Goal: Task Accomplishment & Management: Manage account settings

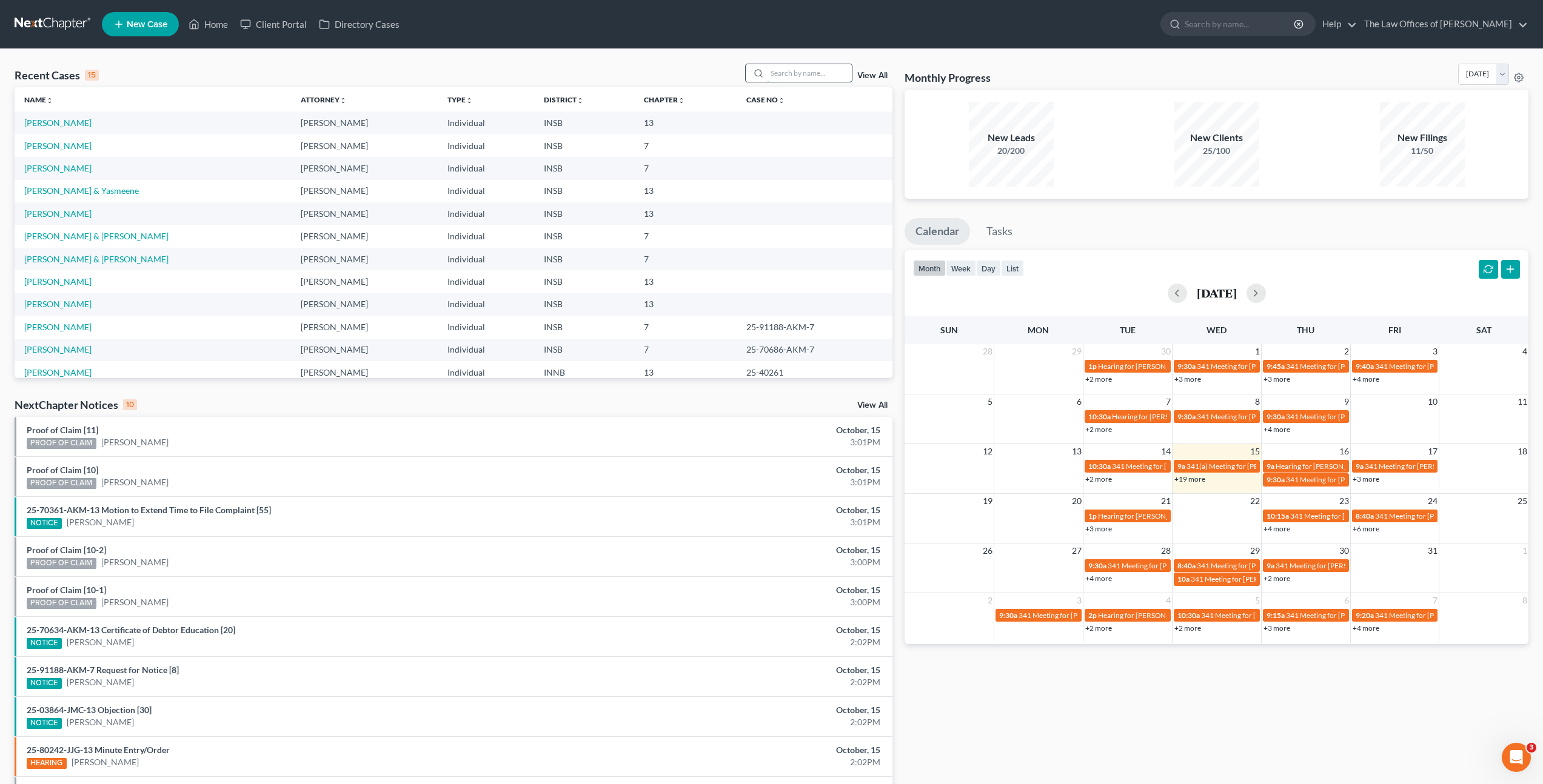
drag, startPoint x: 822, startPoint y: 74, endPoint x: 843, endPoint y: 71, distance: 21.2
click at [822, 74] on input "search" at bounding box center [809, 72] width 85 height 18
type input "[PERSON_NAME]"
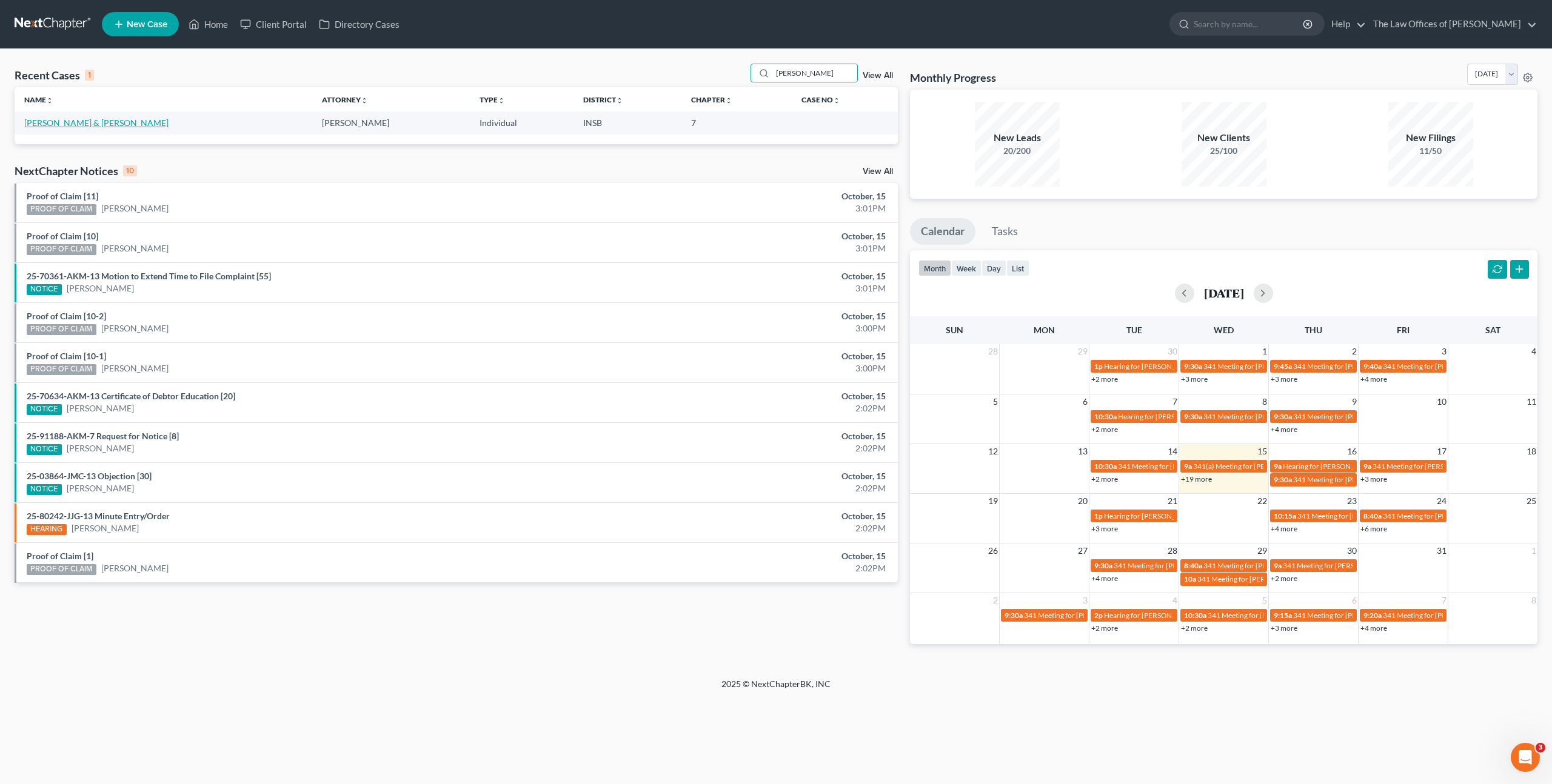
drag, startPoint x: 62, startPoint y: 111, endPoint x: 112, endPoint y: 136, distance: 55.9
click at [60, 124] on link "[PERSON_NAME] & [PERSON_NAME]" at bounding box center [96, 122] width 144 height 10
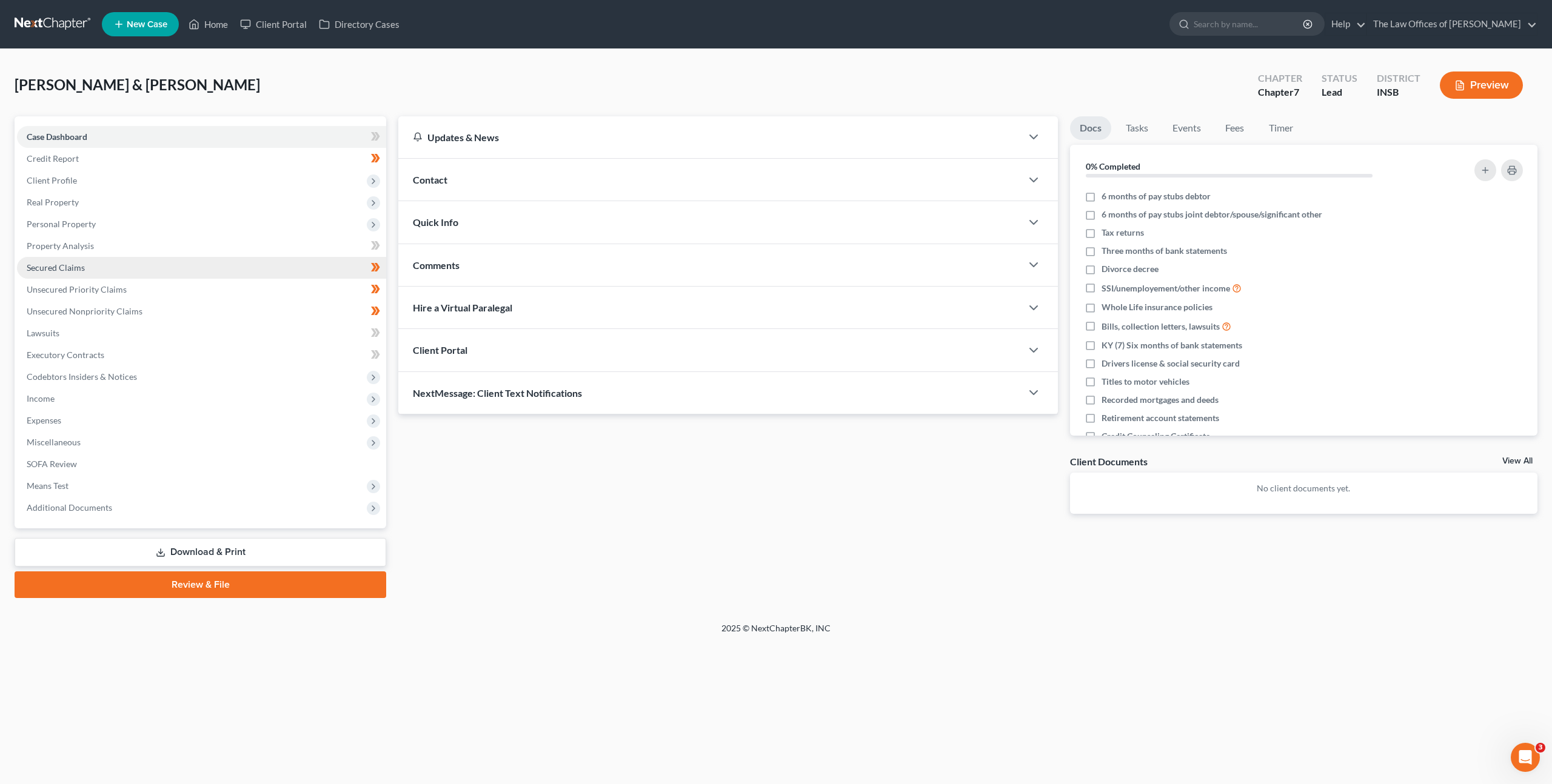
click at [166, 274] on link "Secured Claims" at bounding box center [201, 268] width 369 height 22
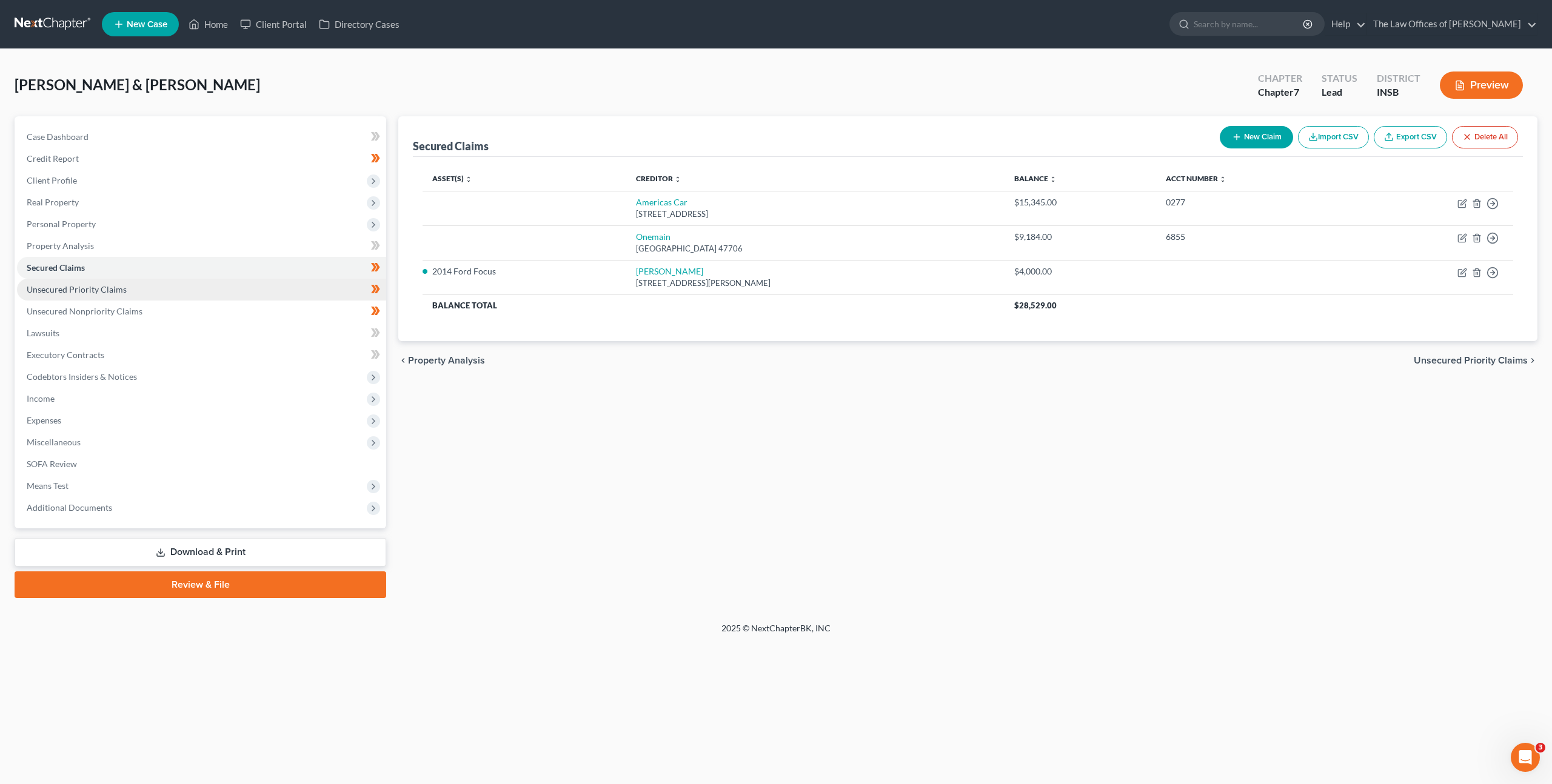
click at [165, 292] on link "Unsecured Priority Claims" at bounding box center [201, 290] width 369 height 22
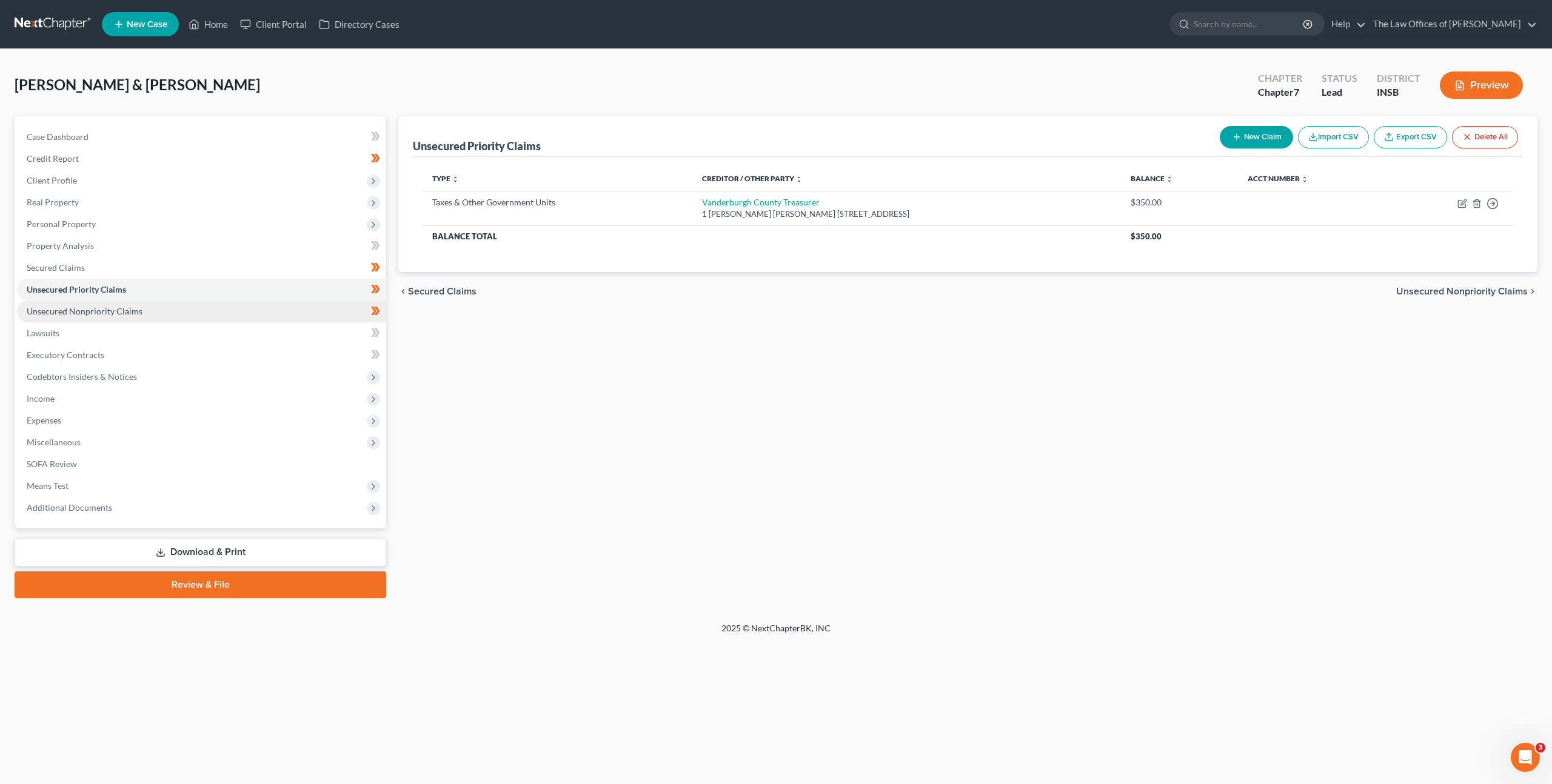
click at [176, 318] on link "Unsecured Nonpriority Claims" at bounding box center [201, 312] width 369 height 22
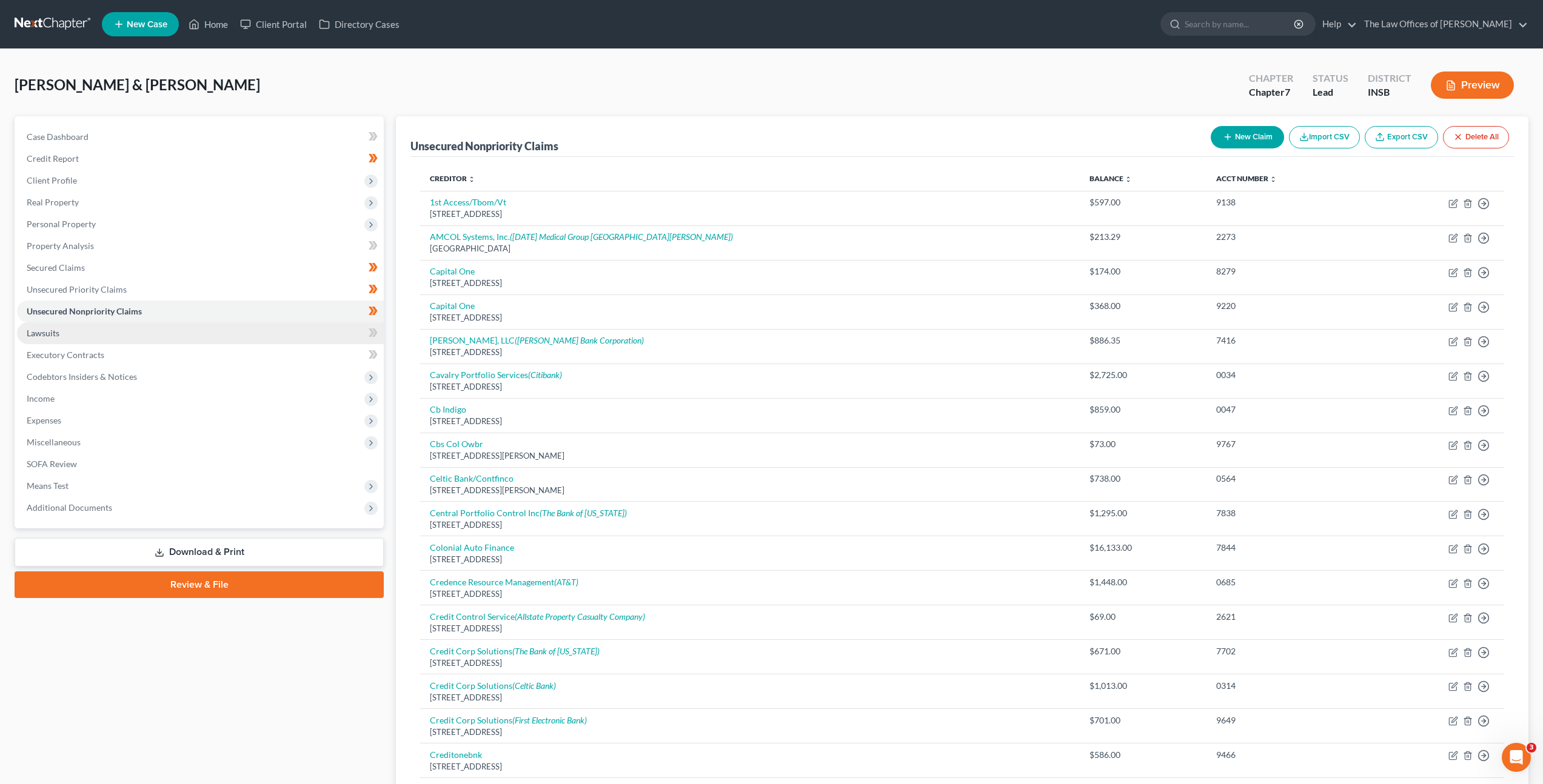
click at [173, 333] on link "Lawsuits" at bounding box center [200, 333] width 367 height 22
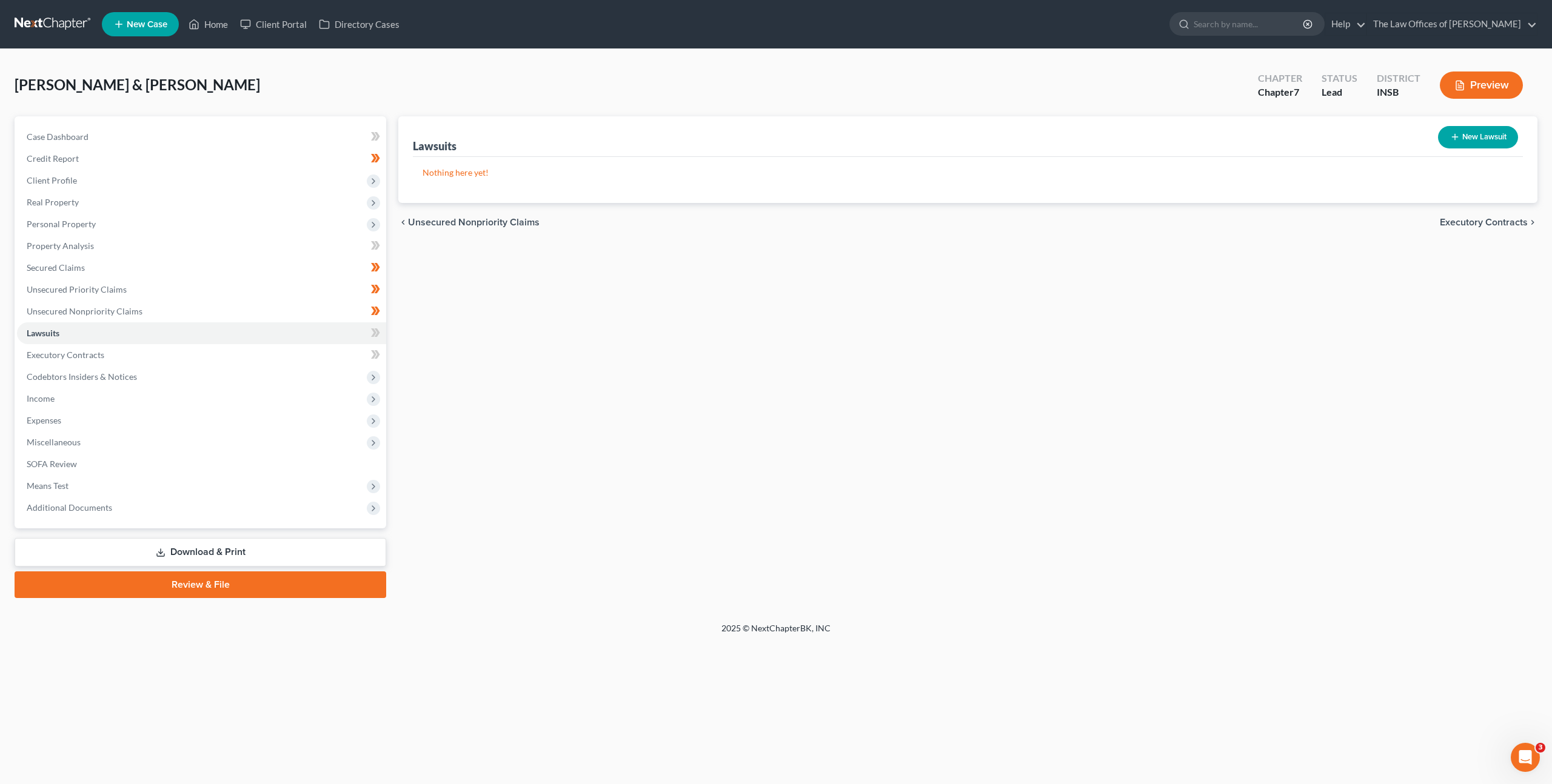
click at [1101, 305] on div "Lawsuits New Lawsuit Nothing here yet! Court Name Date Filed Status Creditor Na…" at bounding box center [967, 357] width 1151 height 481
click at [1085, 292] on div "Lawsuits New Lawsuit Nothing here yet! Court Name Date Filed Status Creditor Na…" at bounding box center [967, 357] width 1151 height 481
click at [629, 394] on div "Lawsuits New Lawsuit Nothing here yet! Court Name Date Filed Status Creditor Na…" at bounding box center [967, 357] width 1151 height 481
click at [636, 294] on div "Lawsuits New Lawsuit Nothing here yet! Court Name Date Filed Status Creditor Na…" at bounding box center [967, 357] width 1151 height 481
drag, startPoint x: 592, startPoint y: 322, endPoint x: 603, endPoint y: 338, distance: 19.4
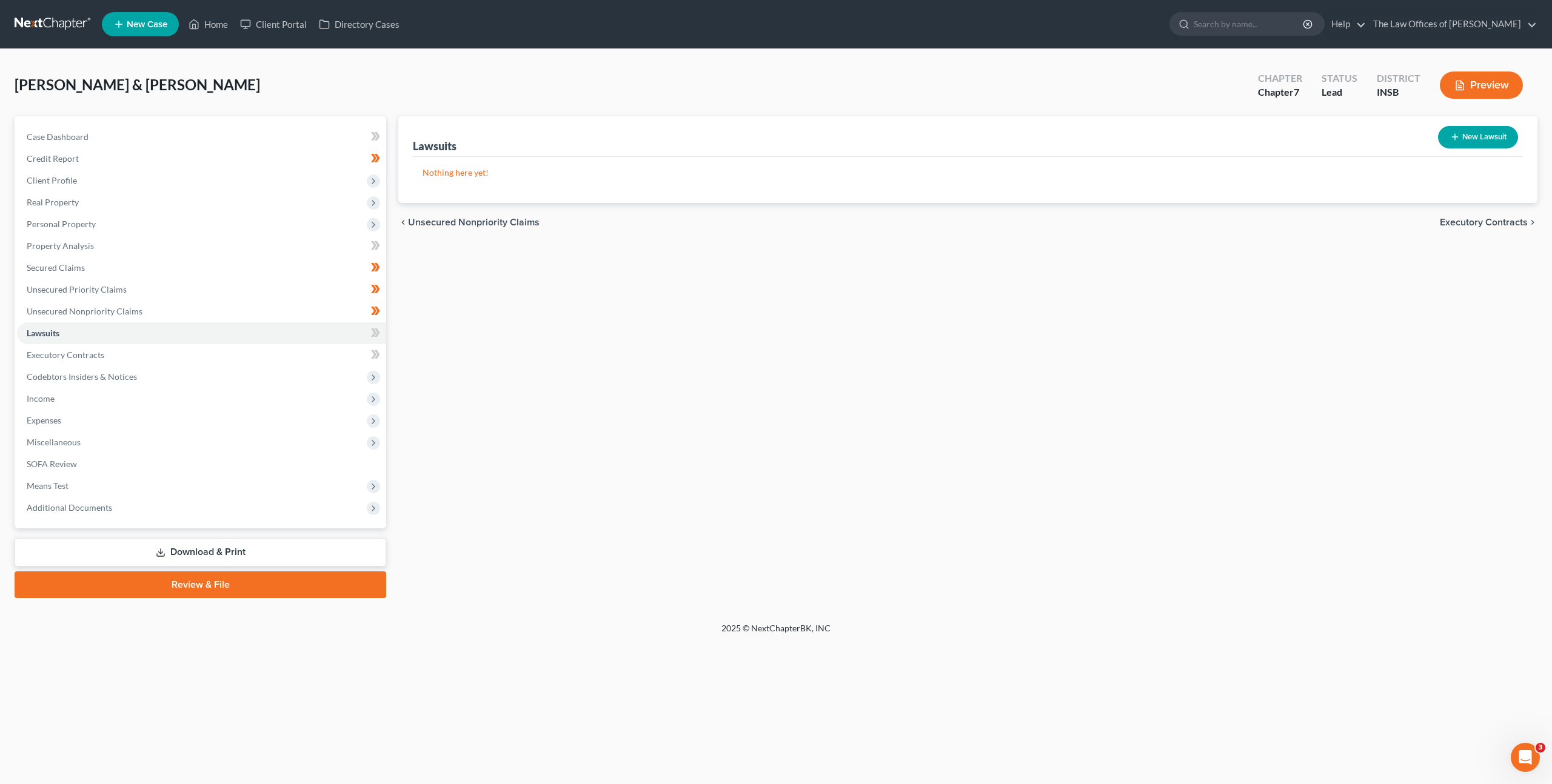
click at [593, 322] on div "Lawsuits New Lawsuit Nothing here yet! Court Name Date Filed Status Creditor Na…" at bounding box center [967, 357] width 1151 height 481
click at [511, 322] on div "Lawsuits New Lawsuit Nothing here yet! Court Name Date Filed Status Creditor Na…" at bounding box center [967, 357] width 1151 height 481
click at [592, 297] on div "Lawsuits New Lawsuit Nothing here yet! Court Name Date Filed Status Creditor Na…" at bounding box center [967, 357] width 1151 height 481
click at [721, 345] on div "Lawsuits New Lawsuit Nothing here yet! Court Name Date Filed Status Creditor Na…" at bounding box center [967, 357] width 1151 height 481
click at [689, 369] on div "Lawsuits New Lawsuit Nothing here yet! Court Name Date Filed Status Creditor Na…" at bounding box center [967, 357] width 1151 height 481
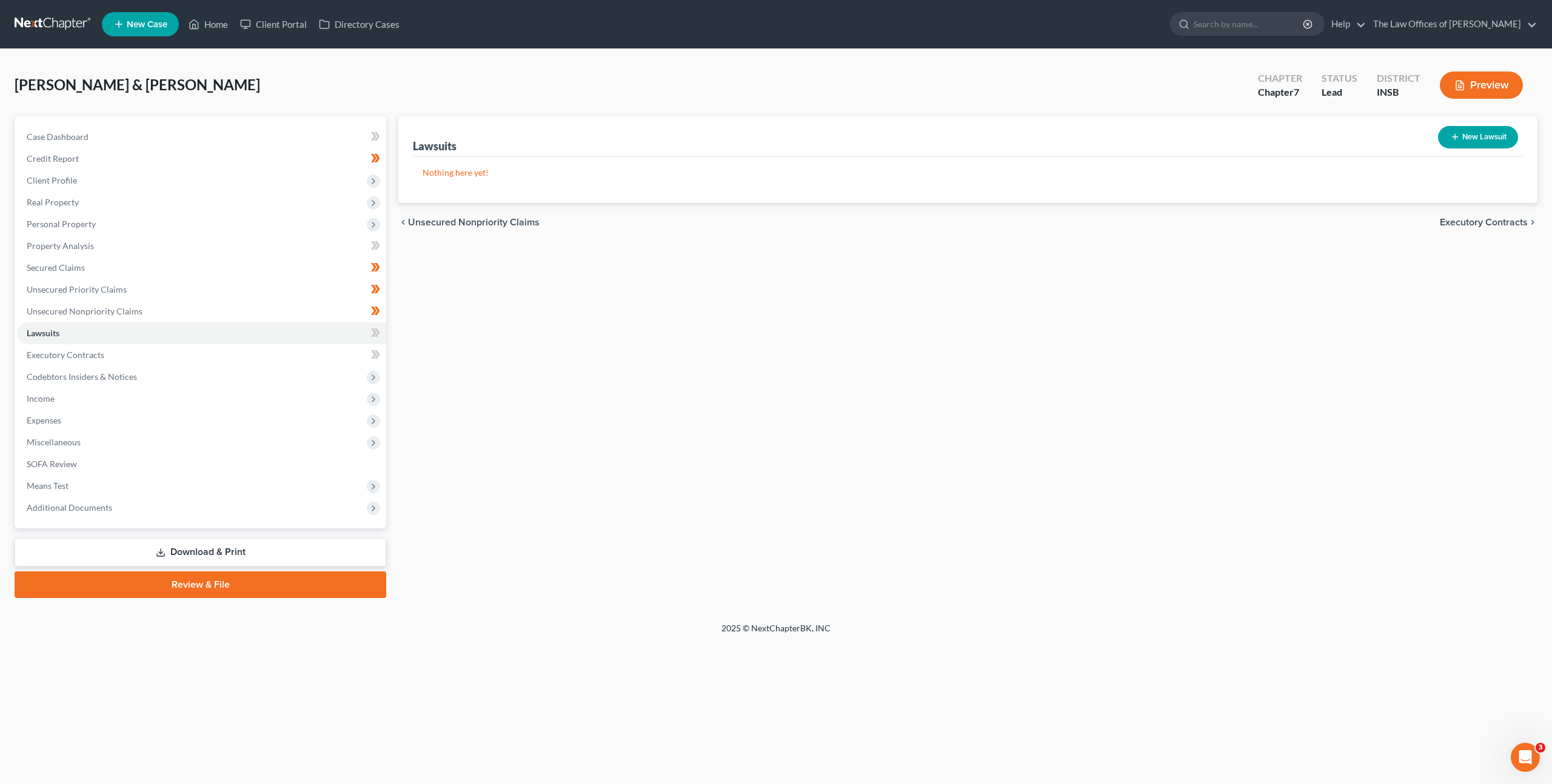
click at [1456, 141] on icon "button" at bounding box center [1455, 137] width 9 height 9
select select "0"
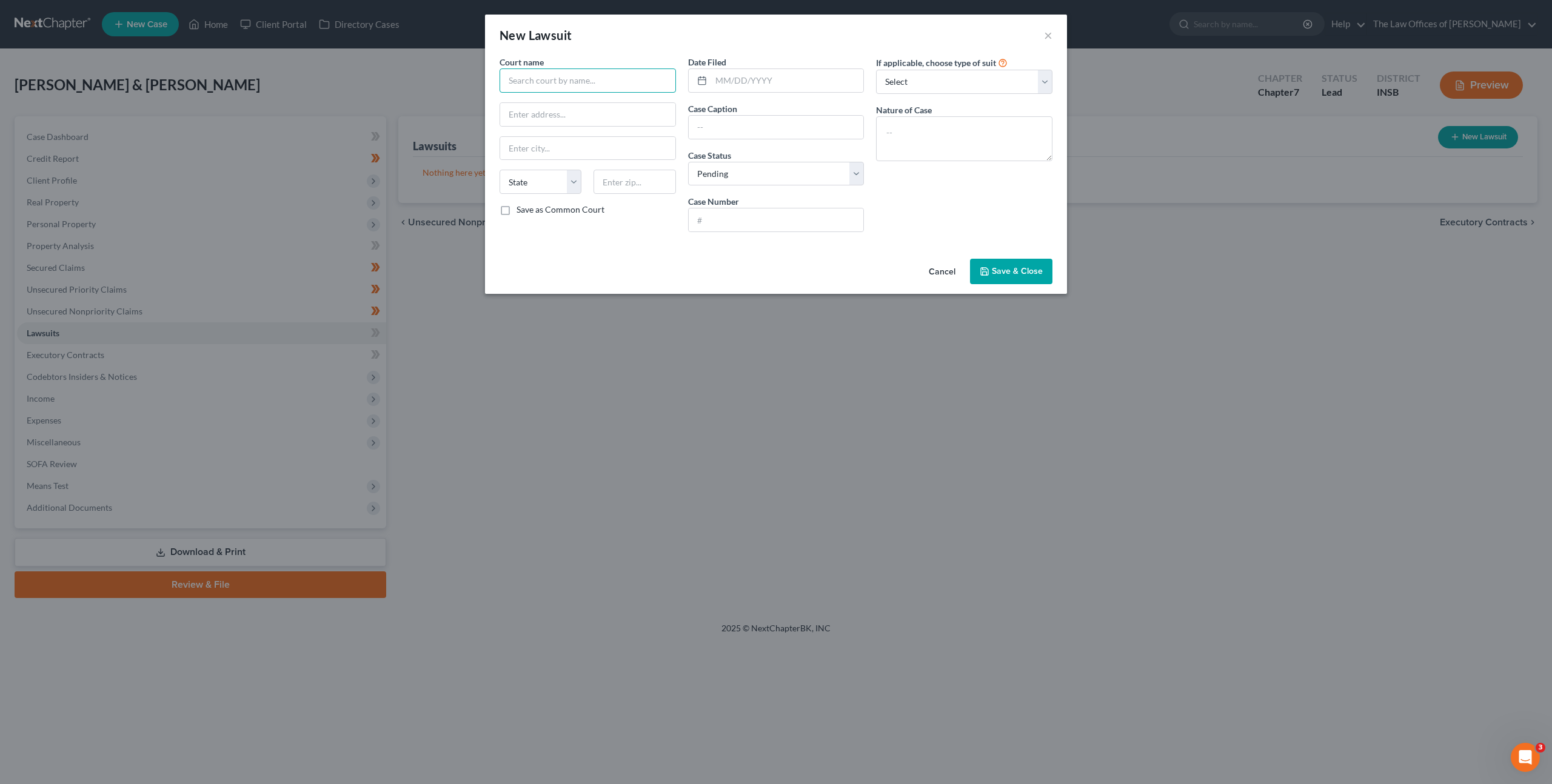
click at [612, 80] on input "text" at bounding box center [587, 81] width 176 height 24
click at [937, 225] on div "If applicable, choose type of suit Select Repossession Garnishment Foreclosure …" at bounding box center [964, 148] width 189 height 186
click at [906, 146] on textarea at bounding box center [964, 139] width 176 height 44
click at [554, 80] on input "text" at bounding box center [587, 81] width 176 height 24
type input "Vanderburgh Superior Court"
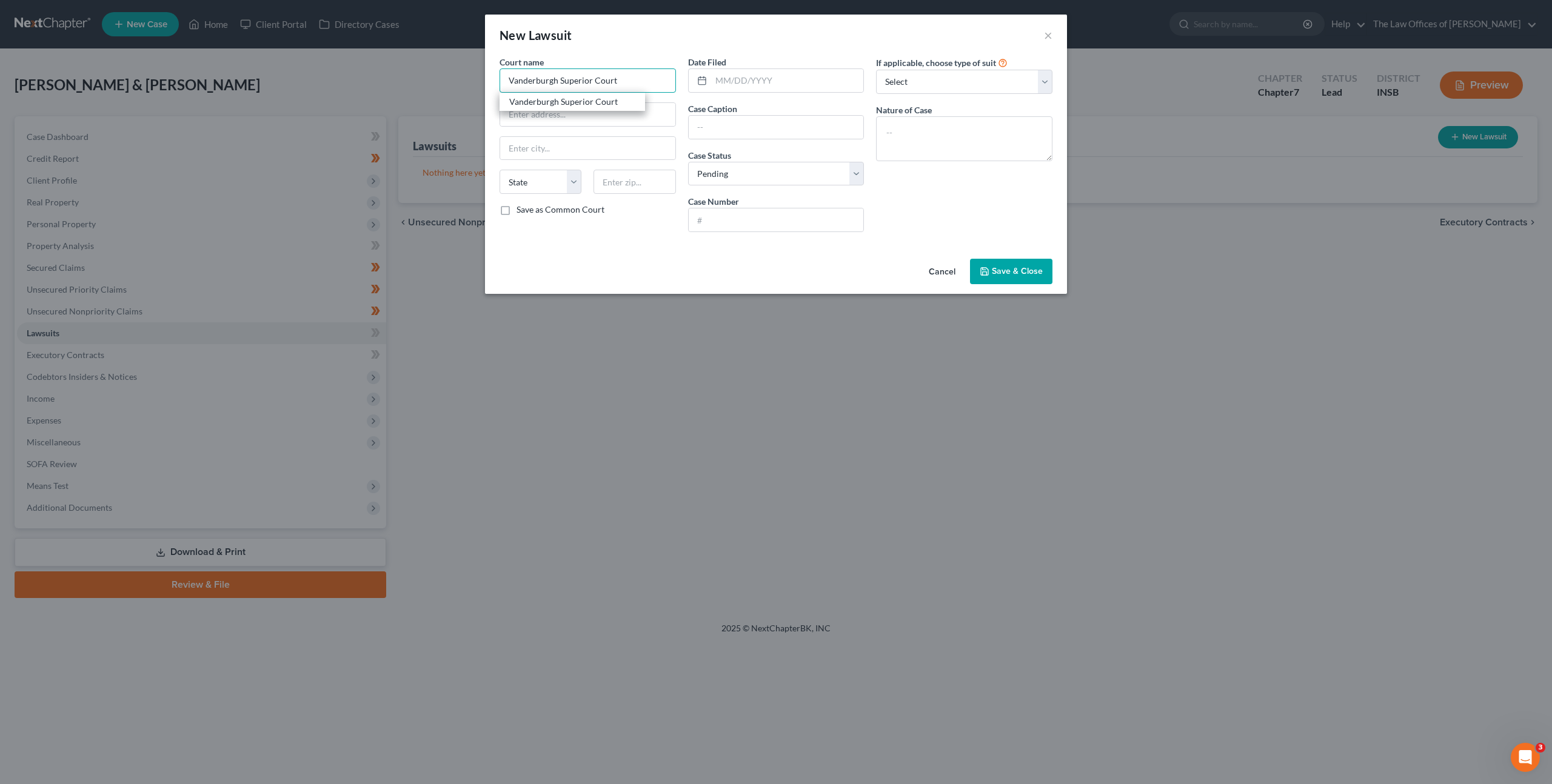
type input "[STREET_ADDRESS]"
type input "[GEOGRAPHIC_DATA]"
select select "15"
type input "47708"
type input "Vanderburgh Superior Court"
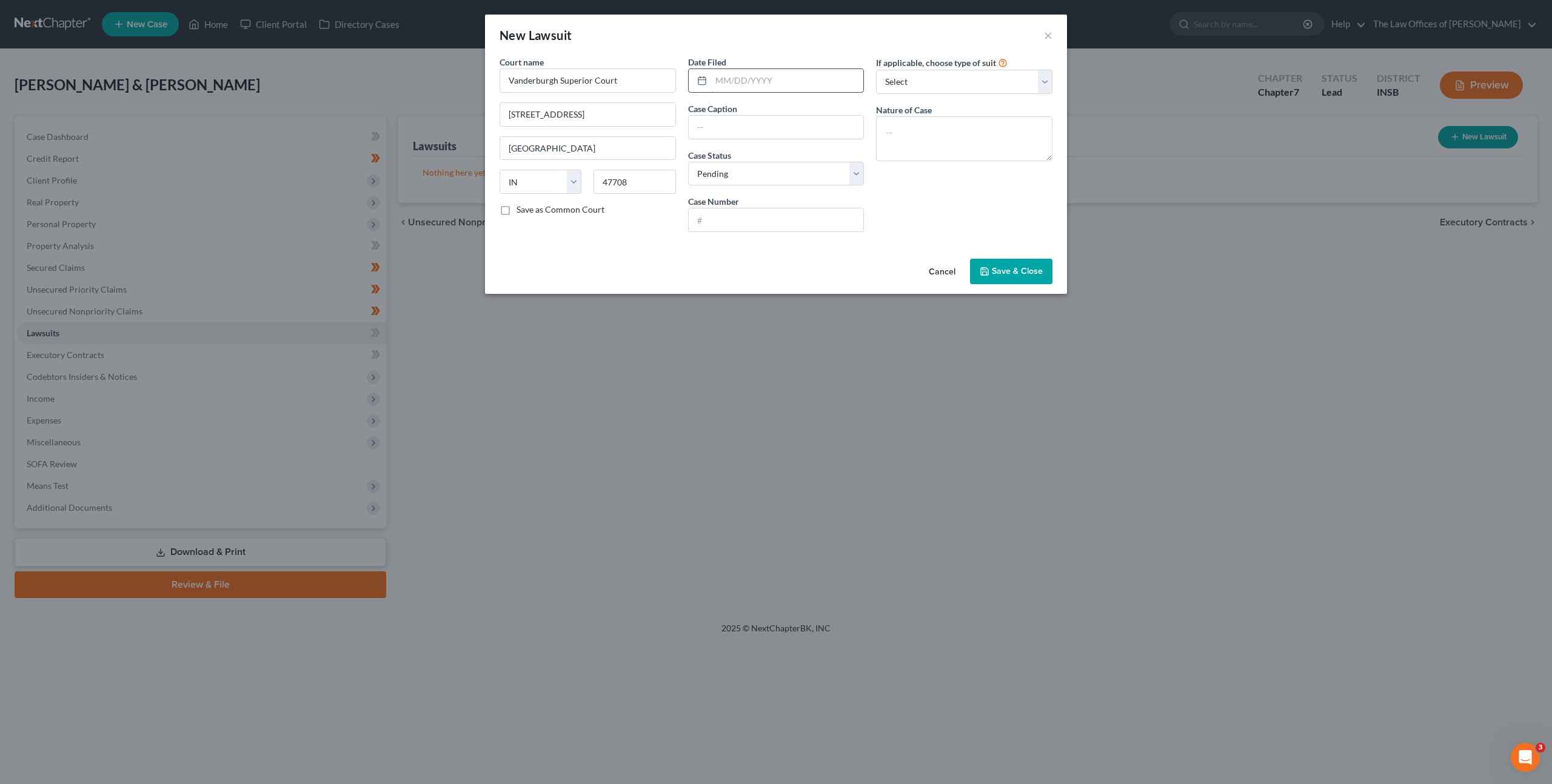
drag, startPoint x: 805, startPoint y: 93, endPoint x: 792, endPoint y: 68, distance: 28.2
click at [805, 93] on div "Date Filed Case Caption Case Status * Select Pending On Appeal Concluded Case N…" at bounding box center [776, 148] width 189 height 186
click at [791, 69] on input "text" at bounding box center [787, 81] width 153 height 23
type input "[DATE]"
click at [762, 125] on input "text" at bounding box center [776, 127] width 175 height 23
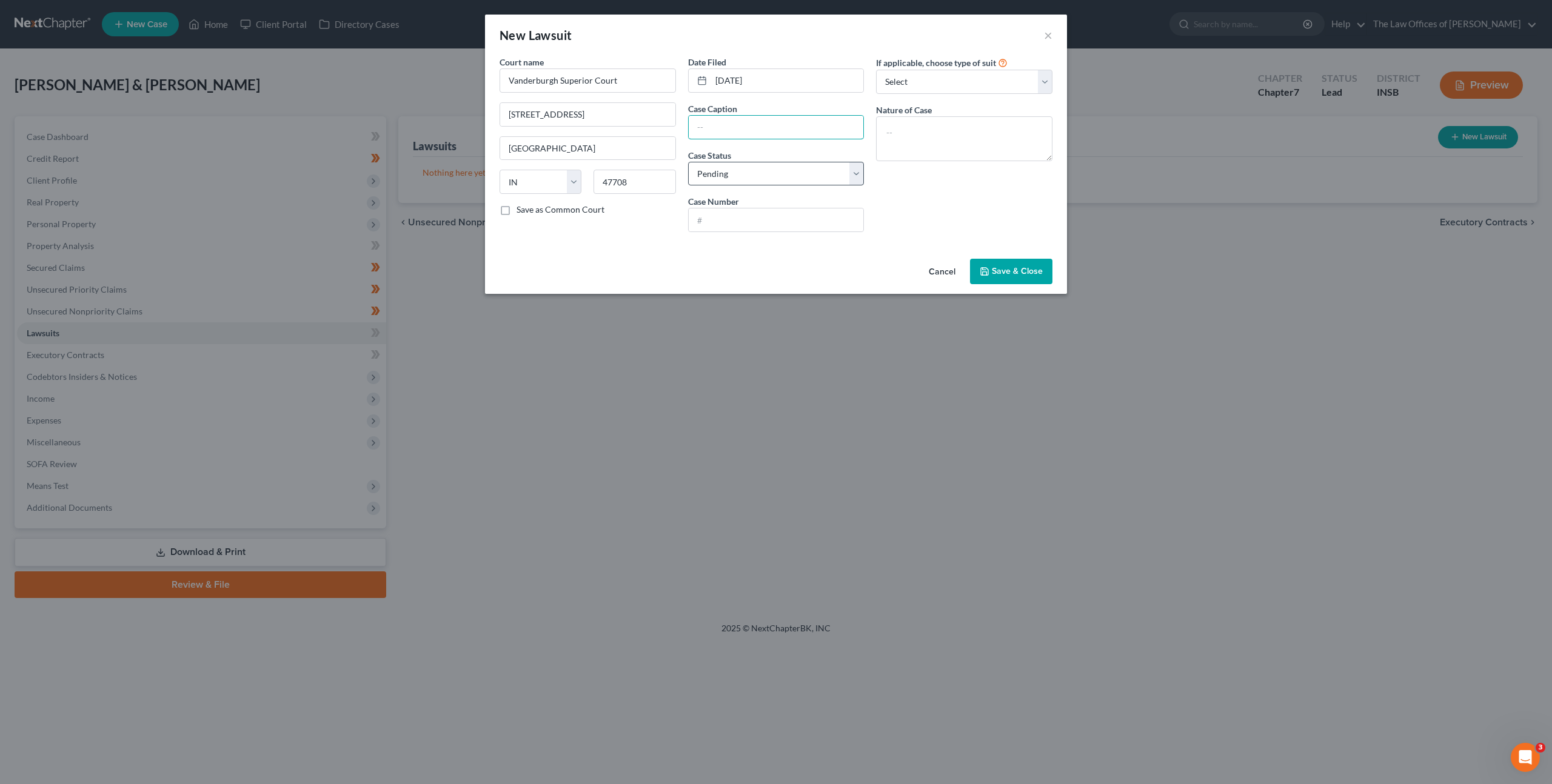
paste input "ADLP INVESTMENTS LLC SERIES 1 v. [PERSON_NAME]"
type input "ADLP INVESTMENTS LLC SERIES 1 v. [PERSON_NAME]"
click at [751, 217] on input "text" at bounding box center [776, 219] width 175 height 23
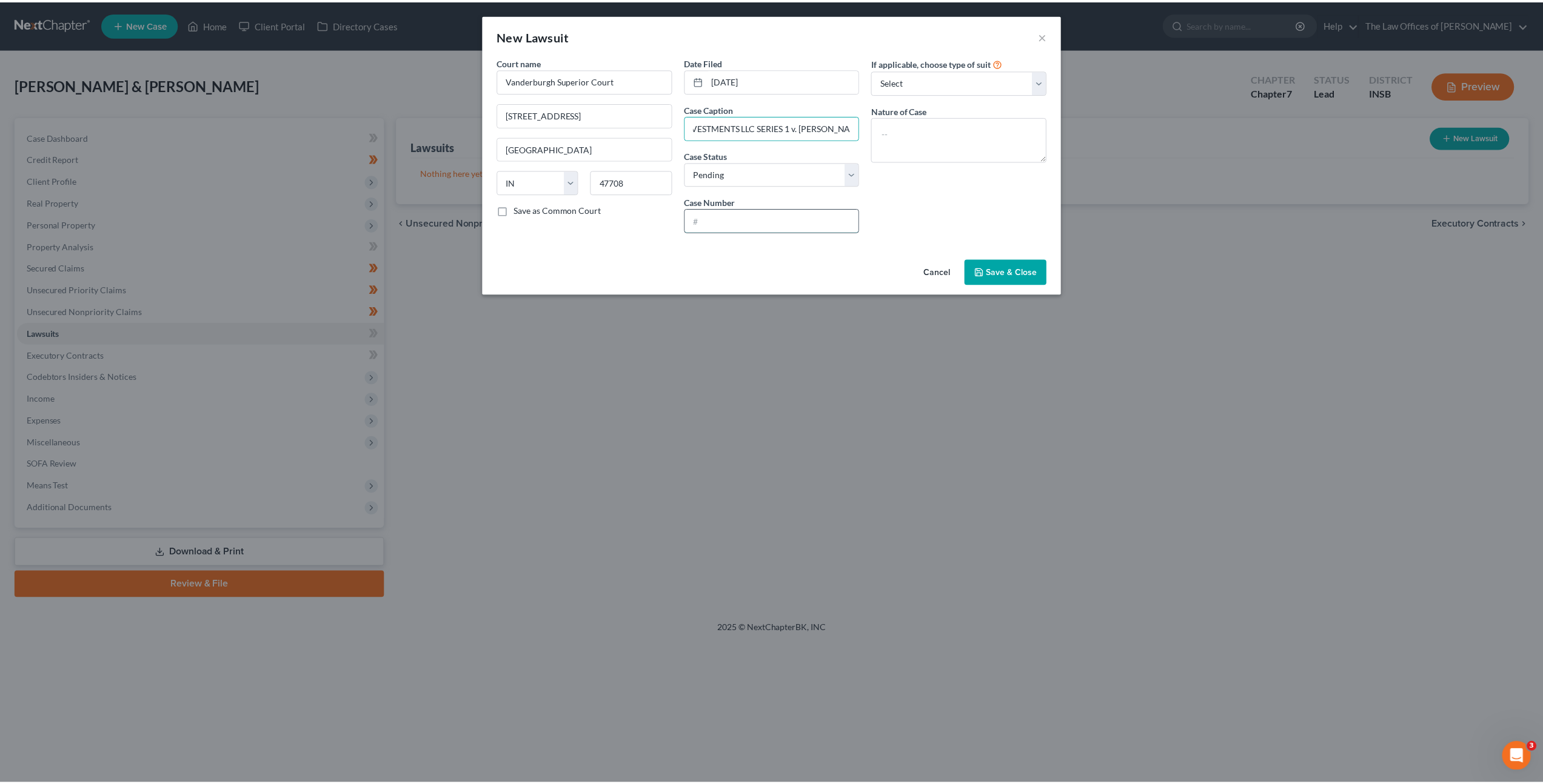
scroll to position [0, 0]
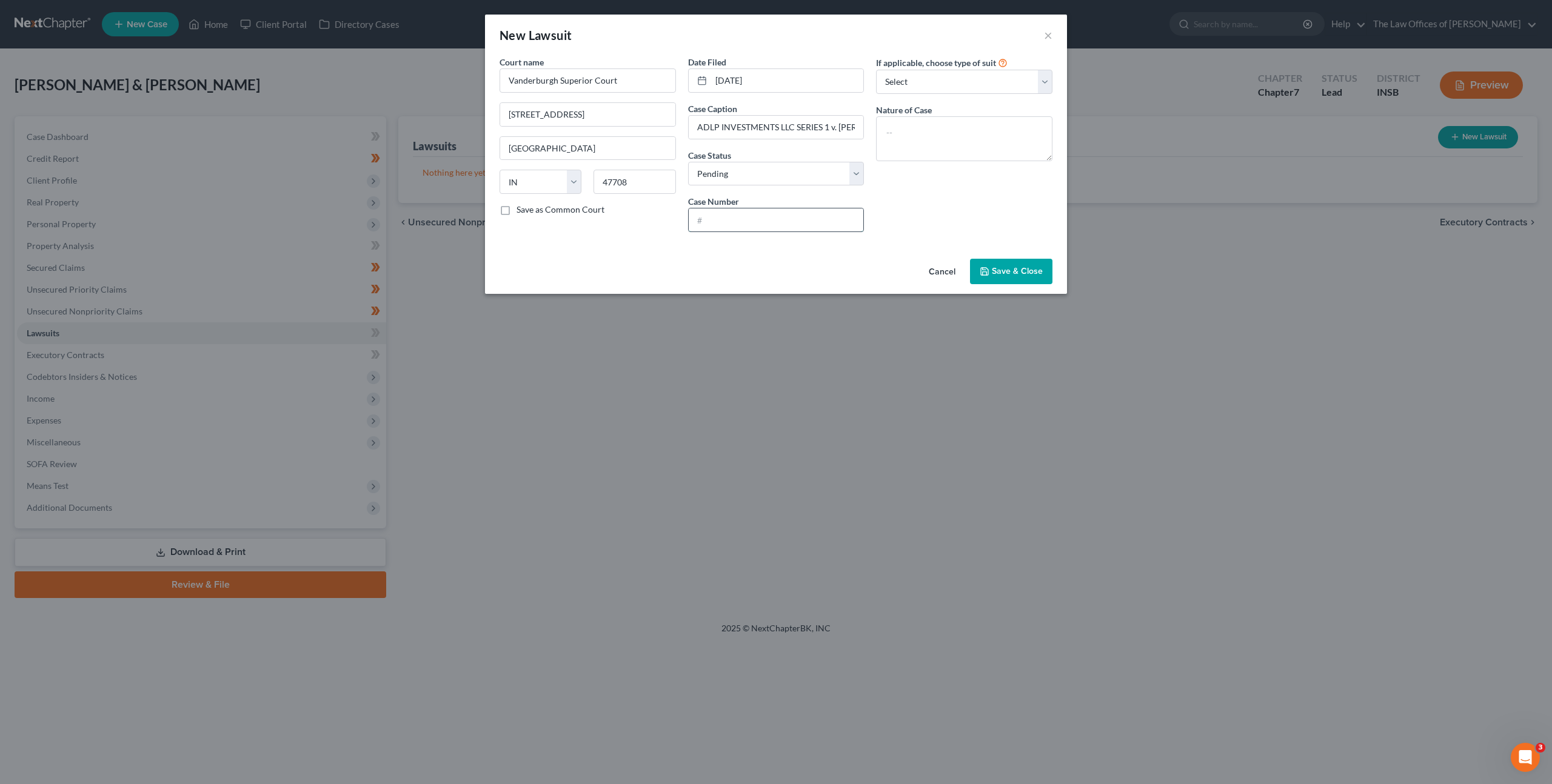
paste input "82D01-2404-CC-002461"
click at [709, 218] on input "82D01-2404-CC-002461" at bounding box center [776, 219] width 175 height 23
type input "82D01-2404-CC-002461"
click at [945, 129] on textarea at bounding box center [964, 139] width 176 height 44
type textarea "Civil Collection"
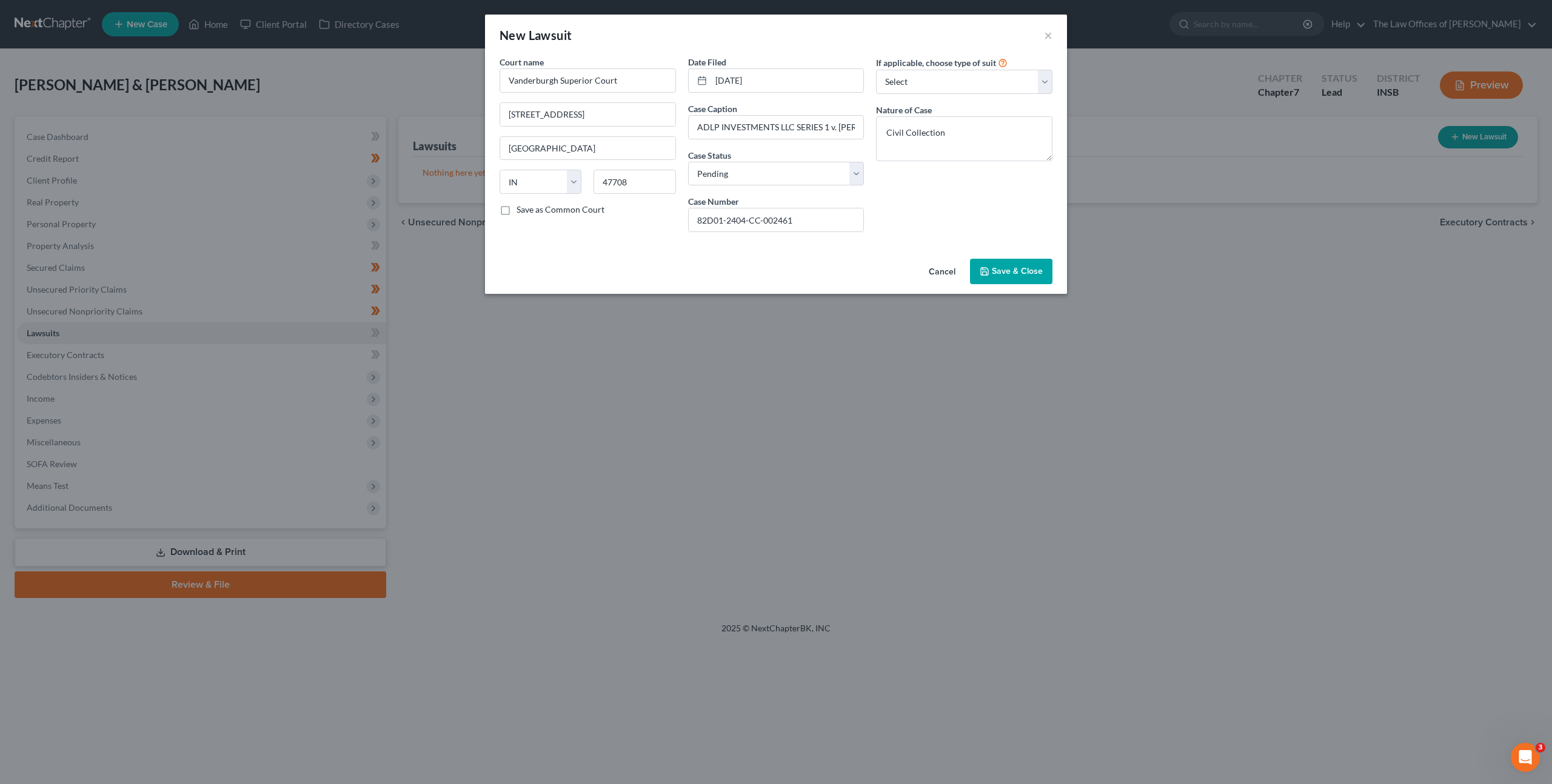
drag, startPoint x: 1009, startPoint y: 265, endPoint x: 1011, endPoint y: 255, distance: 10.2
click at [1011, 255] on div "Cancel Save & Close" at bounding box center [776, 273] width 582 height 40
click at [1002, 282] on button "Save & Close" at bounding box center [1010, 270] width 82 height 25
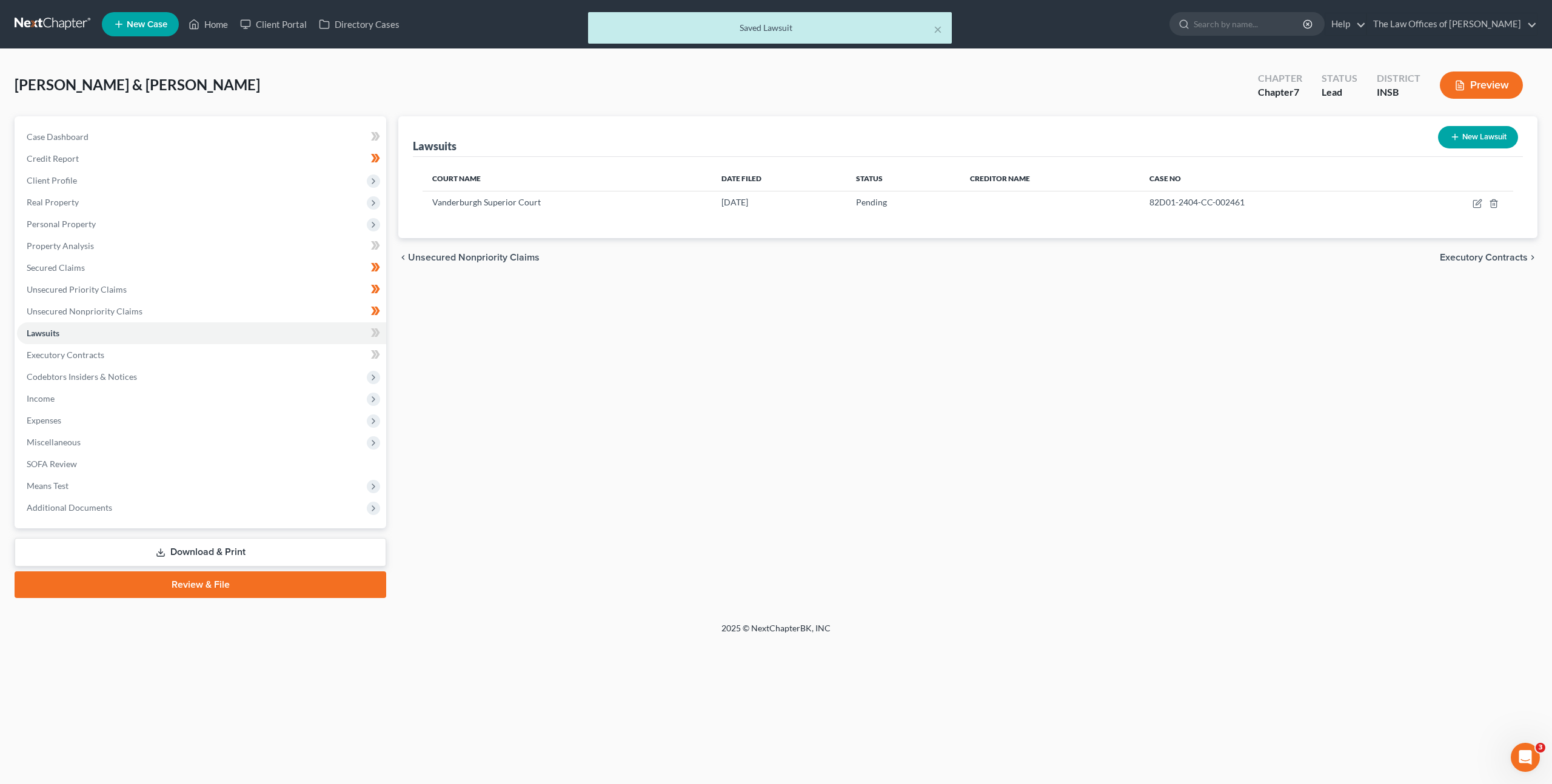
click at [934, 362] on div "Lawsuits New Lawsuit Court Name Date Filed Status Creditor Name Case No Vanderb…" at bounding box center [967, 357] width 1151 height 481
click at [334, 310] on link "Unsecured Nonpriority Claims" at bounding box center [201, 312] width 369 height 22
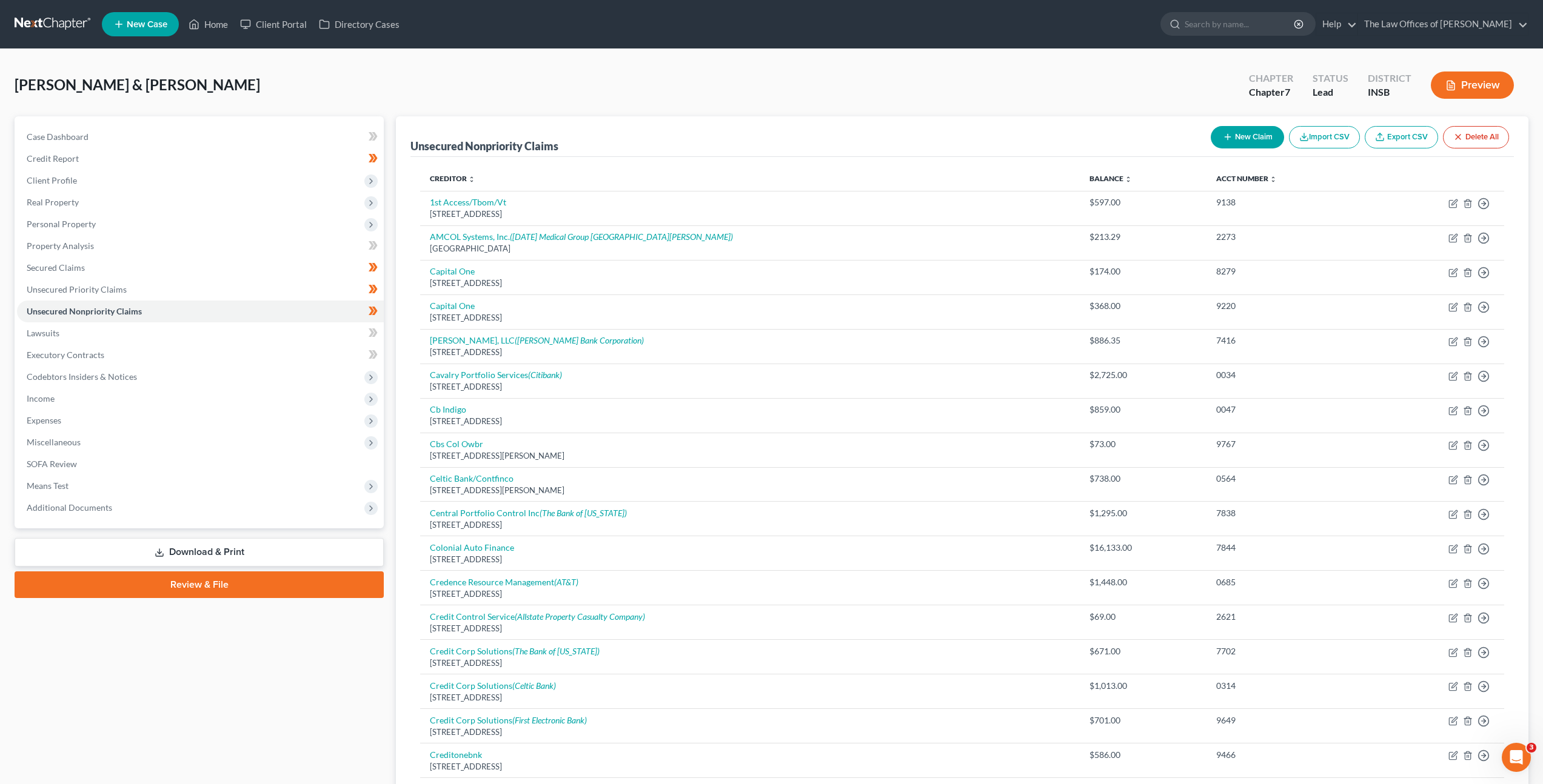
click at [1257, 138] on button "New Claim" at bounding box center [1247, 137] width 73 height 22
select select "2"
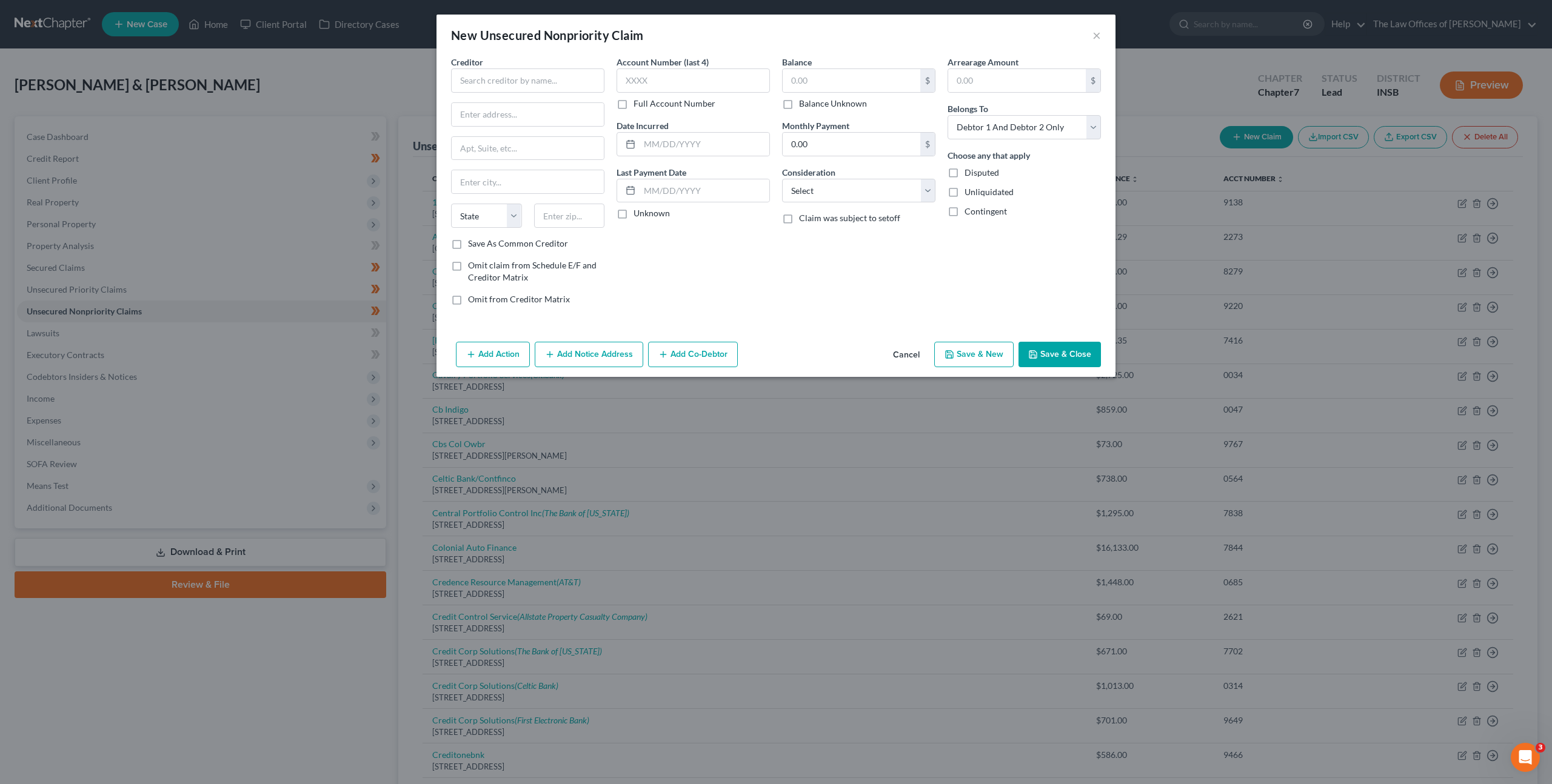
click at [900, 352] on button "Cancel" at bounding box center [907, 355] width 46 height 24
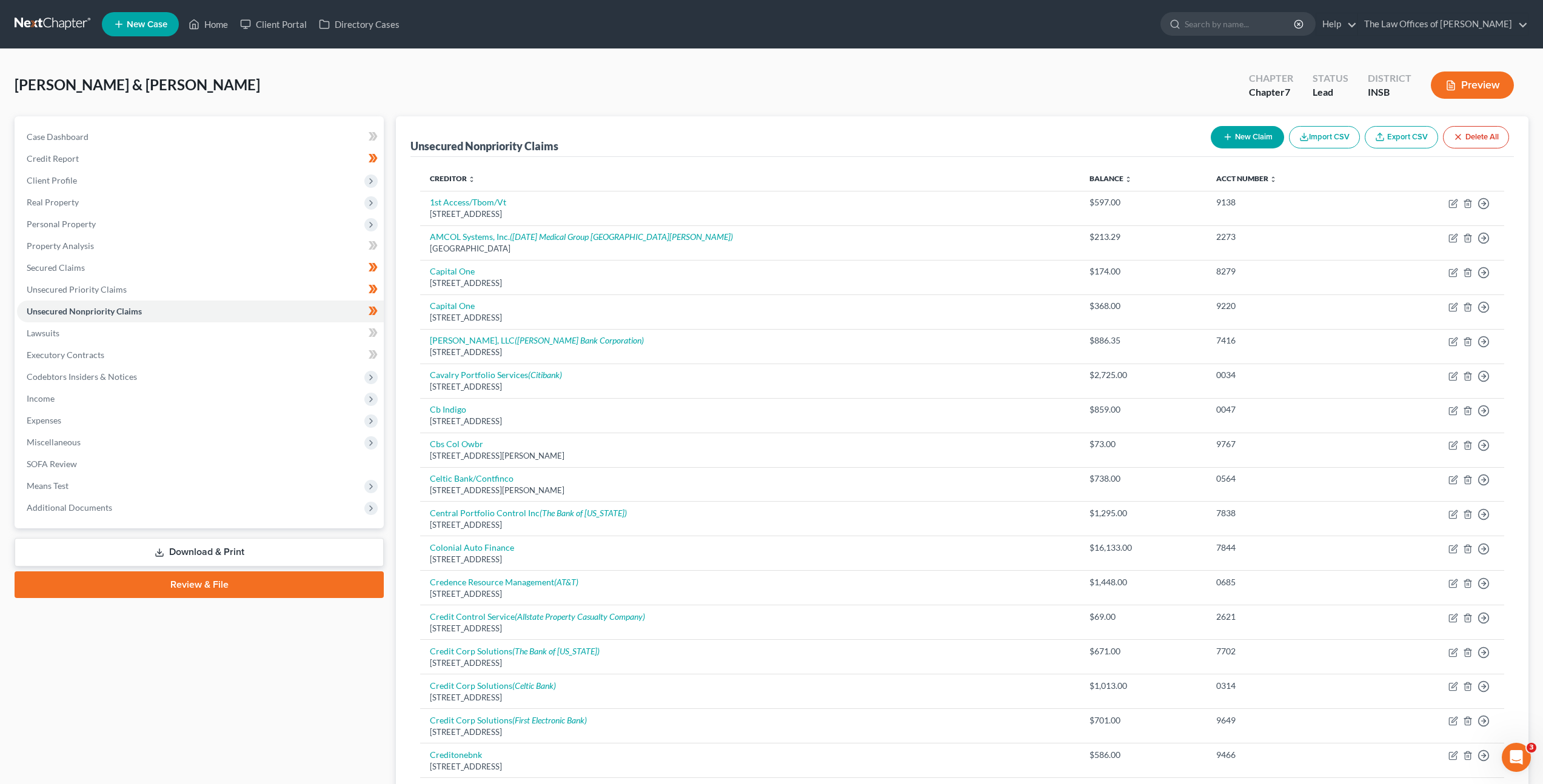
click at [1223, 127] on button "New Claim" at bounding box center [1247, 137] width 73 height 22
select select "2"
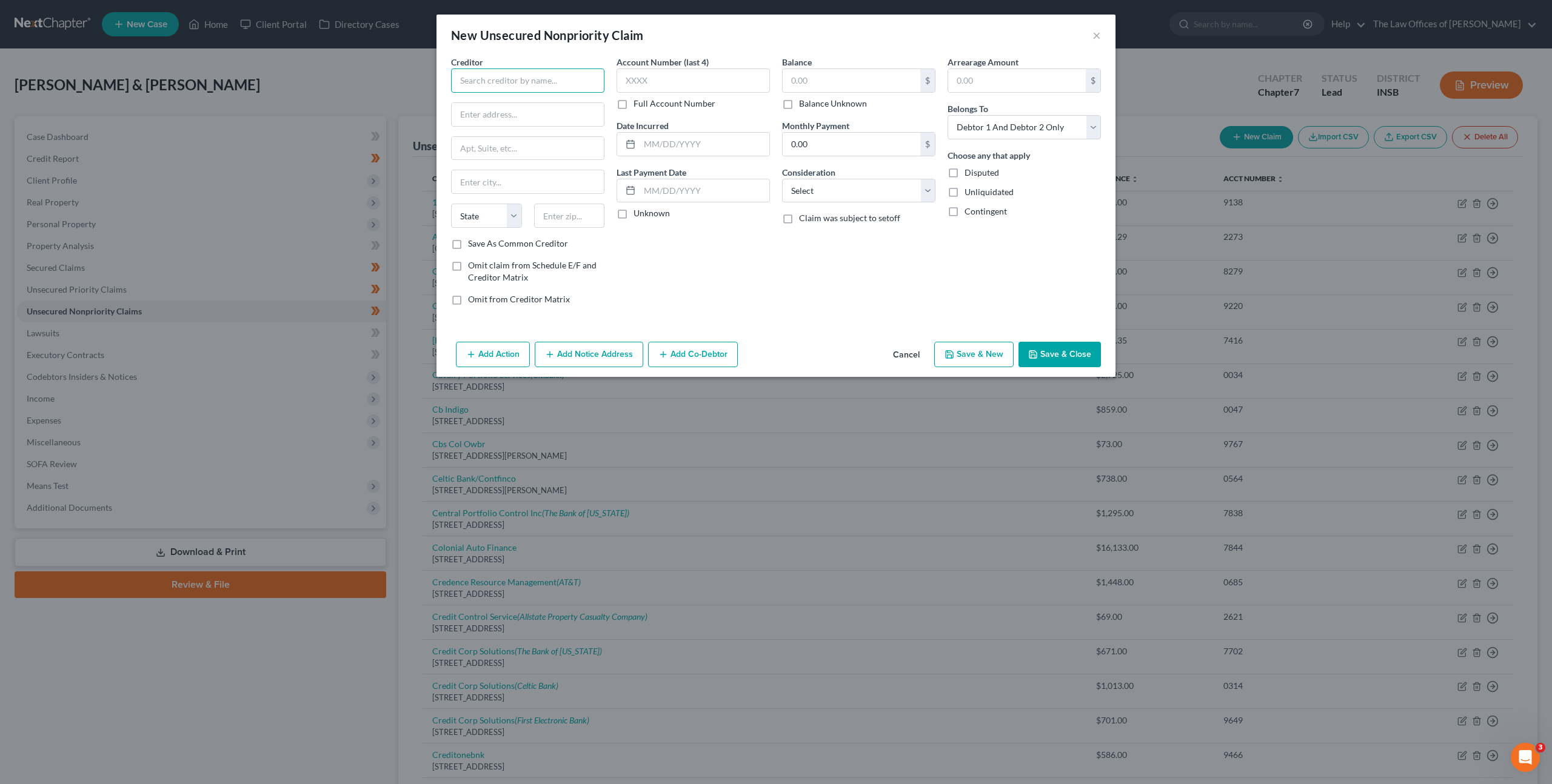
click at [564, 83] on input "text" at bounding box center [528, 81] width 154 height 24
type input "ADLP Investments LLC Series 1"
click at [509, 118] on input "text" at bounding box center [528, 114] width 152 height 23
click at [459, 115] on input "[STREET_ADDRESS]" at bounding box center [528, 114] width 152 height 23
click at [536, 110] on input "[STREET_ADDRESS]" at bounding box center [528, 114] width 152 height 23
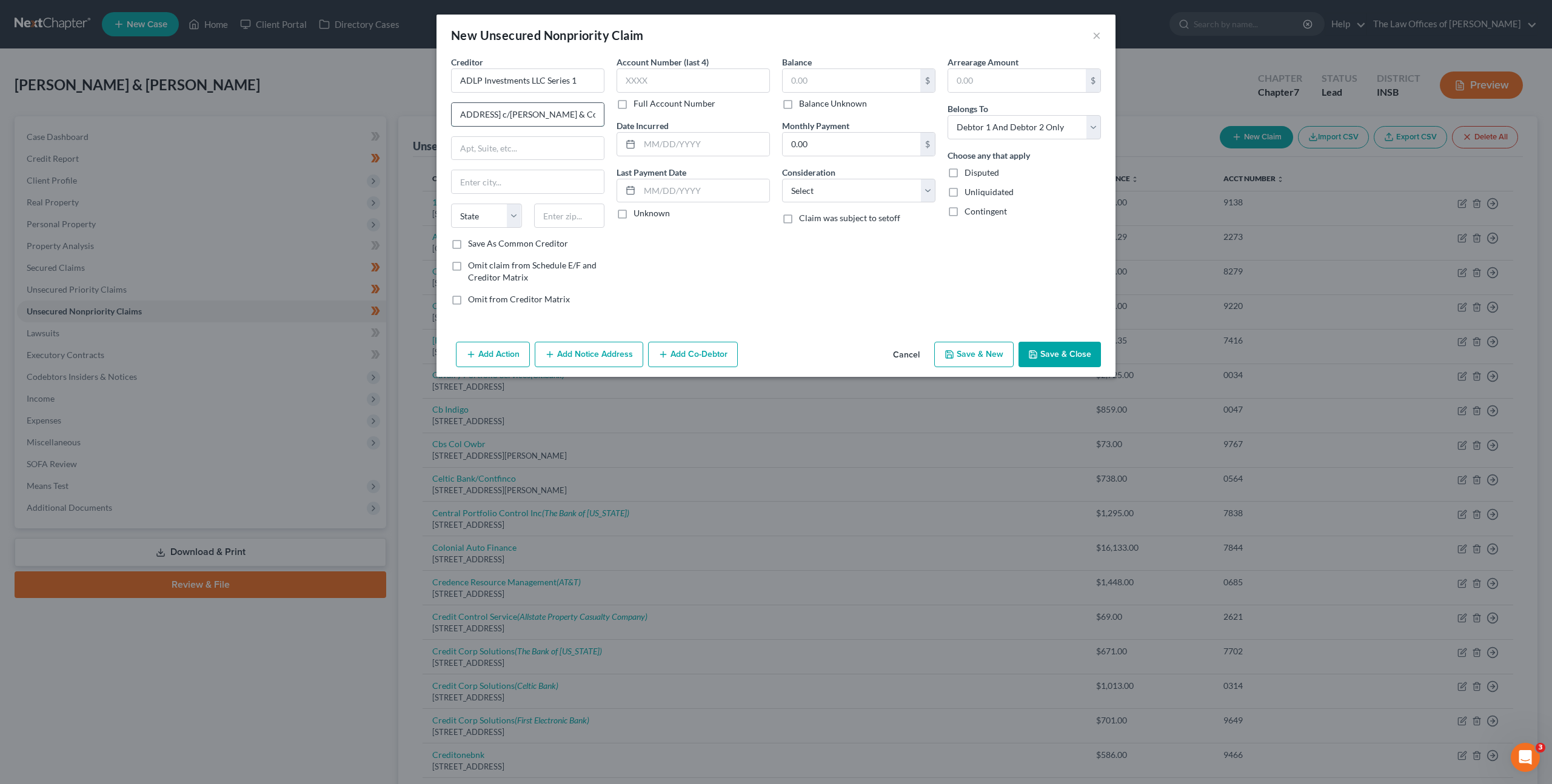
scroll to position [0, 40]
type input "[STREET_ADDRESS] c/[PERSON_NAME] & Council Co LPA"
type input "Suite 420"
type input "45202"
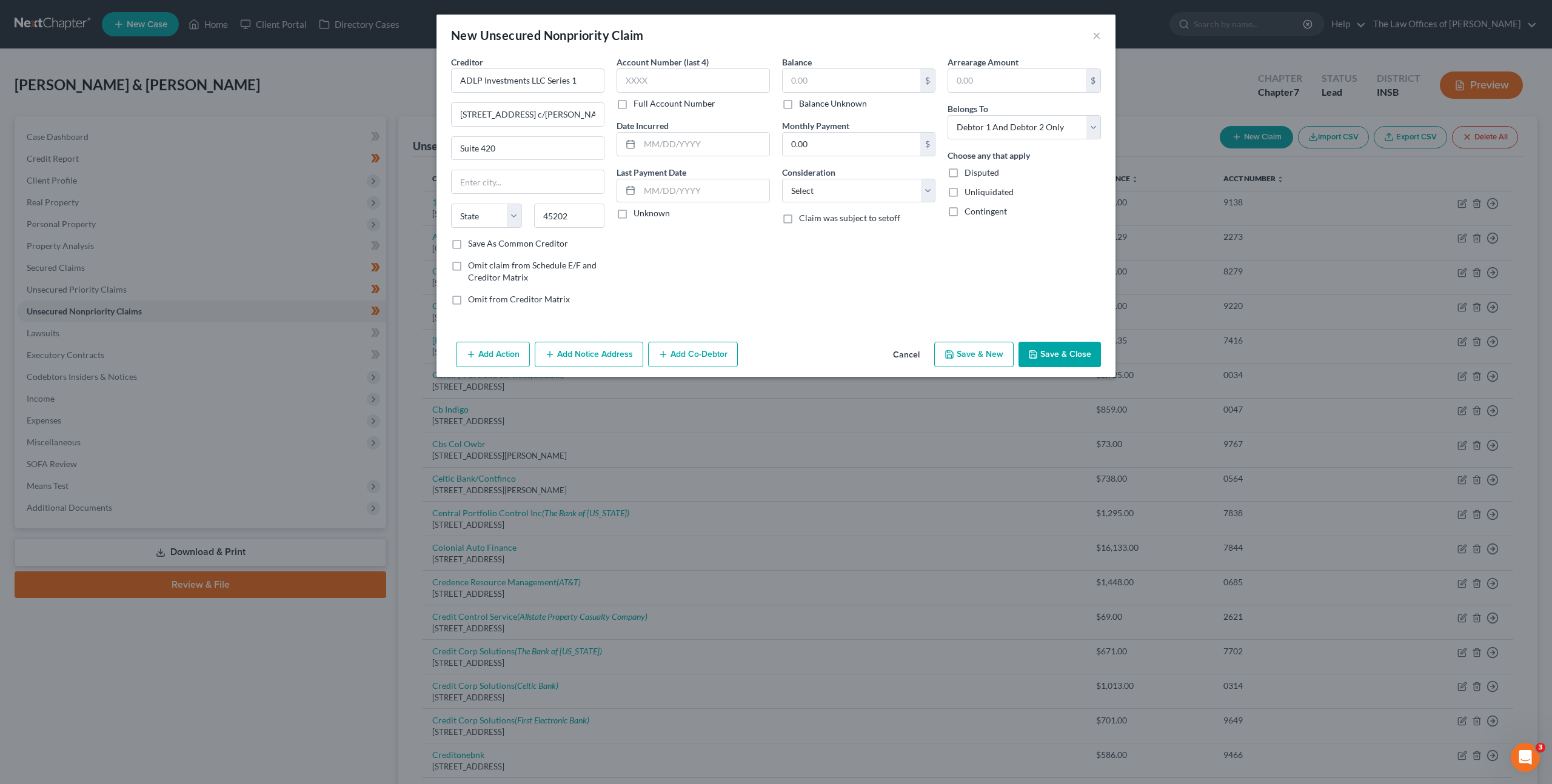
click at [715, 264] on div "Account Number (last 4) Full Account Number Date Incurred Last Payment Date Unk…" at bounding box center [693, 185] width 166 height 259
type input "[GEOGRAPHIC_DATA]"
select select "36"
click at [682, 82] on input "text" at bounding box center [694, 81] width 154 height 24
click at [607, 106] on div "Creditor * ADLP Investments LLC Series [STREET_ADDRESS]/[PERSON_NAME] & Council…" at bounding box center [527, 185] width 166 height 259
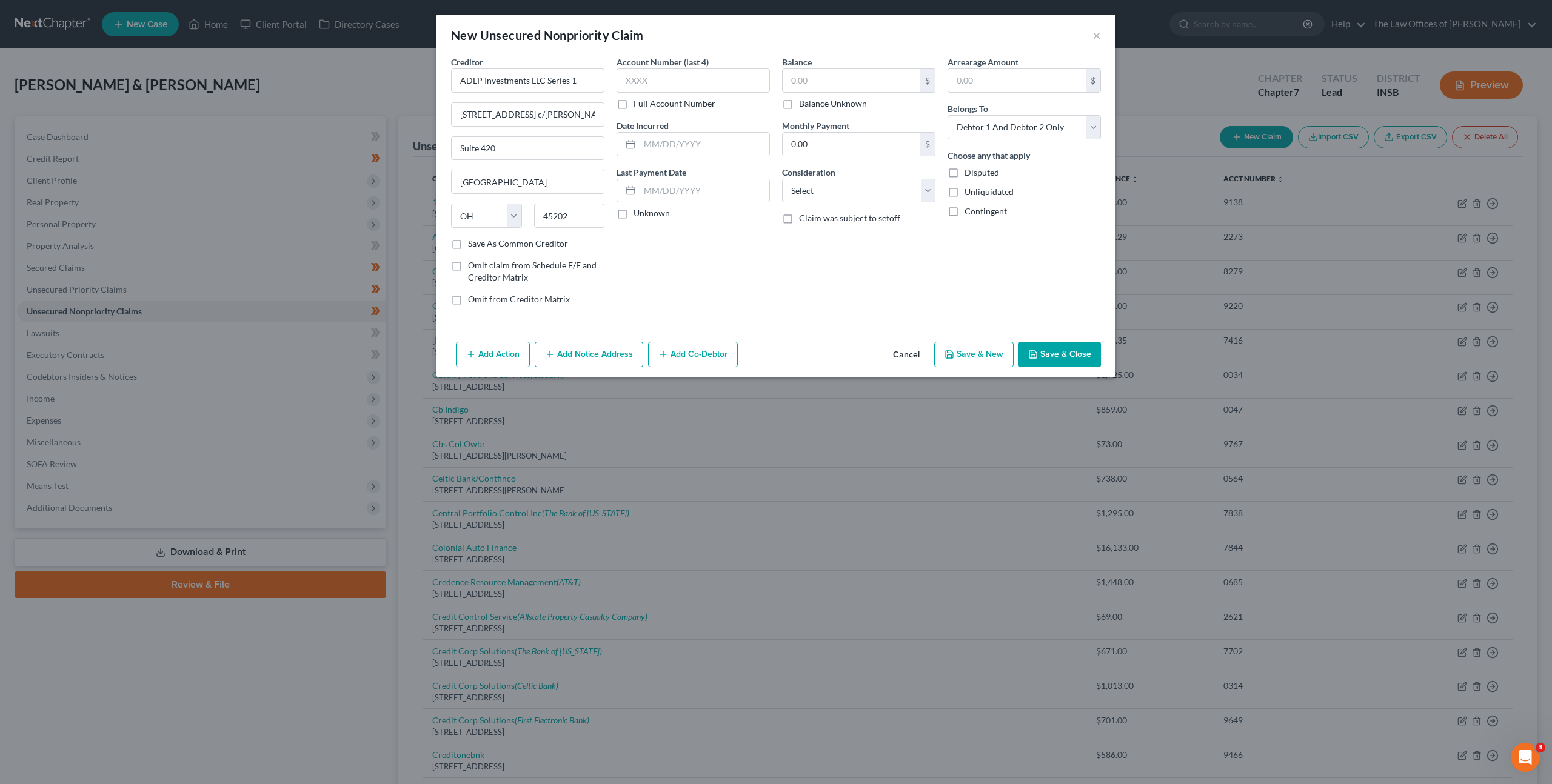
click at [633, 104] on label "Full Account Number" at bounding box center [674, 103] width 81 height 12
click at [638, 104] on input "Full Account Number" at bounding box center [642, 101] width 8 height 8
click at [648, 78] on input "text" at bounding box center [694, 81] width 154 height 24
paste input "82D01-2404-CC-002461"
click at [639, 86] on input "82D01-2404-CC-002461" at bounding box center [694, 81] width 154 height 24
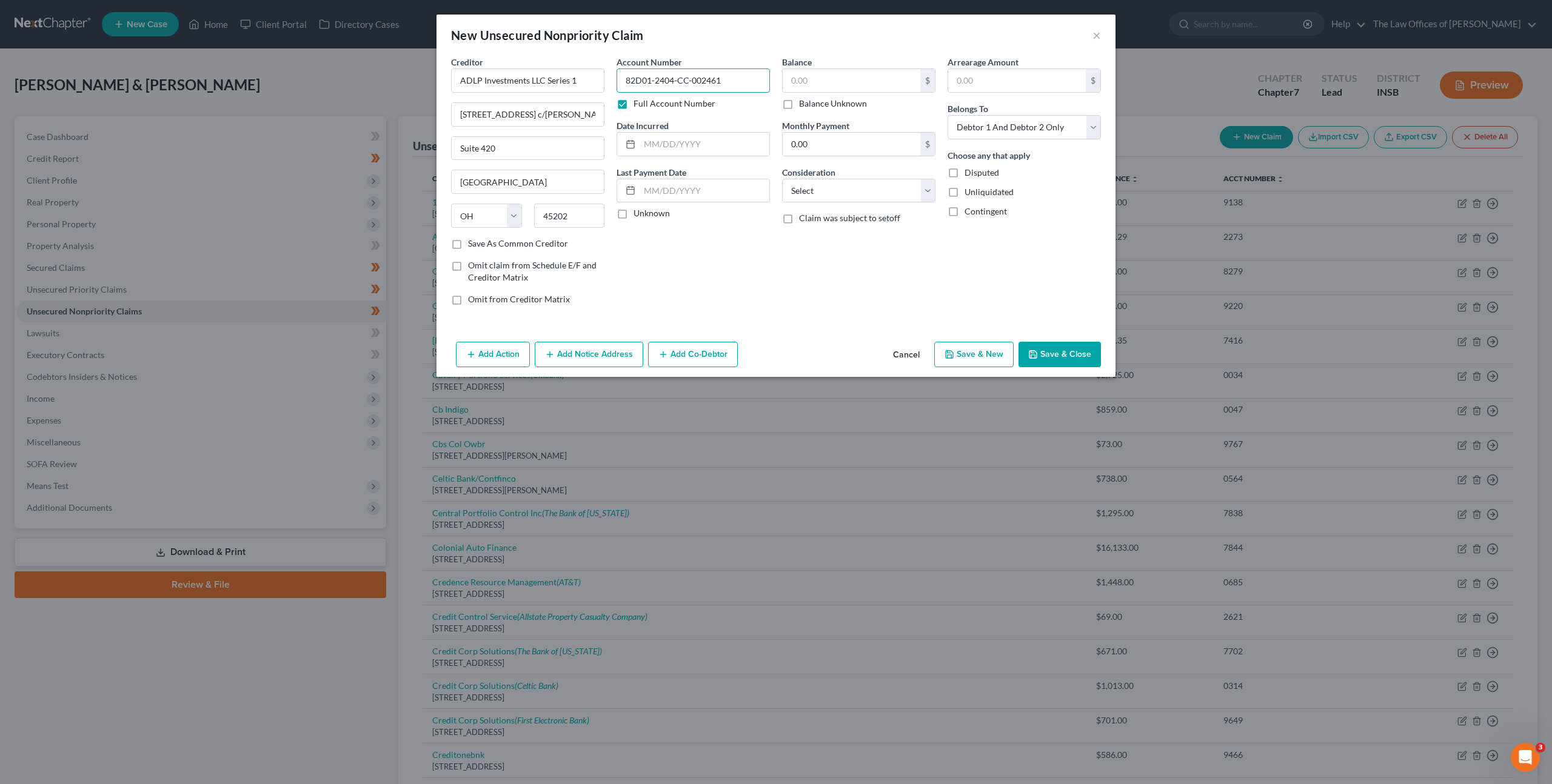
type input "82D01-2404-CC-002461"
click at [877, 83] on input "text" at bounding box center [851, 81] width 138 height 23
type input "2,030.75"
click at [880, 191] on select "Select Cable / Satellite Services Collection Agency Credit Card Debt Debt Couns…" at bounding box center [858, 191] width 154 height 24
select select "1"
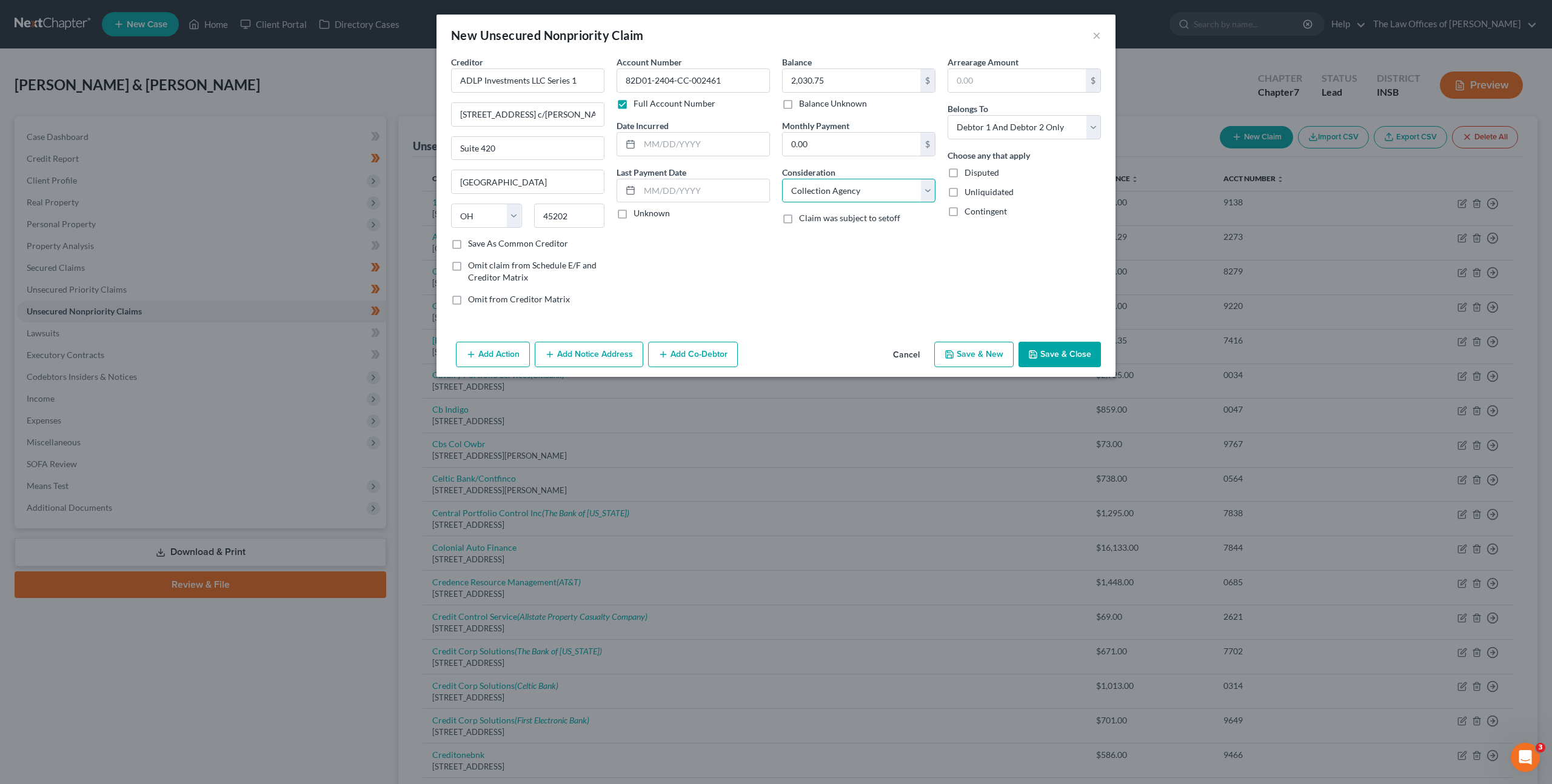
click at [782, 179] on select "Select Cable / Satellite Services Collection Agency Credit Card Debt Debt Couns…" at bounding box center [858, 191] width 154 height 24
click at [801, 289] on div "Balance 2,030.75 $ Balance Unknown Balance Undetermined 2,030.75 $ Balance Unkn…" at bounding box center [858, 185] width 166 height 259
click at [1037, 342] on button "Save & Close" at bounding box center [1059, 354] width 82 height 25
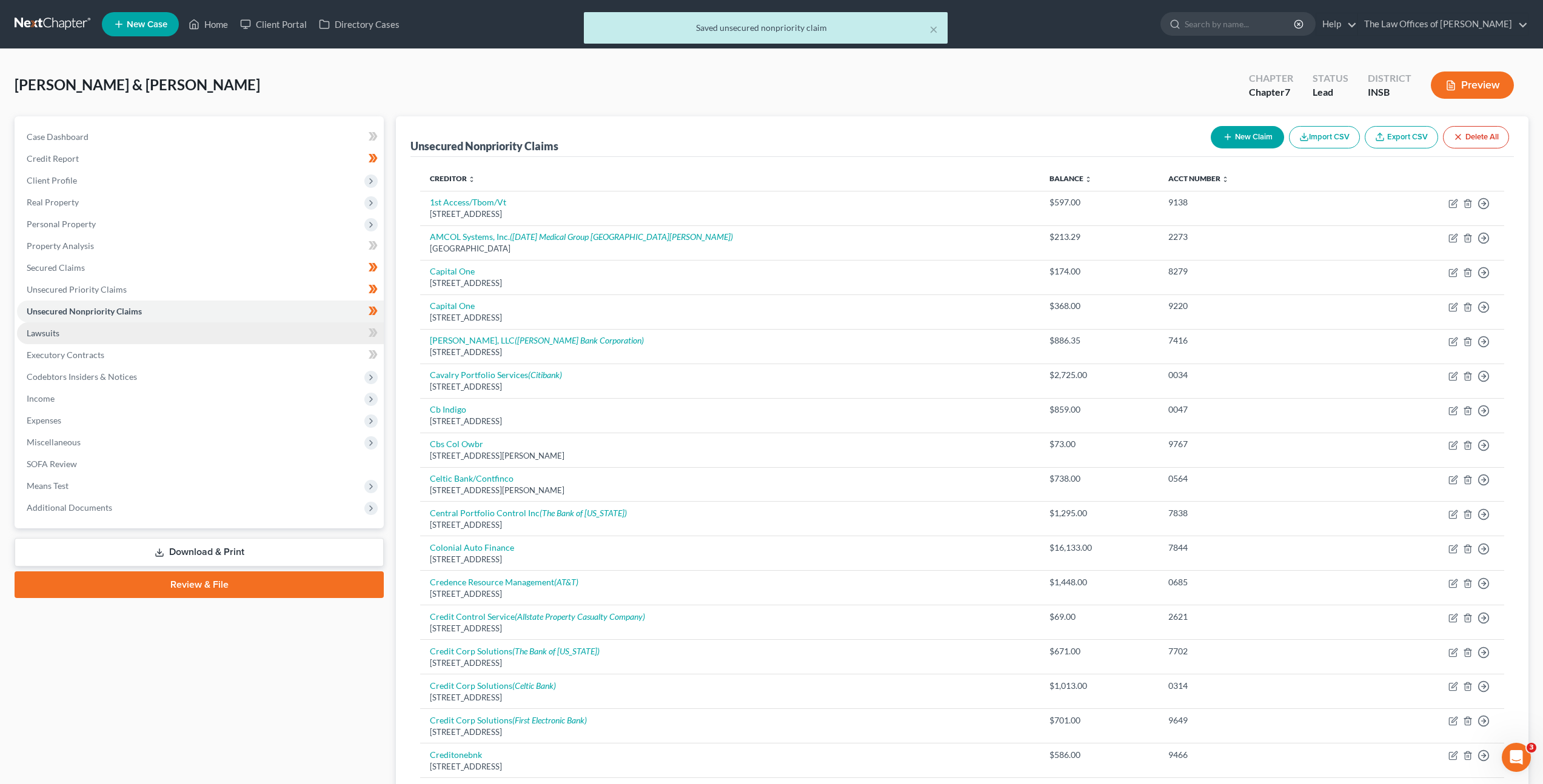
click at [148, 326] on link "Lawsuits" at bounding box center [200, 333] width 367 height 22
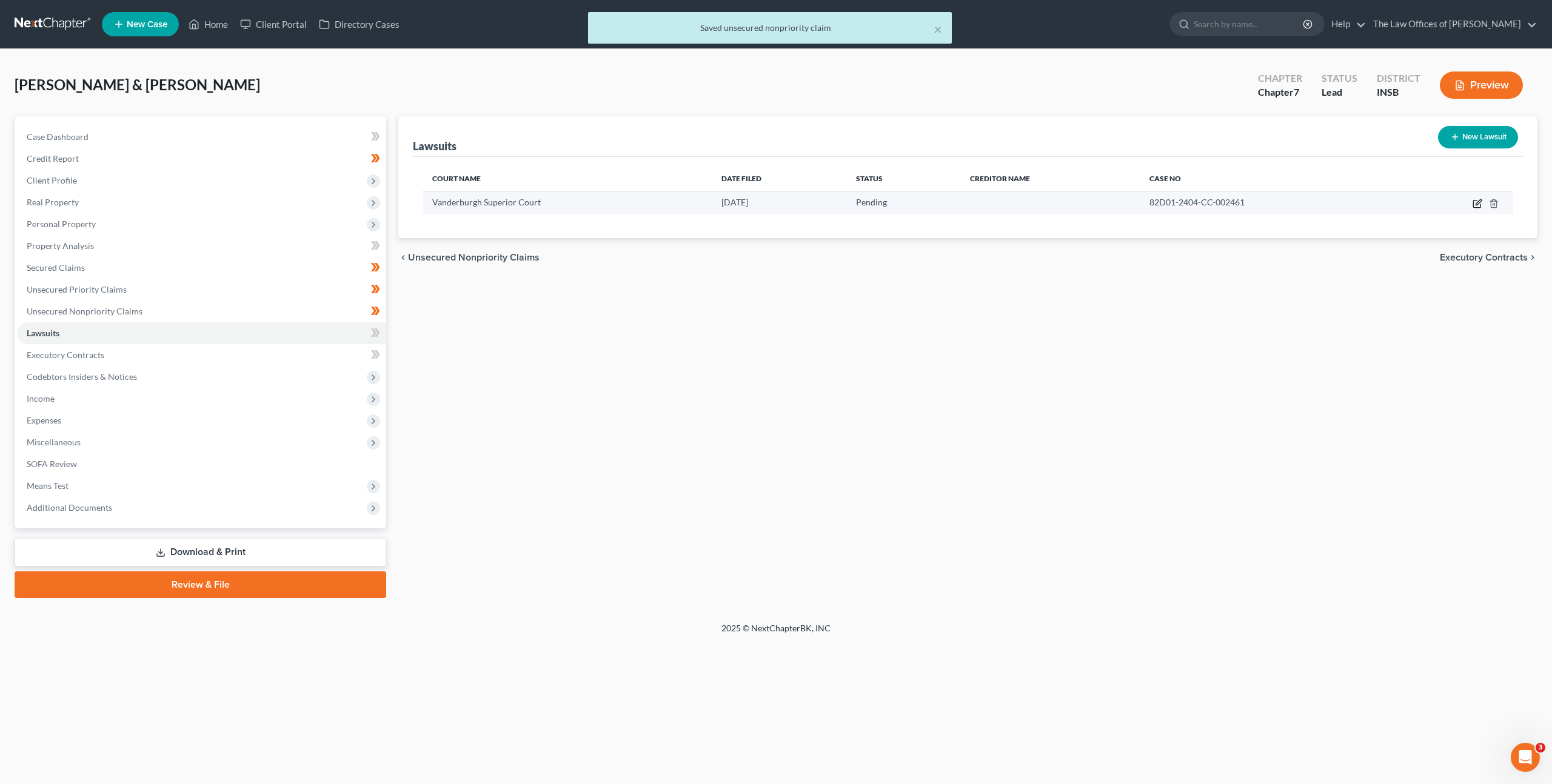
click at [1478, 201] on icon "button" at bounding box center [1478, 202] width 6 height 6
select select "15"
select select "0"
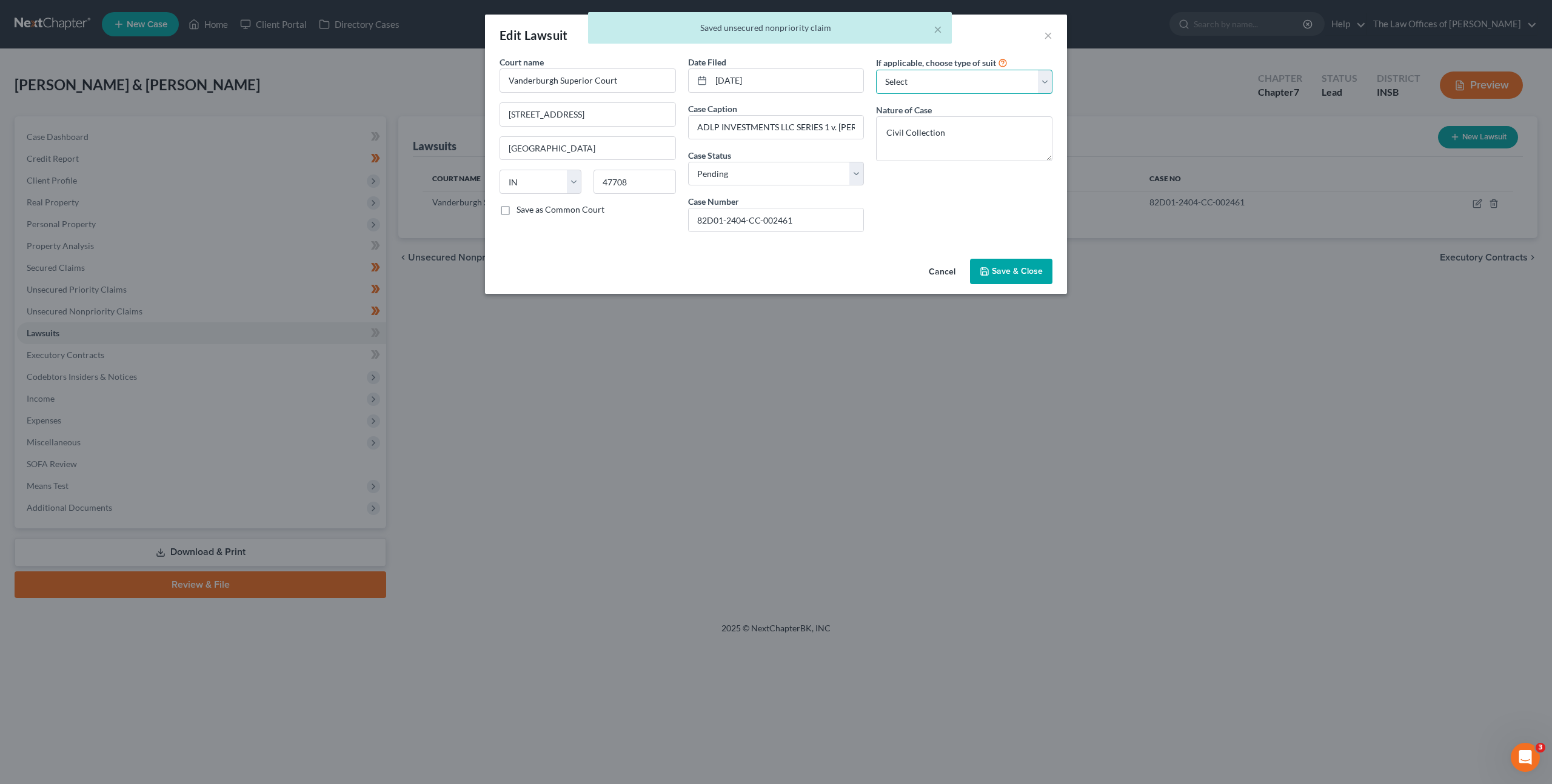
click at [1007, 71] on select "Select Repossession Garnishment Foreclosure Attached, Seized, Or Levied Other" at bounding box center [964, 81] width 176 height 24
select select "1"
click at [876, 69] on select "Select Repossession Garnishment Foreclosure Attached, Seized, Or Levied Other" at bounding box center [964, 81] width 176 height 24
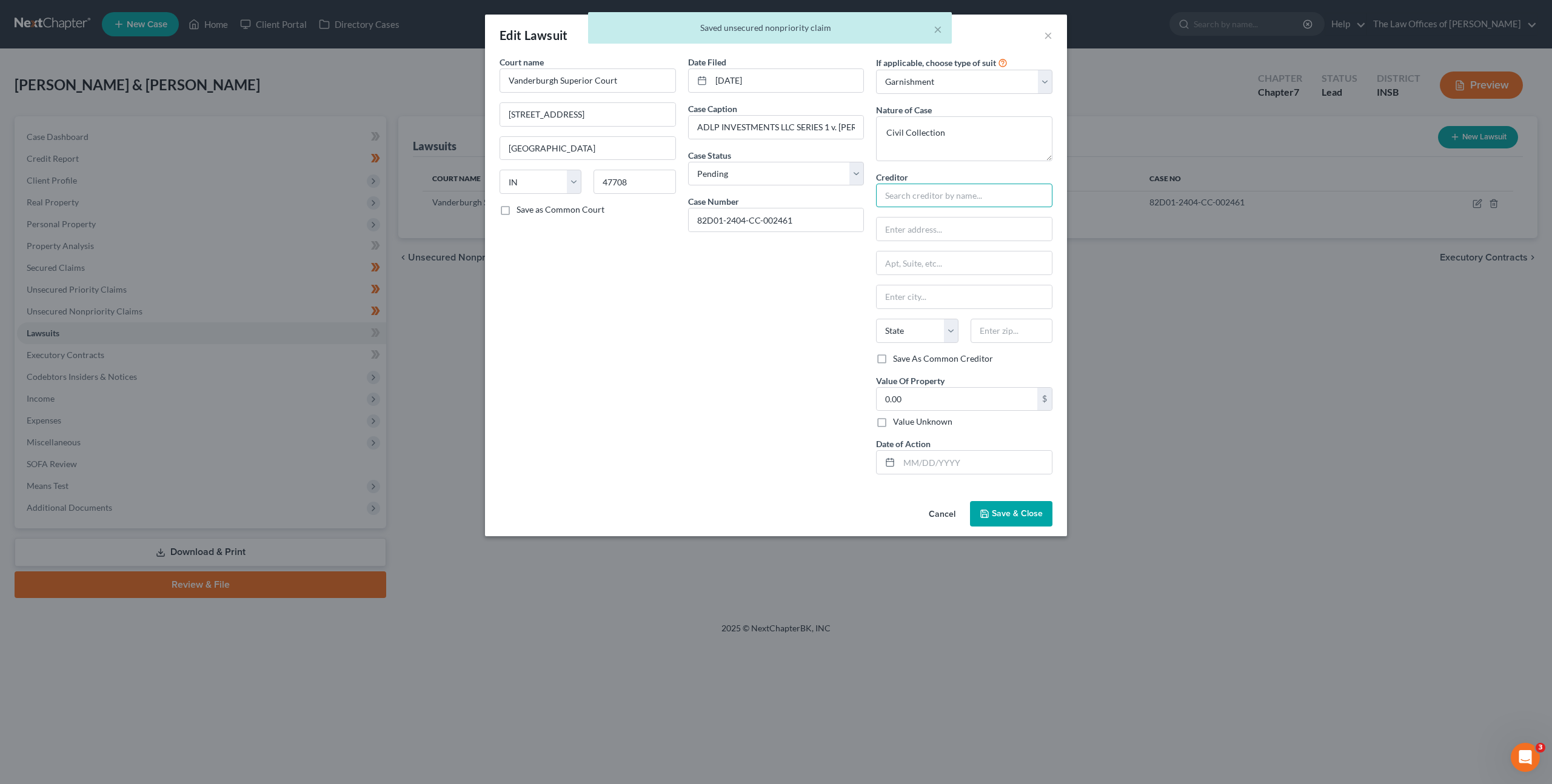
click at [932, 191] on input "text" at bounding box center [964, 195] width 176 height 24
click at [913, 193] on input "text" at bounding box center [964, 195] width 176 height 24
paste input "ADLP INVESTMENTS LLC SERIES 1"
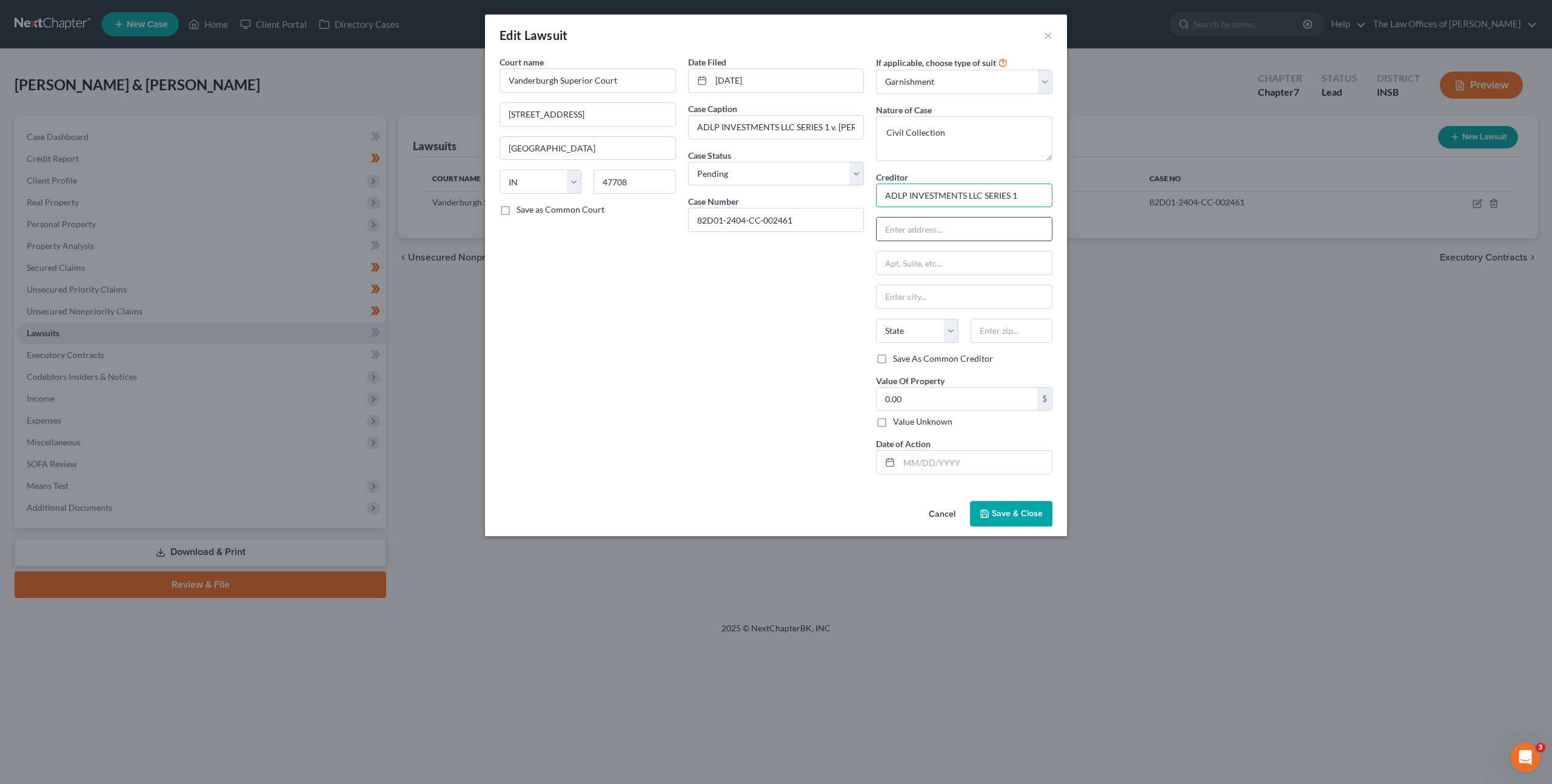
type input "ADLP INVESTMENTS LLC SERIES 1"
click at [907, 229] on input "text" at bounding box center [963, 229] width 175 height 23
paste input "[STREET_ADDRESS]"
type input "[STREET_ADDRESS] c/[PERSON_NAME] & Council Co LPA"
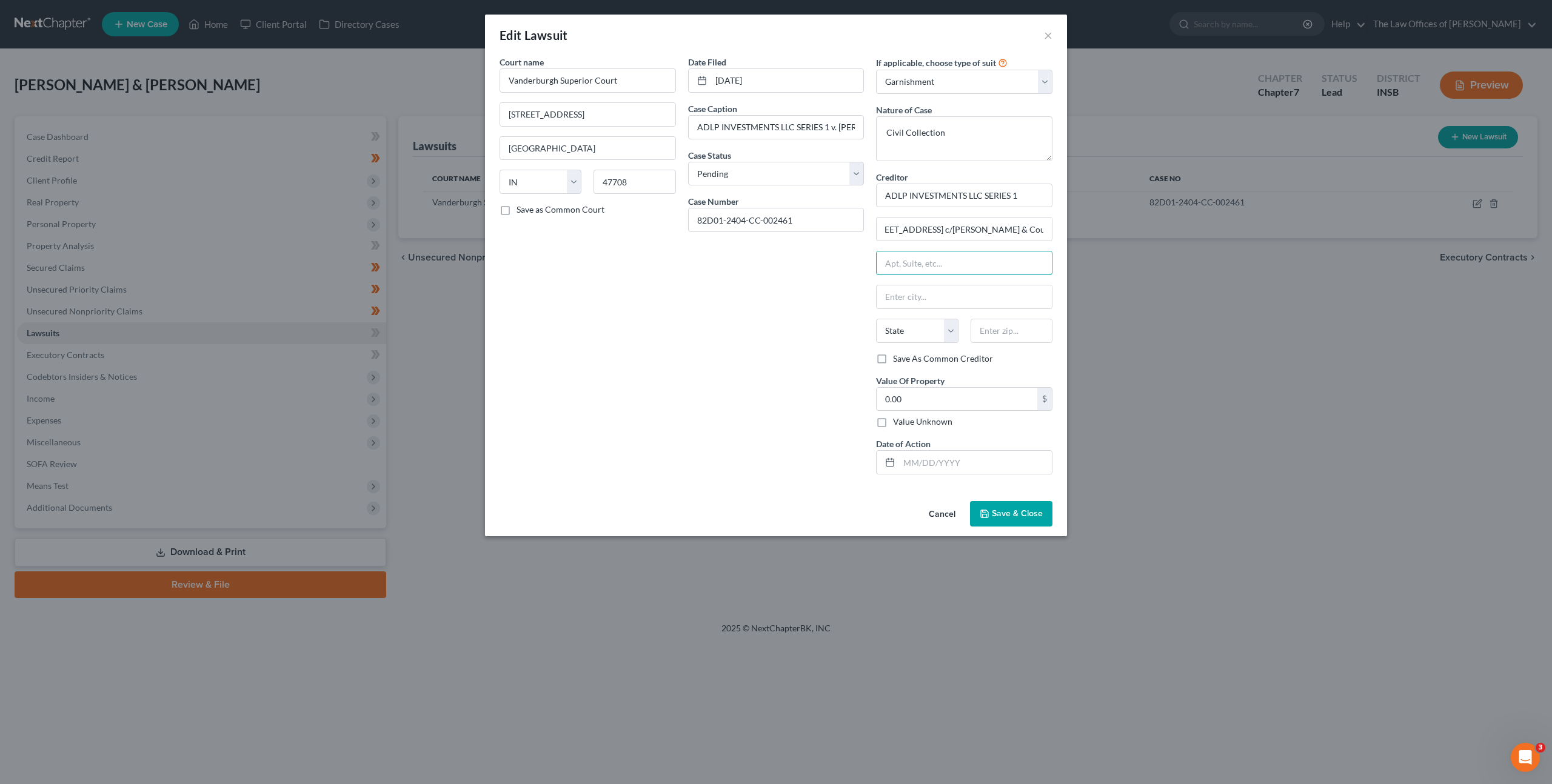
scroll to position [0, 0]
click at [993, 264] on input "text" at bounding box center [963, 263] width 175 height 23
type input "Suitoe 420"
type input "45202"
drag, startPoint x: 707, startPoint y: 332, endPoint x: 734, endPoint y: 341, distance: 28.5
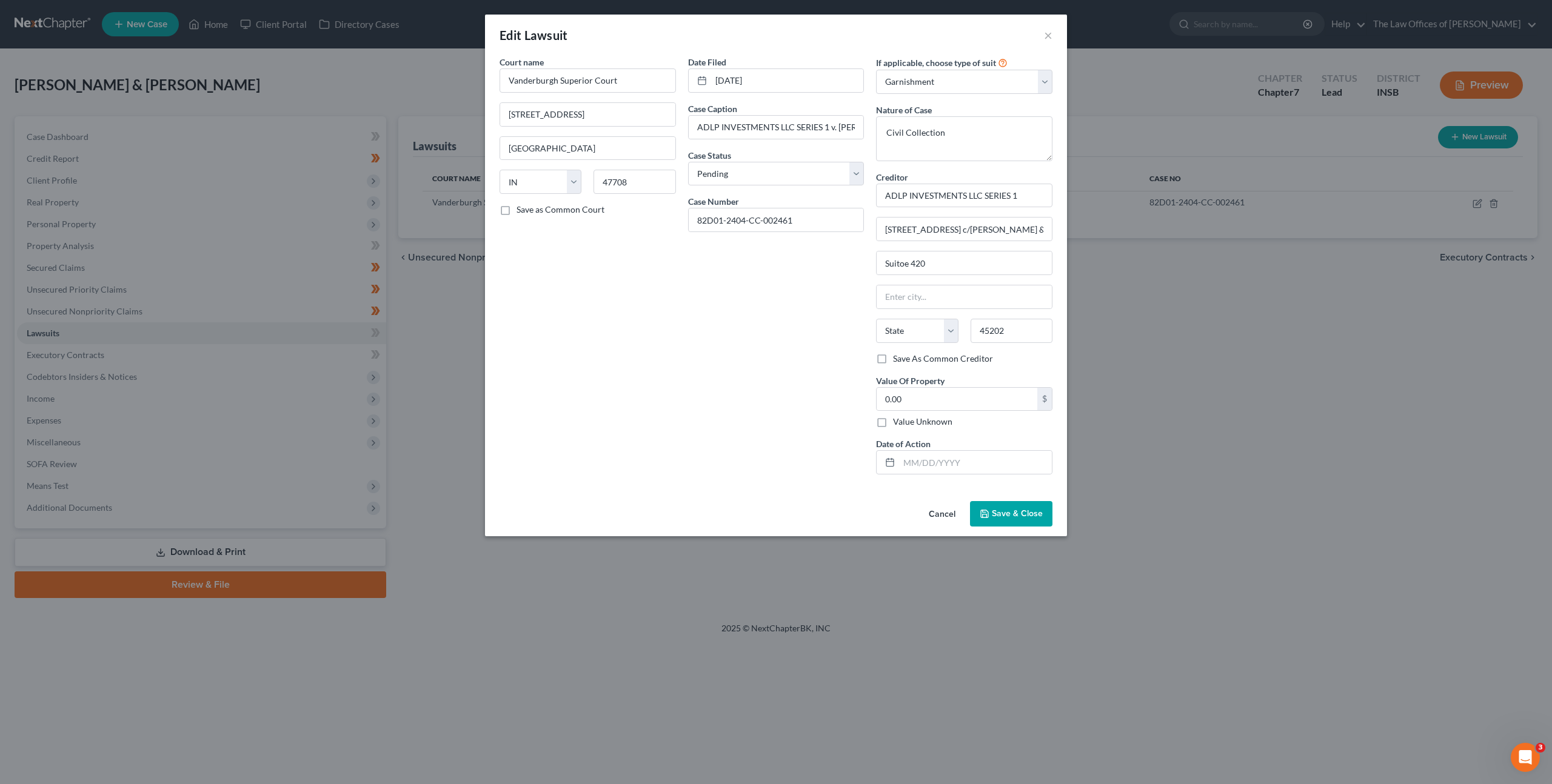
click at [708, 330] on div "Date Filed [DATE] Case Caption ADLP INVESTMENTS LLC SERIES 1 v. [PERSON_NAME] C…" at bounding box center [776, 269] width 189 height 429
type input "[GEOGRAPHIC_DATA]"
select select "36"
drag, startPoint x: 907, startPoint y: 404, endPoint x: 919, endPoint y: 401, distance: 12.4
click at [907, 404] on input "0.00" at bounding box center [956, 399] width 160 height 23
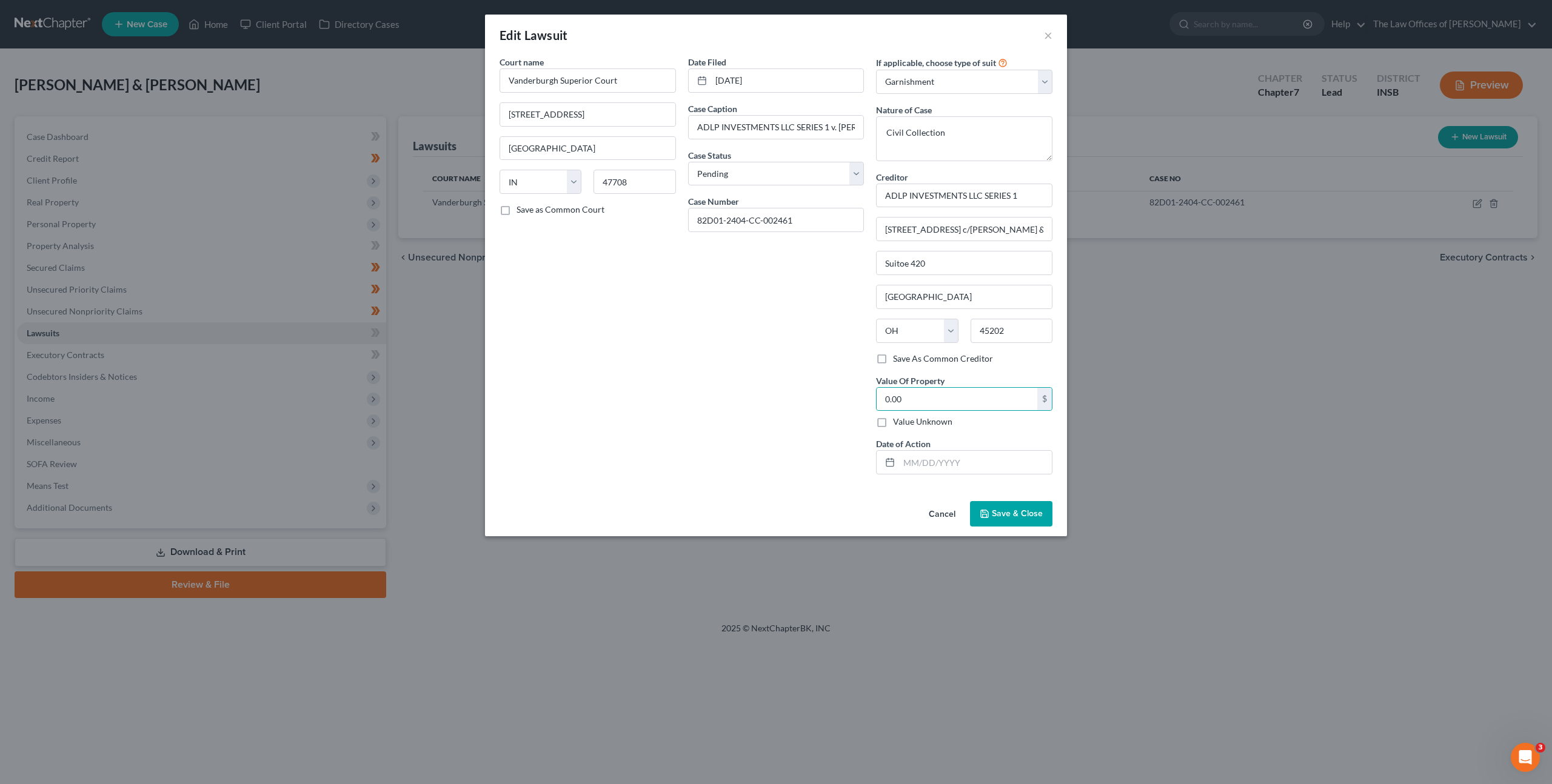
click at [1009, 511] on span "Save & Close" at bounding box center [1017, 513] width 51 height 10
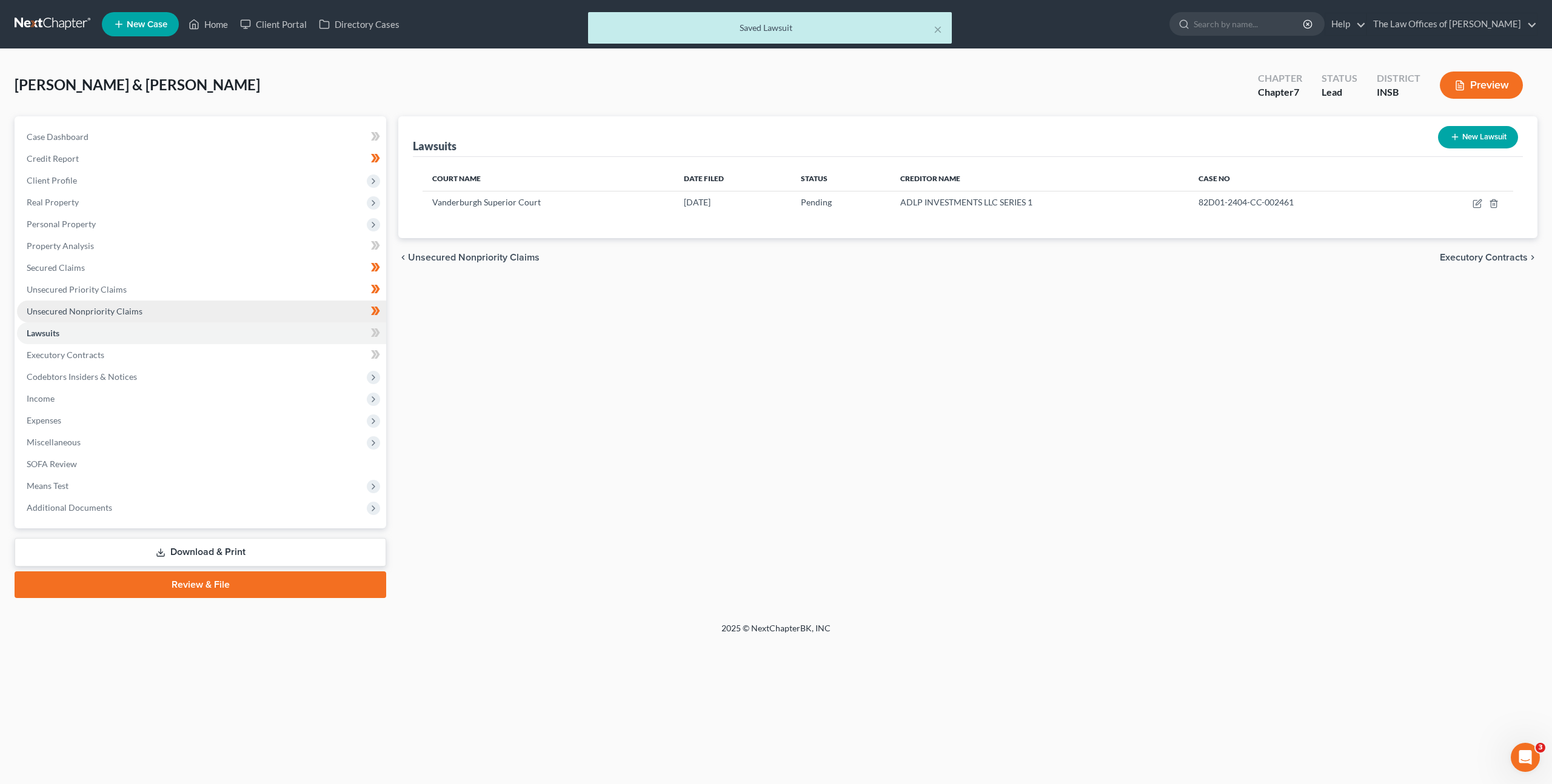
click at [192, 313] on link "Unsecured Nonpriority Claims" at bounding box center [201, 312] width 369 height 22
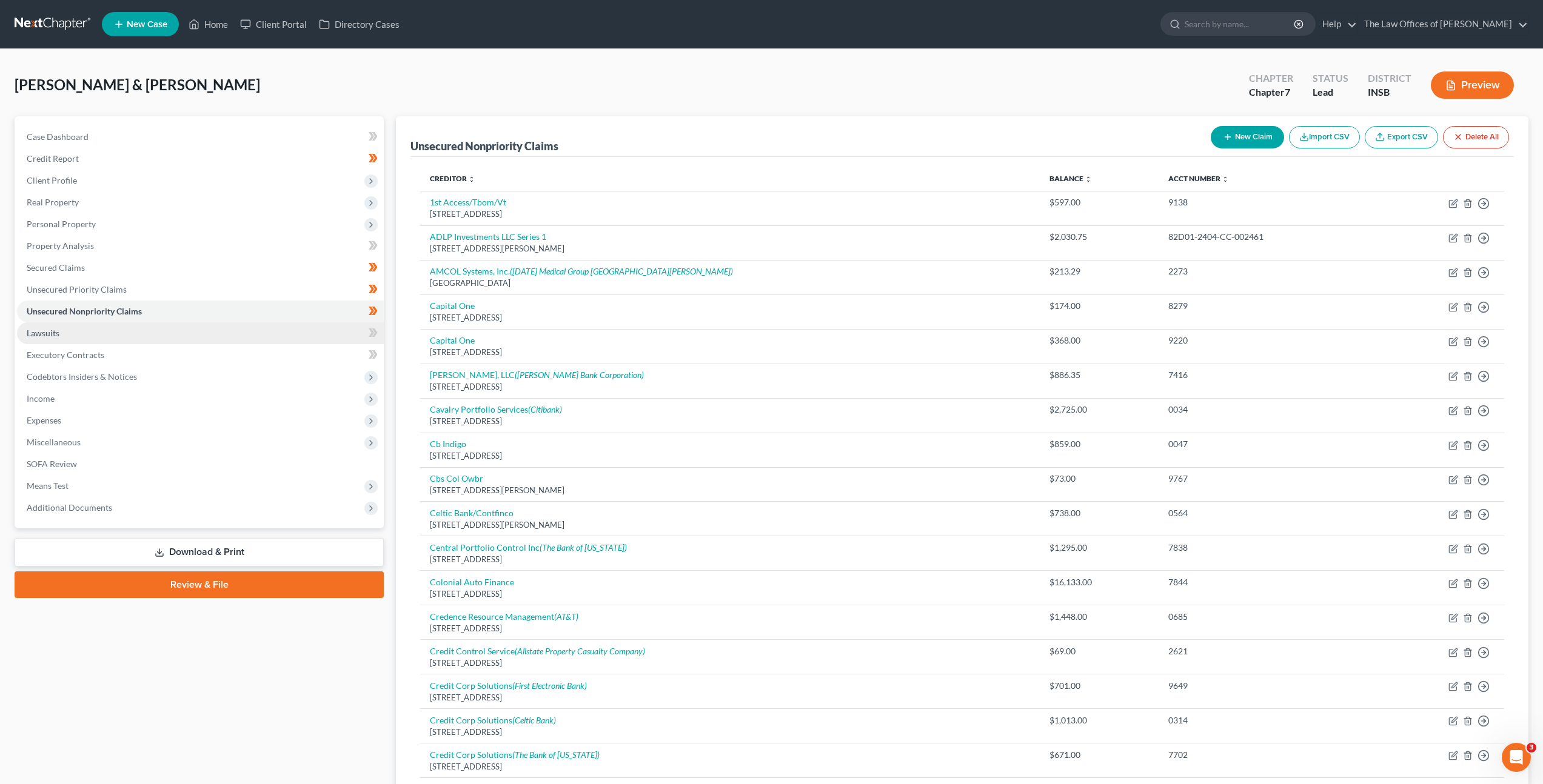
click at [86, 338] on link "Lawsuits" at bounding box center [200, 333] width 367 height 22
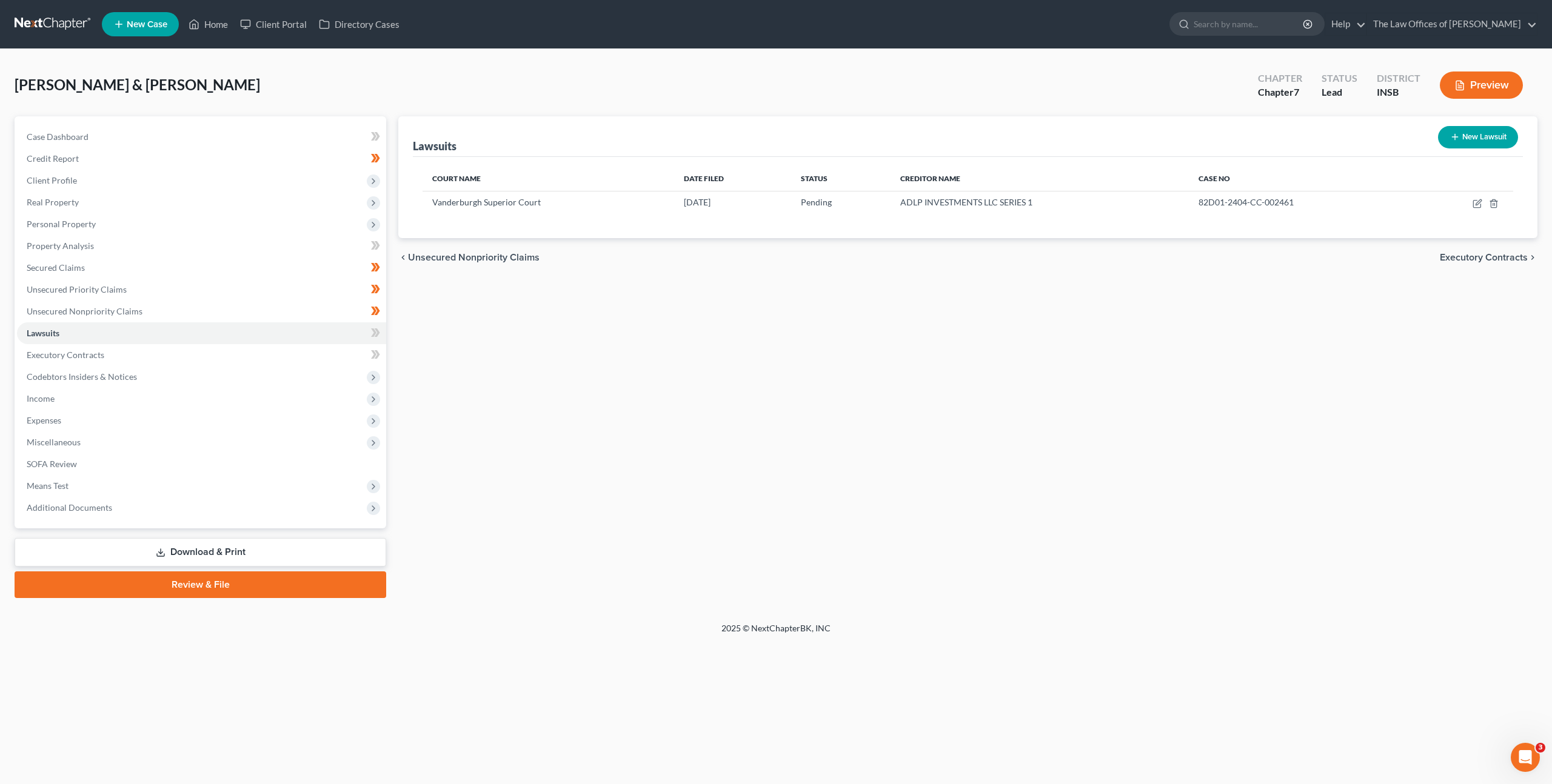
click at [1456, 134] on icon "button" at bounding box center [1455, 137] width 9 height 9
select select "0"
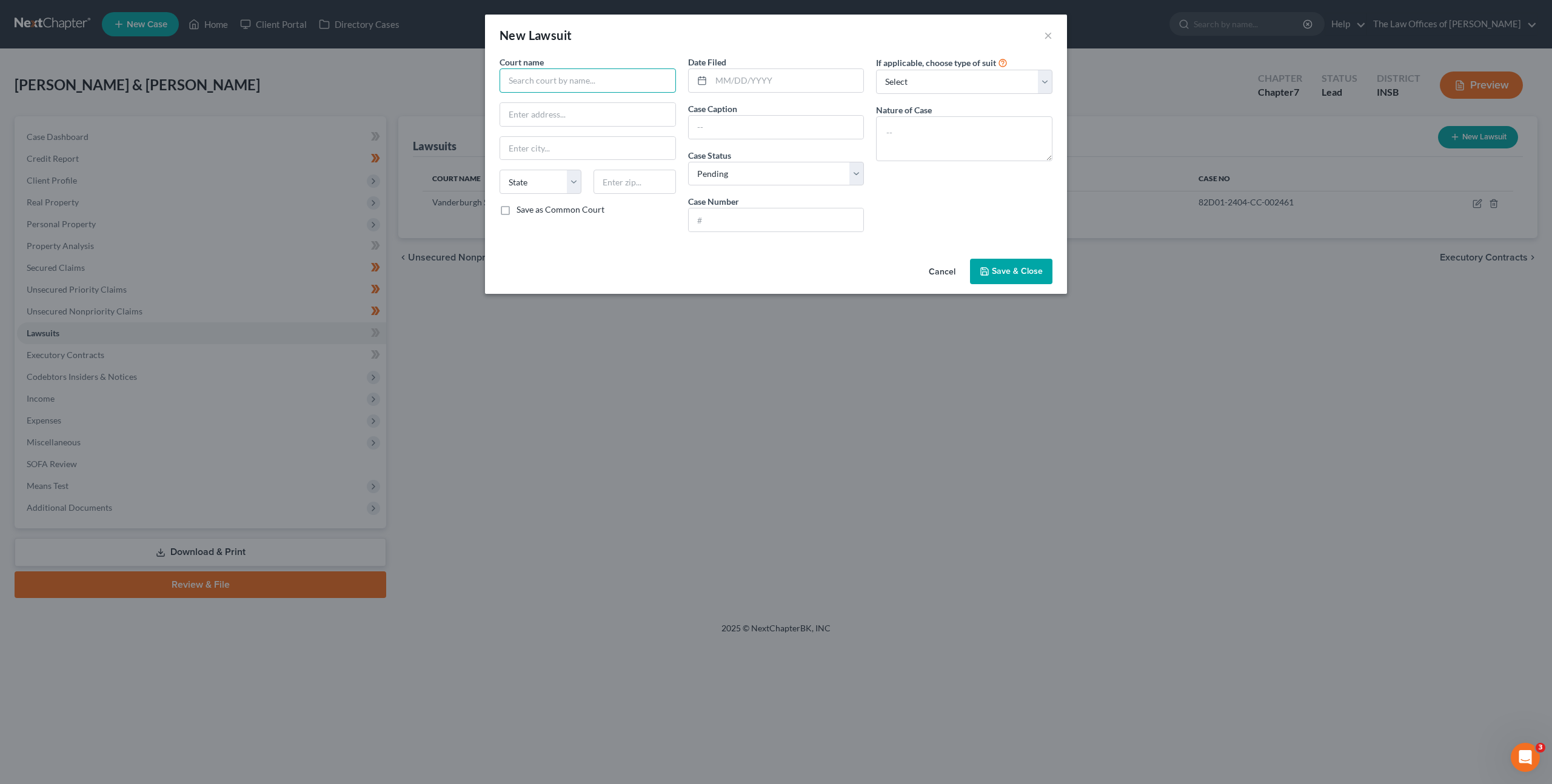
click at [578, 73] on input "text" at bounding box center [587, 81] width 176 height 24
type input "P"
type input "Onemain Fi"
type input "V"
type input "[PERSON_NAME] Superior Court"
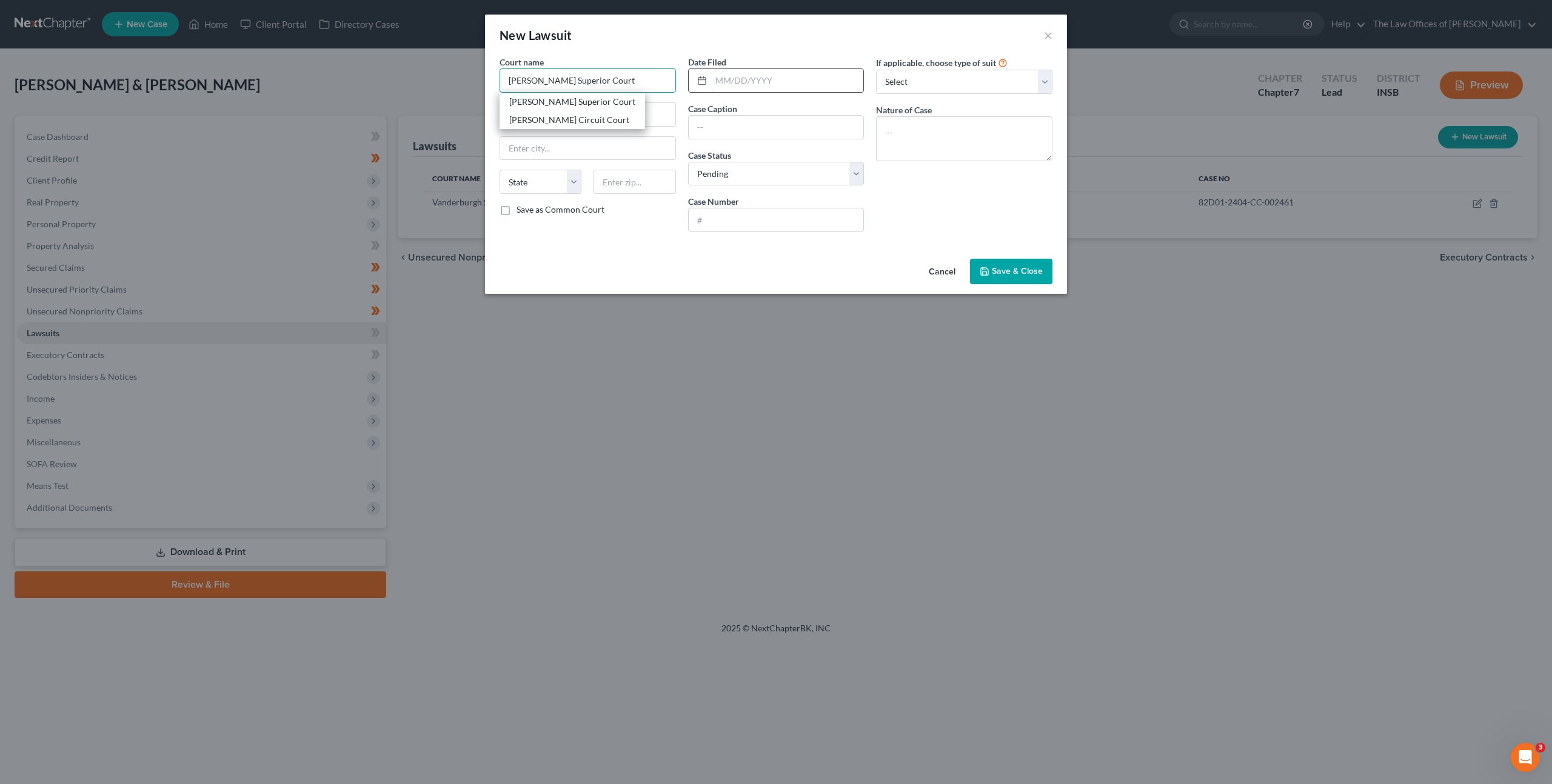
type input "[STREET_ADDRESS]"
type input "[GEOGRAPHIC_DATA]"
select select "15"
type input "47601"
type input "[PERSON_NAME] Superior Court"
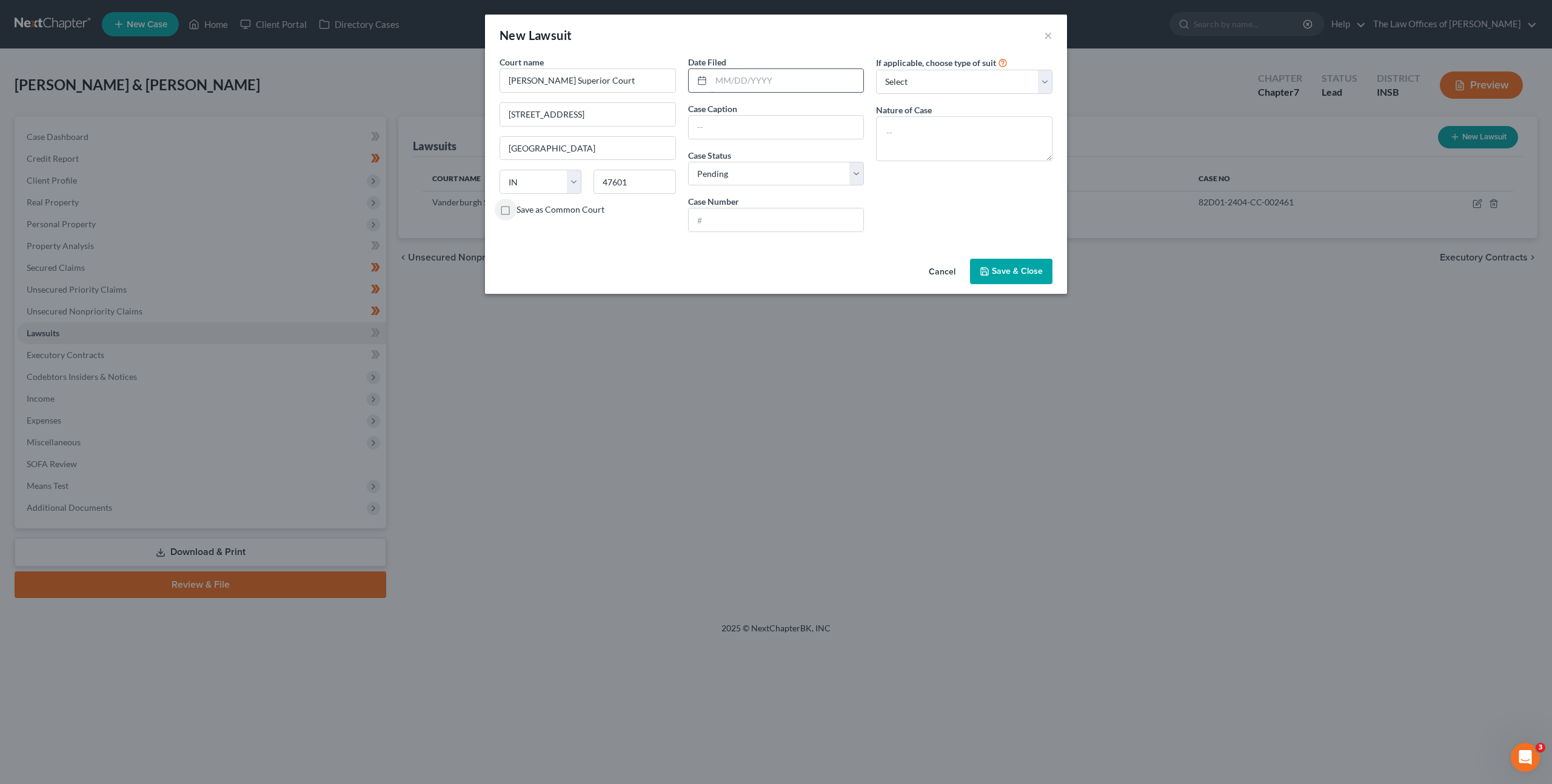
click at [782, 81] on input "text" at bounding box center [787, 81] width 153 height 23
click at [799, 81] on input "text" at bounding box center [787, 81] width 153 height 23
paste input "[DATE]"
type input "[DATE]"
click at [769, 133] on input "text" at bounding box center [776, 127] width 175 height 23
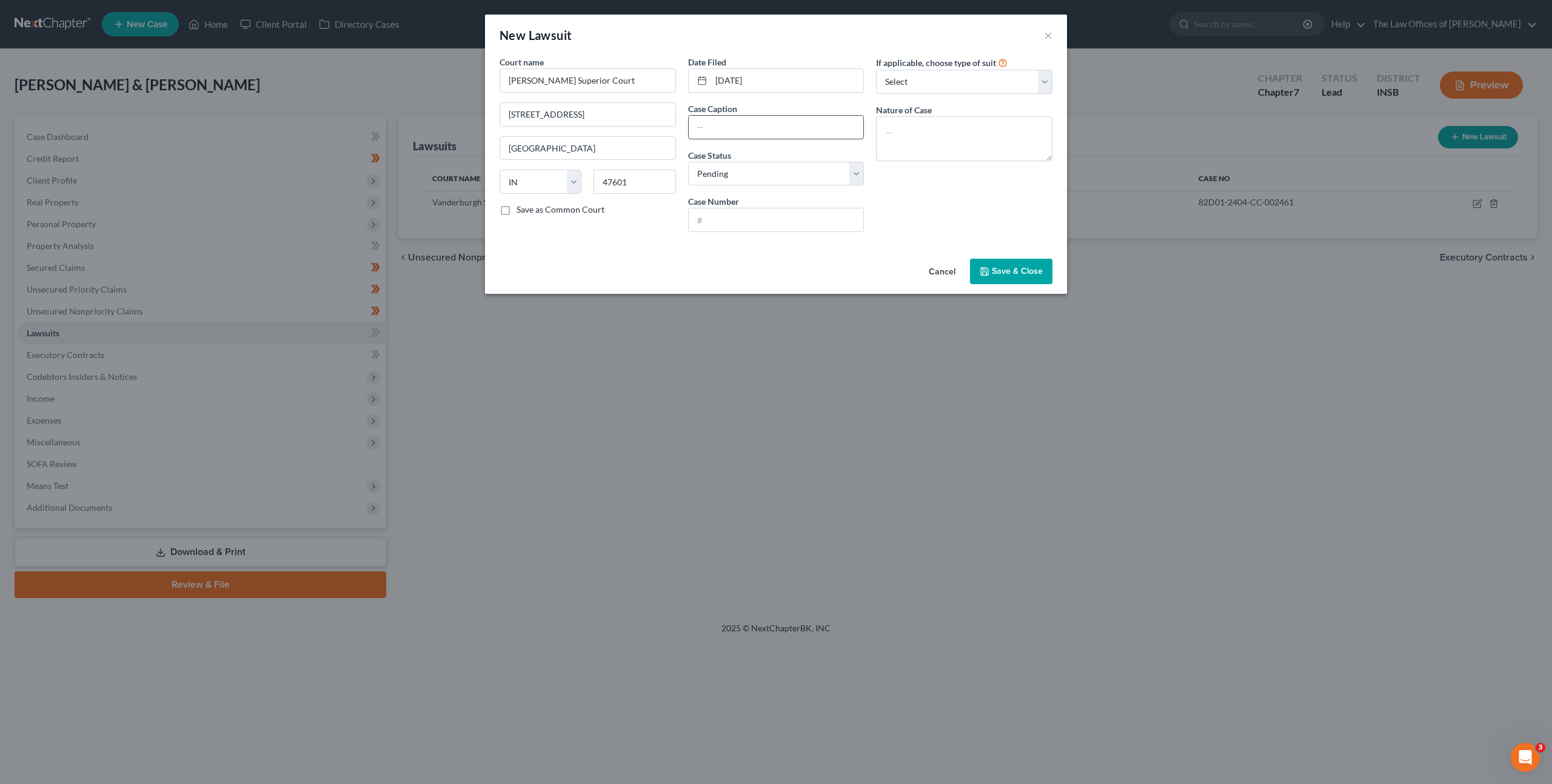
click at [795, 132] on input "text" at bounding box center [776, 127] width 175 height 23
paste input "Onemain Financial Group Llc V. [PERSON_NAME]"
type input "Onemain Financial Group Llc V. [PERSON_NAME]"
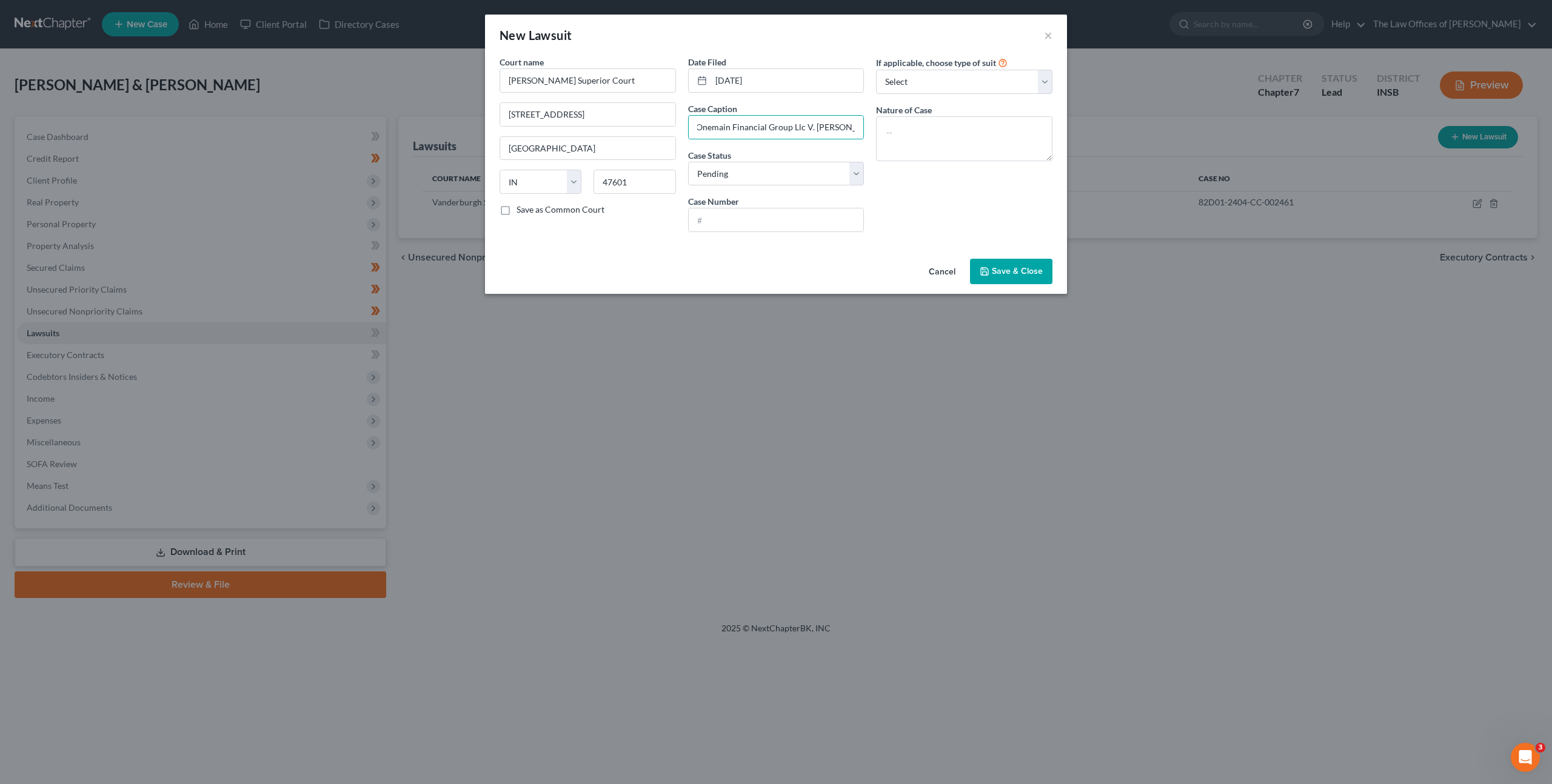
click at [935, 183] on div "If applicable, choose type of suit Select Repossession Garnishment Foreclosure …" at bounding box center [964, 148] width 189 height 186
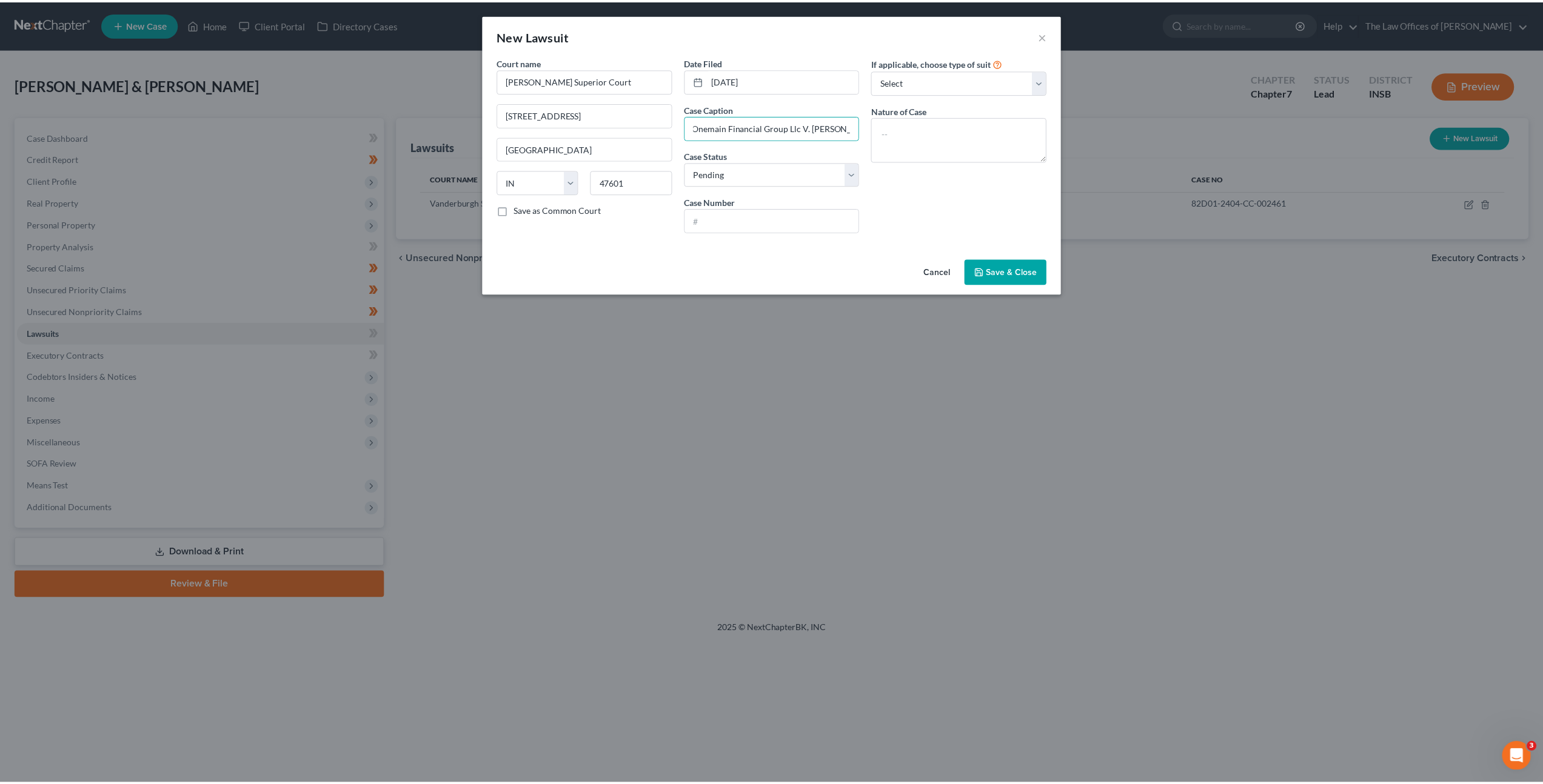
scroll to position [0, 0]
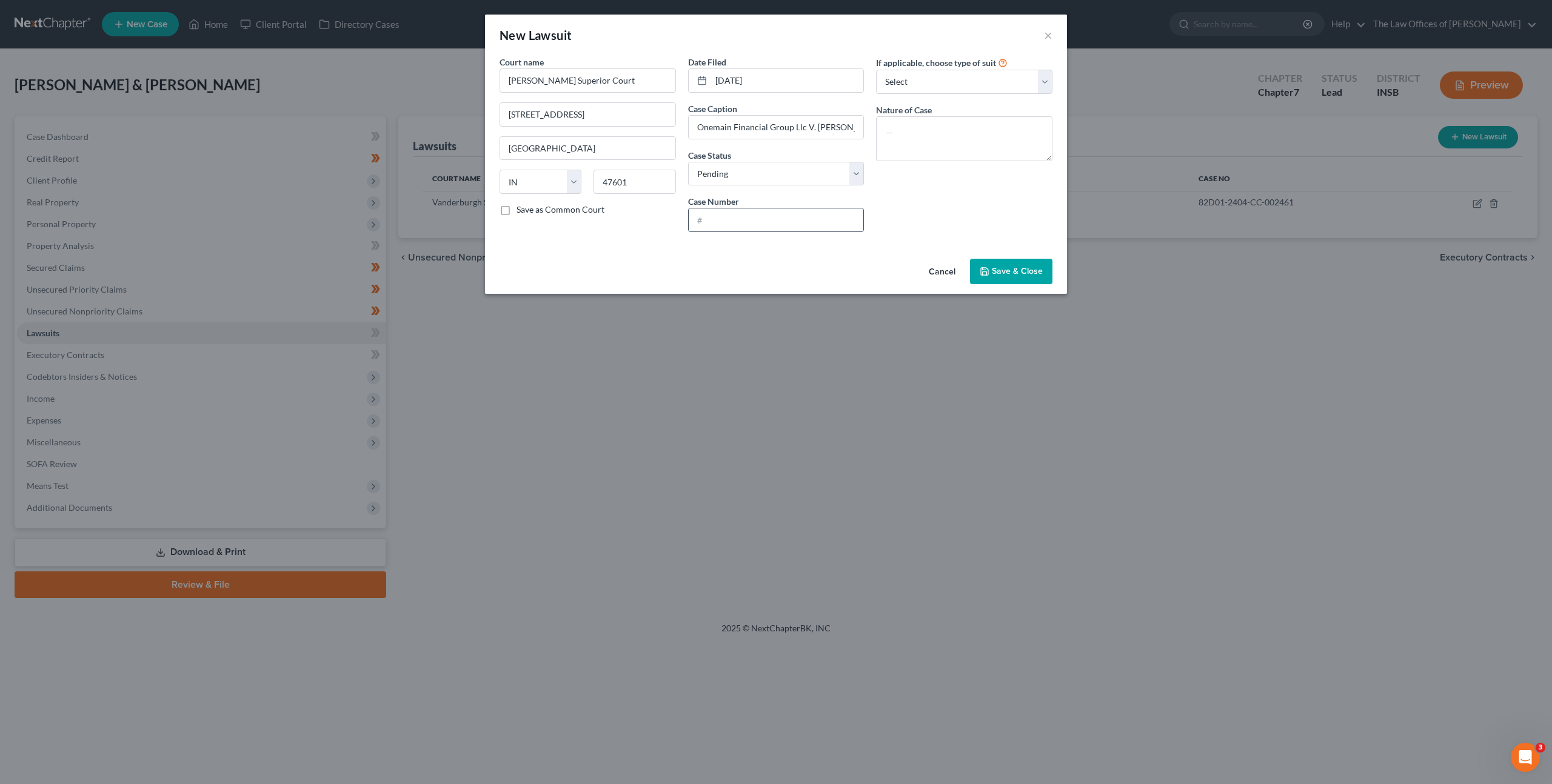
click at [756, 216] on input "text" at bounding box center [776, 219] width 175 height 23
paste input "87D01-2002-CC-000178"
click at [714, 216] on input "87D01-2002-CC-000178" at bounding box center [776, 219] width 175 height 23
click at [707, 218] on input "87D01-2002-CC-000178" at bounding box center [776, 219] width 175 height 23
type input "87D01-2002-CC-000178"
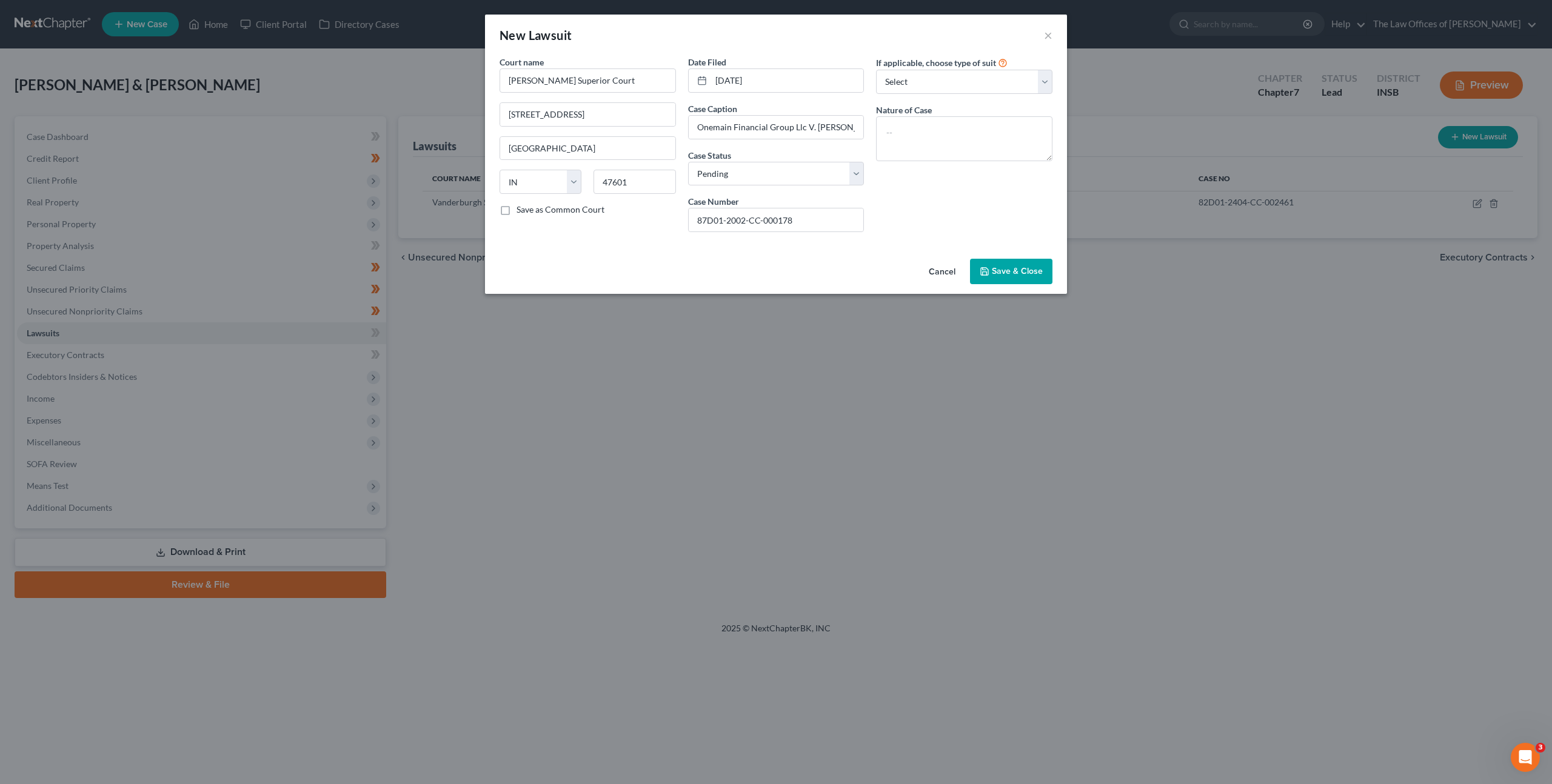
click at [911, 193] on div "If applicable, choose type of suit Select Repossession Garnishment Foreclosure …" at bounding box center [964, 148] width 189 height 186
click at [929, 138] on textarea at bounding box center [964, 139] width 176 height 44
type textarea "Civil Collection"
click at [945, 89] on select "Select Repossession Garnishment Foreclosure Attached, Seized, Or Levied Other" at bounding box center [964, 81] width 176 height 24
select select "1"
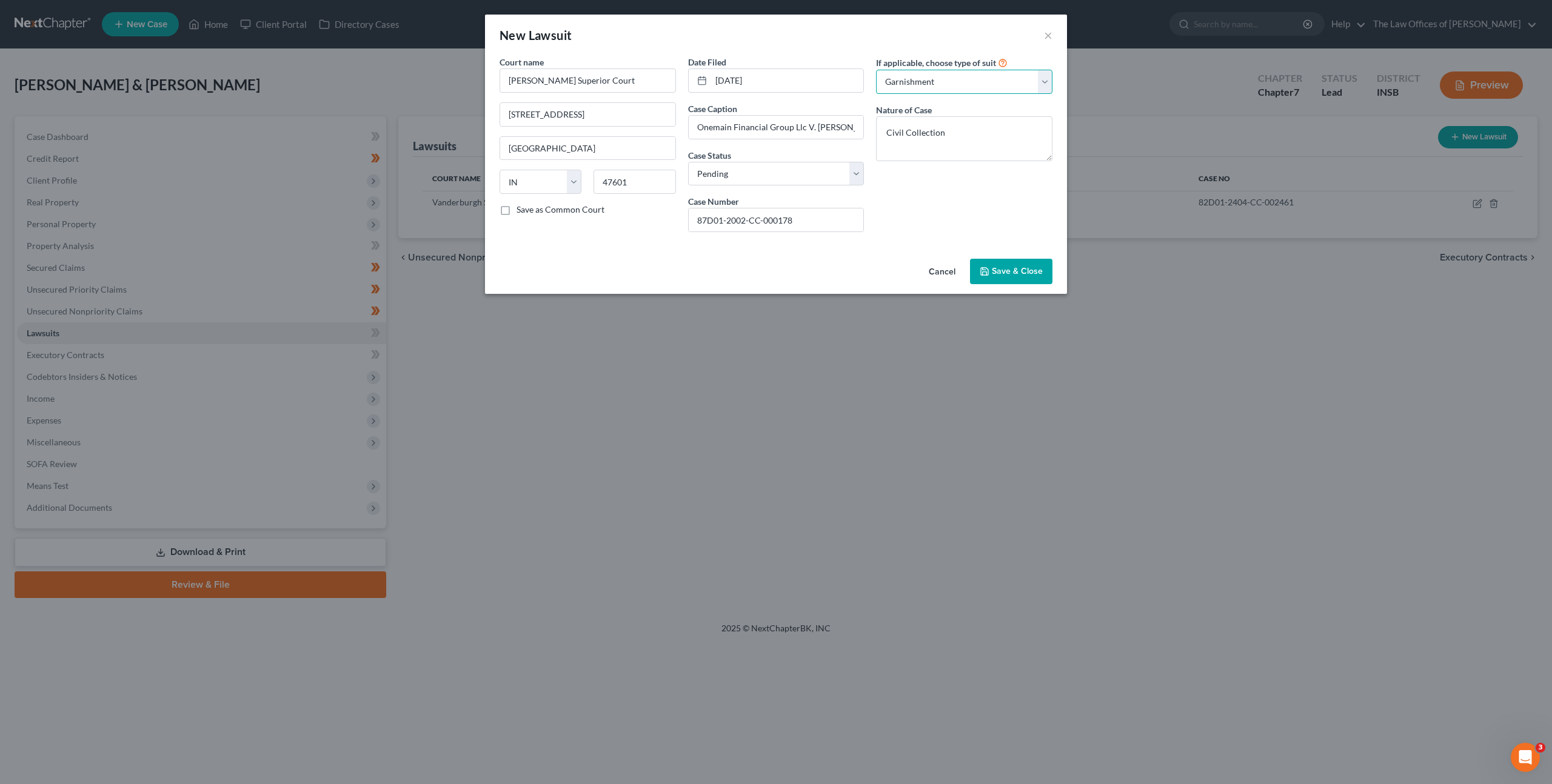
click at [876, 69] on select "Select Repossession Garnishment Foreclosure Attached, Seized, Or Levied Other" at bounding box center [964, 81] width 176 height 24
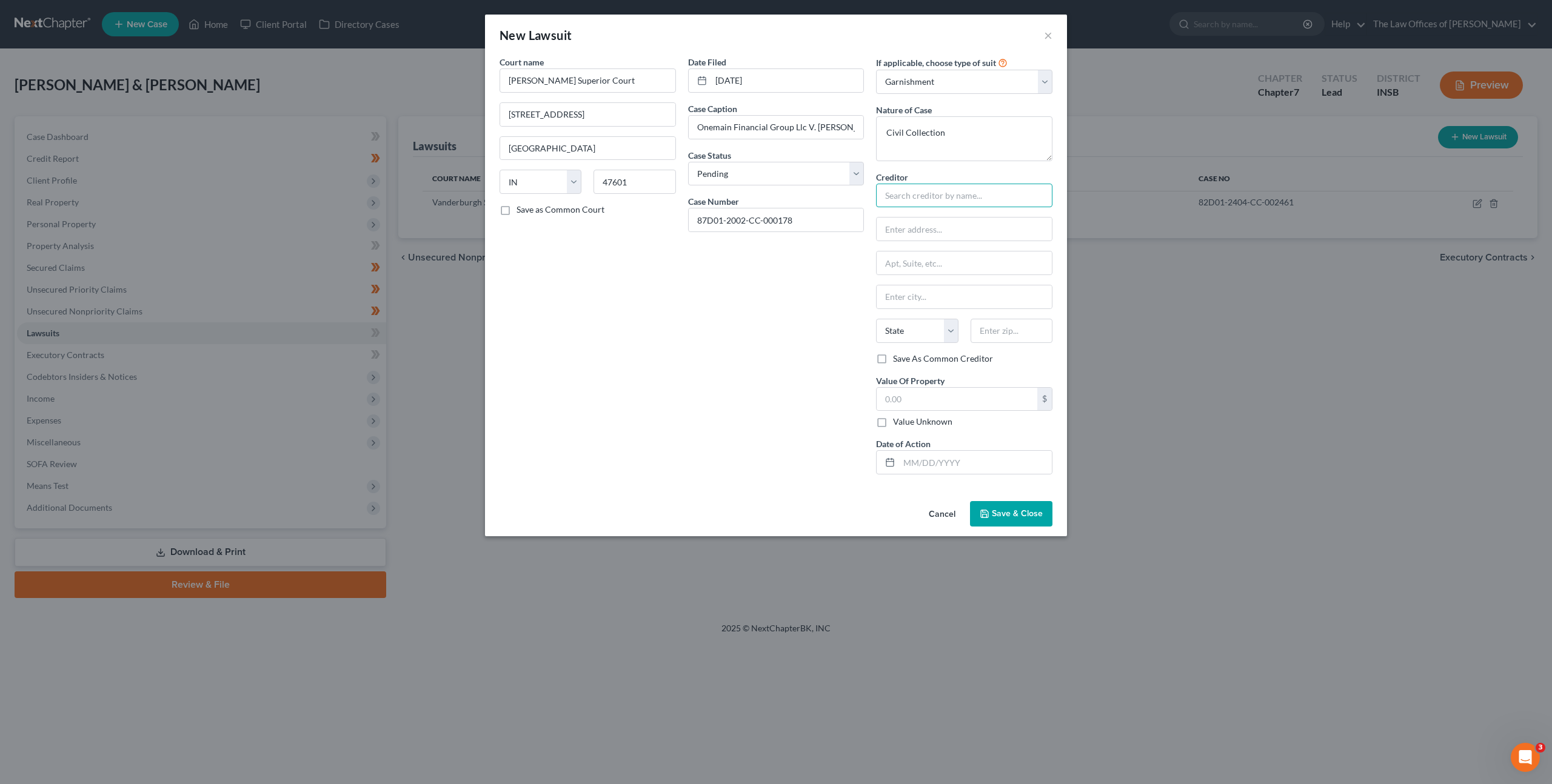
click at [943, 205] on input "text" at bounding box center [964, 195] width 176 height 24
click at [936, 218] on div "OneMain Financial" at bounding box center [948, 216] width 126 height 12
type input "OneMain Financial"
type input "[STREET_ADDRESS]"
type input "#300"
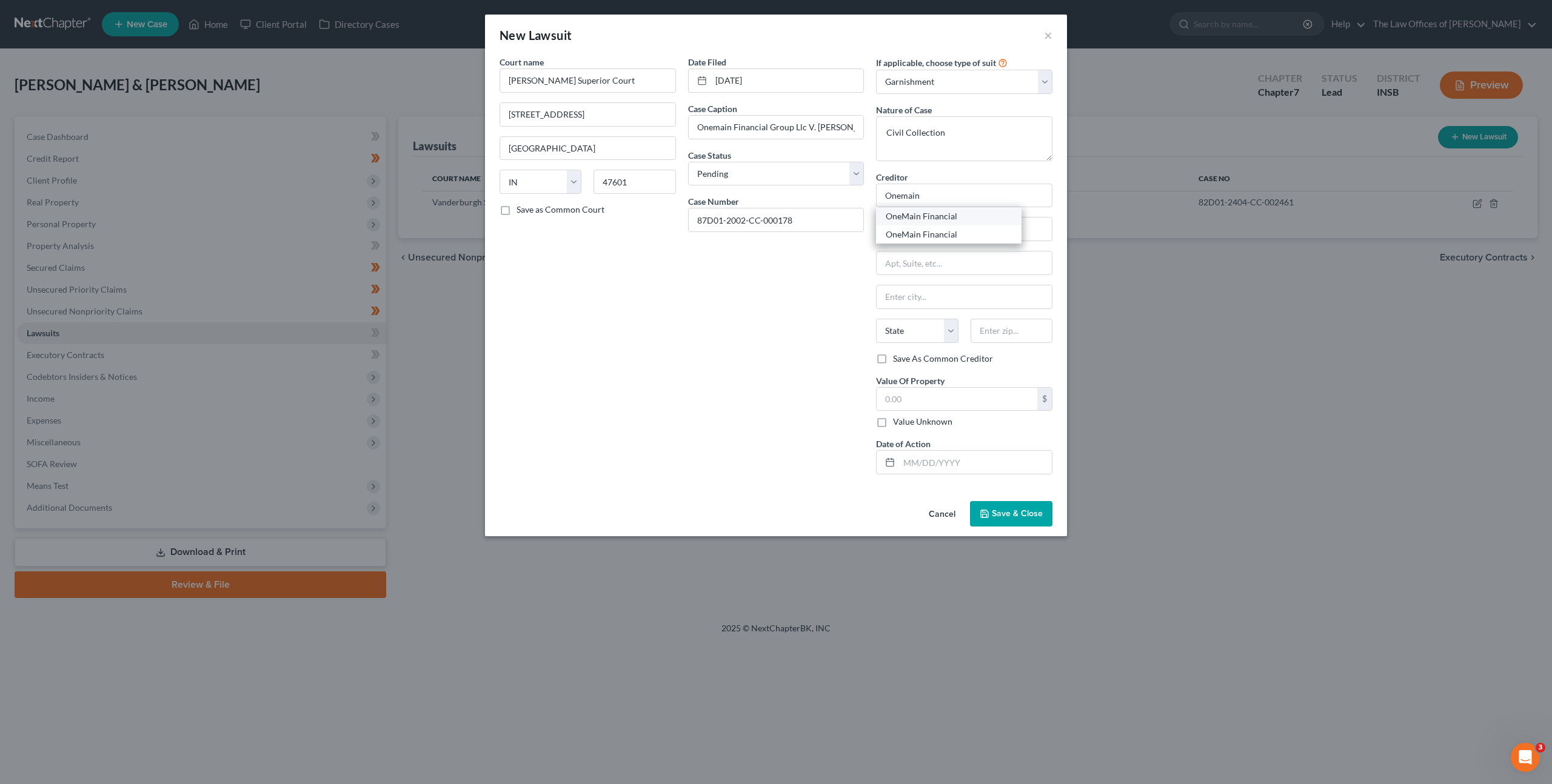
type input "[GEOGRAPHIC_DATA]"
select select "15"
type input "47708"
click at [939, 414] on div "$ Value Unknown" at bounding box center [964, 407] width 176 height 42
click at [926, 469] on input "text" at bounding box center [975, 462] width 153 height 23
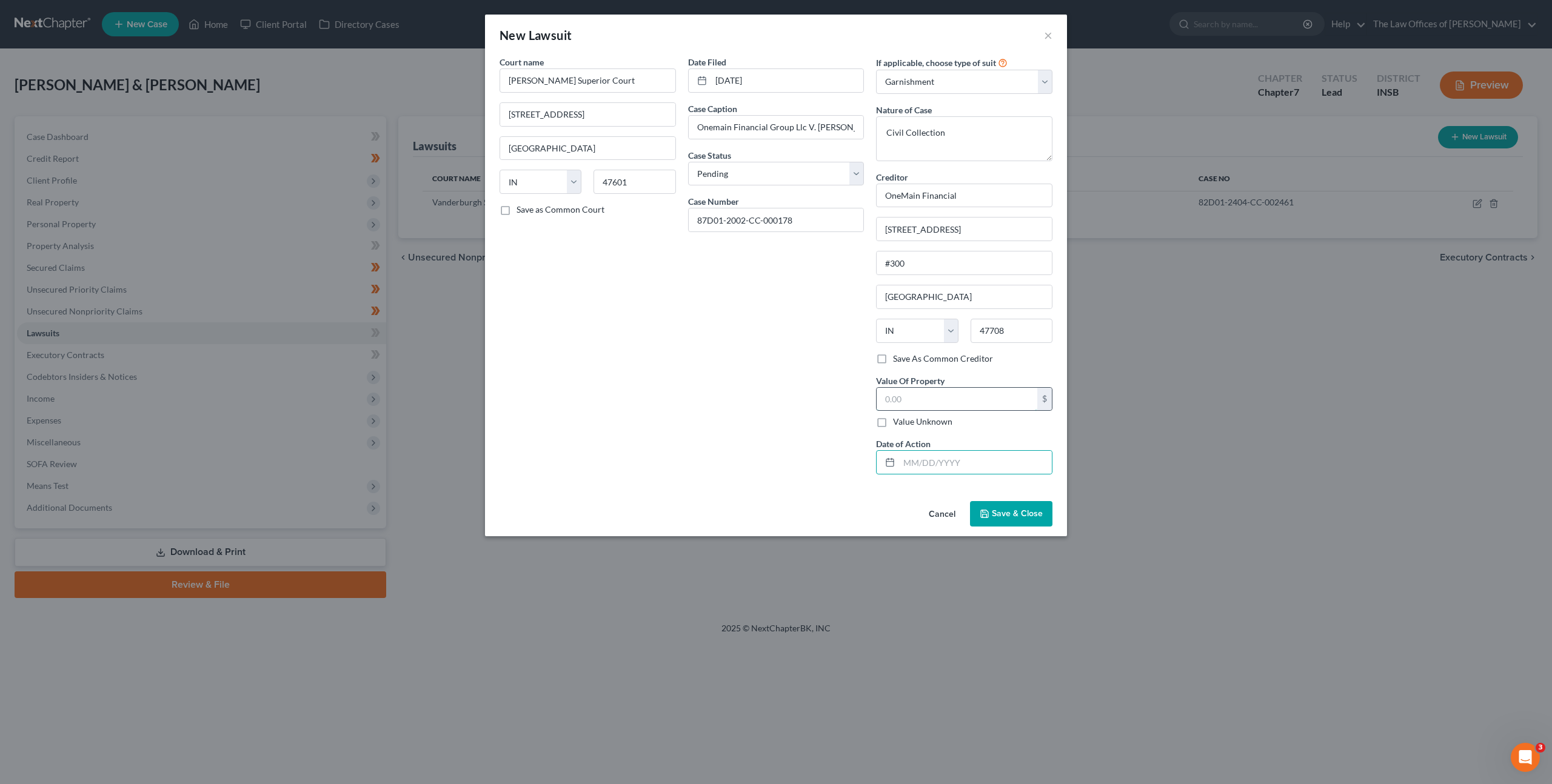
click at [918, 400] on input "text" at bounding box center [956, 399] width 160 height 23
type input "3,000"
click at [918, 460] on input "text" at bounding box center [975, 462] width 153 height 23
click at [906, 461] on input "text" at bounding box center [975, 462] width 153 height 23
type input "[DATE]"
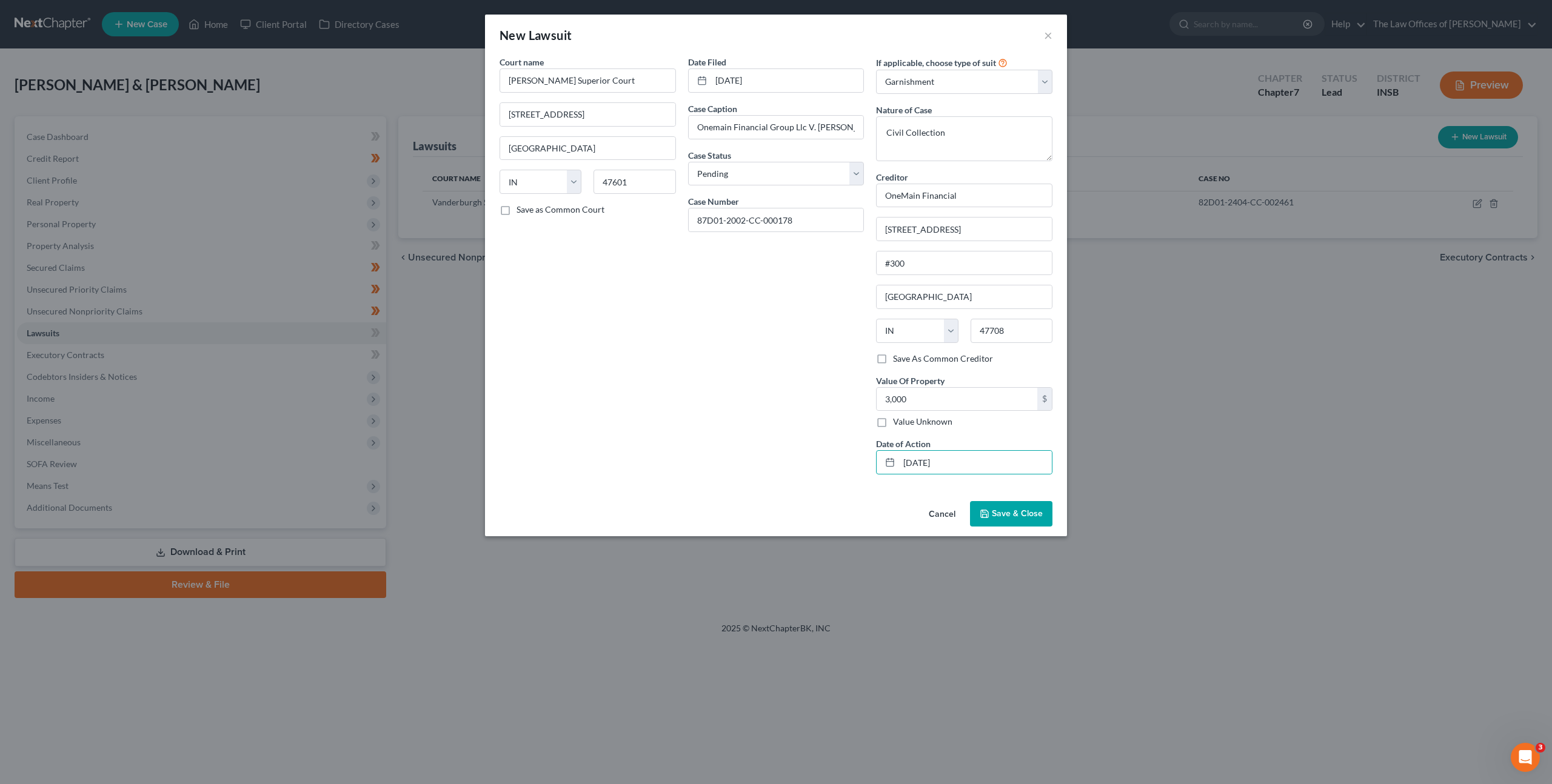
click at [769, 390] on div "Date Filed [DATE] Case Caption Onemain Financial Group Llc V. [PERSON_NAME] Cas…" at bounding box center [776, 269] width 189 height 429
click at [1017, 511] on span "Save & Close" at bounding box center [1017, 513] width 51 height 10
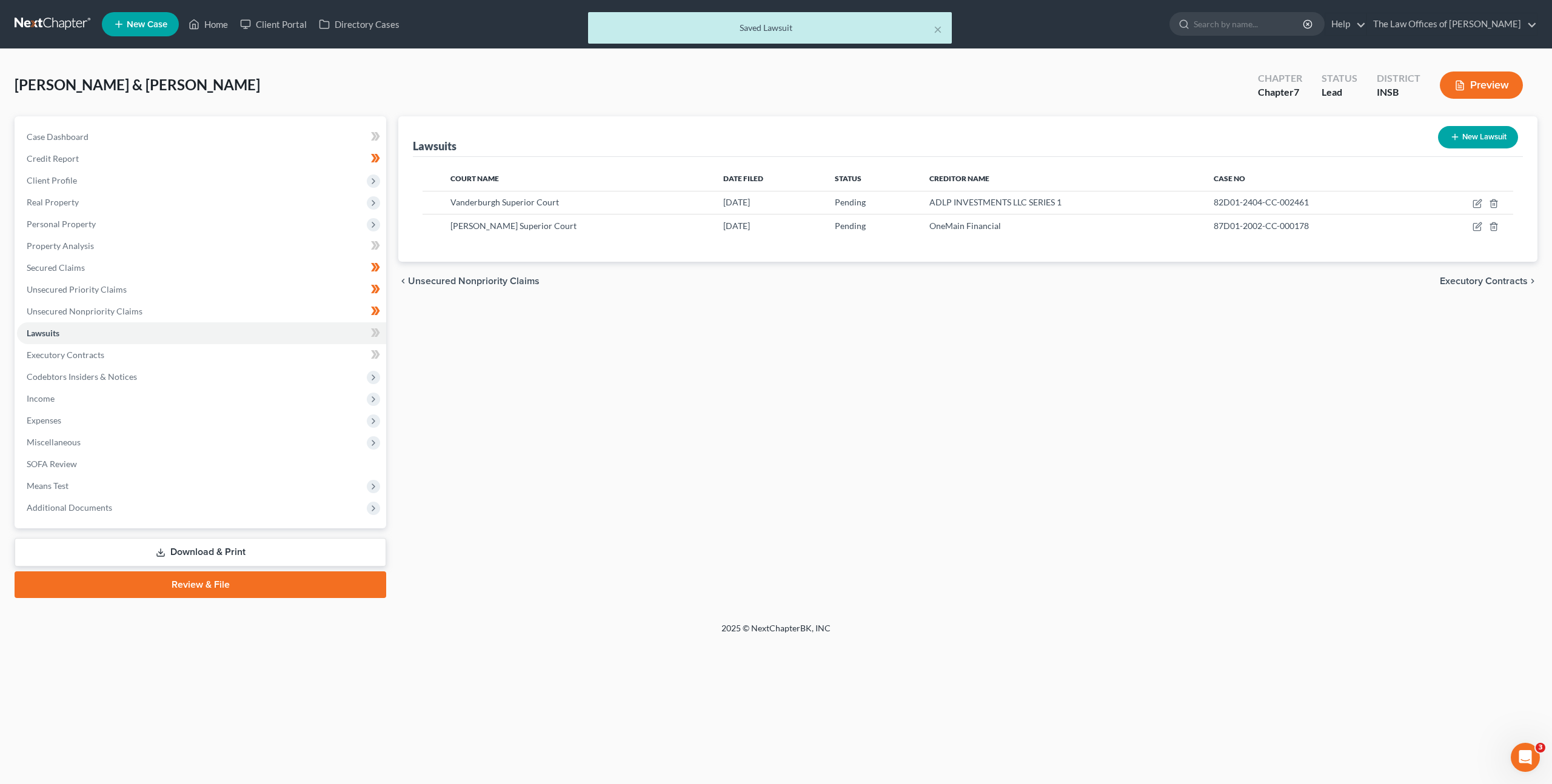
drag, startPoint x: 1123, startPoint y: 338, endPoint x: 1136, endPoint y: 332, distance: 14.3
click at [1123, 338] on div "Lawsuits New Lawsuit Court Name Date Filed Status Creditor Name Case No Vanderb…" at bounding box center [967, 357] width 1151 height 481
click at [1479, 202] on icon "button" at bounding box center [1477, 204] width 9 height 9
select select "15"
select select "0"
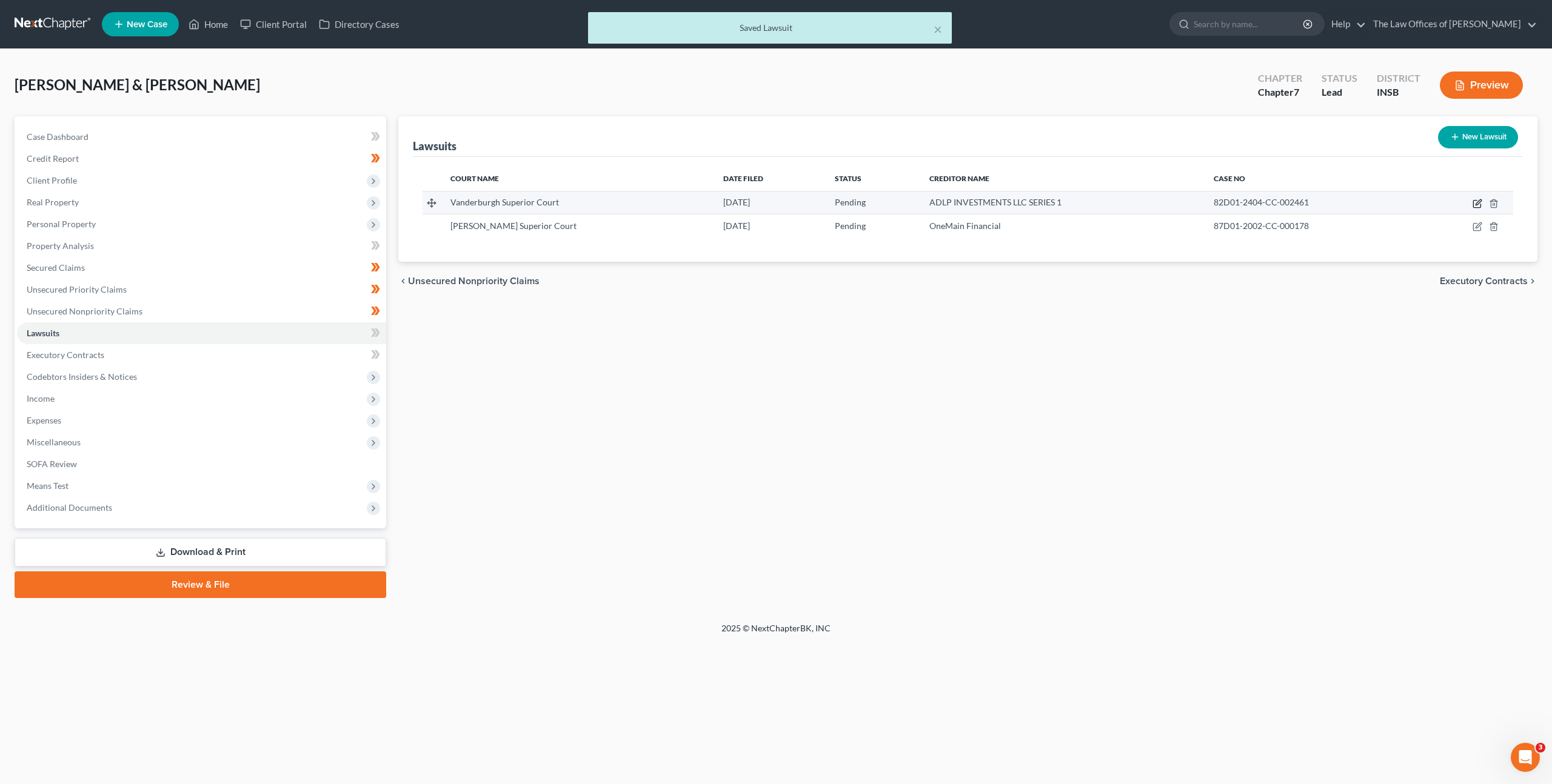
select select "1"
select select "36"
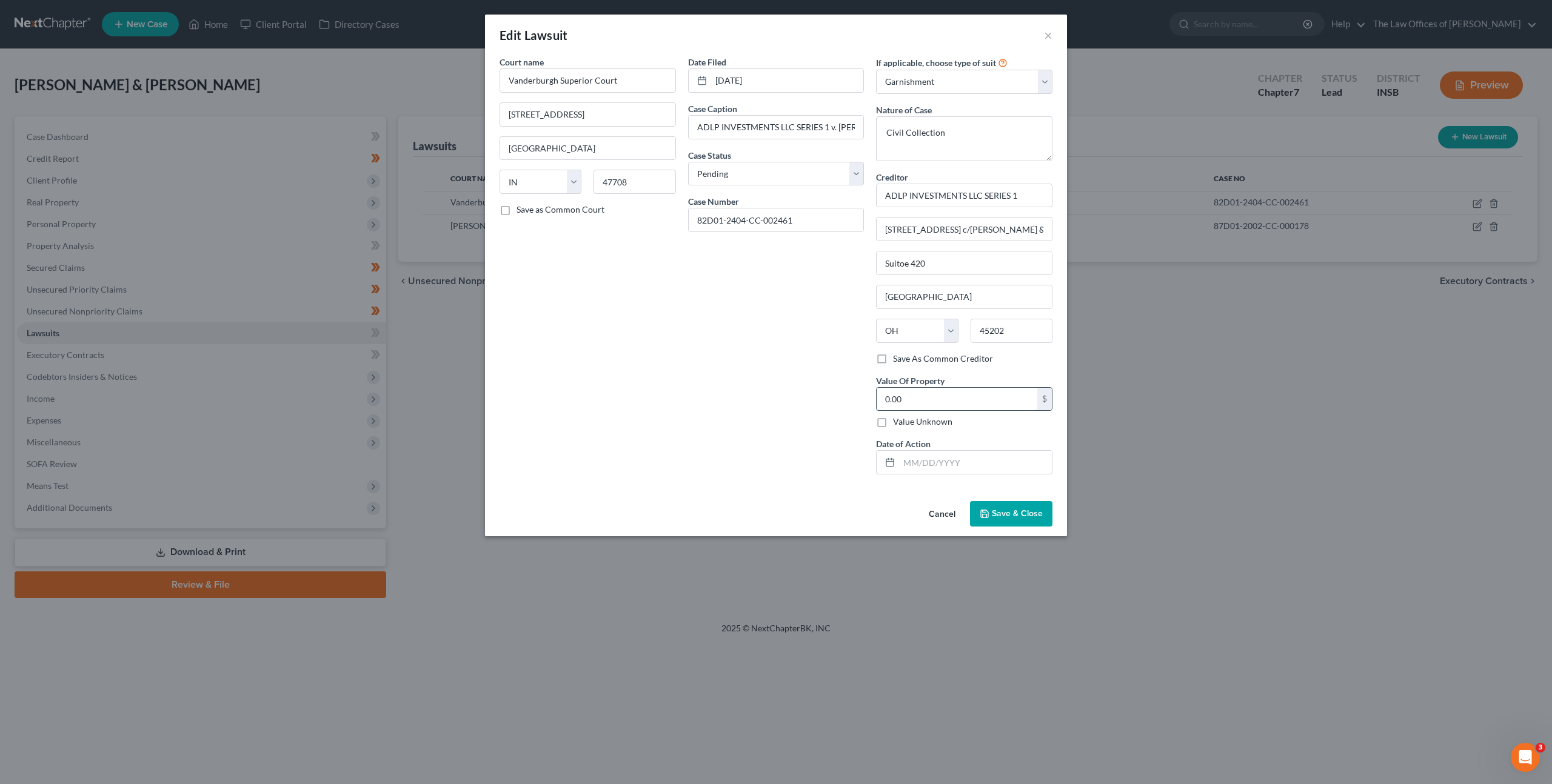
click at [913, 394] on input "0.00" at bounding box center [956, 399] width 160 height 23
drag, startPoint x: 921, startPoint y: 403, endPoint x: 844, endPoint y: 392, distance: 77.8
click at [844, 392] on div "Court name * Vanderburgh Superior Court [STREET_ADDRESS][GEOGRAPHIC_DATA] [US_S…" at bounding box center [776, 269] width 565 height 429
type input "110.76"
click at [920, 462] on input "text" at bounding box center [975, 462] width 153 height 23
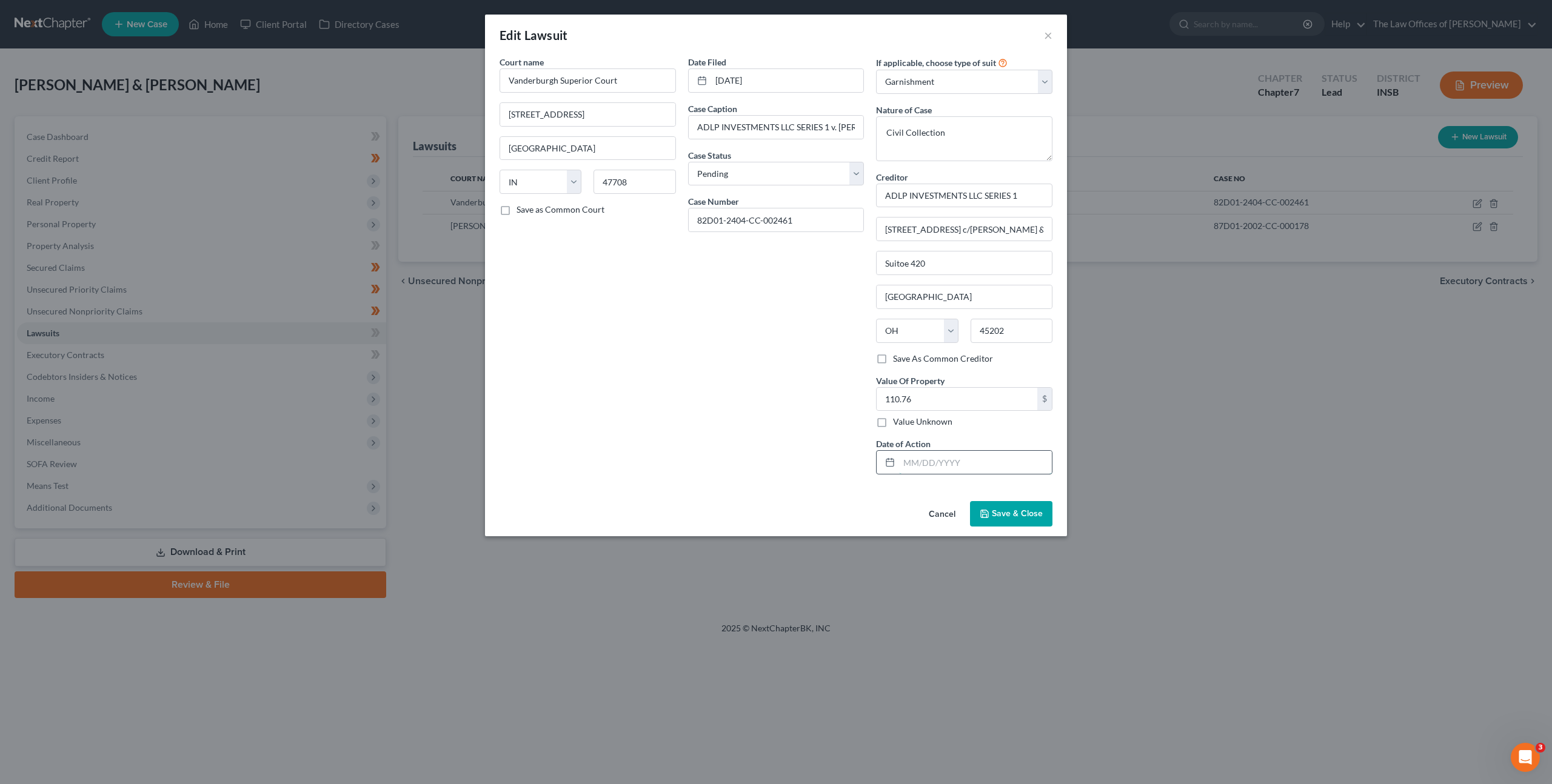
click at [940, 470] on input "text" at bounding box center [975, 462] width 153 height 23
type input "[DATE]"
click at [758, 356] on div "Date Filed [DATE] Case Caption ADLP INVESTMENTS LLC SERIES 1 v. [PERSON_NAME] C…" at bounding box center [776, 269] width 189 height 429
click at [1021, 516] on span "Save & Close" at bounding box center [1017, 513] width 51 height 10
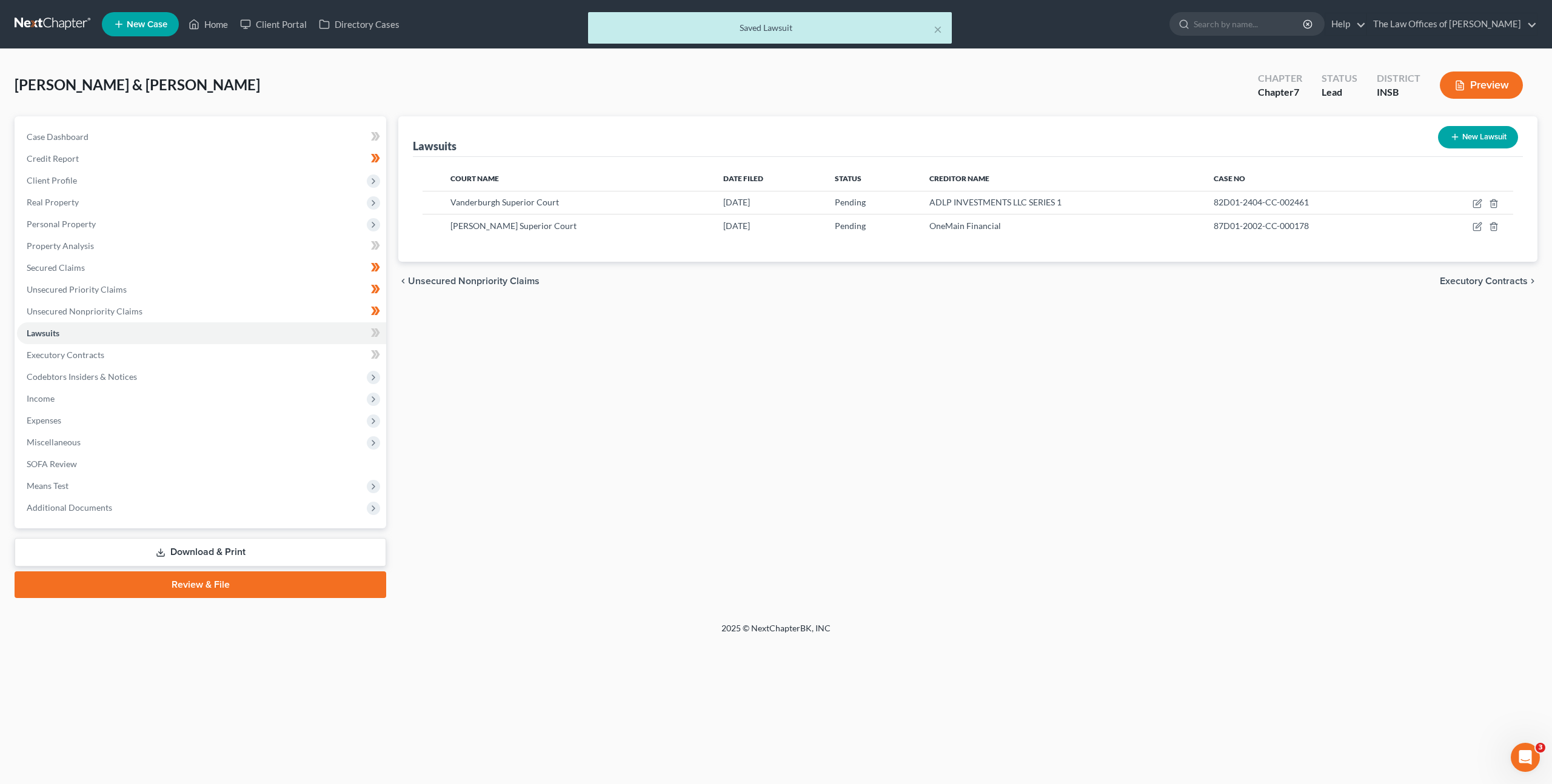
click at [1034, 462] on div "Lawsuits New Lawsuit Court Name Date Filed Status Creditor Name Case No Vanderb…" at bounding box center [967, 357] width 1151 height 481
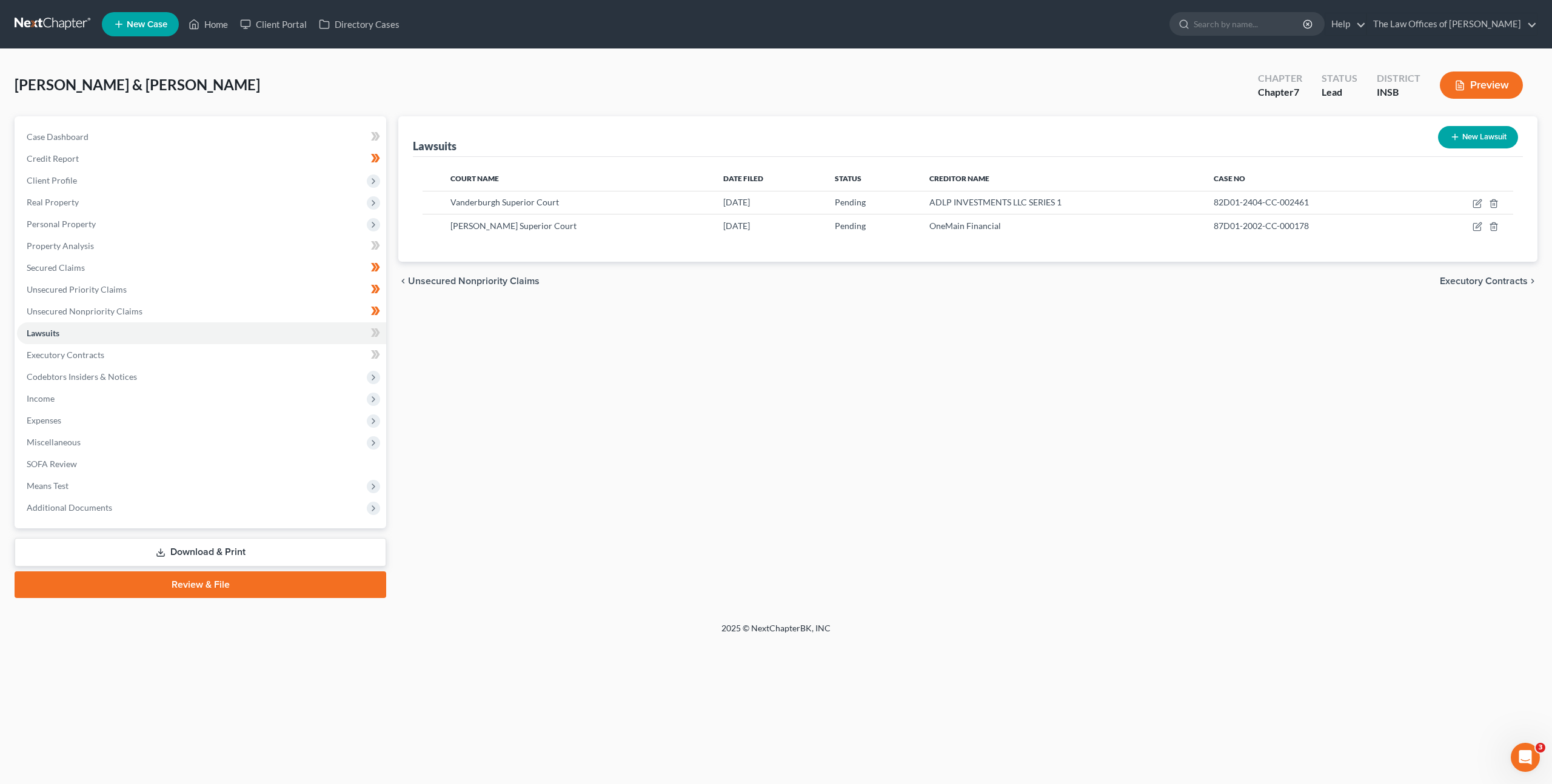
click at [1457, 141] on icon "button" at bounding box center [1455, 137] width 9 height 9
select select "0"
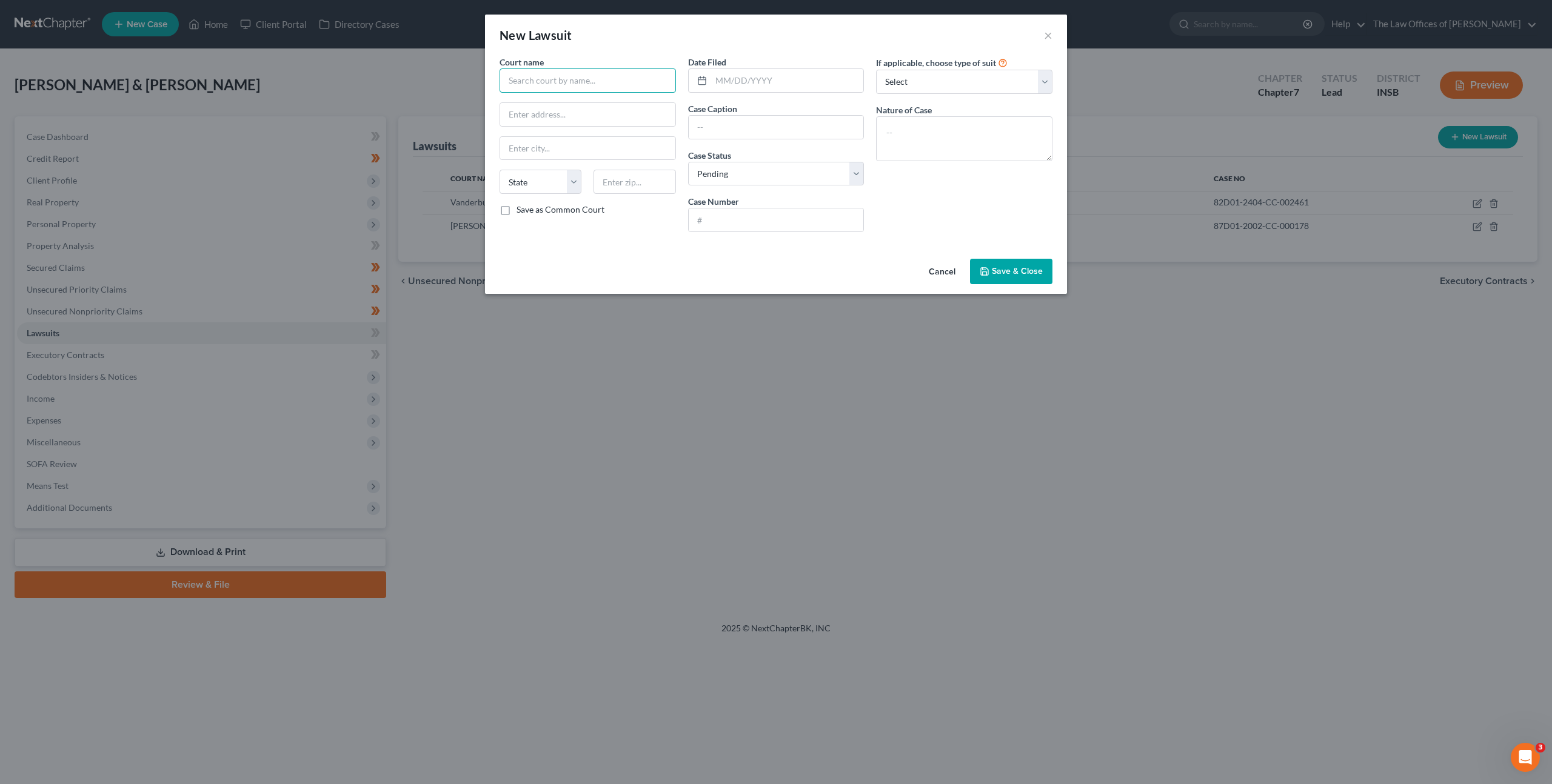
click at [534, 86] on input "text" at bounding box center [587, 81] width 176 height 24
click at [568, 104] on div "Vanderburgh Superior Court" at bounding box center [572, 101] width 126 height 12
type input "Vanderburgh Superior Court"
type input "[STREET_ADDRESS]"
type input "[GEOGRAPHIC_DATA]"
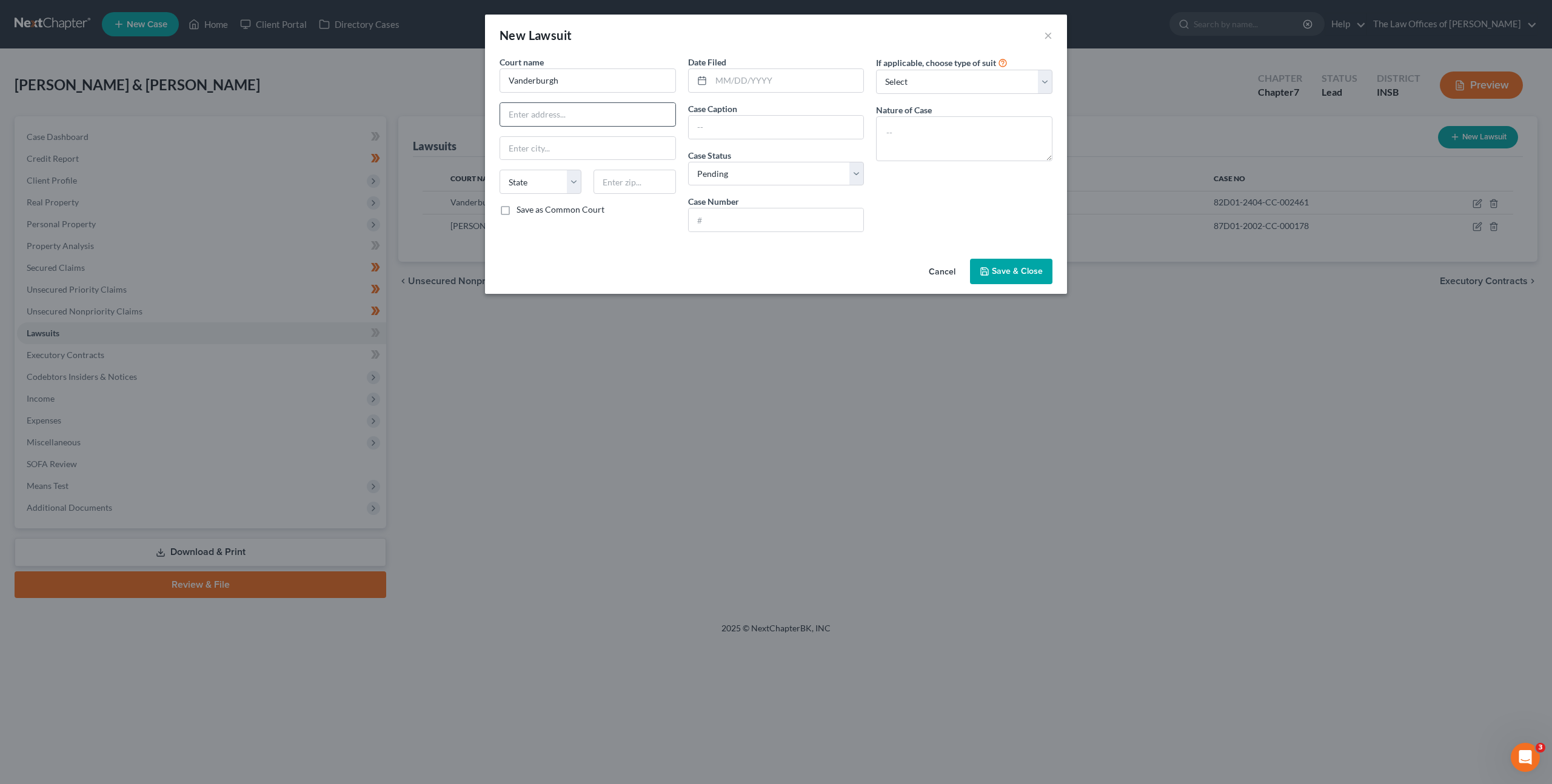
select select "15"
type input "47708"
click at [729, 71] on input "text" at bounding box center [787, 81] width 153 height 23
type input "04"
click at [946, 282] on button "Cancel" at bounding box center [942, 272] width 46 height 24
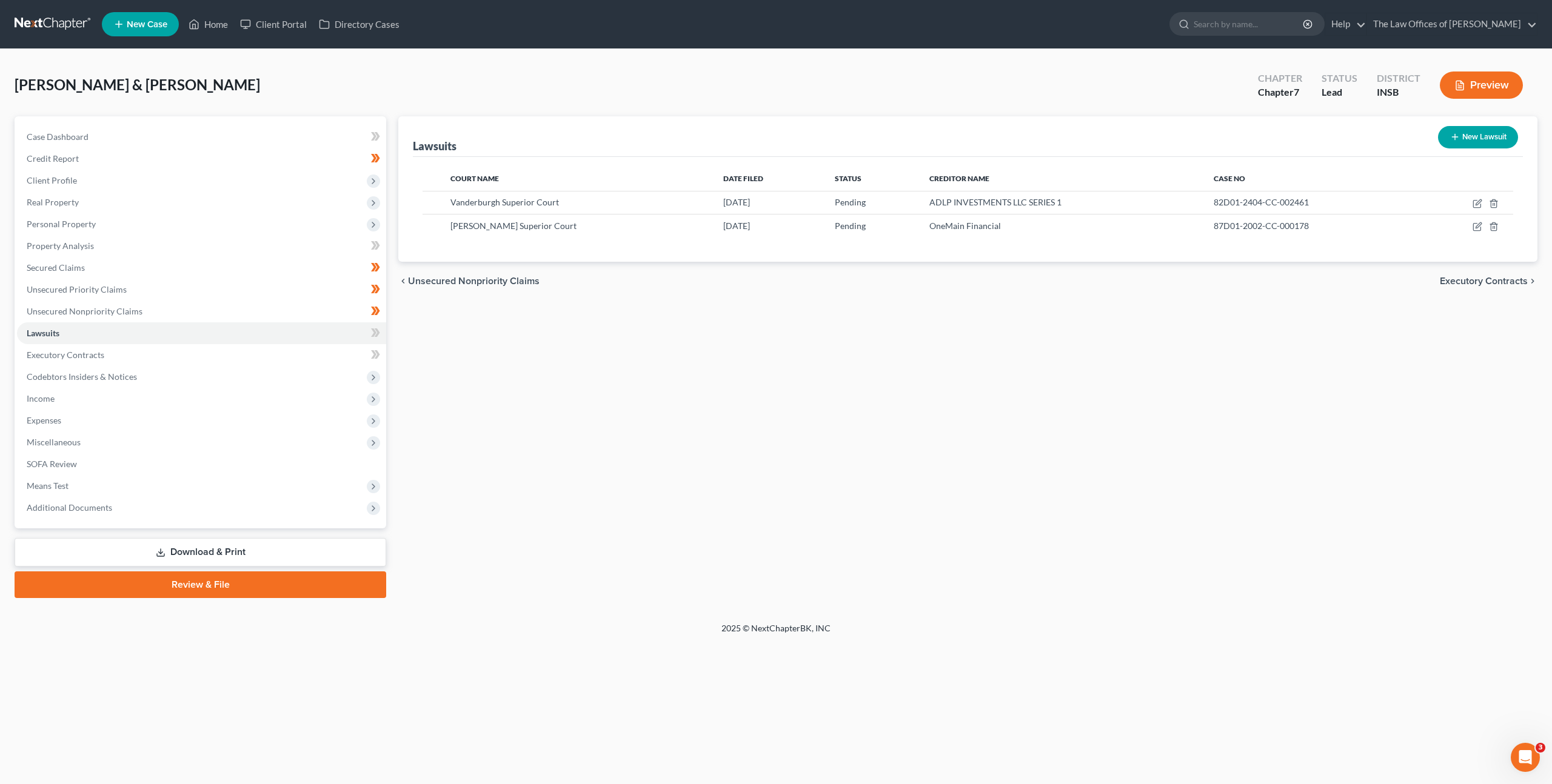
click at [714, 433] on div "Lawsuits New Lawsuit Court Name Date Filed Status Creditor Name Case No Vanderb…" at bounding box center [967, 357] width 1151 height 481
click at [338, 306] on link "Unsecured Nonpriority Claims" at bounding box center [201, 312] width 369 height 22
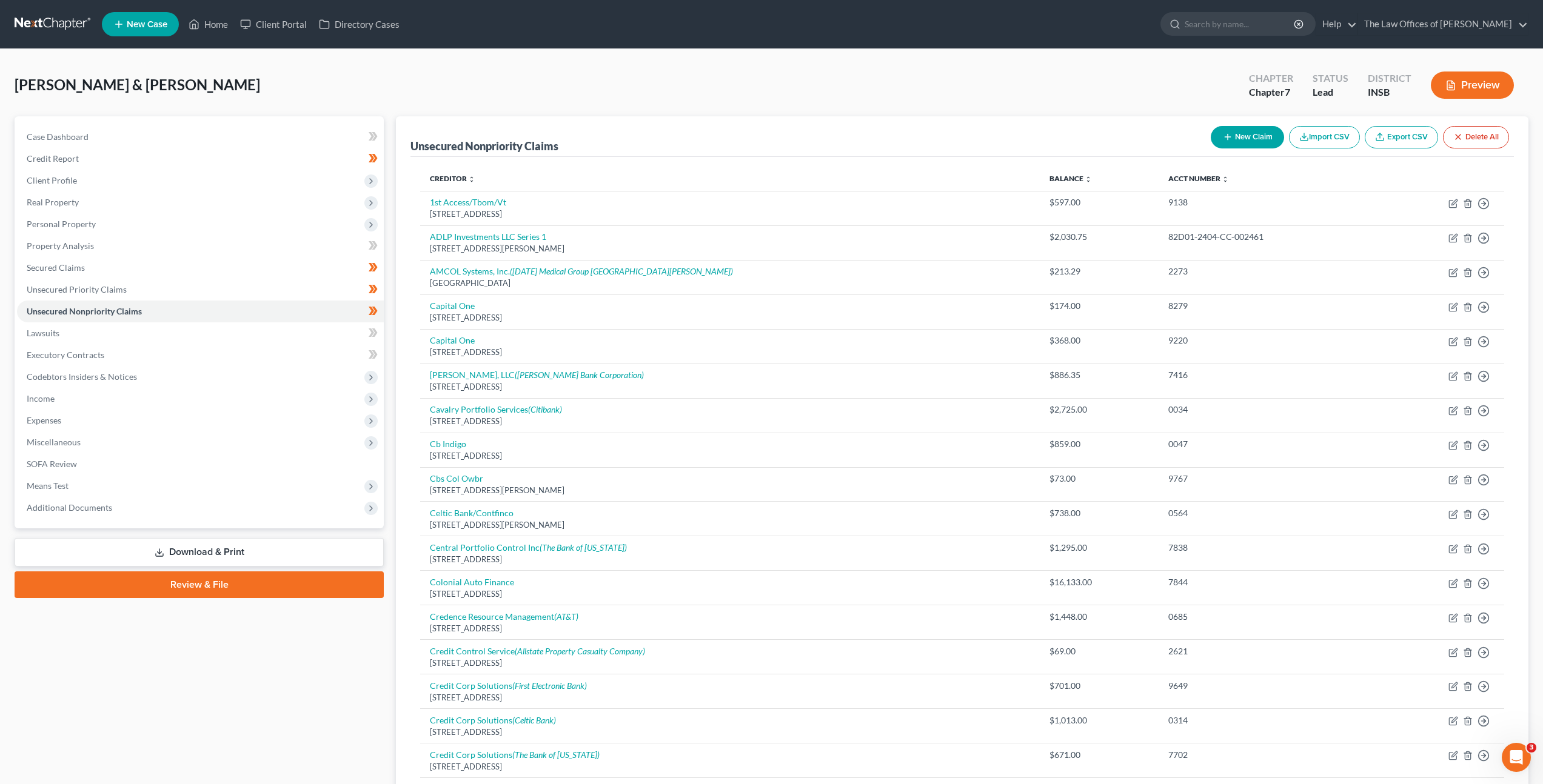
click at [1233, 131] on button "New Claim" at bounding box center [1247, 137] width 73 height 22
select select "2"
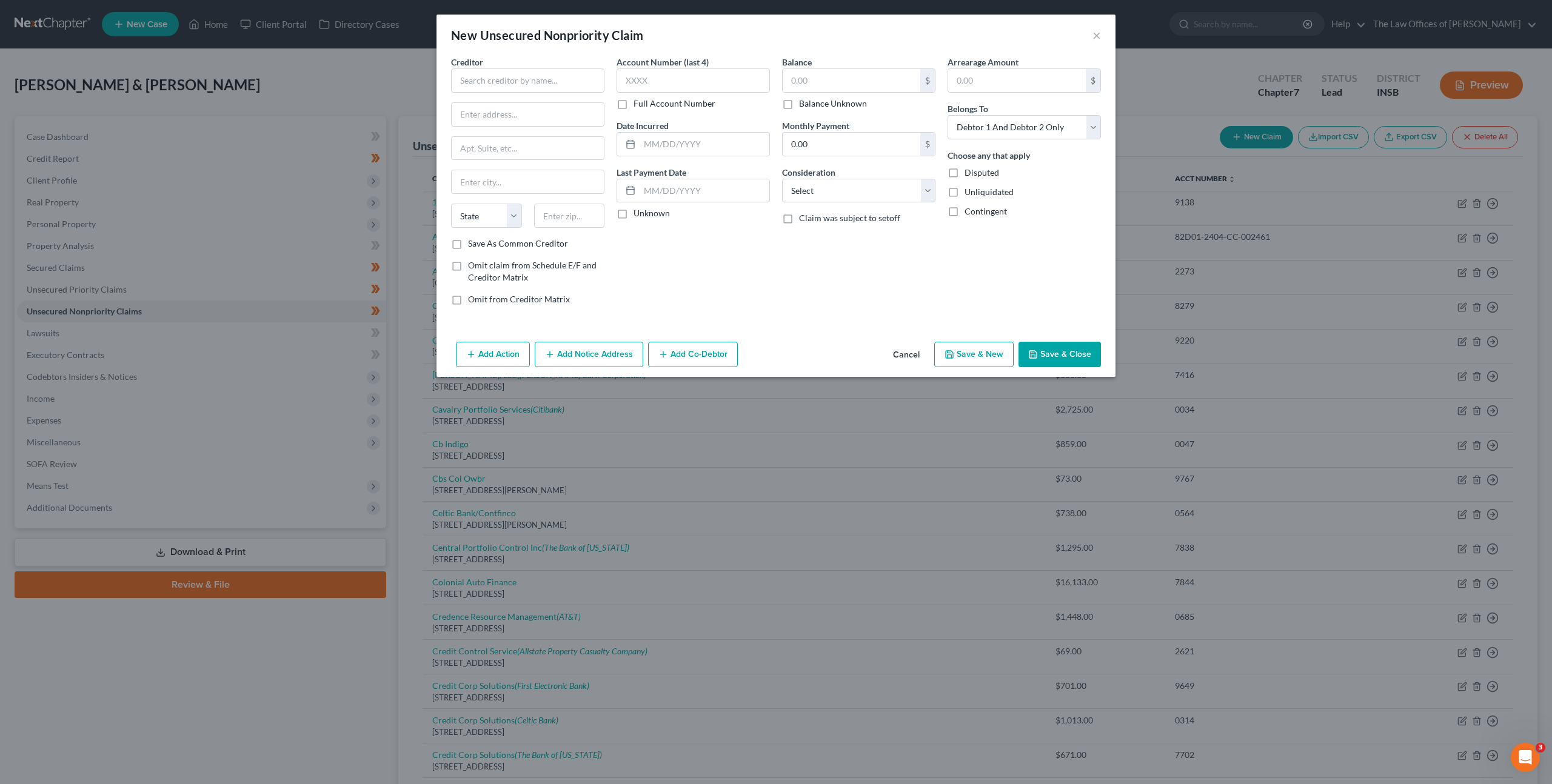
click at [531, 66] on div "Creditor *" at bounding box center [528, 74] width 154 height 37
drag, startPoint x: 534, startPoint y: 78, endPoint x: 573, endPoint y: 78, distance: 39.0
click at [534, 78] on input "text" at bounding box center [528, 81] width 154 height 24
type input "[PERSON_NAME]"
type input "[STREET_ADDRESS]"
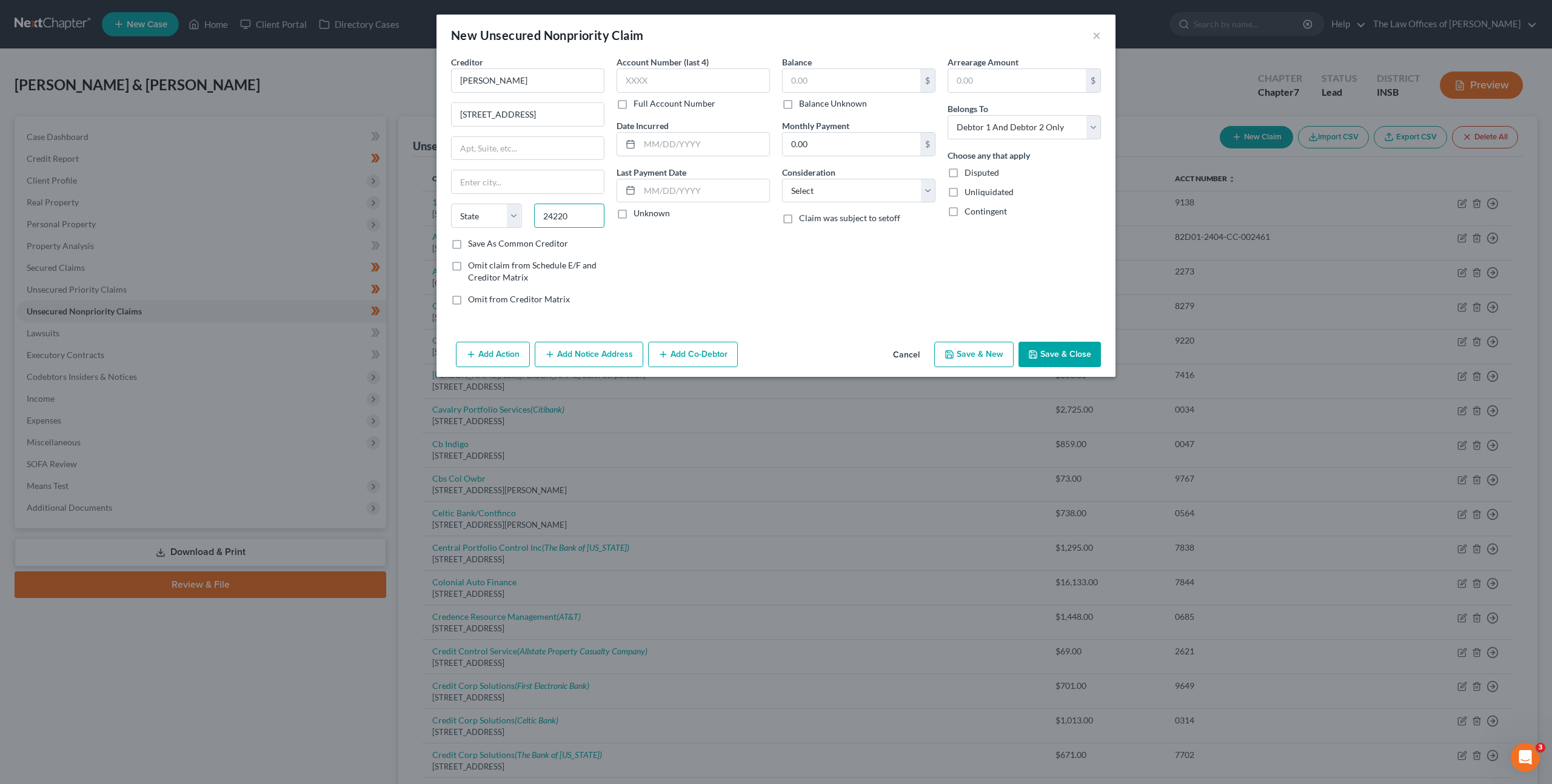
type input "24220"
click at [688, 243] on div "Account Number (last 4) Full Account Number Date Incurred Last Payment Date Unk…" at bounding box center [693, 185] width 166 height 259
type input "Birchleaf"
select select "48"
click at [758, 92] on input "text" at bounding box center [694, 81] width 154 height 24
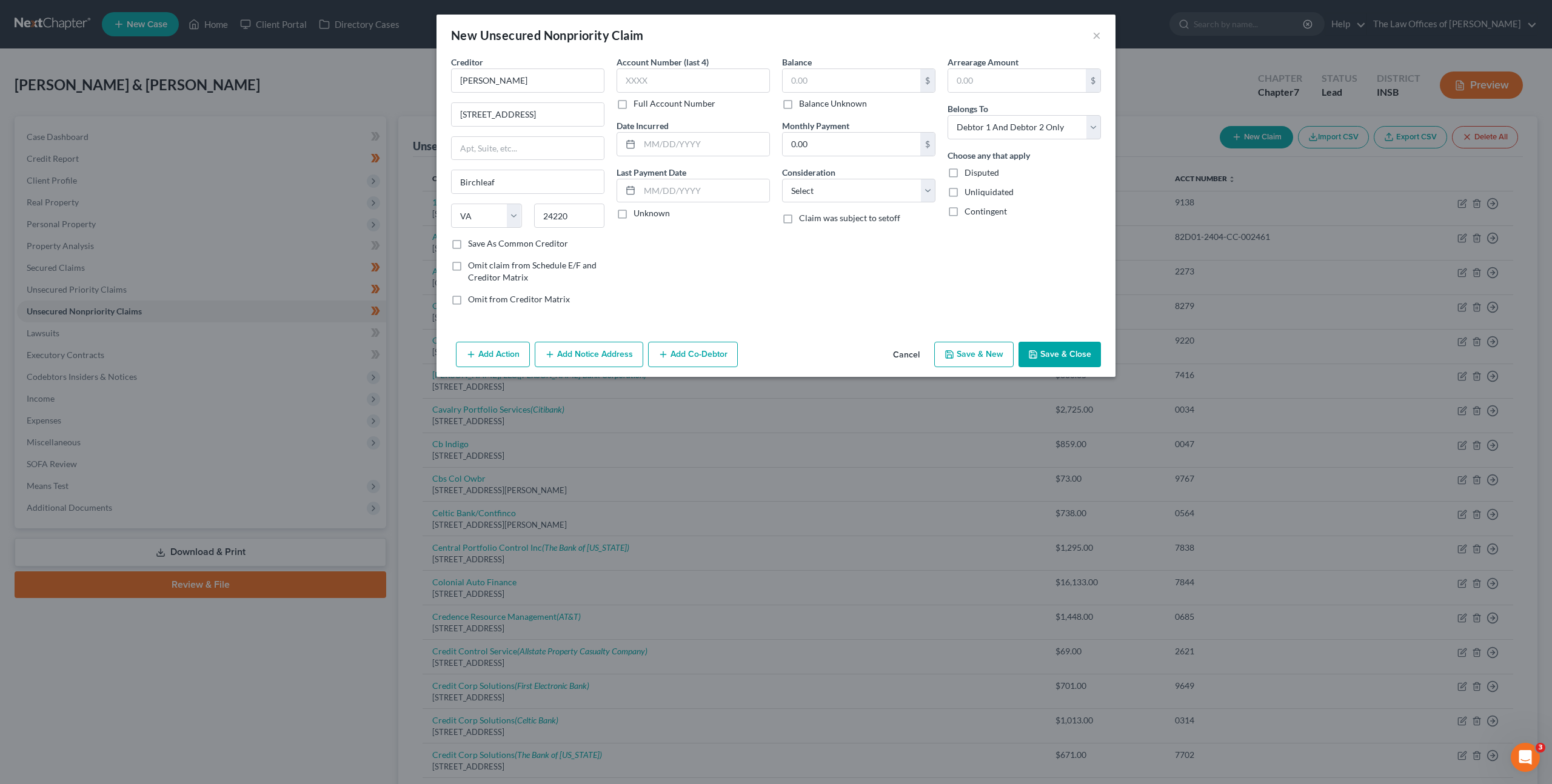
click at [633, 99] on label "Full Account Number" at bounding box center [674, 103] width 81 height 12
click at [638, 99] on input "Full Account Number" at bounding box center [642, 101] width 8 height 8
click at [652, 78] on input "text" at bounding box center [694, 81] width 154 height 24
paste input "82D06-0604-SC-02559"
drag, startPoint x: 640, startPoint y: 78, endPoint x: 647, endPoint y: 96, distance: 19.3
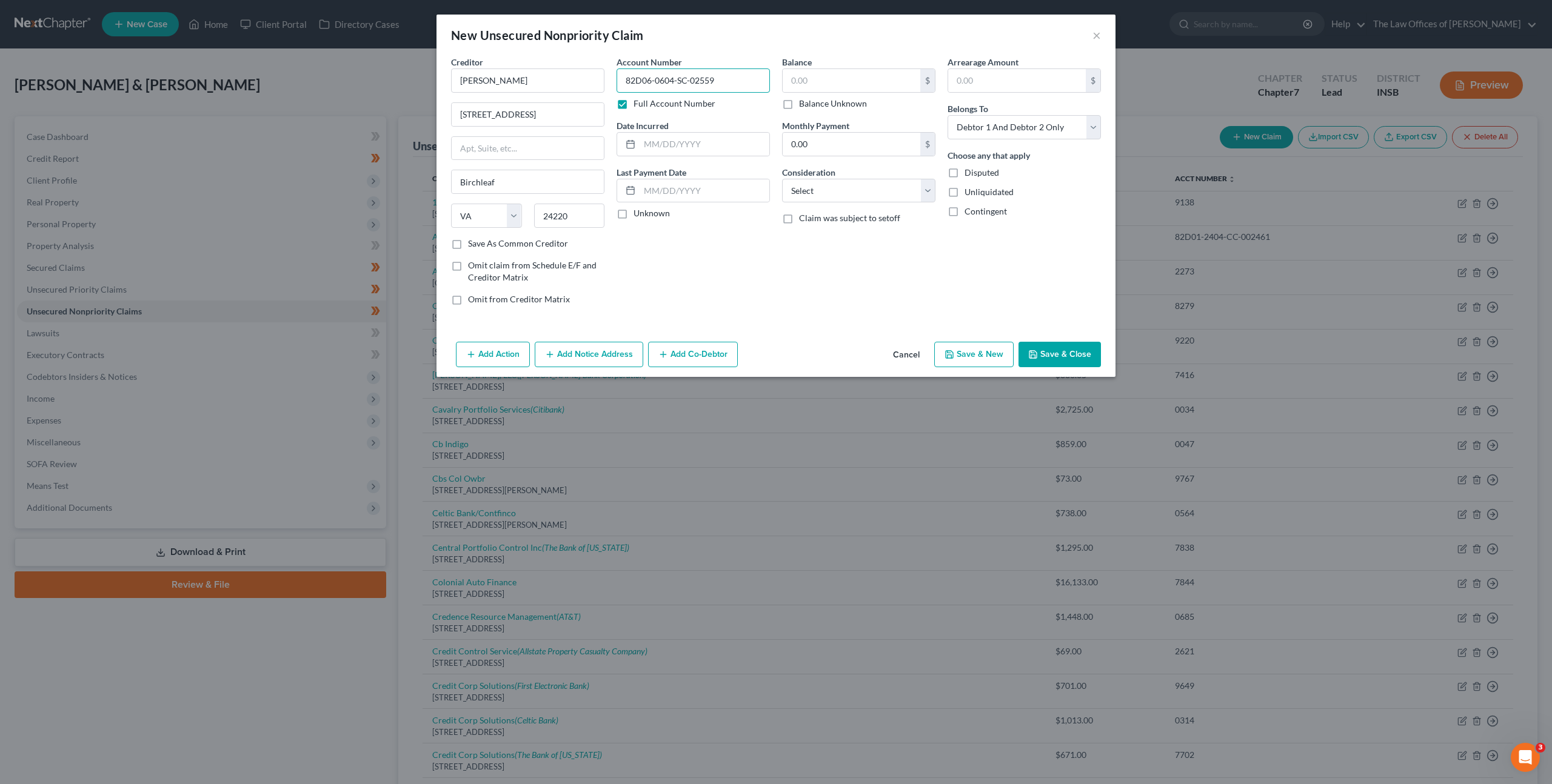
click at [641, 77] on input "82D06-0604-SC-02559" at bounding box center [694, 81] width 154 height 24
type input "82D06-0604-SC-02559"
click at [829, 84] on input "text" at bounding box center [851, 81] width 138 height 23
drag, startPoint x: 814, startPoint y: 83, endPoint x: 831, endPoint y: 81, distance: 17.1
click at [814, 83] on input "text" at bounding box center [851, 81] width 138 height 23
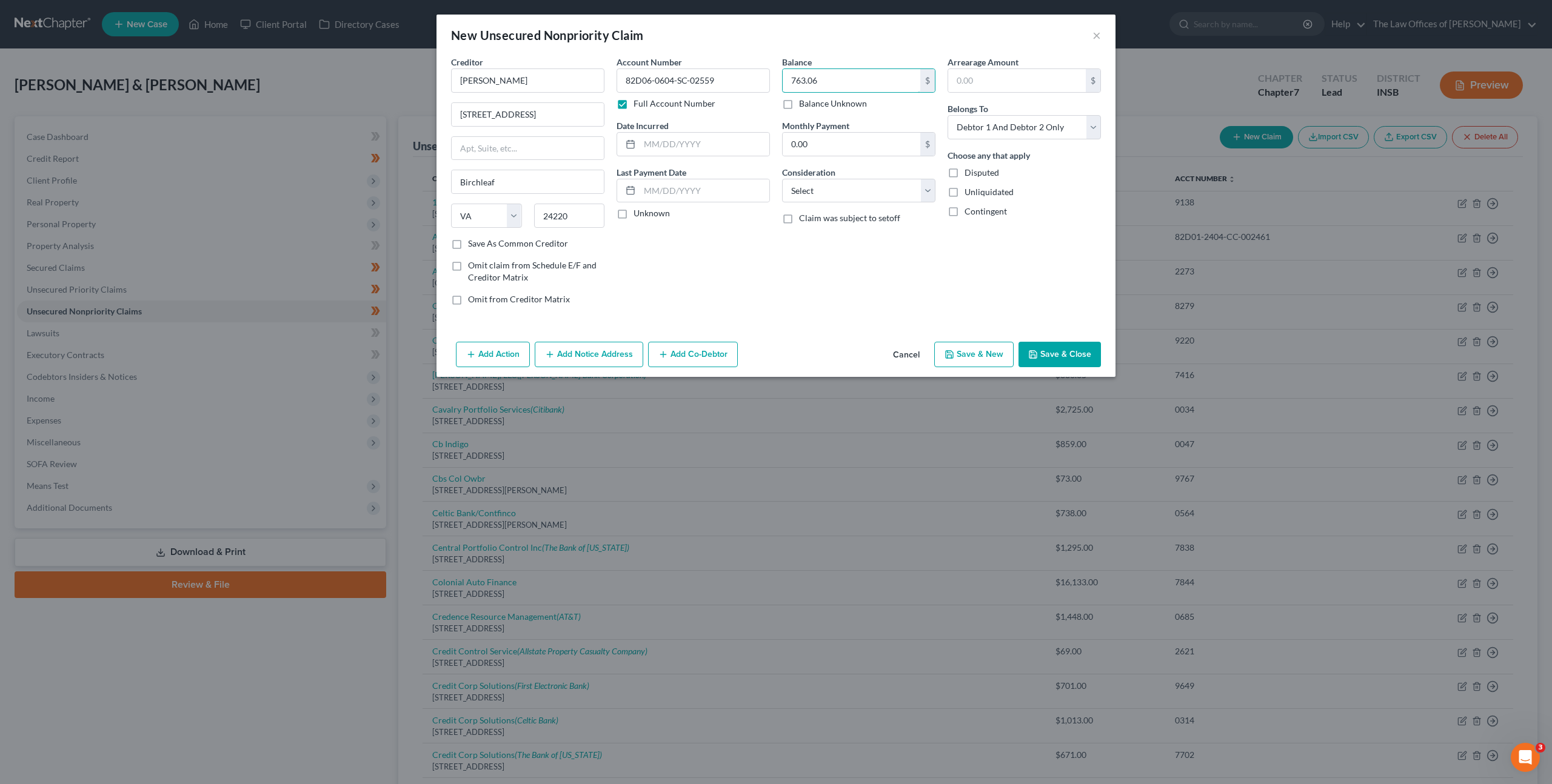
type input "763.06"
click at [807, 291] on div "Balance 763.06 $ Balance Unknown Balance Undetermined 763.06 $ Balance Unknown …" at bounding box center [858, 185] width 166 height 259
click at [829, 185] on select "Select Cable / Satellite Services Collection Agency Credit Card Debt Debt Couns…" at bounding box center [858, 191] width 154 height 24
click at [1041, 346] on button "Save & Close" at bounding box center [1059, 354] width 82 height 25
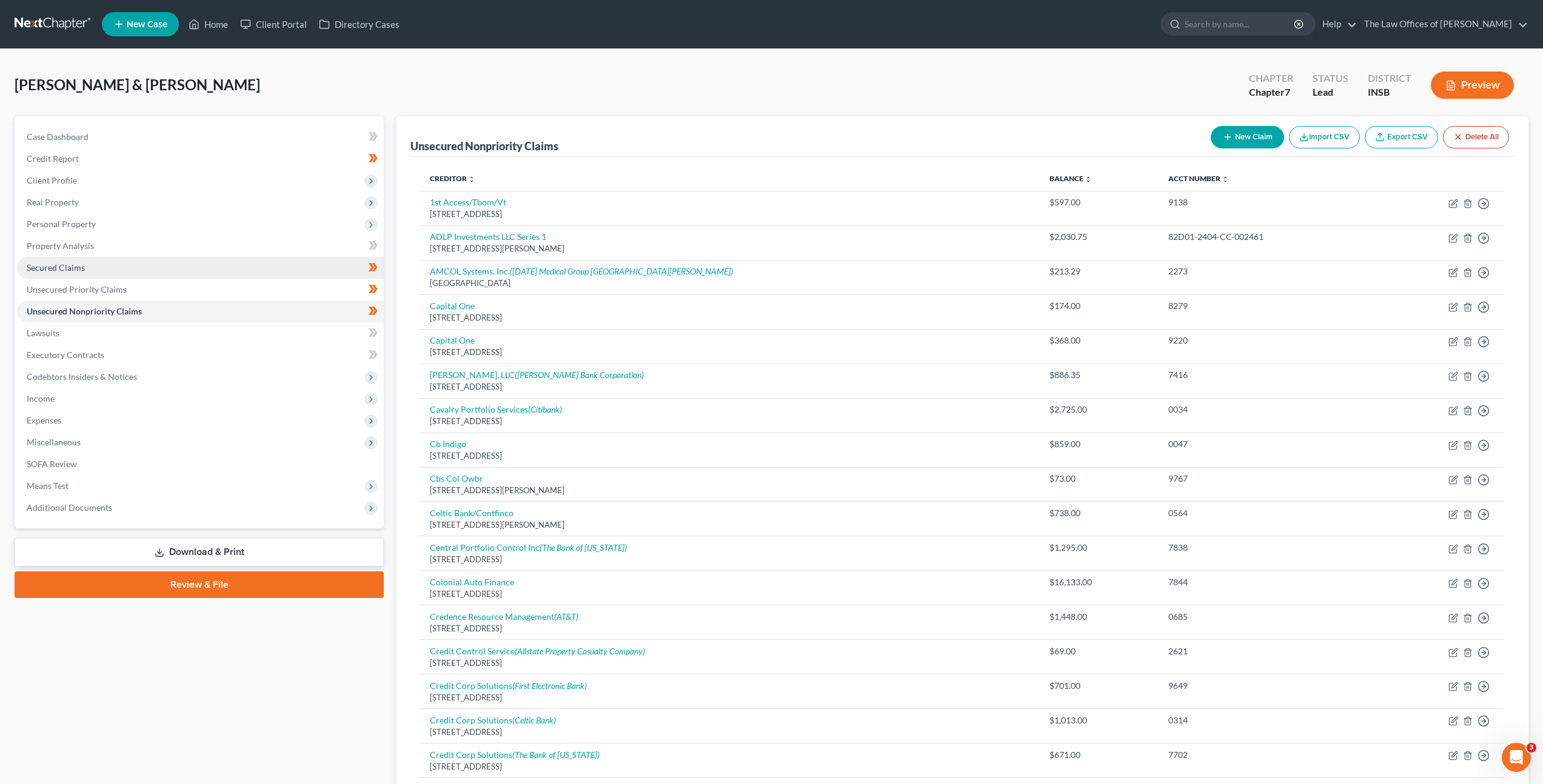
click at [113, 273] on link "Secured Claims" at bounding box center [200, 268] width 367 height 22
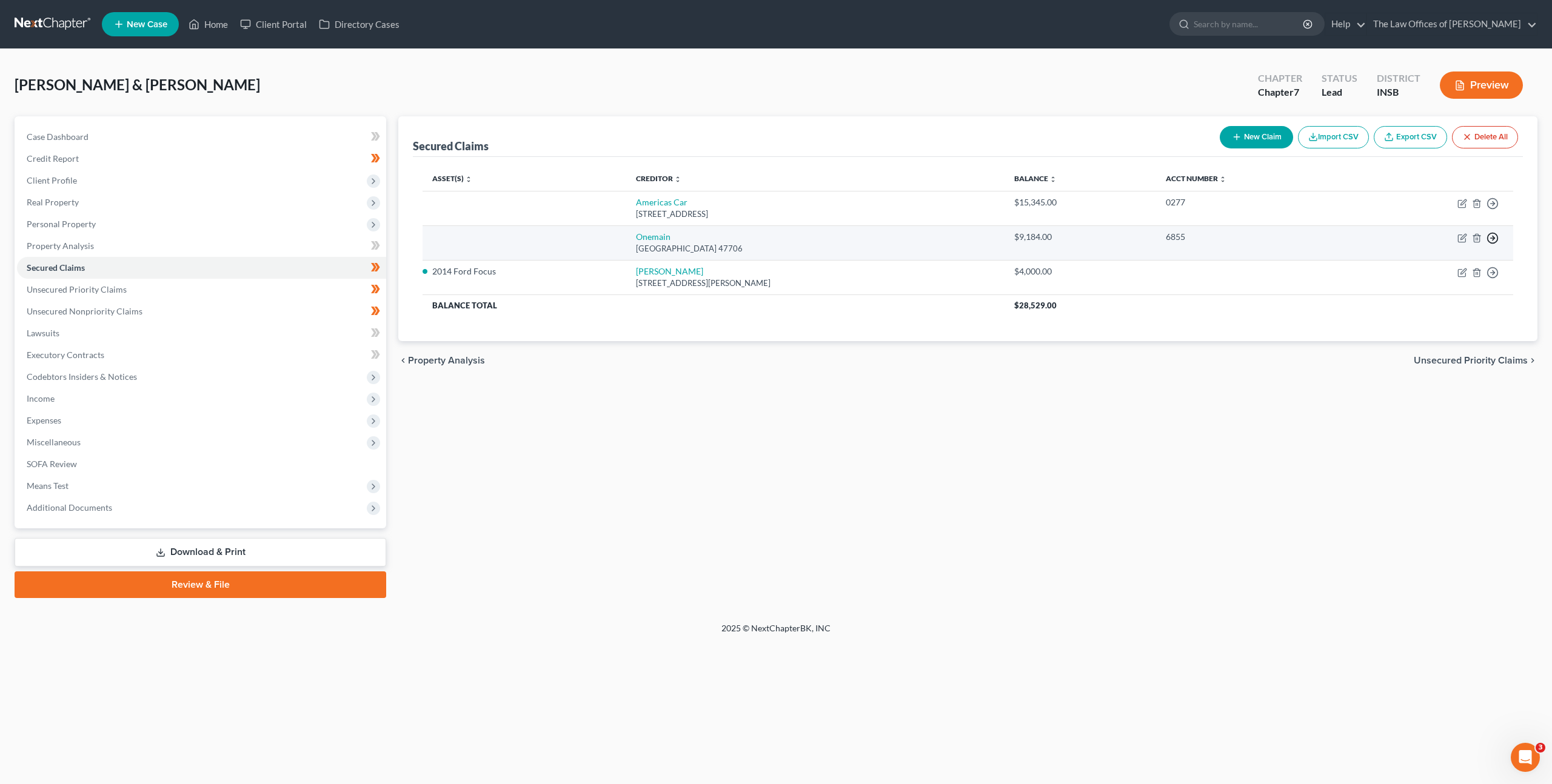
click at [1493, 241] on icon "button" at bounding box center [1492, 238] width 12 height 12
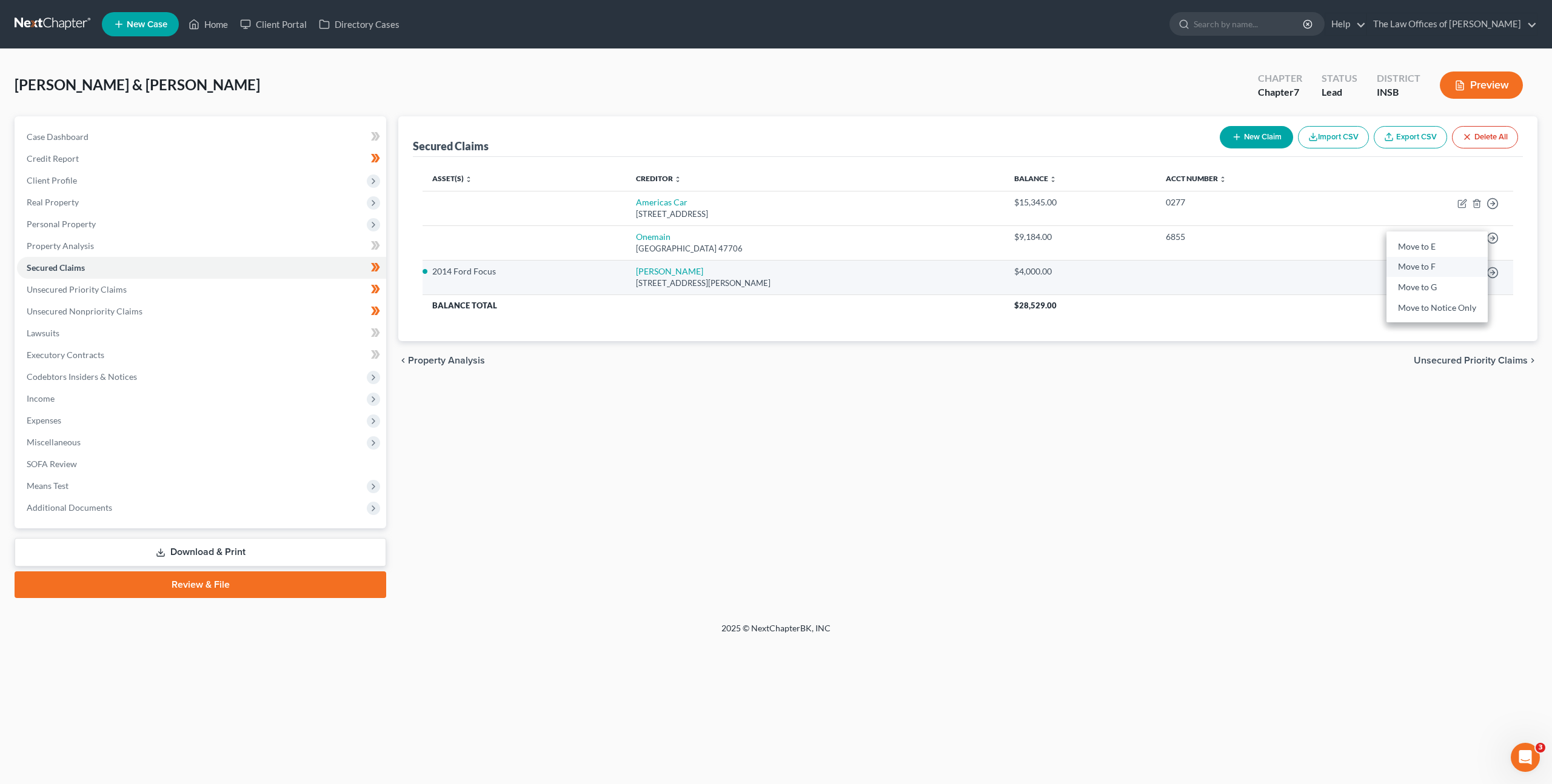
click at [1466, 268] on link "Move to F" at bounding box center [1436, 268] width 101 height 20
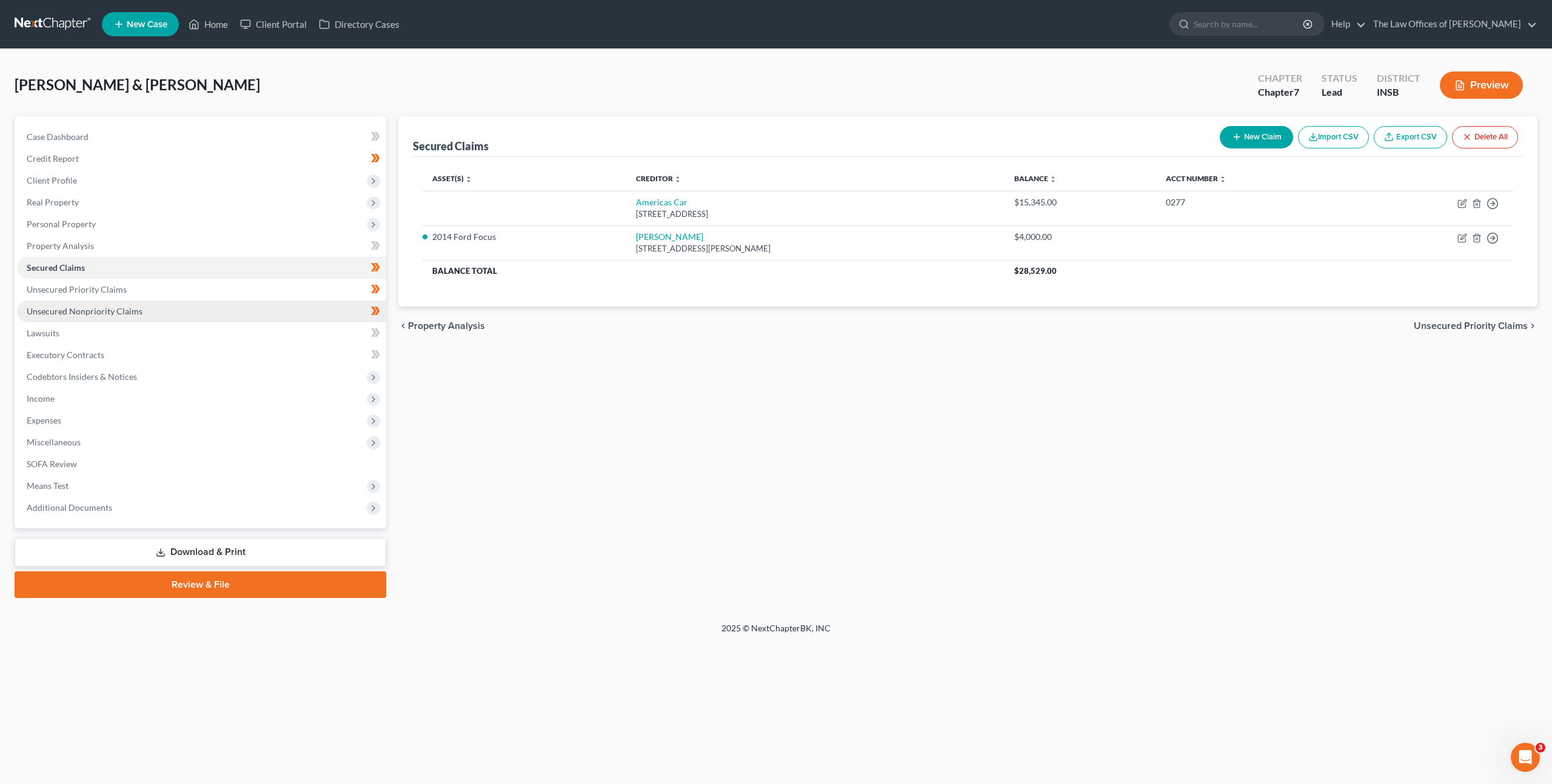
click at [193, 318] on link "Unsecured Nonpriority Claims" at bounding box center [201, 312] width 369 height 22
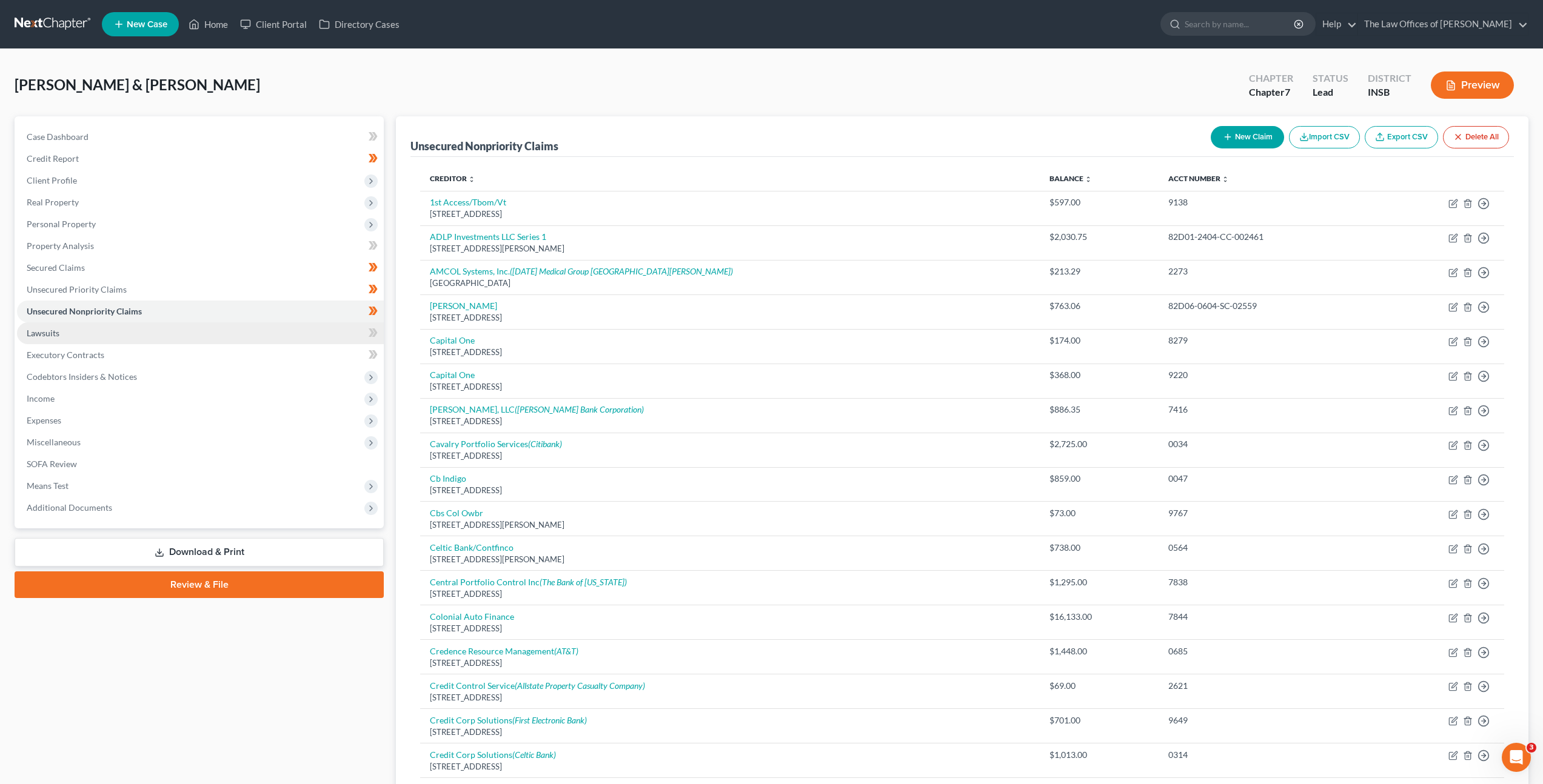
click at [162, 332] on link "Lawsuits" at bounding box center [200, 333] width 367 height 22
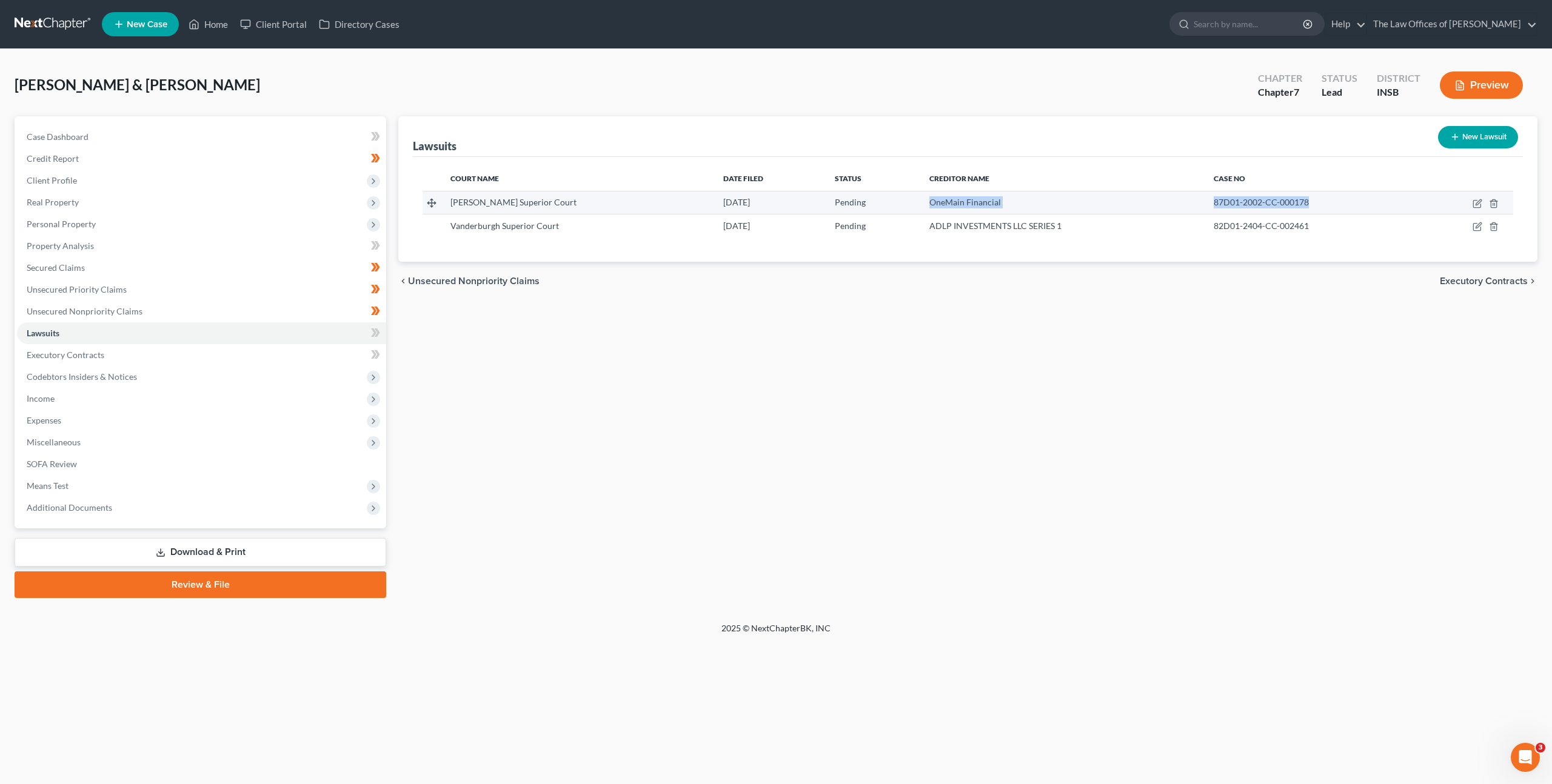
drag, startPoint x: 1280, startPoint y: 202, endPoint x: 1167, endPoint y: 195, distance: 113.2
click at [1167, 195] on tr "[PERSON_NAME] Superior Court [DATE] Pending OneMain Financial 87D01-2002-CC-000…" at bounding box center [967, 202] width 1090 height 23
click at [1135, 242] on div "Court Name Date Filed Status Creditor Name Case No [PERSON_NAME] Superior Court…" at bounding box center [968, 209] width 1109 height 105
drag, startPoint x: 1286, startPoint y: 201, endPoint x: 1170, endPoint y: 197, distance: 116.1
click at [1170, 197] on tr "[PERSON_NAME] Superior Court [DATE] Pending OneMain Financial 87D01-2002-CC-000…" at bounding box center [967, 202] width 1090 height 23
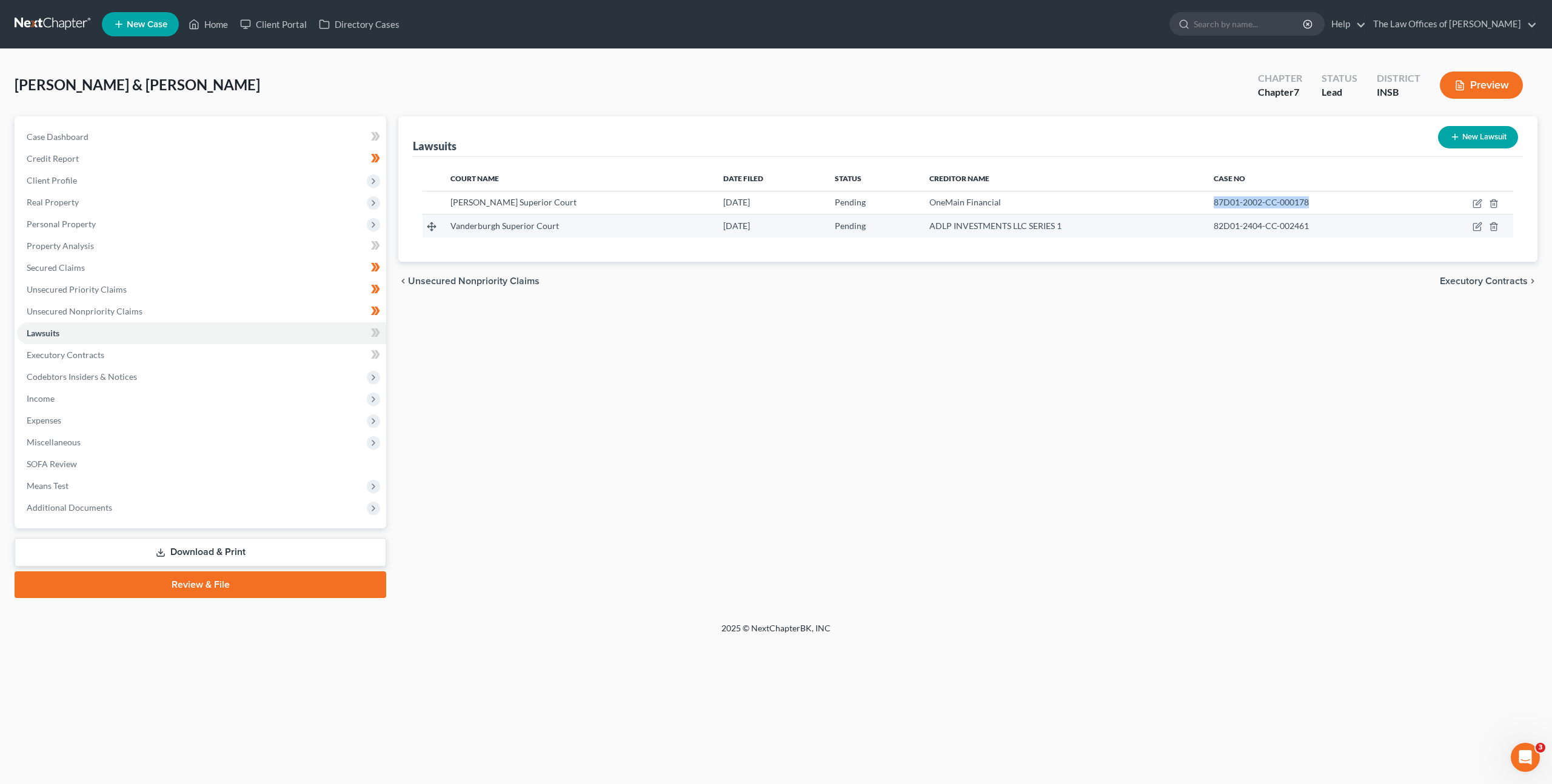
copy tr "87D01-2002-CC-000178"
click at [777, 559] on div "Lawsuits New Lawsuit Court Name Date Filed Status Creditor Name Case No [PERSON…" at bounding box center [967, 357] width 1151 height 481
click at [220, 319] on link "Unsecured Nonpriority Claims" at bounding box center [201, 312] width 369 height 22
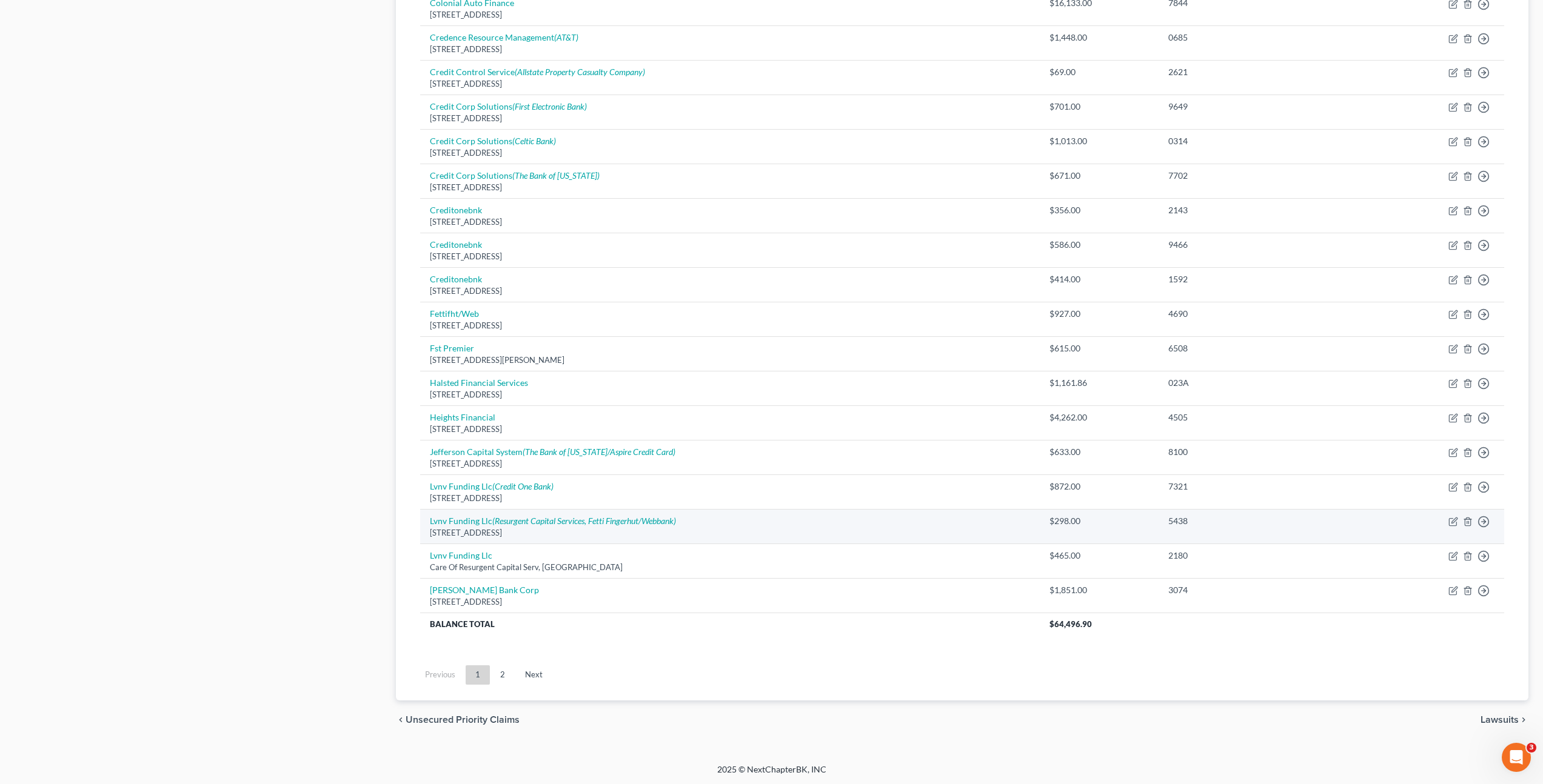
scroll to position [615, 0]
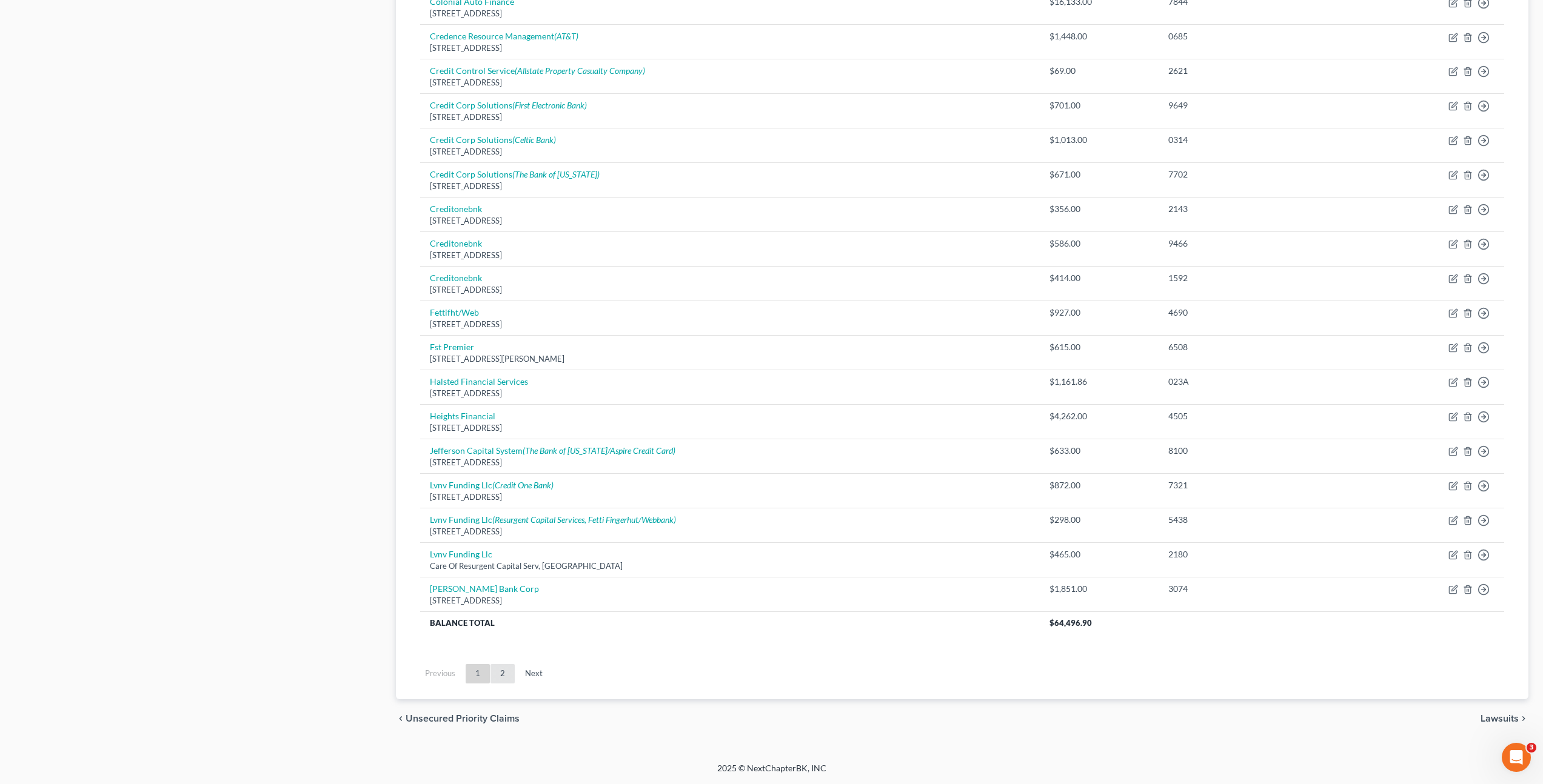
click at [503, 666] on link "2" at bounding box center [502, 673] width 24 height 19
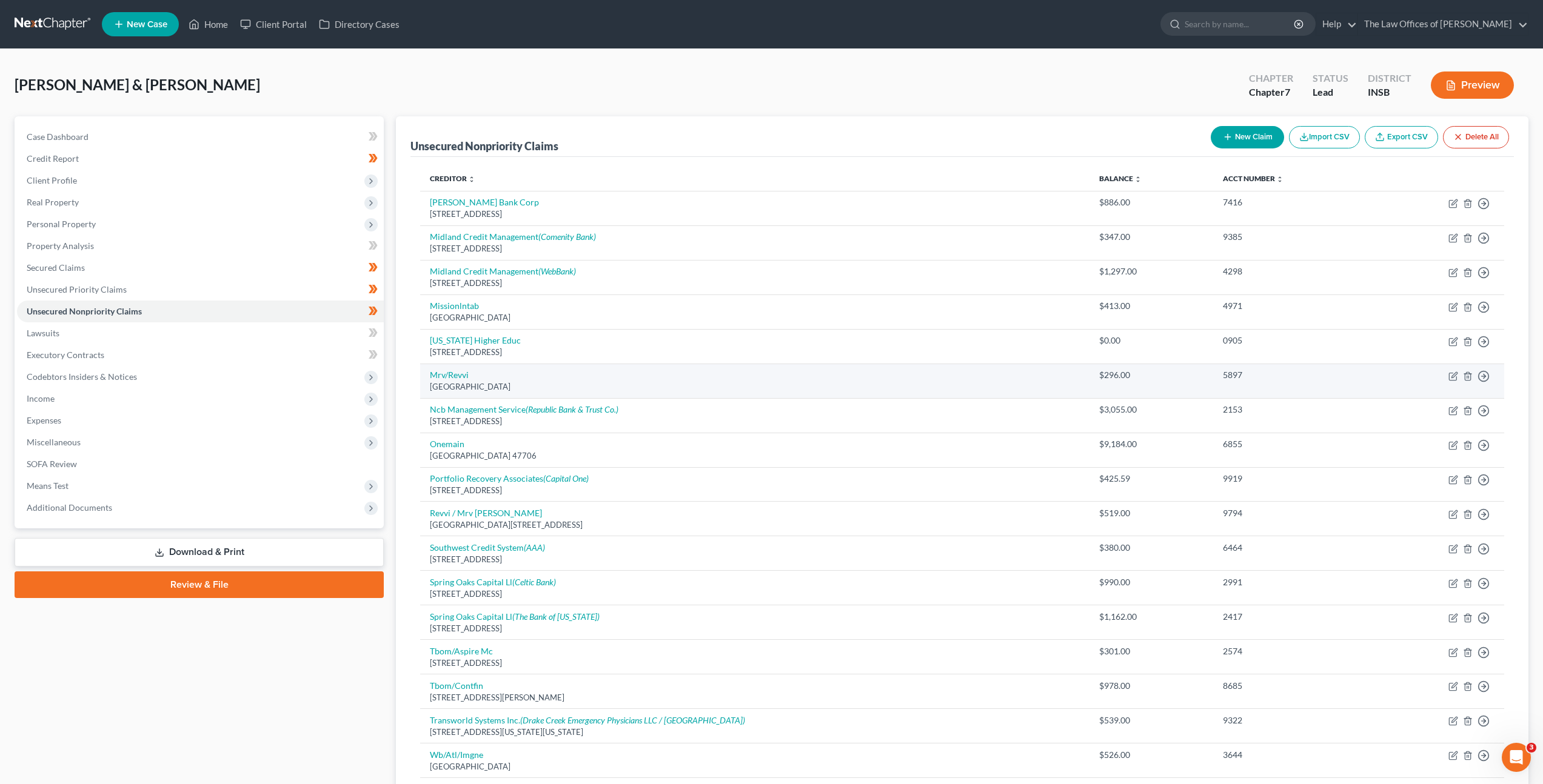
scroll to position [17, 0]
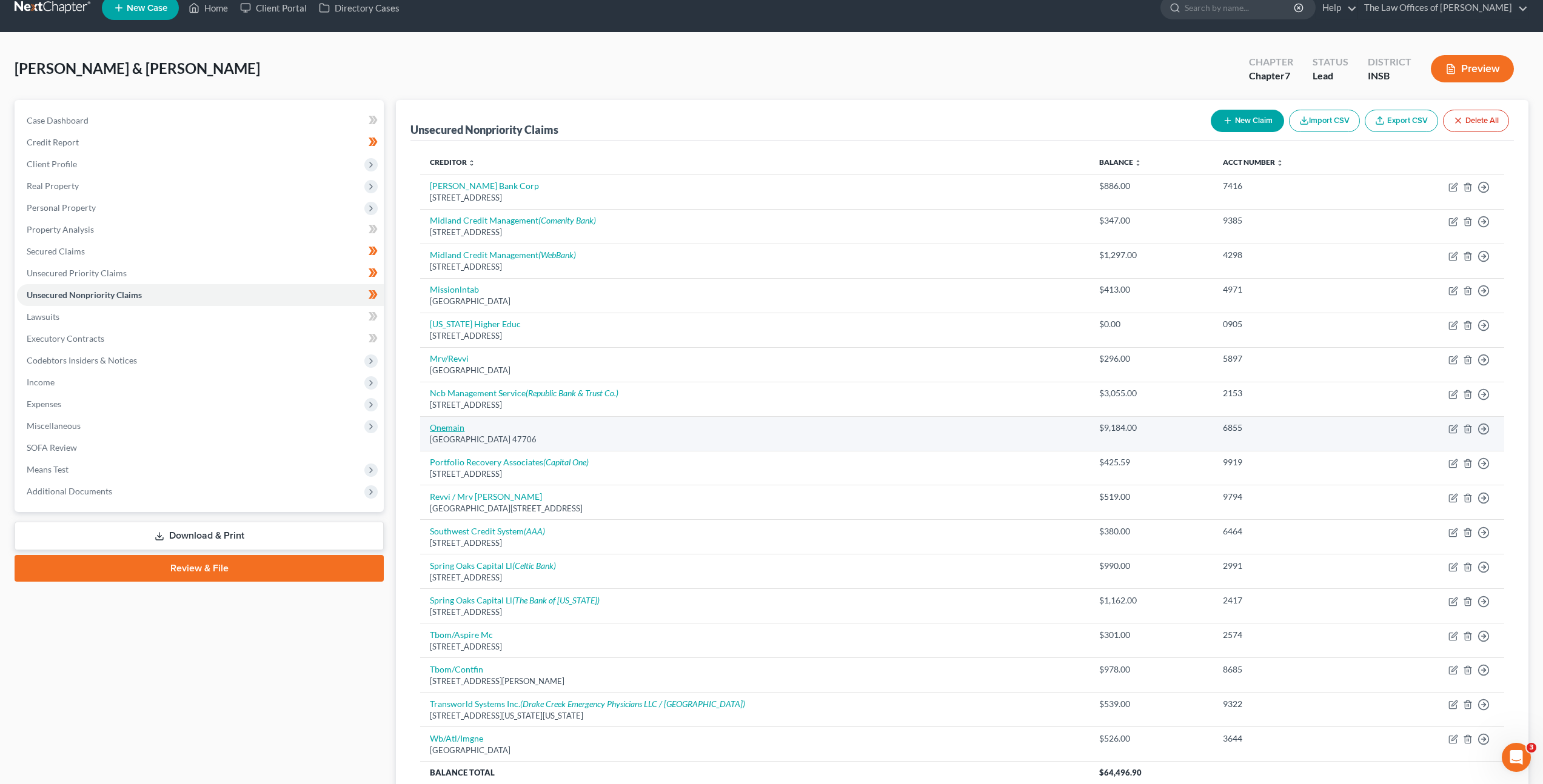
click at [444, 429] on link "Onemain" at bounding box center [446, 427] width 34 height 10
select select "15"
select select "0"
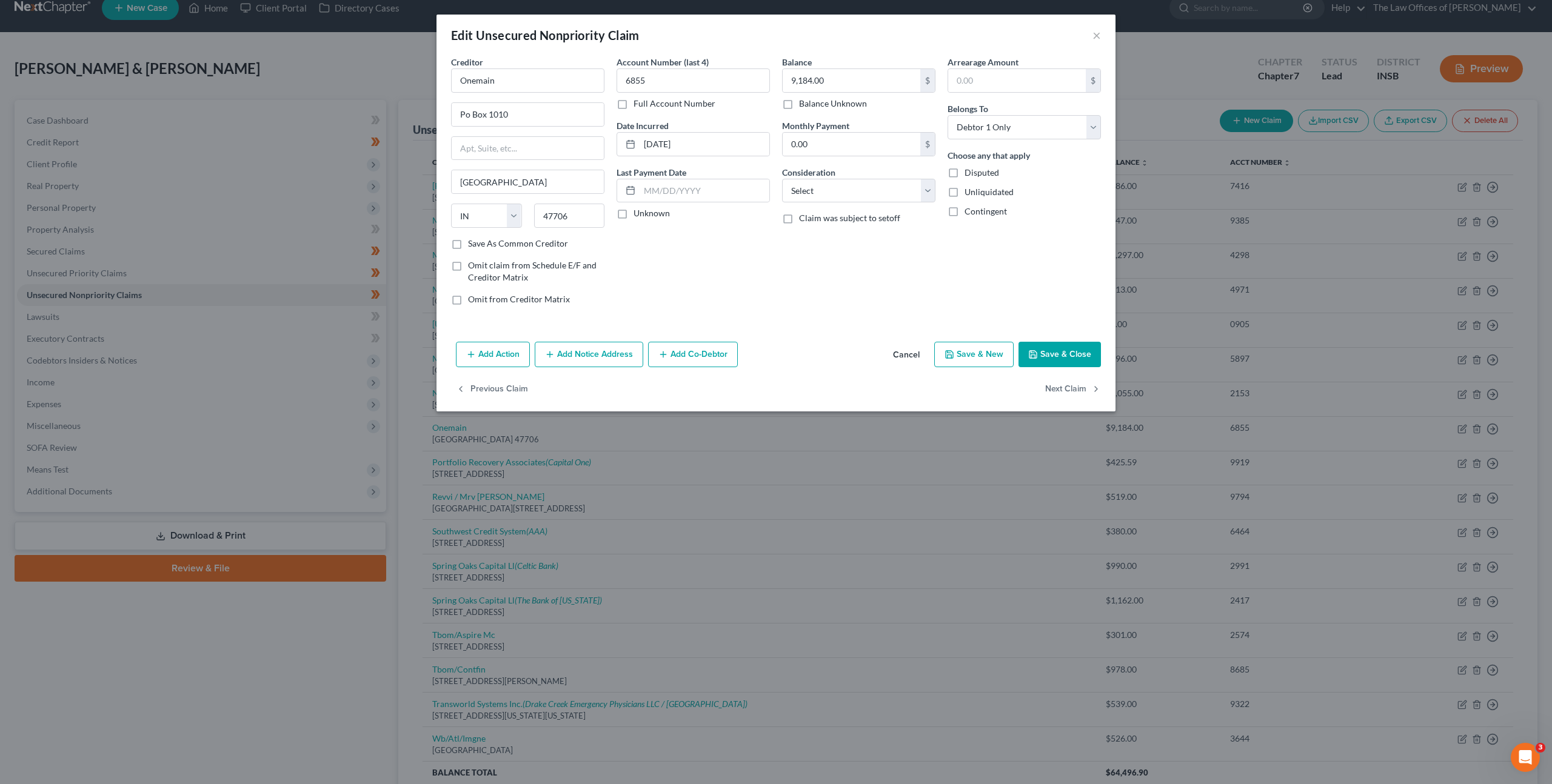
click at [633, 104] on label "Full Account Number" at bounding box center [674, 103] width 81 height 12
click at [638, 104] on input "Full Account Number" at bounding box center [642, 101] width 8 height 8
drag, startPoint x: 656, startPoint y: 87, endPoint x: 530, endPoint y: 71, distance: 127.0
click at [550, 74] on div "Creditor * Onemain Po Box [GEOGRAPHIC_DATA] [US_STATE] AK AR AZ CA CO [GEOGRAPH…" at bounding box center [775, 185] width 662 height 259
paste input "87D01-2002-CC-000178"
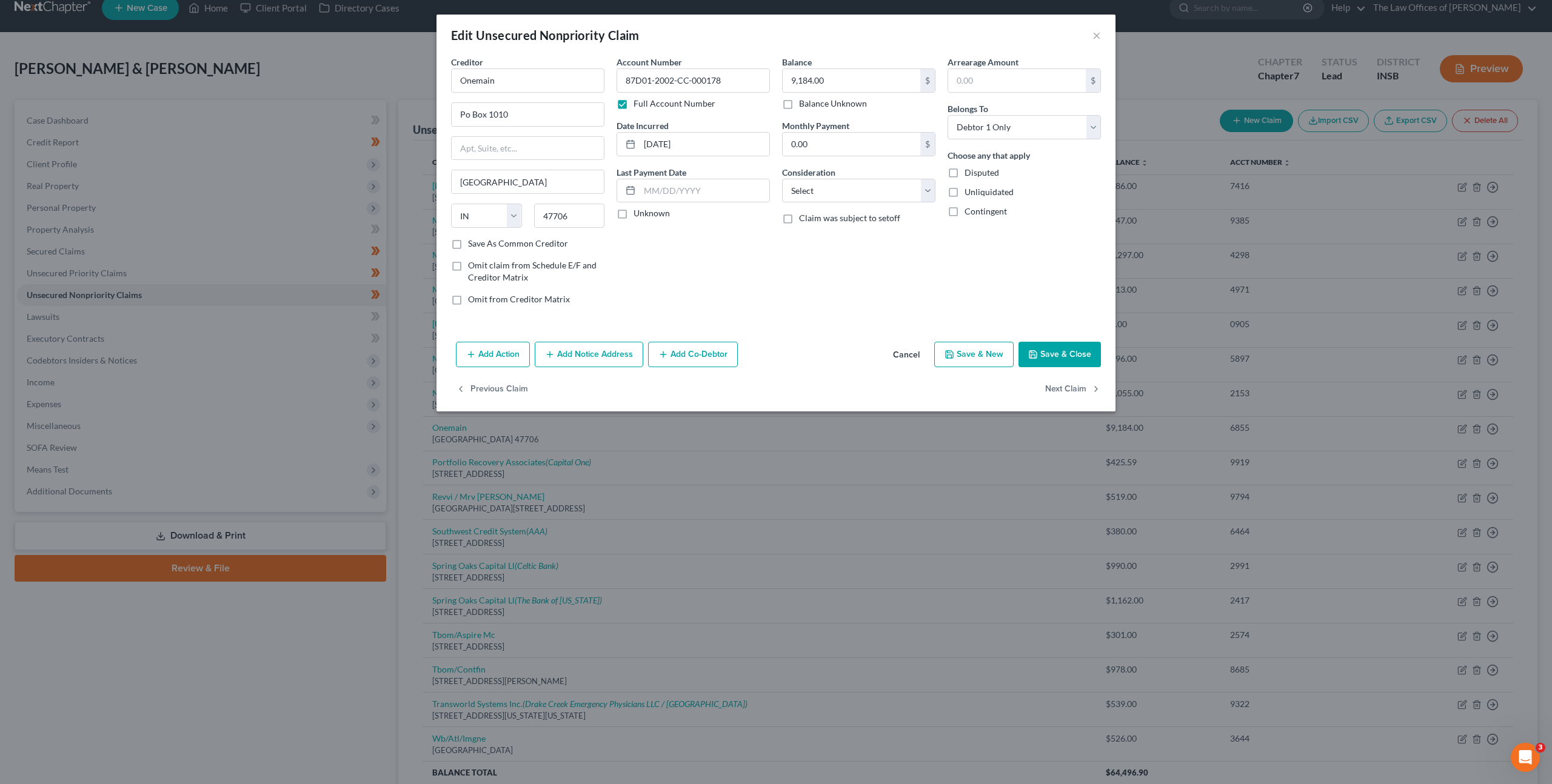
drag, startPoint x: 693, startPoint y: 296, endPoint x: 686, endPoint y: 246, distance: 50.5
click at [693, 295] on div "Account Number 87D01-2002-CC-000178 Full Account Number Date Incurred [DATE] La…" at bounding box center [693, 185] width 166 height 259
click at [638, 79] on input "87D01-2002-CC-000178" at bounding box center [694, 81] width 154 height 24
type input "87D01-2002-CC-000178"
click at [748, 268] on div "Account Number 87D01-2002-CC-000178 Full Account Number Date Incurred [DATE] La…" at bounding box center [693, 185] width 166 height 259
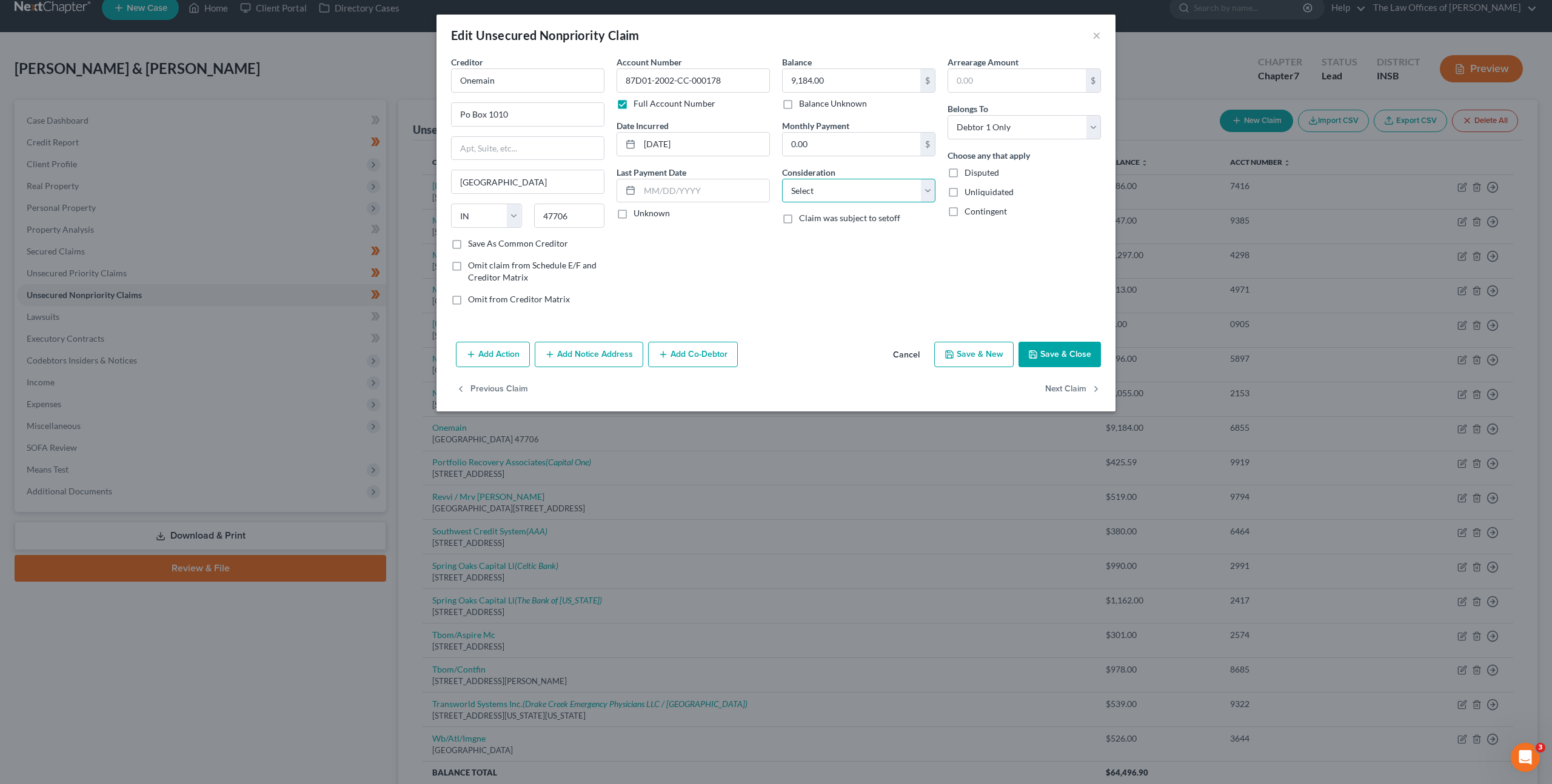
click at [808, 193] on select "Select Cable / Satellite Services Collection Agency Credit Card Debt Debt Couns…" at bounding box center [858, 191] width 154 height 24
click at [1080, 353] on button "Save & Close" at bounding box center [1059, 354] width 82 height 25
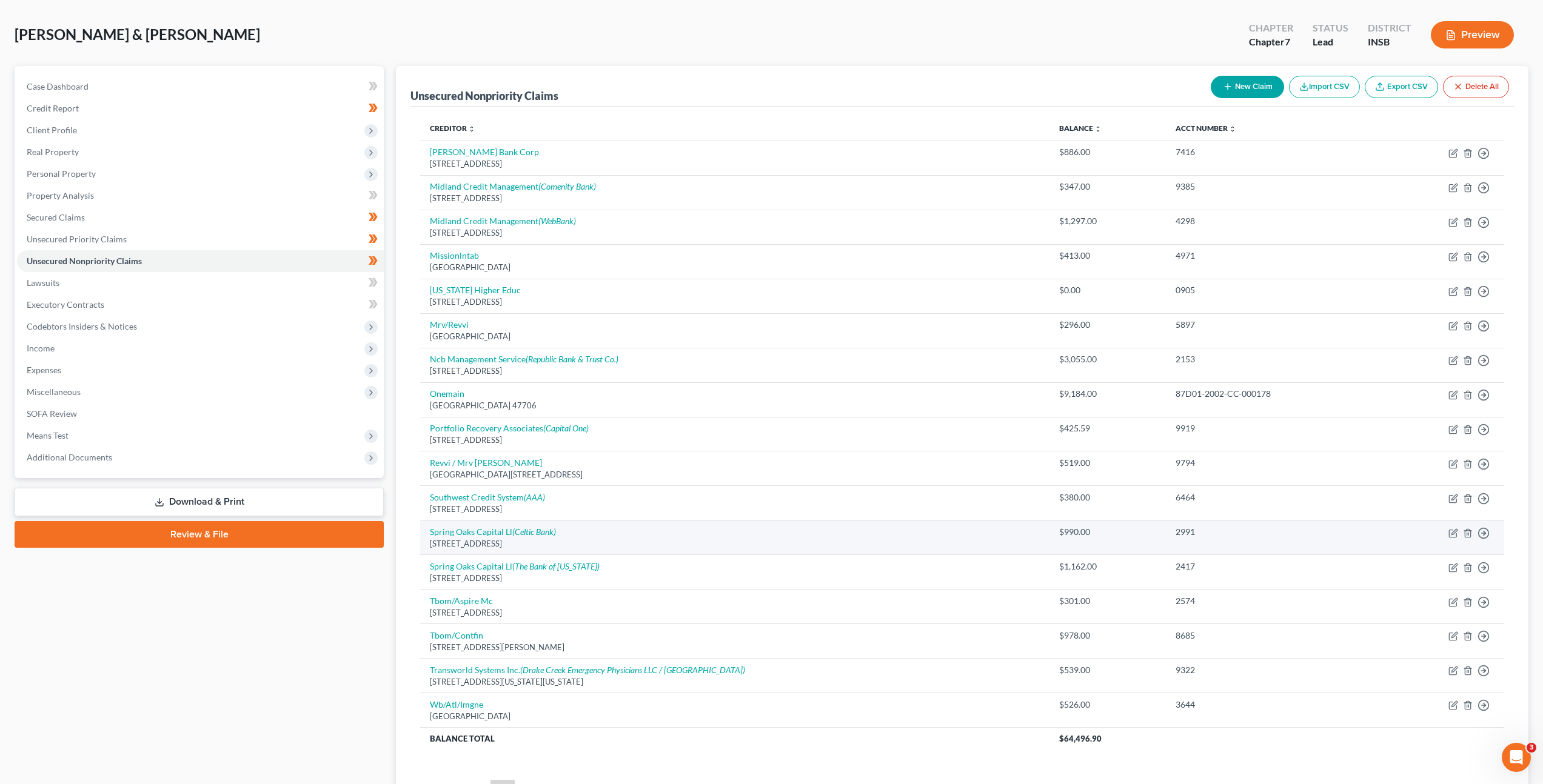
scroll to position [0, 0]
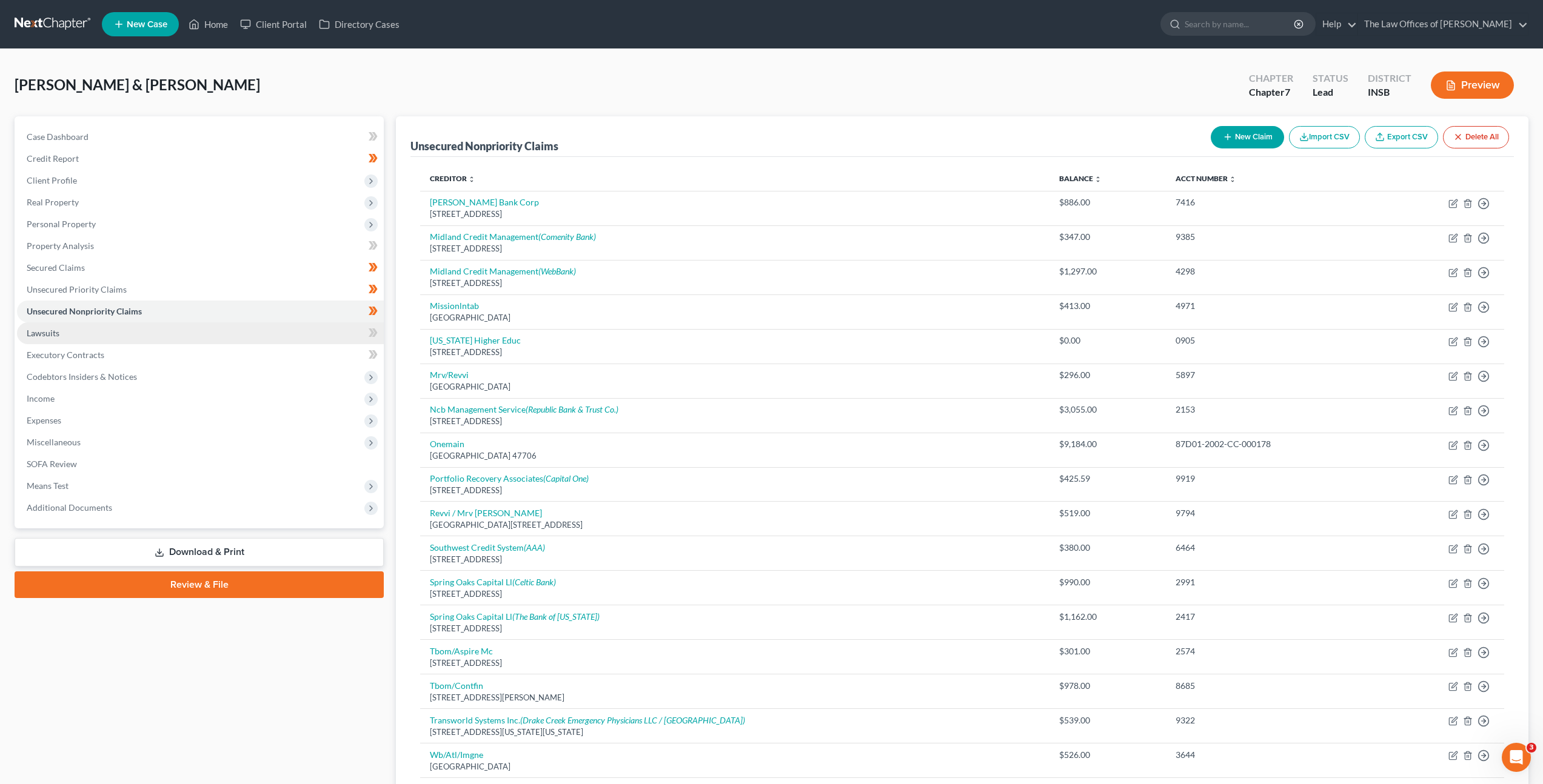
click at [215, 324] on link "Lawsuits" at bounding box center [200, 333] width 367 height 22
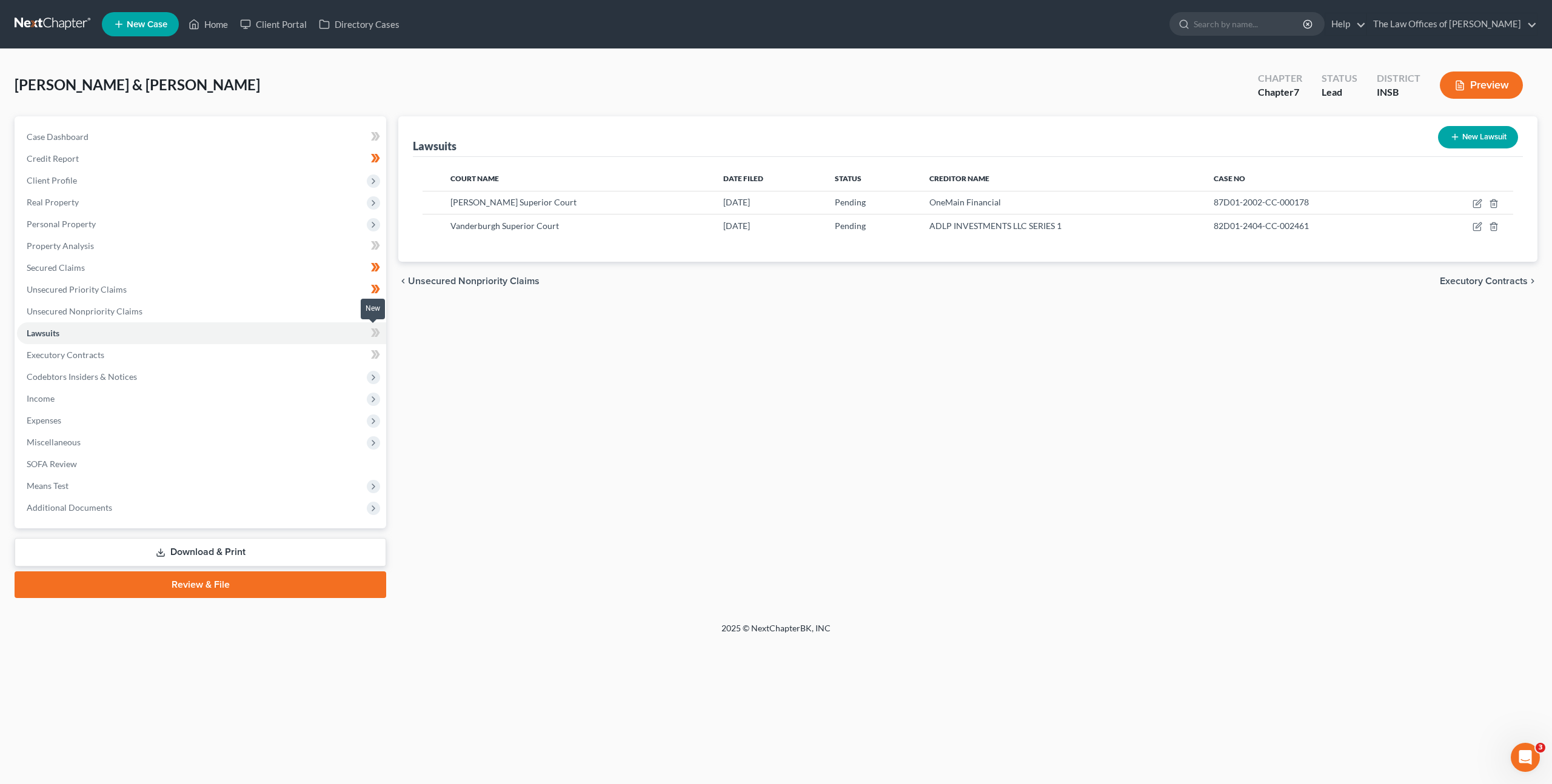
click at [372, 330] on icon at bounding box center [374, 332] width 6 height 8
drag, startPoint x: 672, startPoint y: 348, endPoint x: 705, endPoint y: 346, distance: 33.1
click at [672, 348] on div "Lawsuits New Lawsuit Court Name Date Filed Status Creditor Name Case No [PERSON…" at bounding box center [967, 357] width 1151 height 481
click at [244, 361] on link "Executory Contracts" at bounding box center [201, 355] width 369 height 22
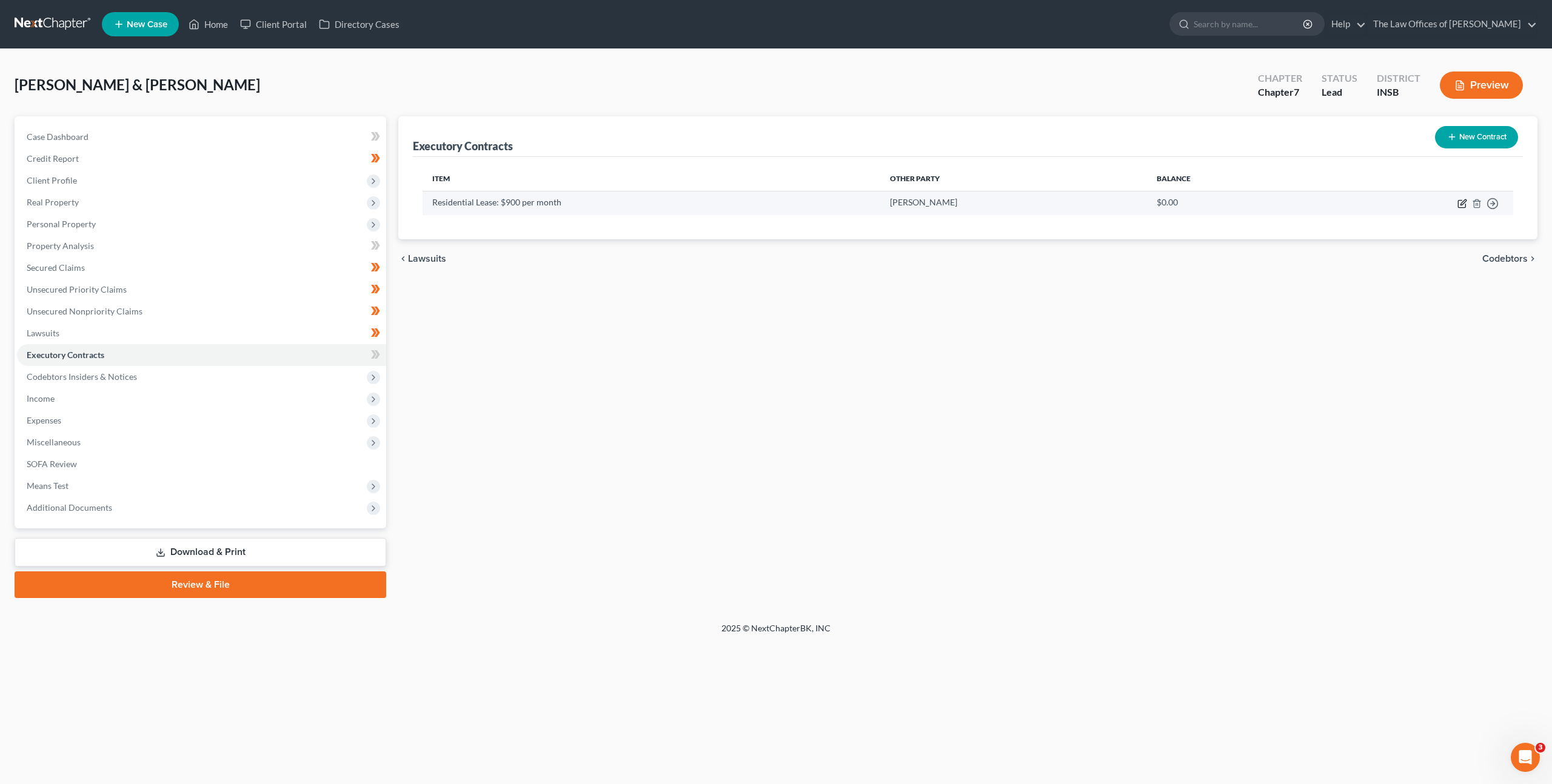
click at [1457, 200] on icon "button" at bounding box center [1461, 204] width 9 height 9
select select "3"
select select "2"
select select "0"
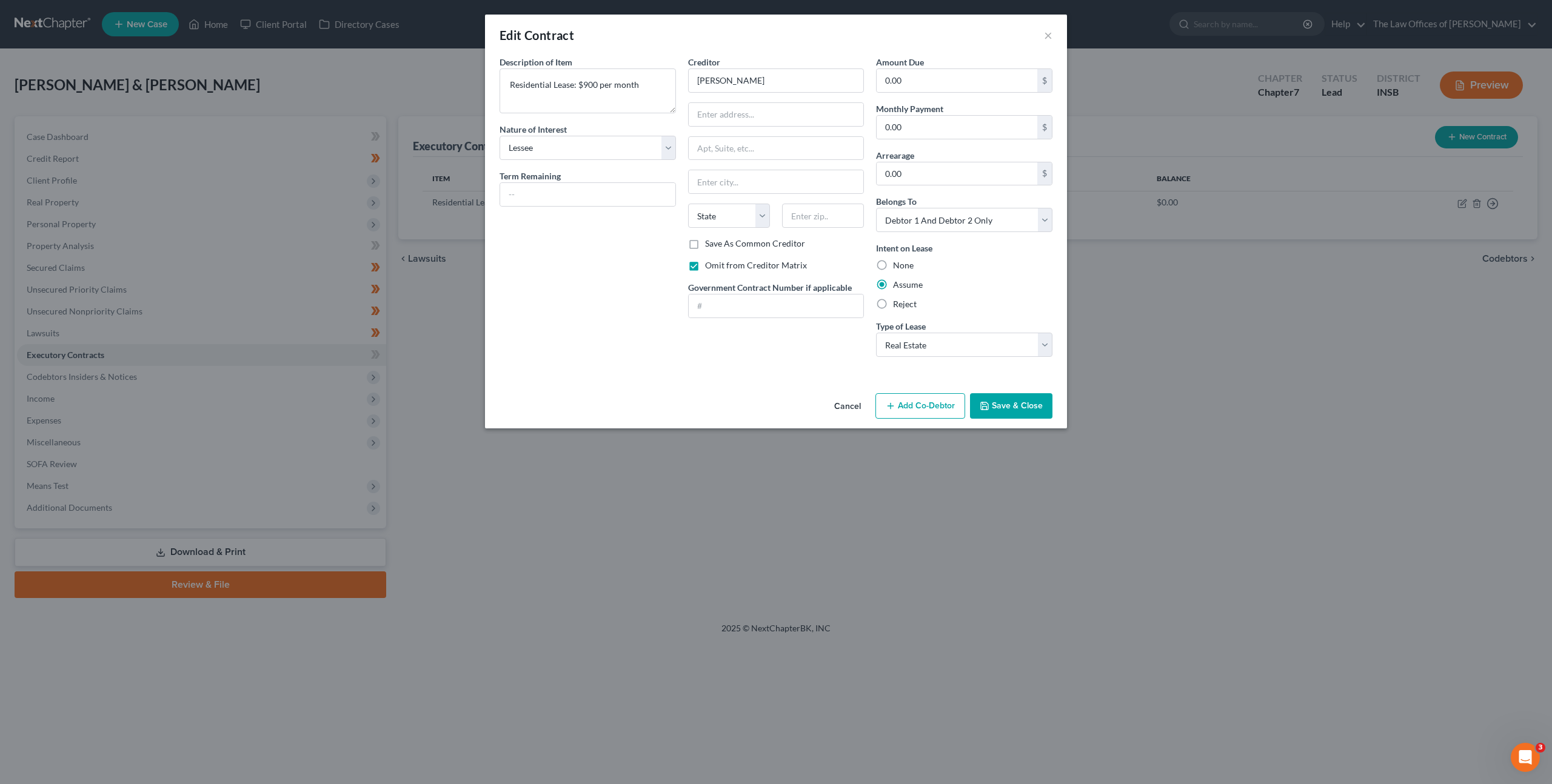
click at [852, 401] on button "Cancel" at bounding box center [847, 406] width 46 height 24
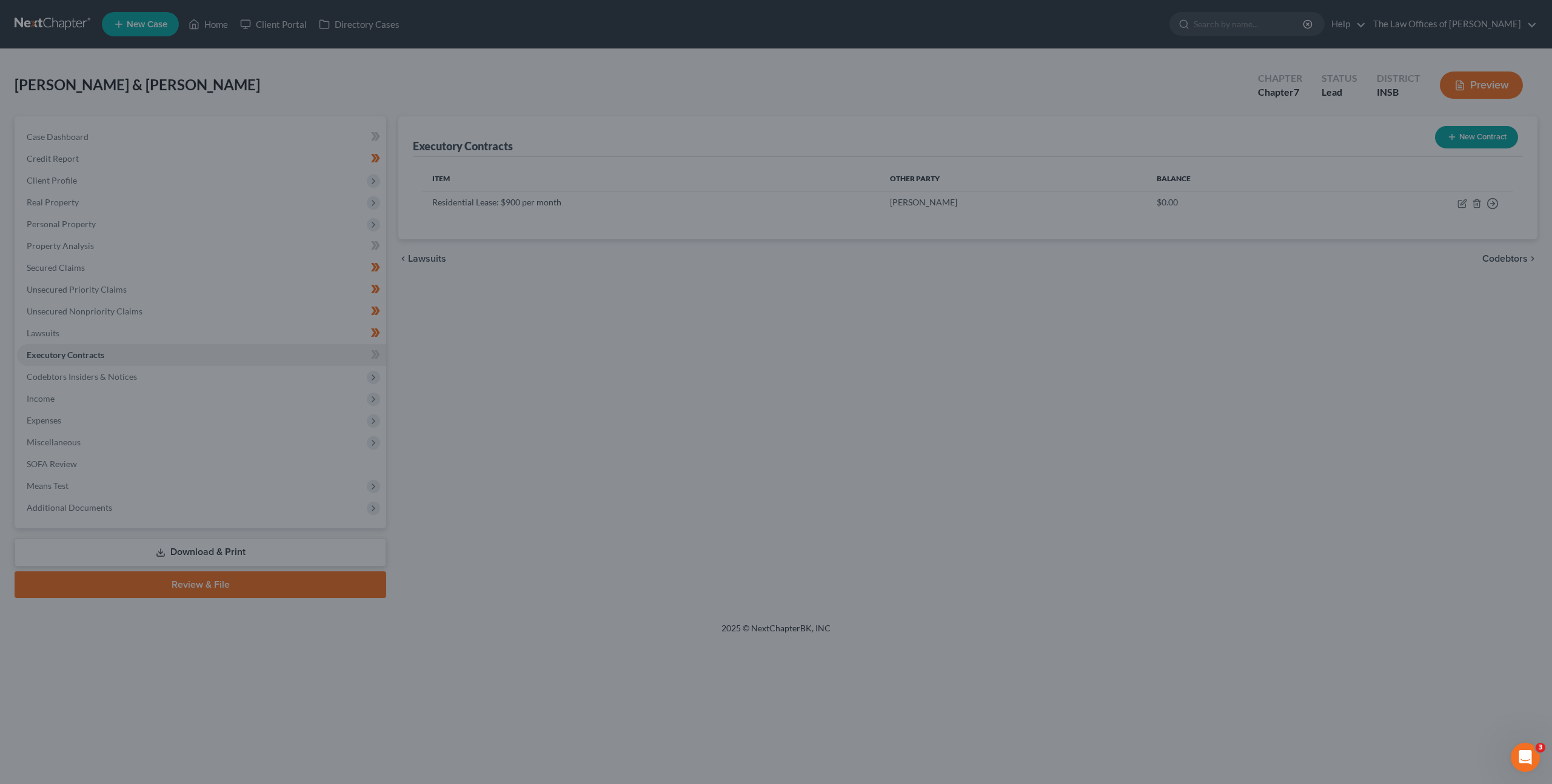
click at [505, 378] on div "Executory Contracts New Contract Item Other Party Balance Residential Lease: $9…" at bounding box center [967, 357] width 1151 height 481
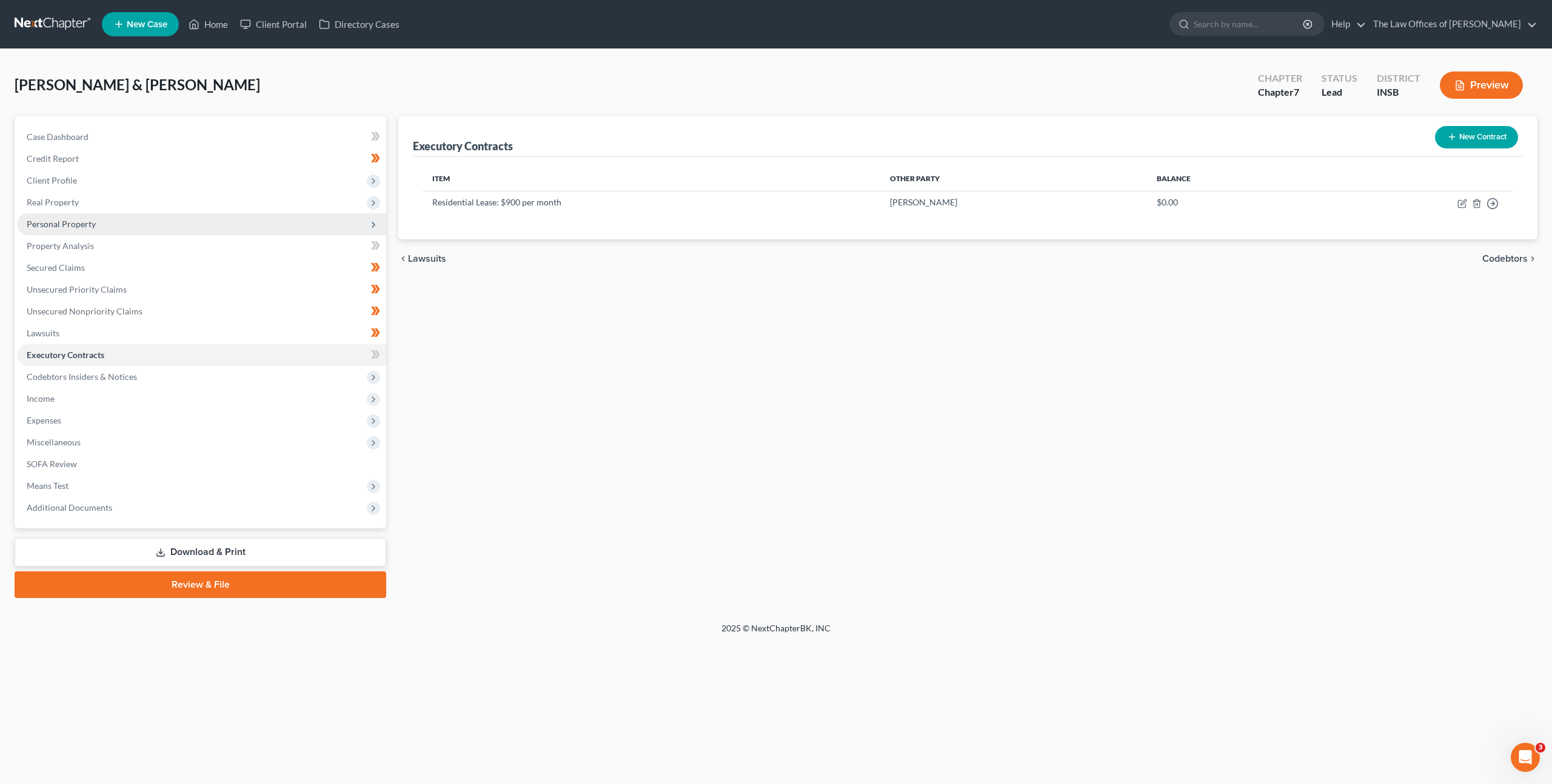
click at [329, 231] on span "Personal Property" at bounding box center [201, 224] width 369 height 22
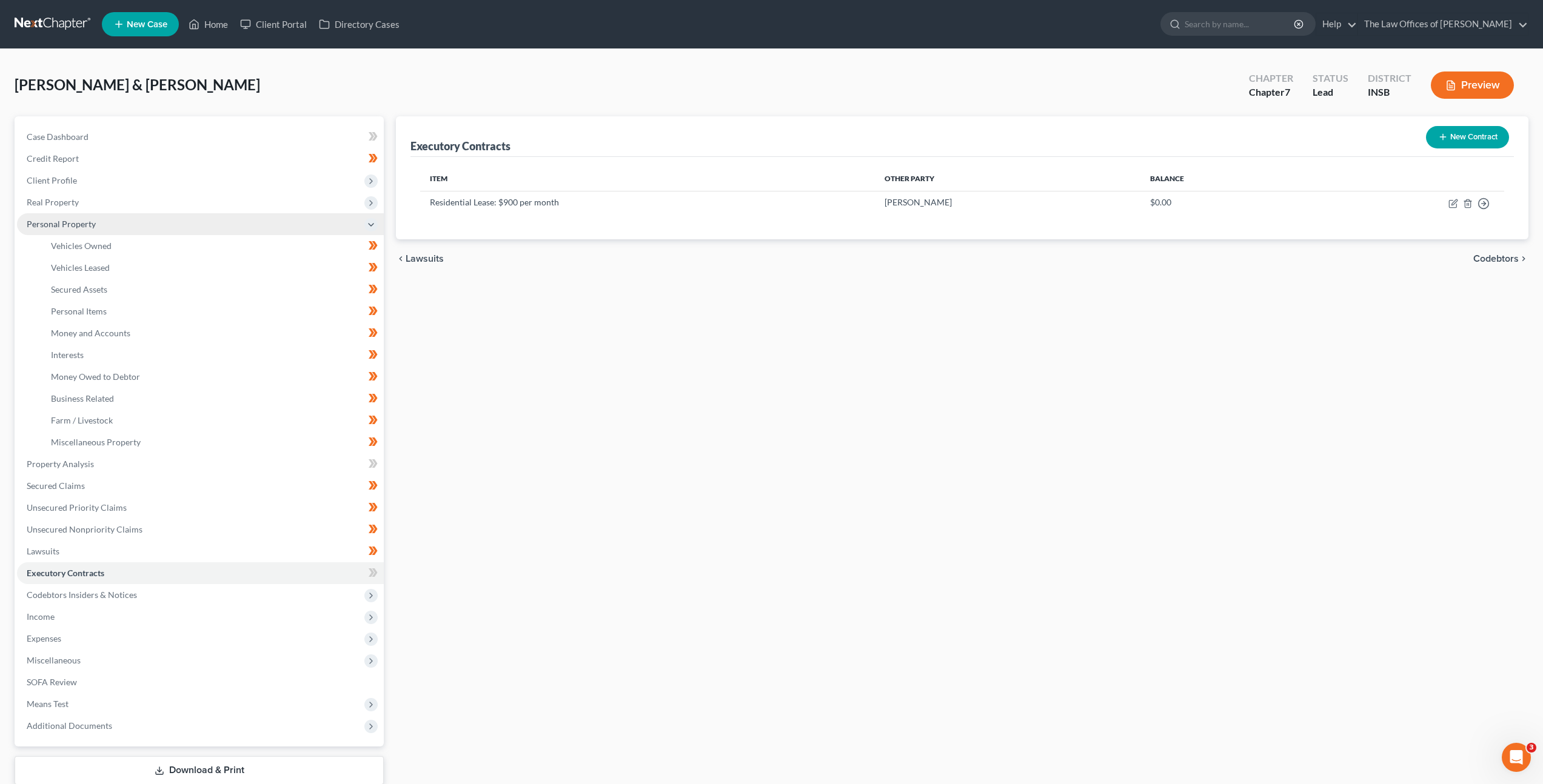
click at [282, 227] on span "Personal Property" at bounding box center [200, 224] width 367 height 22
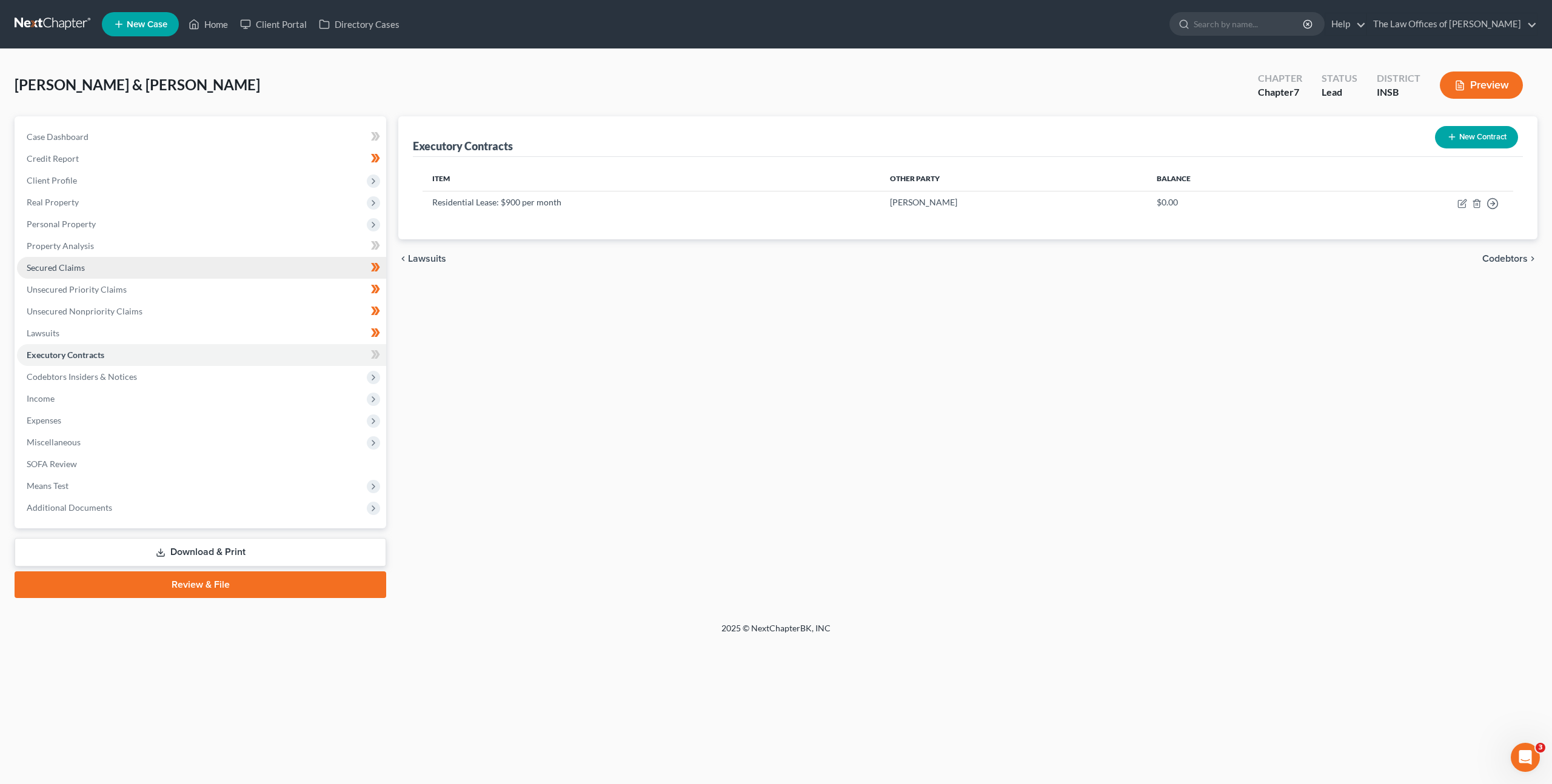
click at [260, 260] on link "Secured Claims" at bounding box center [201, 268] width 369 height 22
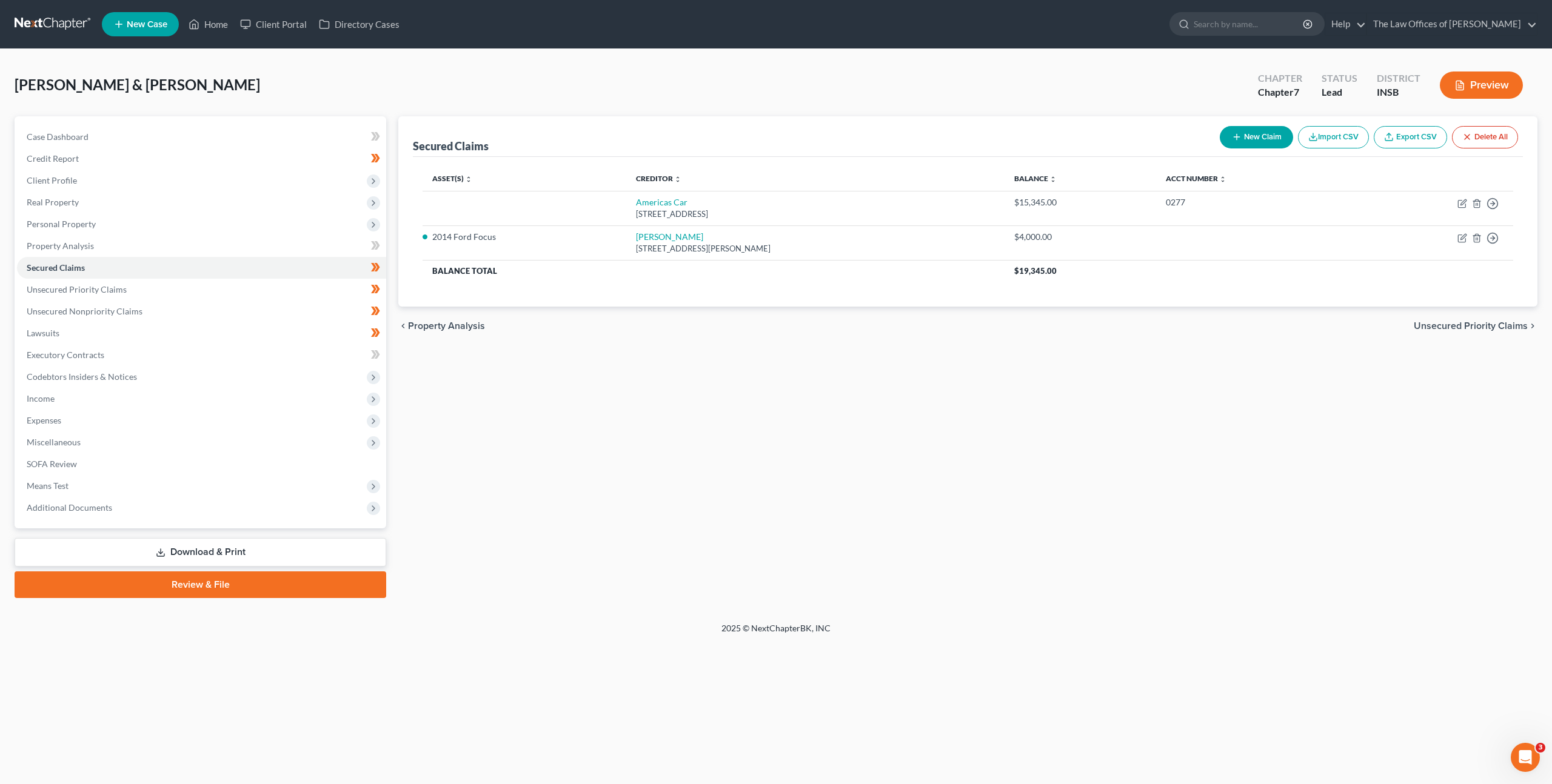
click at [714, 347] on div "Secured Claims New Claim Import CSV Export CSV Delete All Asset(s) expand_more …" at bounding box center [967, 357] width 1151 height 481
click at [266, 282] on link "Unsecured Priority Claims" at bounding box center [201, 290] width 369 height 22
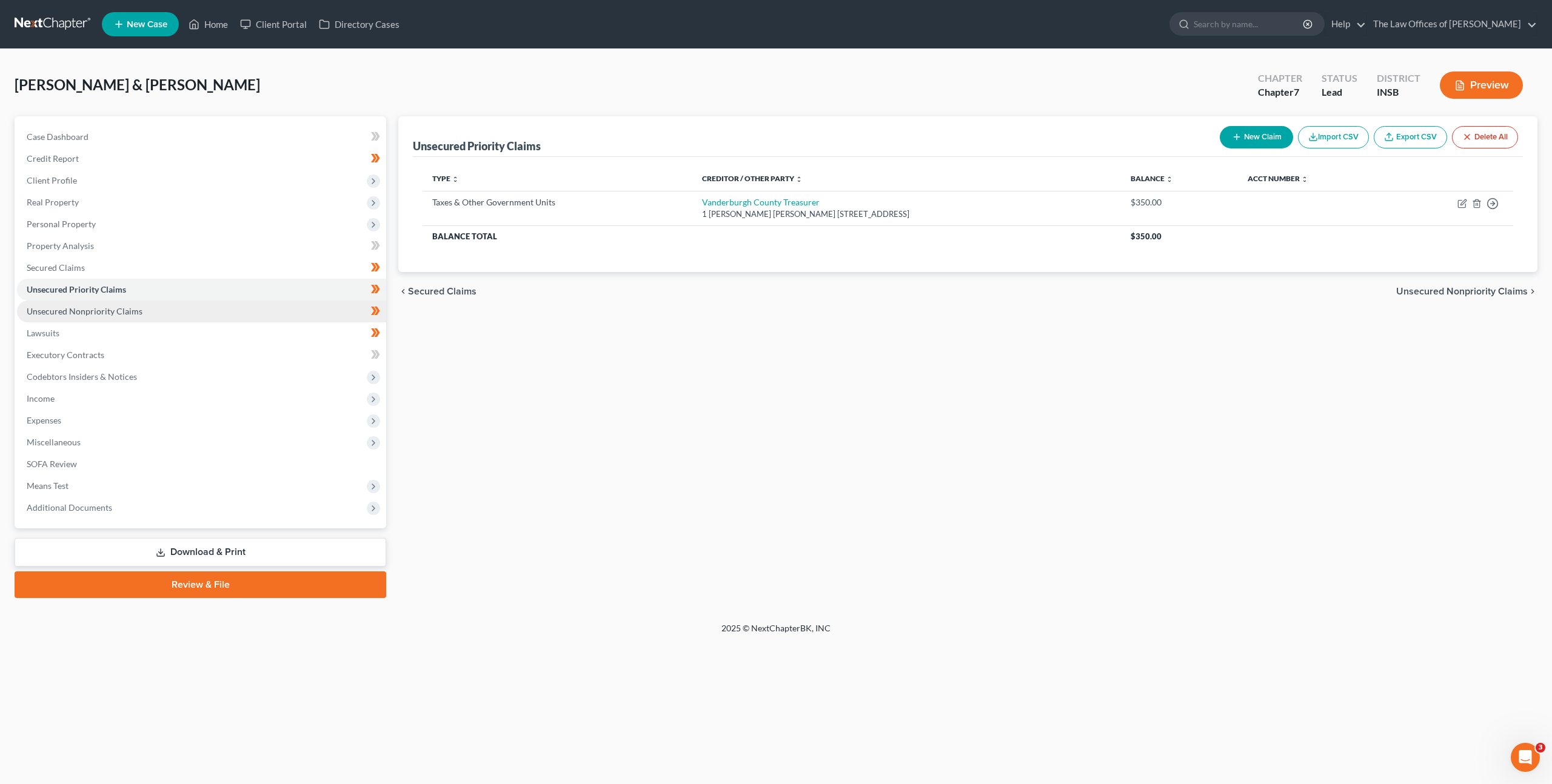
click at [282, 307] on link "Unsecured Nonpriority Claims" at bounding box center [201, 312] width 369 height 22
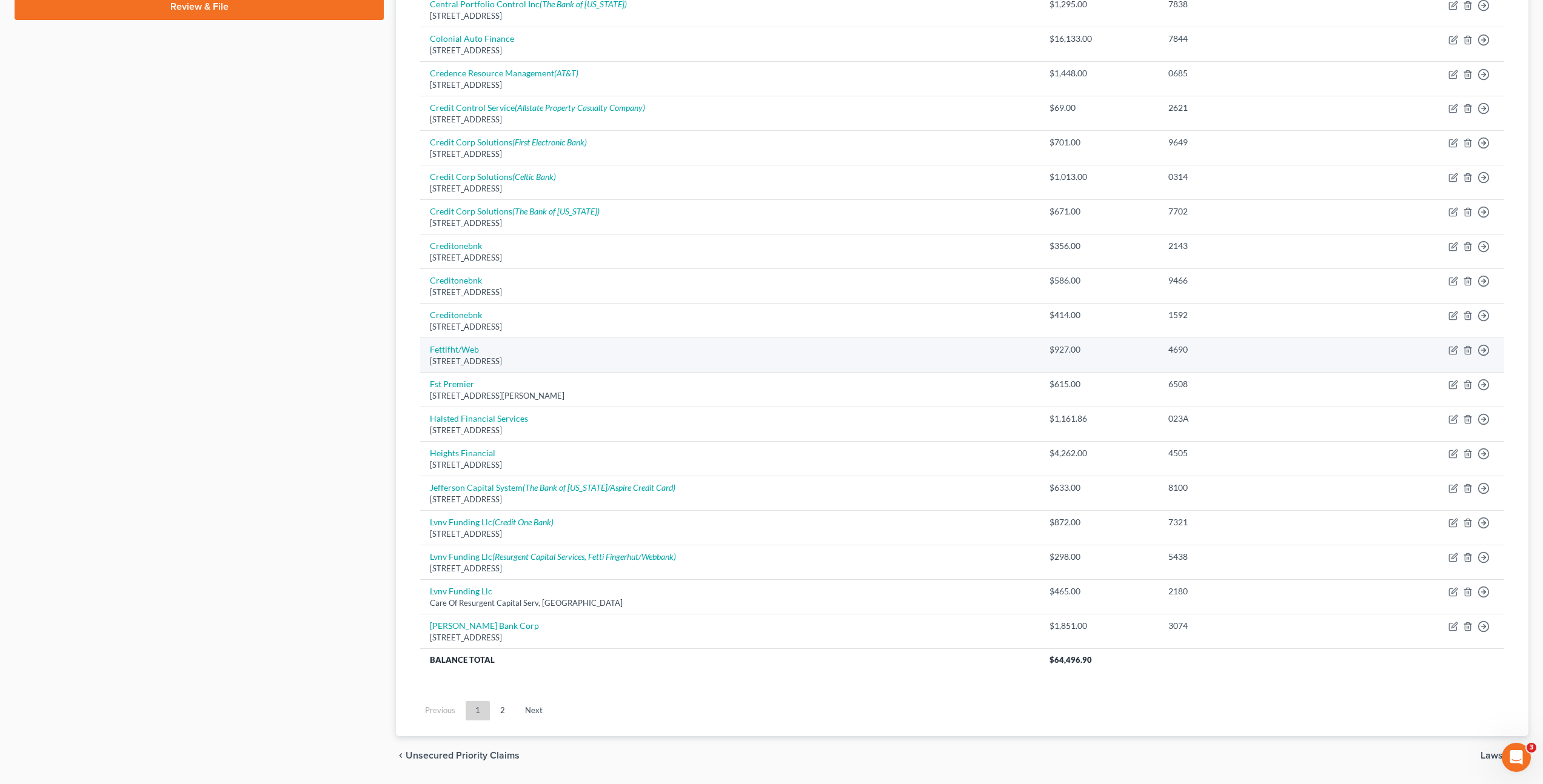
scroll to position [615, 0]
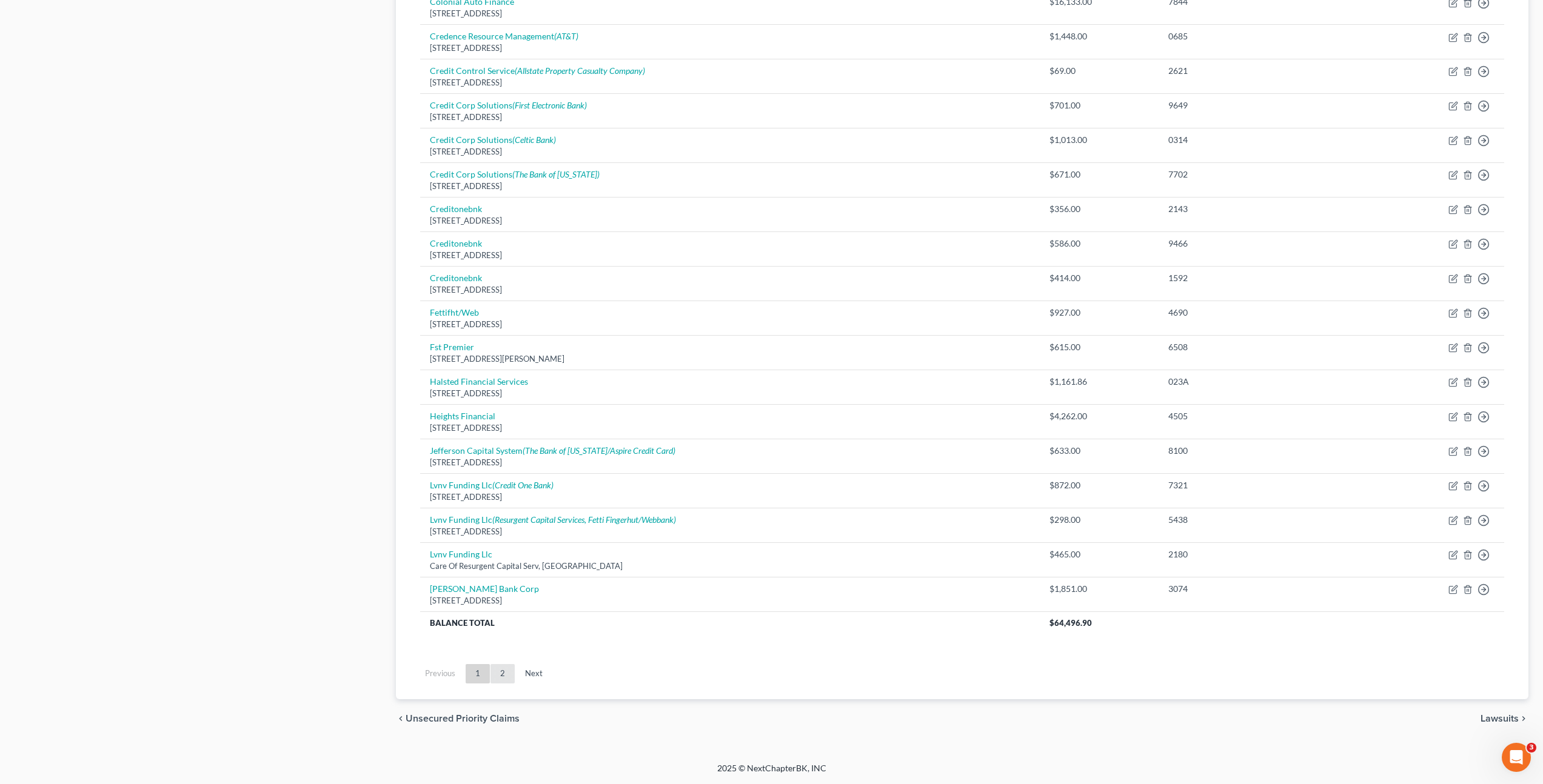
click at [497, 674] on link "2" at bounding box center [502, 673] width 24 height 19
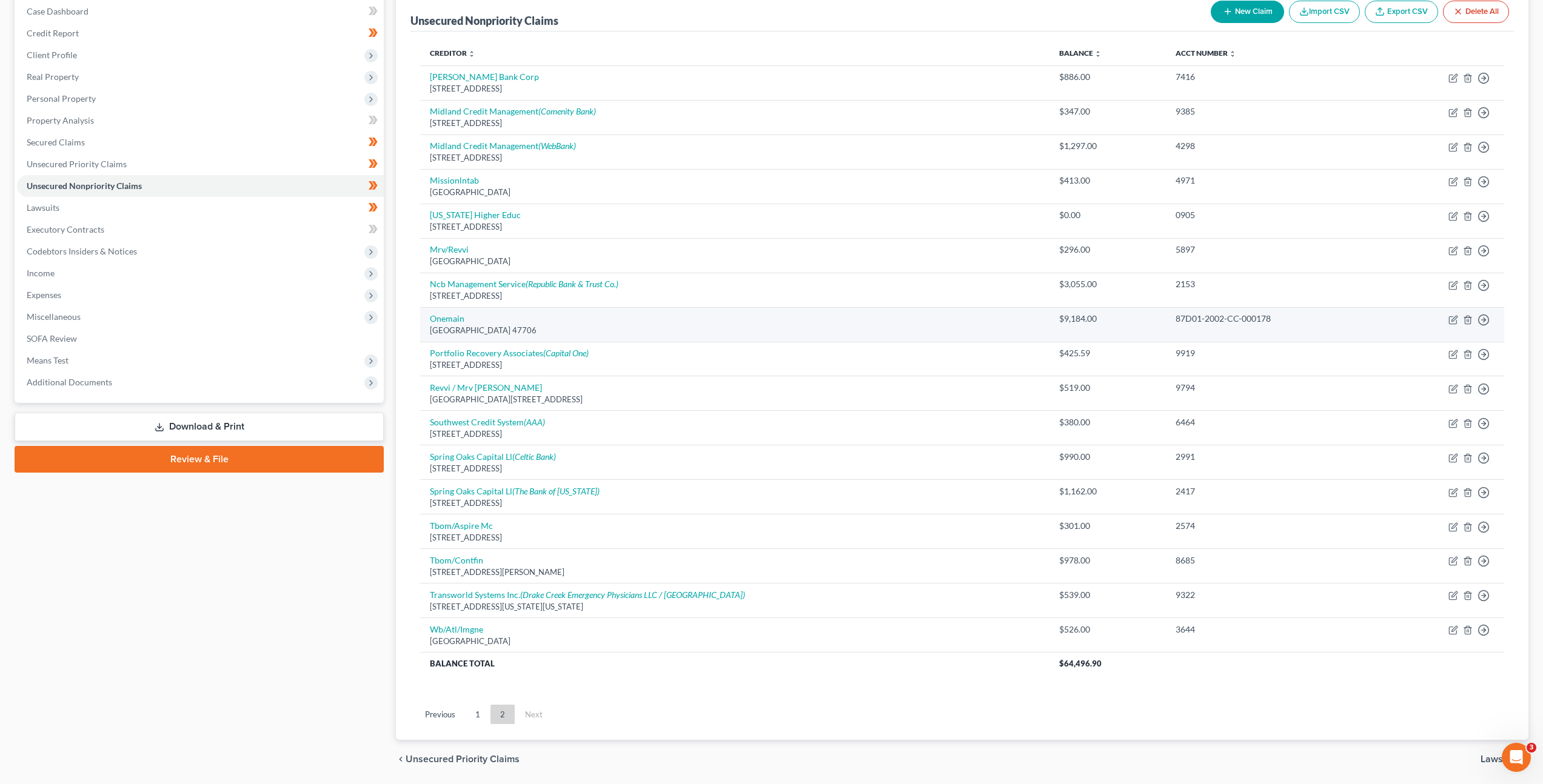
scroll to position [166, 0]
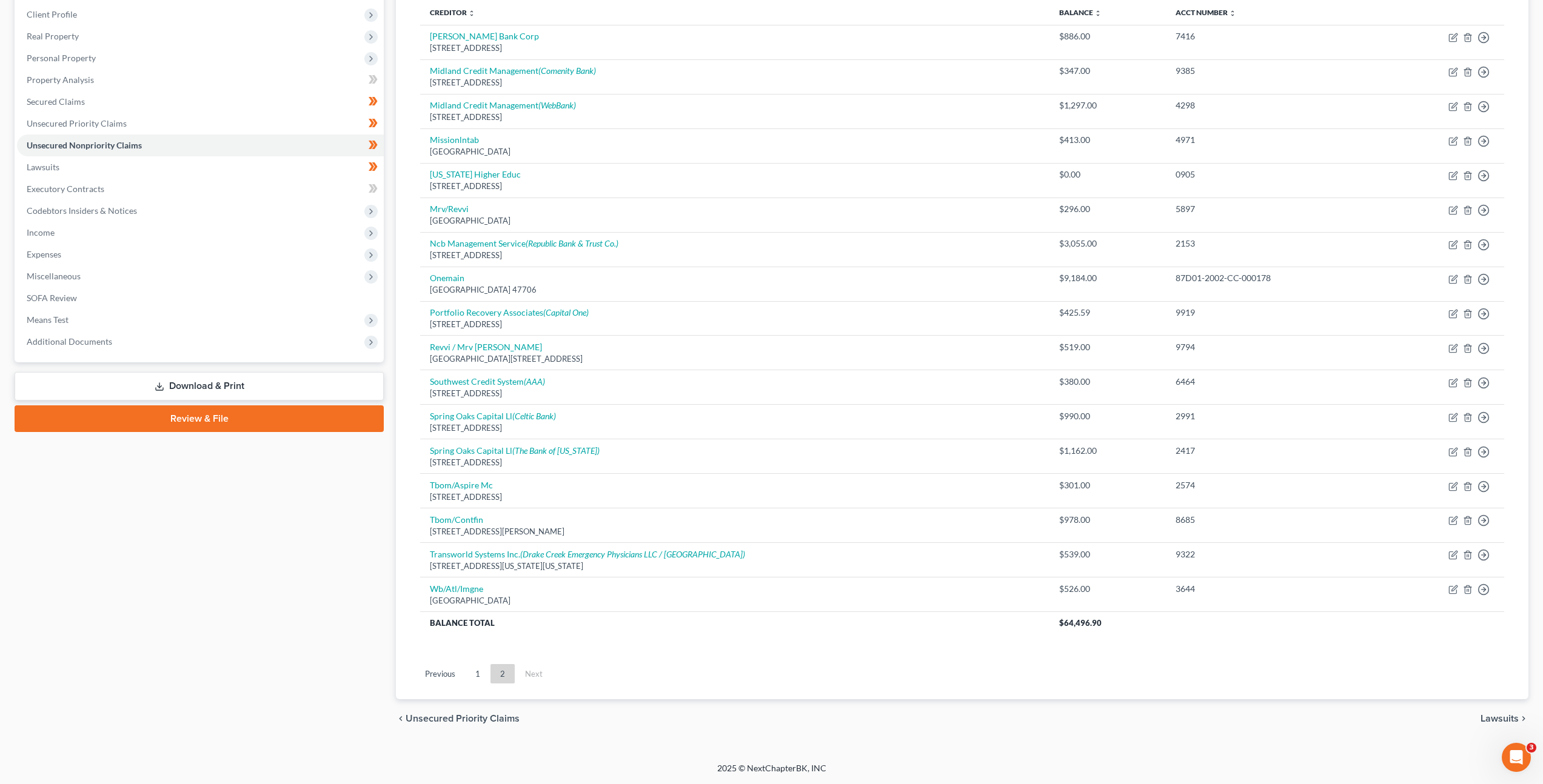
drag, startPoint x: 476, startPoint y: 674, endPoint x: 557, endPoint y: 595, distance: 113.1
click at [476, 674] on link "1" at bounding box center [478, 673] width 24 height 19
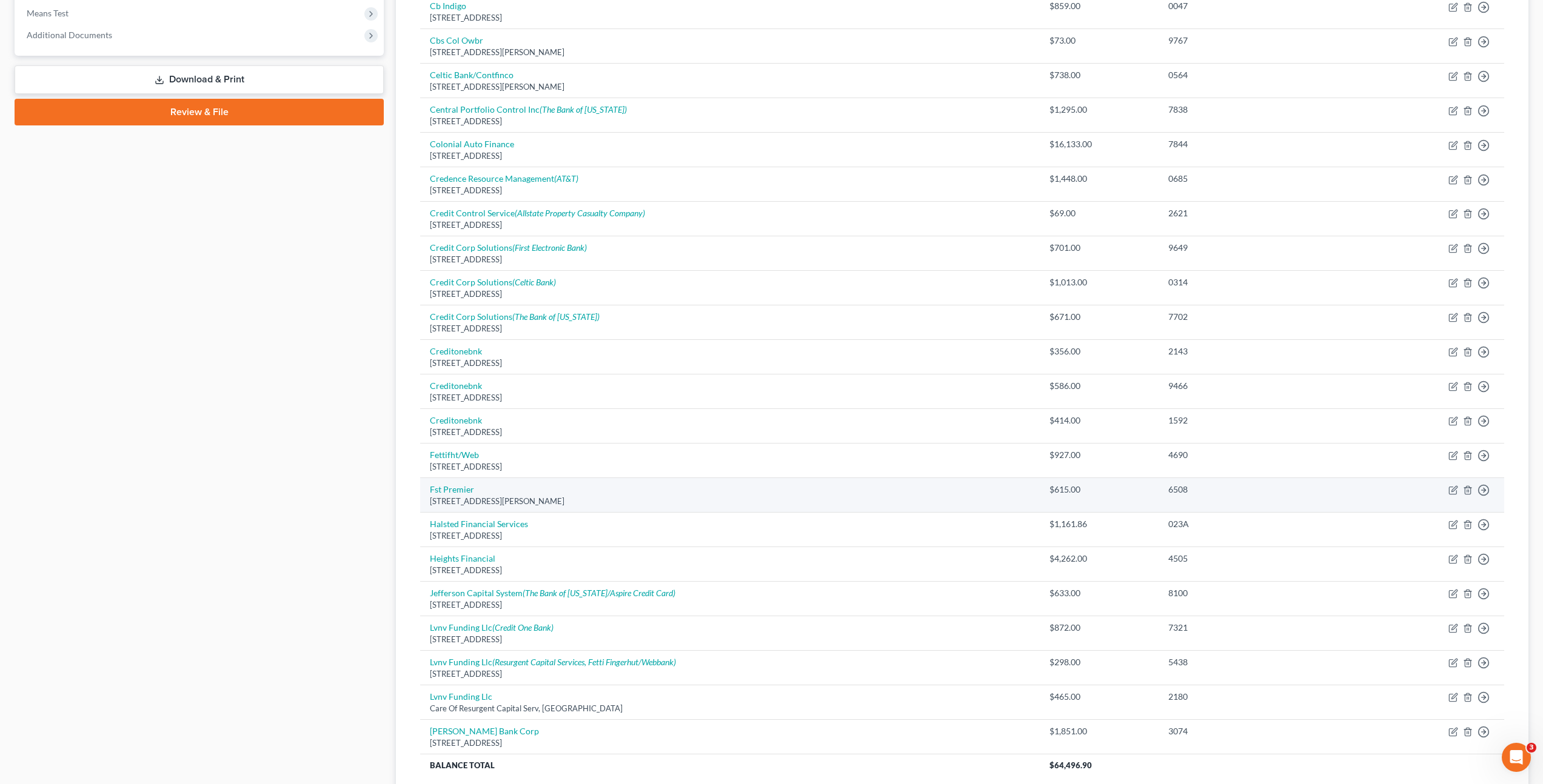
scroll to position [615, 0]
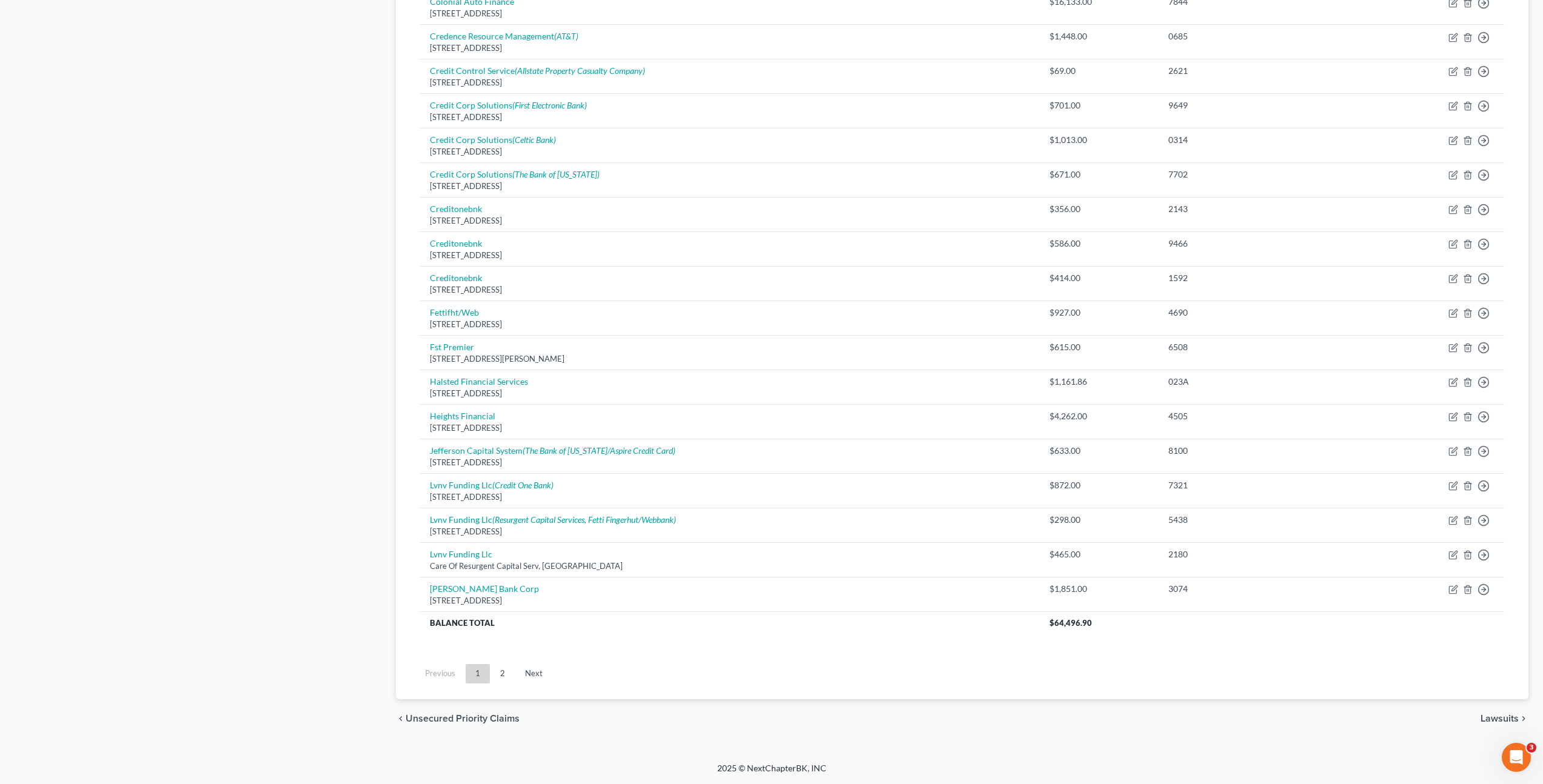
click at [358, 333] on div "Case Dashboard Payments Invoices Payments Payments Credit Report Client Profile" at bounding box center [199, 119] width 382 height 1237
click at [345, 306] on div "Case Dashboard Payments Invoices Payments Payments Credit Report Client Profile" at bounding box center [199, 119] width 382 height 1237
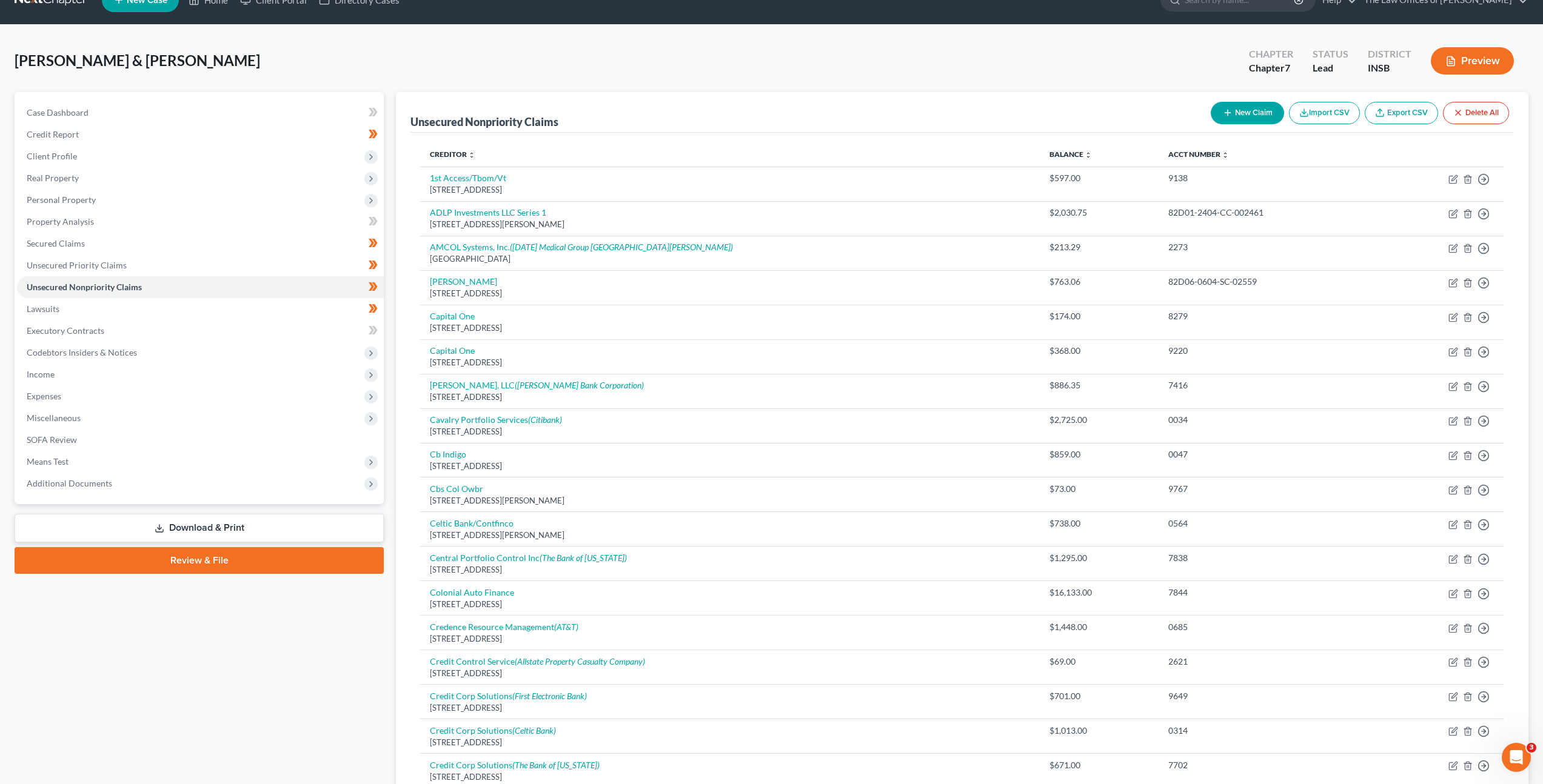
scroll to position [0, 0]
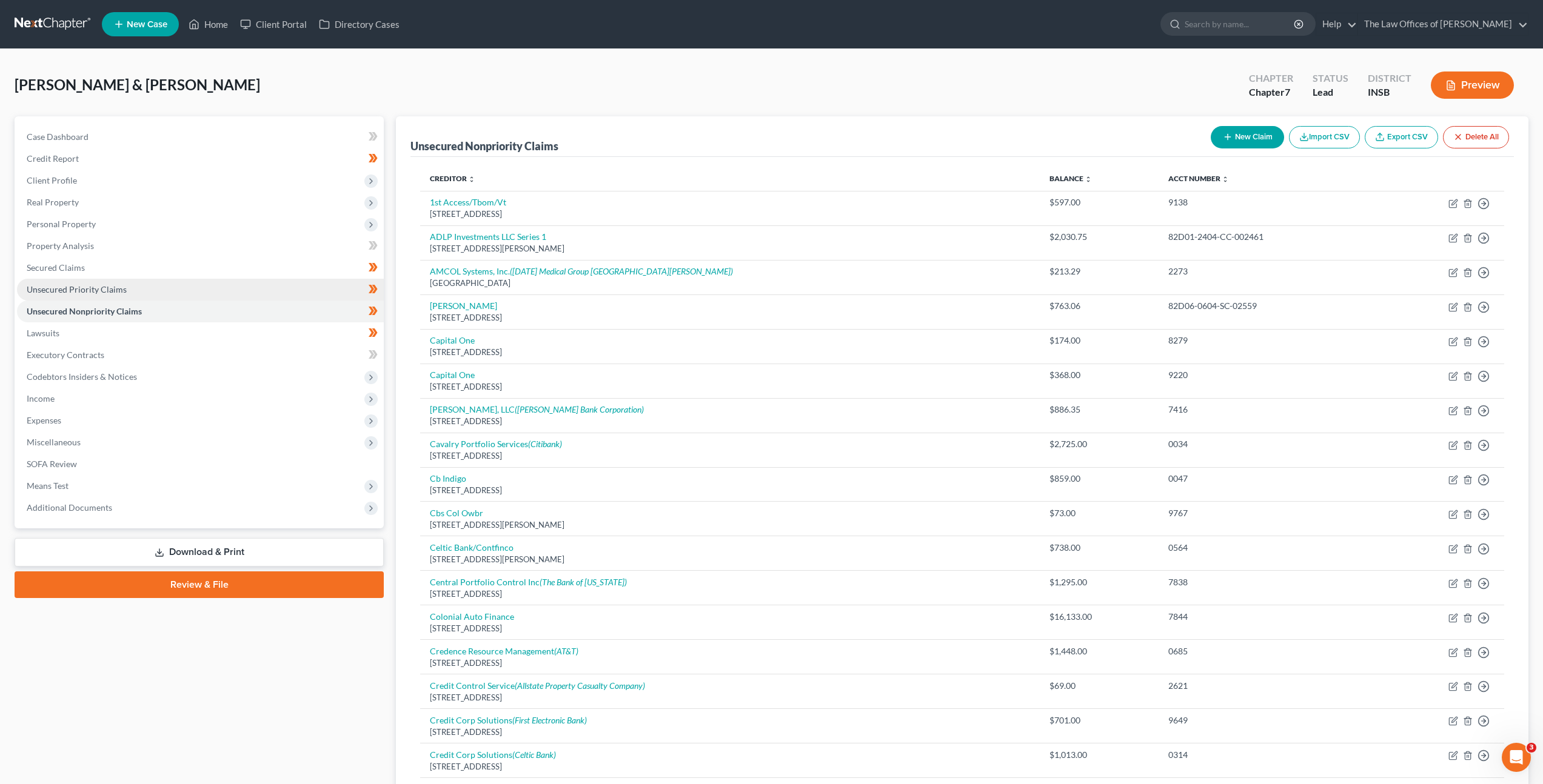
click at [191, 288] on link "Unsecured Priority Claims" at bounding box center [200, 290] width 367 height 22
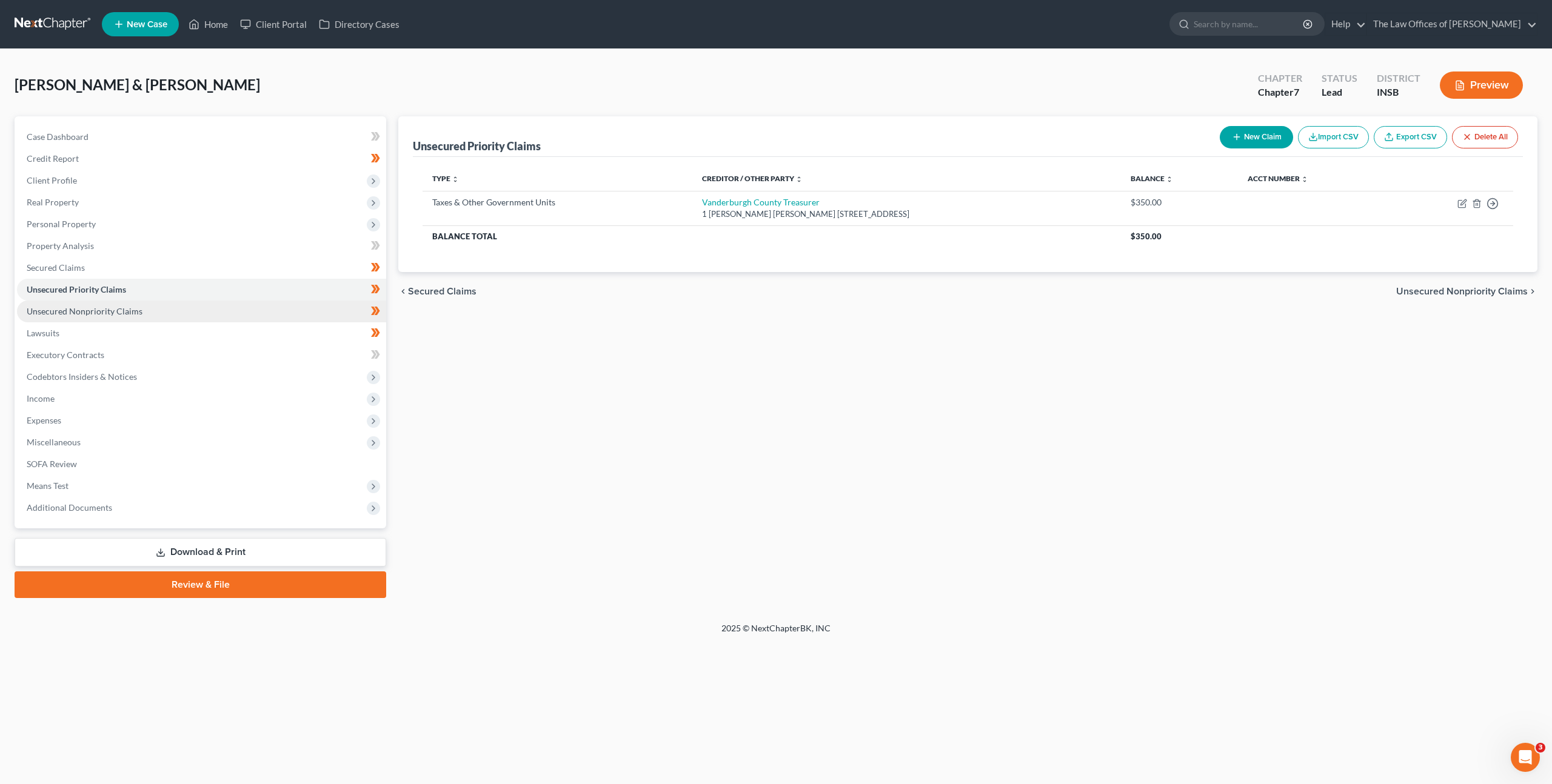
click at [231, 309] on link "Unsecured Nonpriority Claims" at bounding box center [201, 312] width 369 height 22
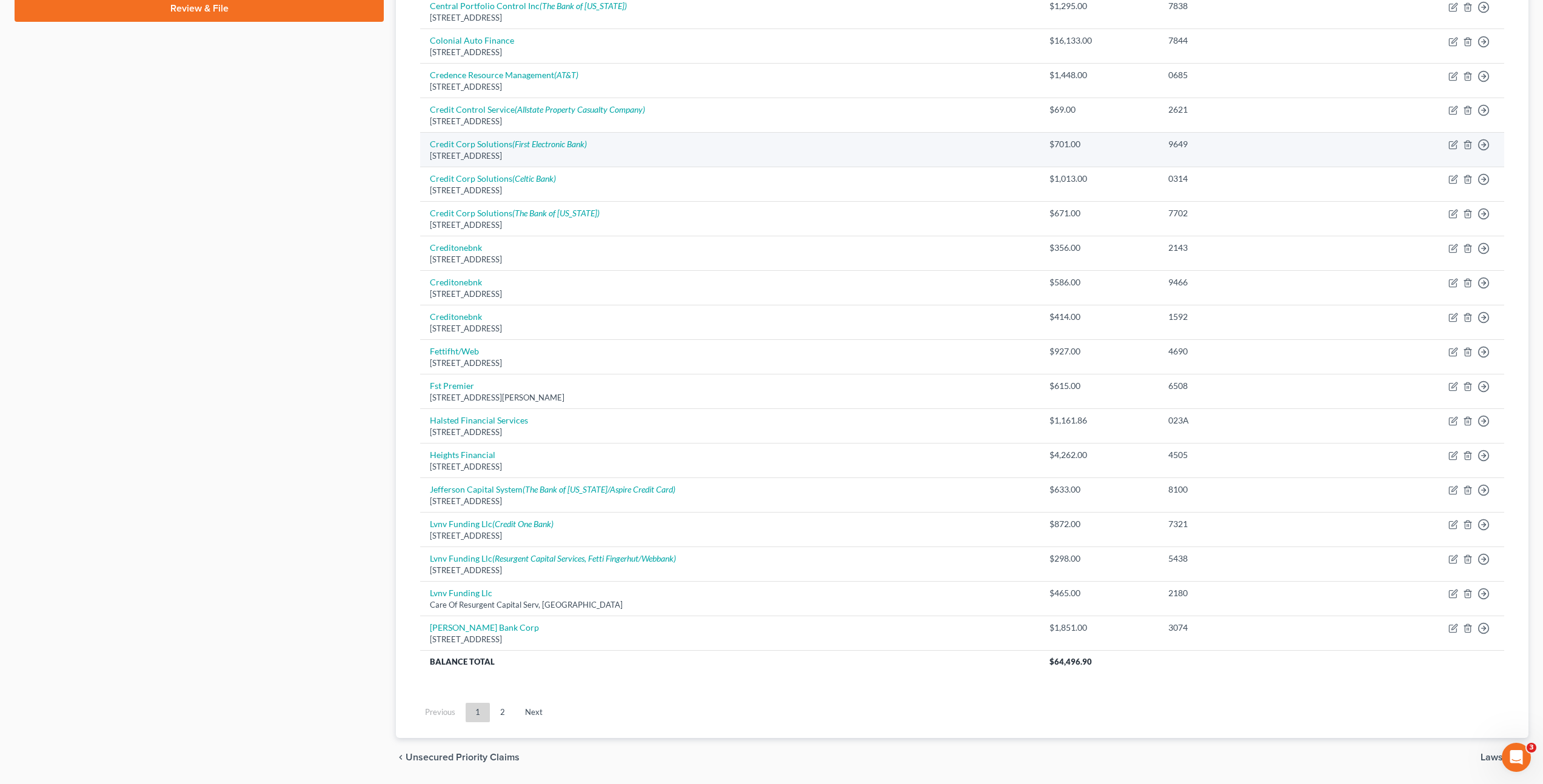
scroll to position [615, 0]
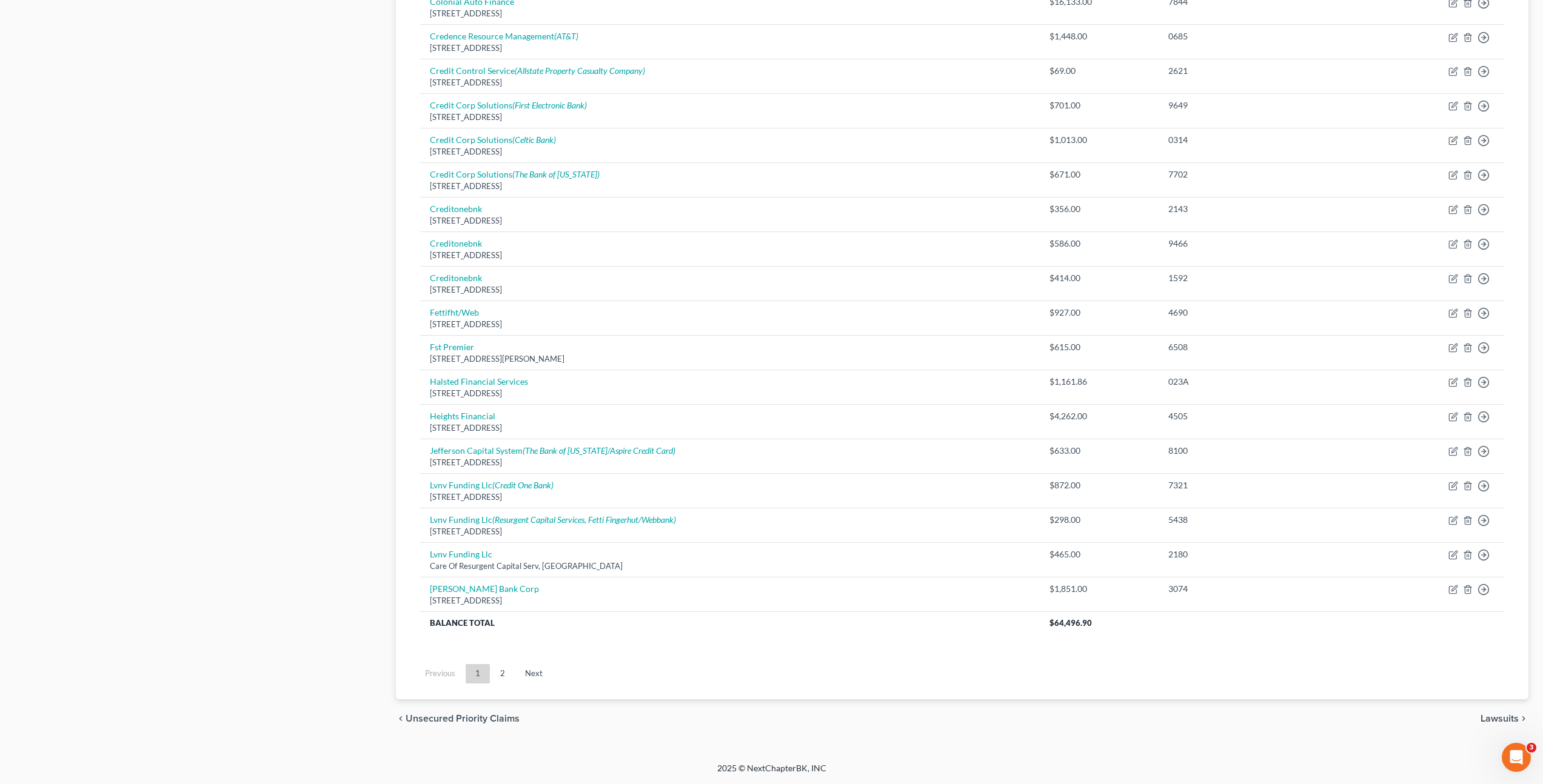
click at [501, 666] on link "2" at bounding box center [502, 673] width 24 height 19
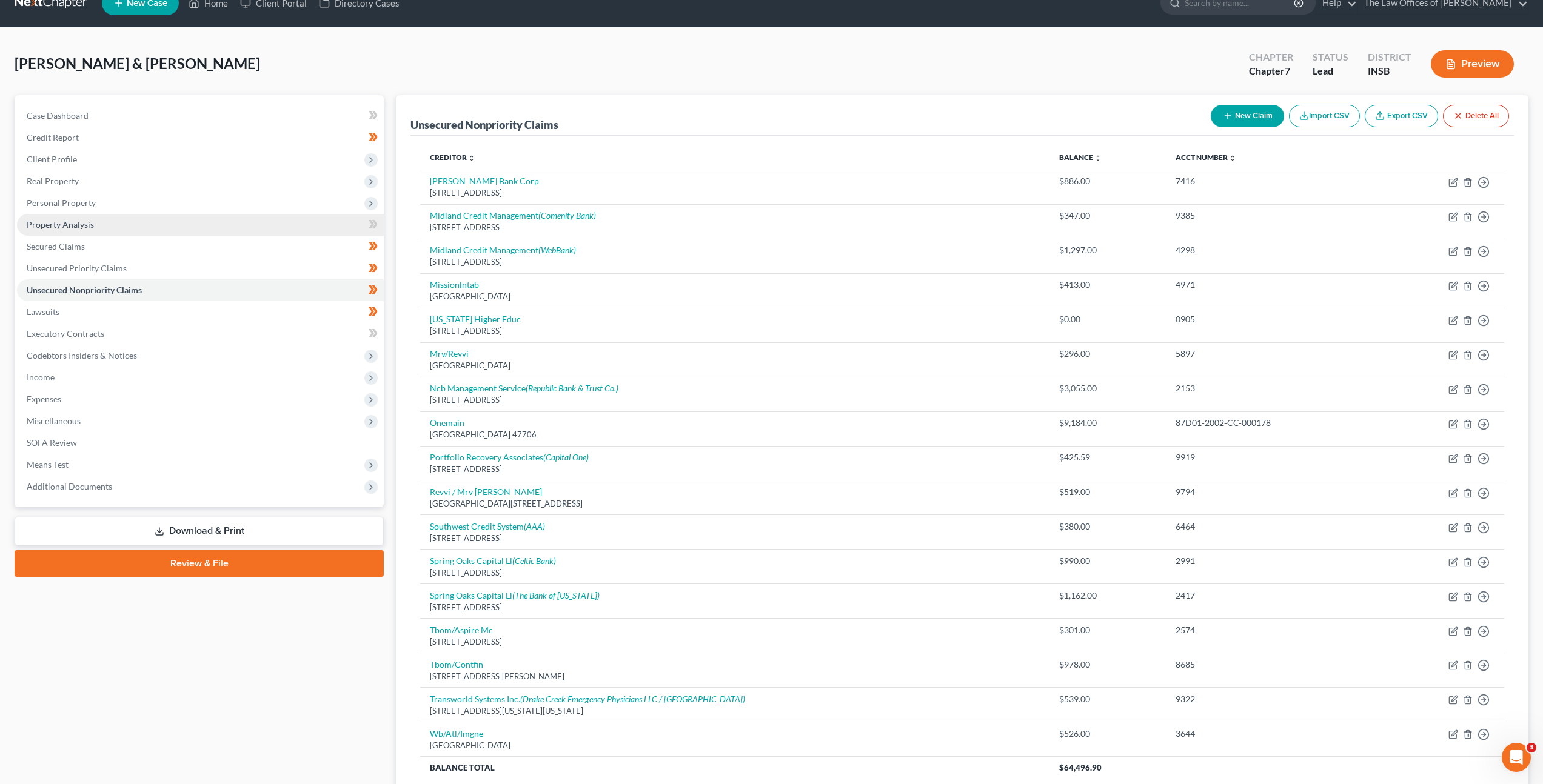
scroll to position [0, 0]
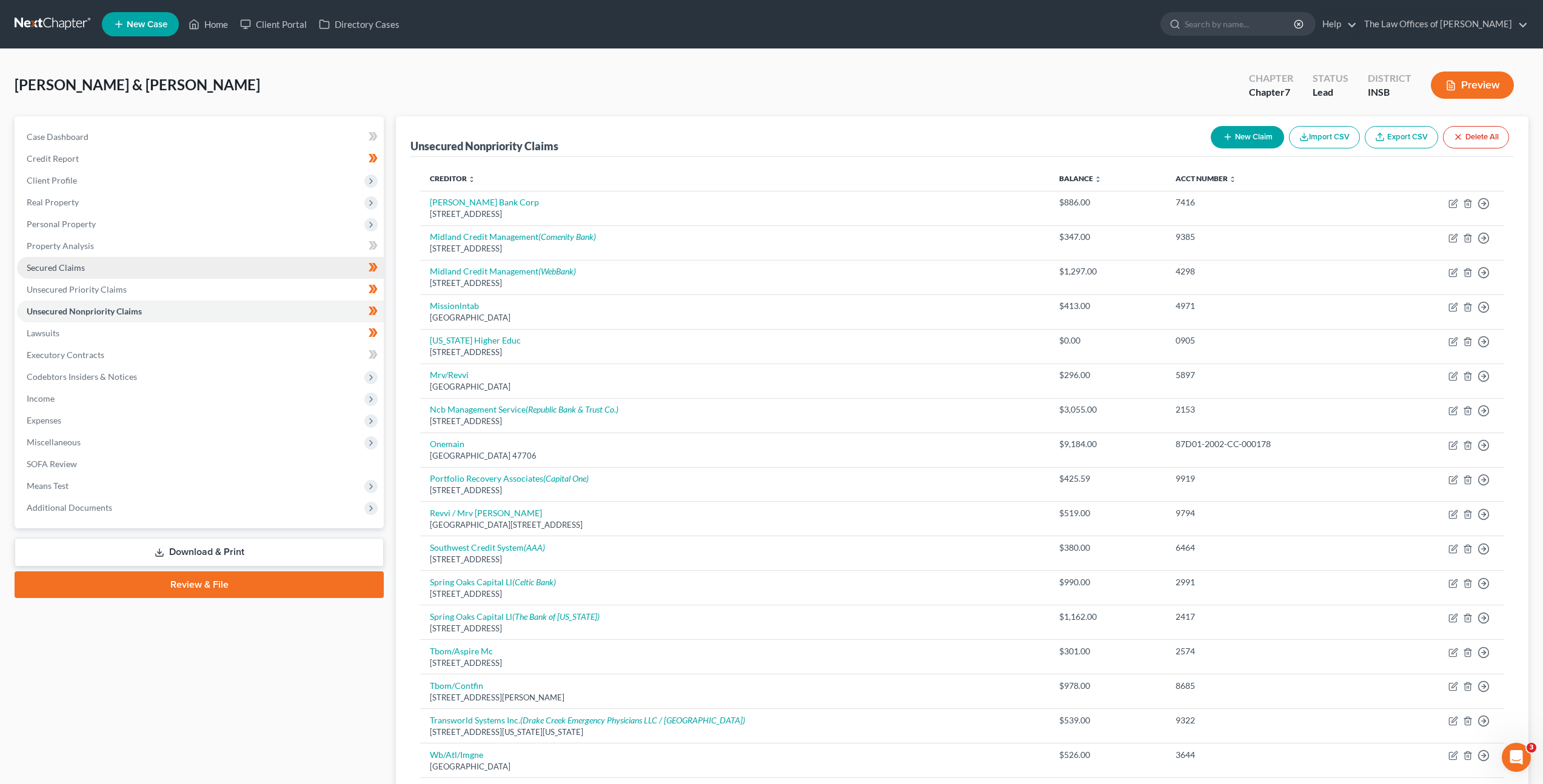
click at [167, 260] on link "Secured Claims" at bounding box center [200, 268] width 367 height 22
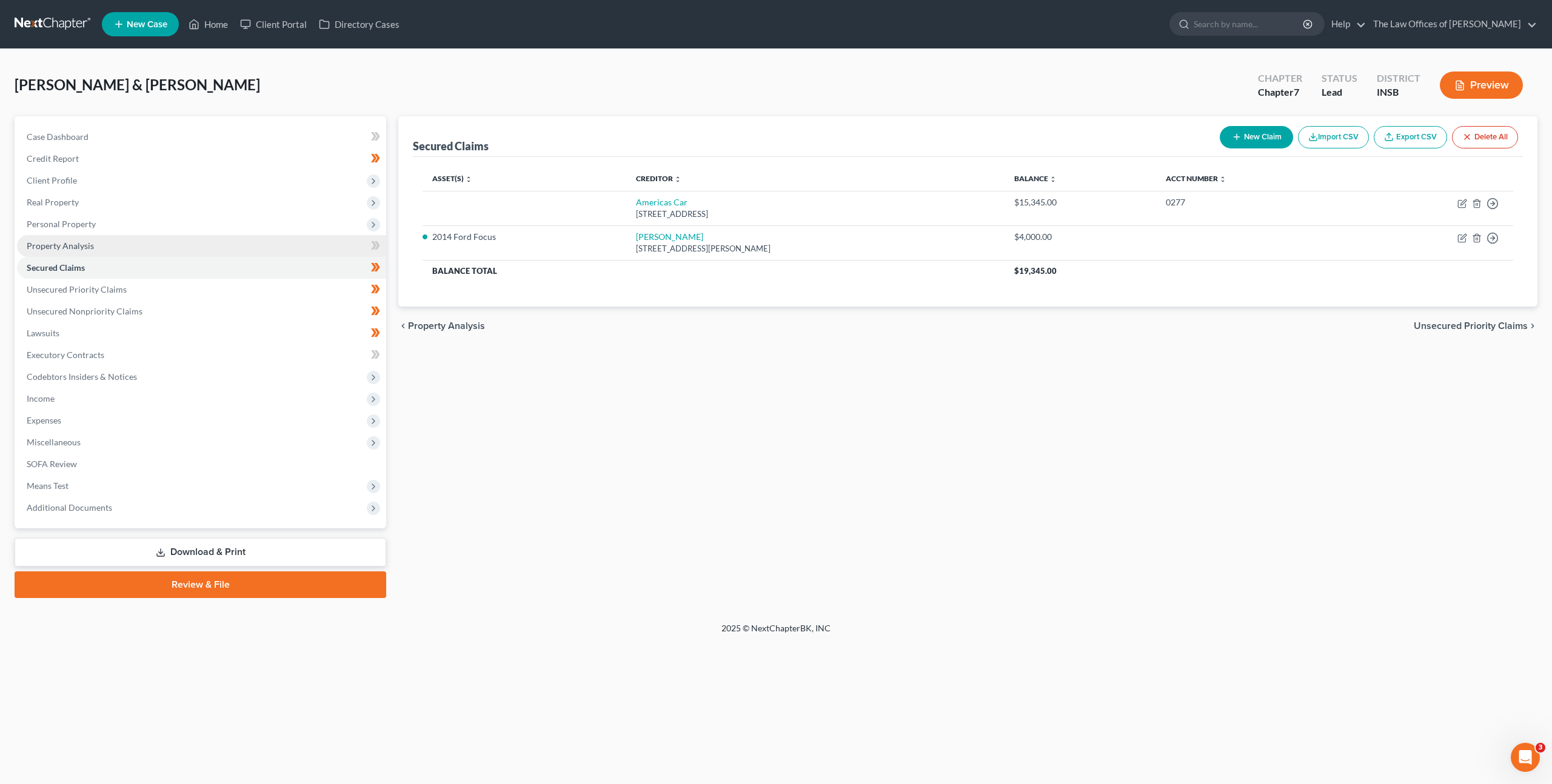
click at [184, 239] on link "Property Analysis" at bounding box center [201, 246] width 369 height 22
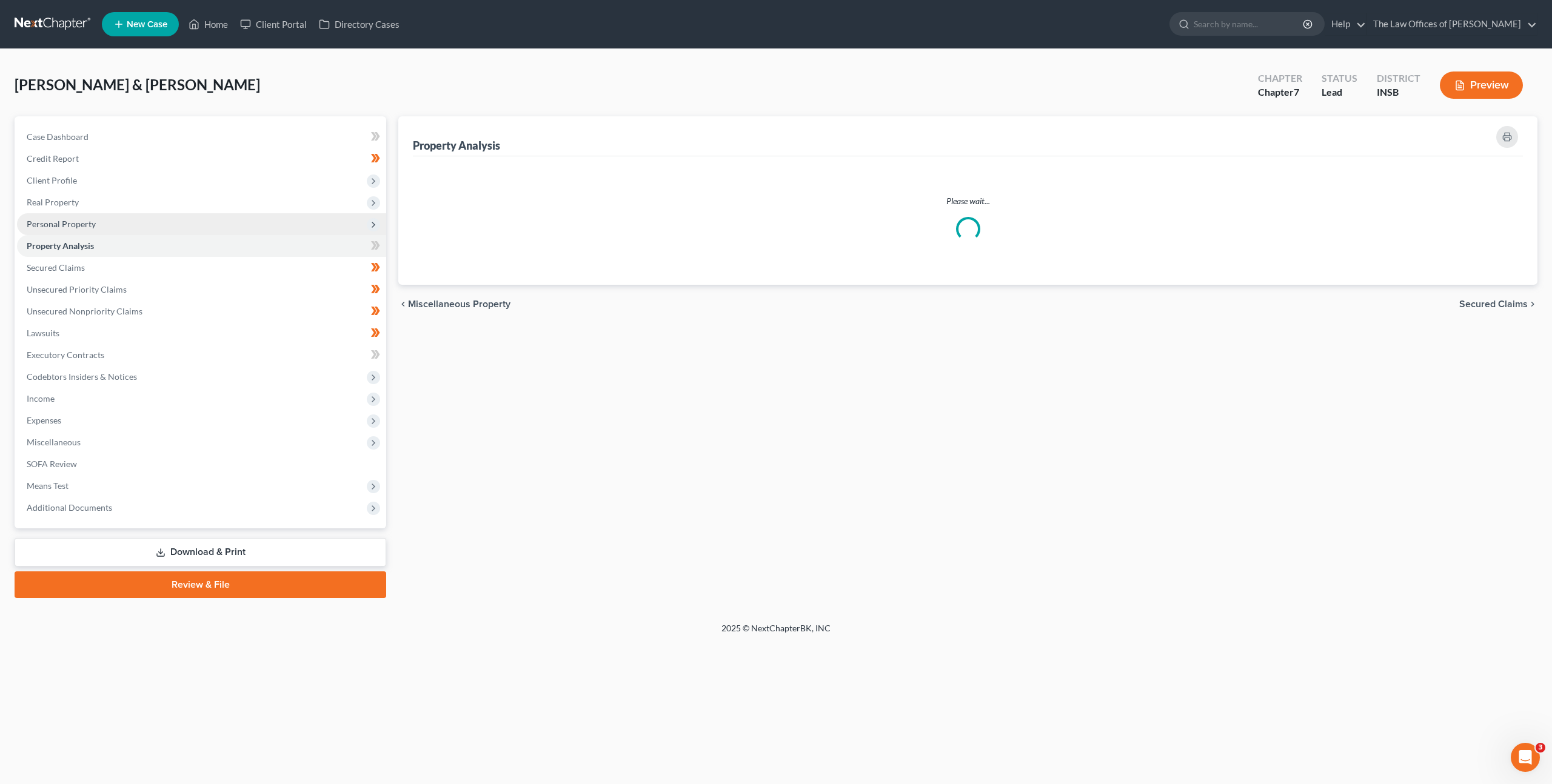
click at [209, 213] on span "Personal Property" at bounding box center [201, 224] width 369 height 22
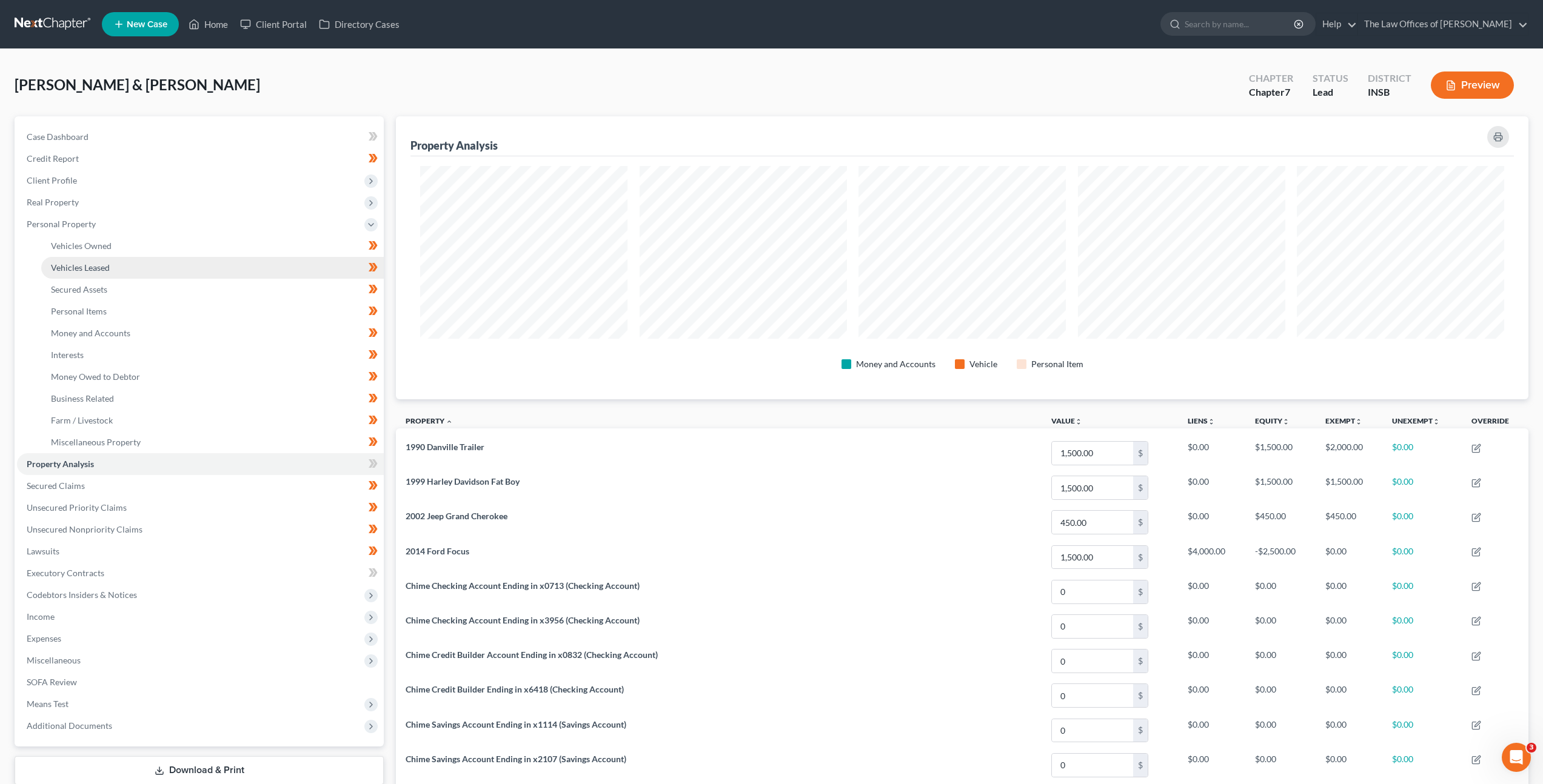
scroll to position [283, 1133]
click at [227, 248] on link "Vehicles Owned" at bounding box center [213, 246] width 343 height 22
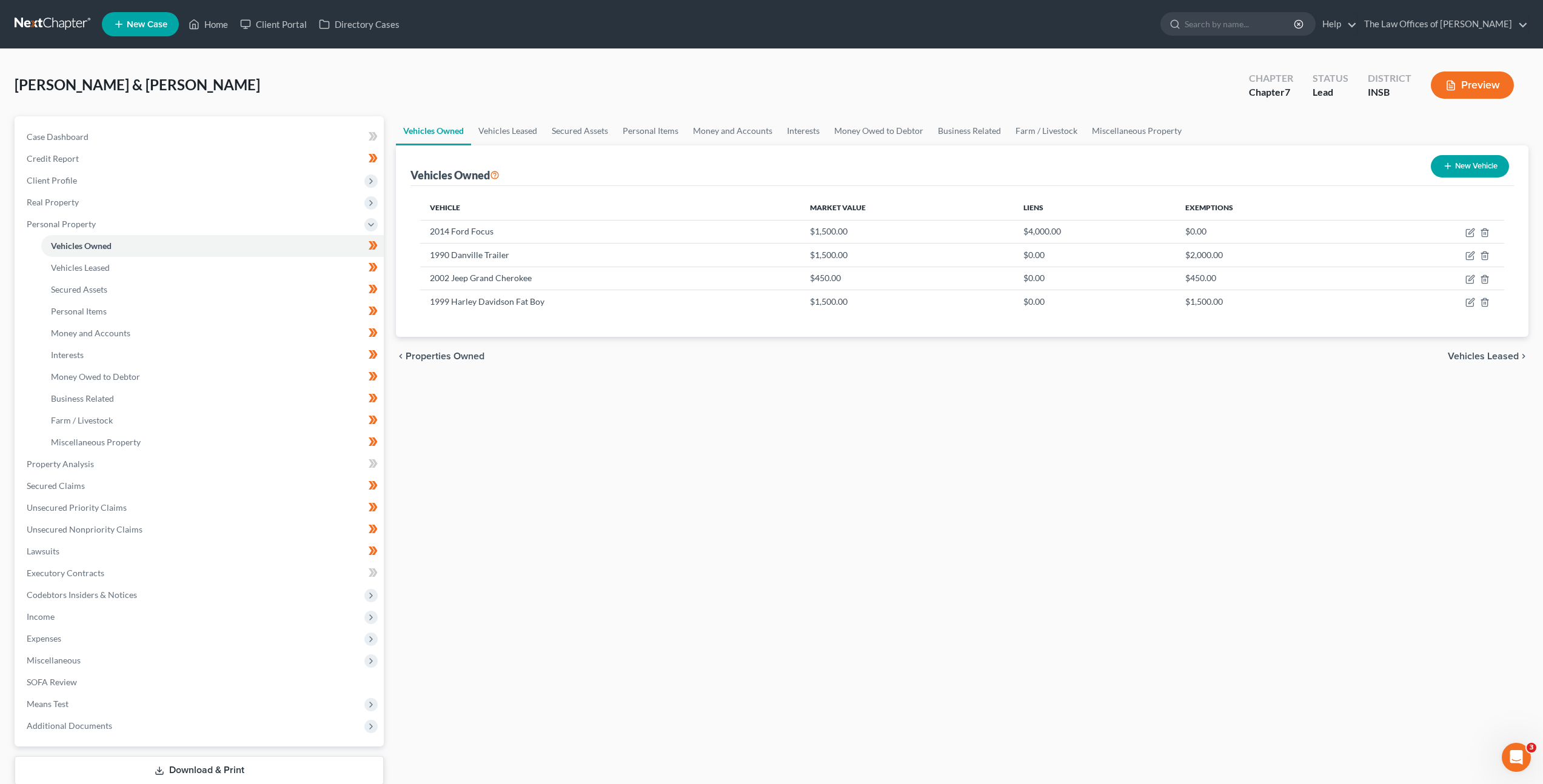
click at [687, 402] on div "Vehicles Owned Vehicles Leased Secured Assets Personal Items Money and Accounts…" at bounding box center [962, 467] width 1145 height 700
click at [1474, 168] on button "New Vehicle" at bounding box center [1470, 167] width 78 height 22
select select "0"
select select "2"
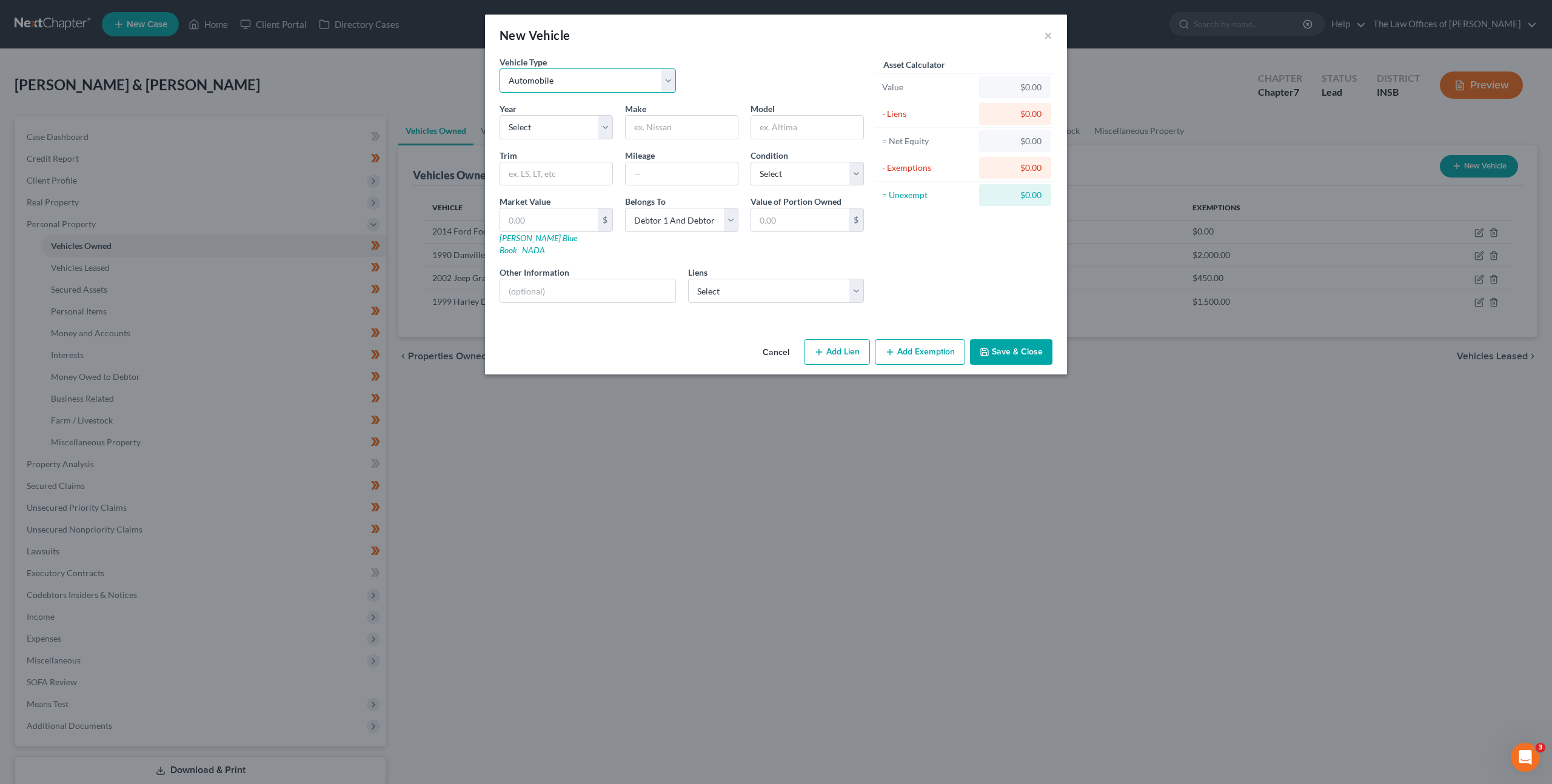
click at [623, 85] on select "Select Automobile Truck Trailer Watercraft Aircraft Motor Home Atv Other Vehicle" at bounding box center [587, 81] width 176 height 24
click at [535, 130] on select "Select 2026 2025 2024 2023 2022 2021 2020 2019 2018 2017 2016 2015 2014 2013 20…" at bounding box center [556, 127] width 113 height 24
click at [785, 341] on button "Cancel" at bounding box center [776, 353] width 46 height 24
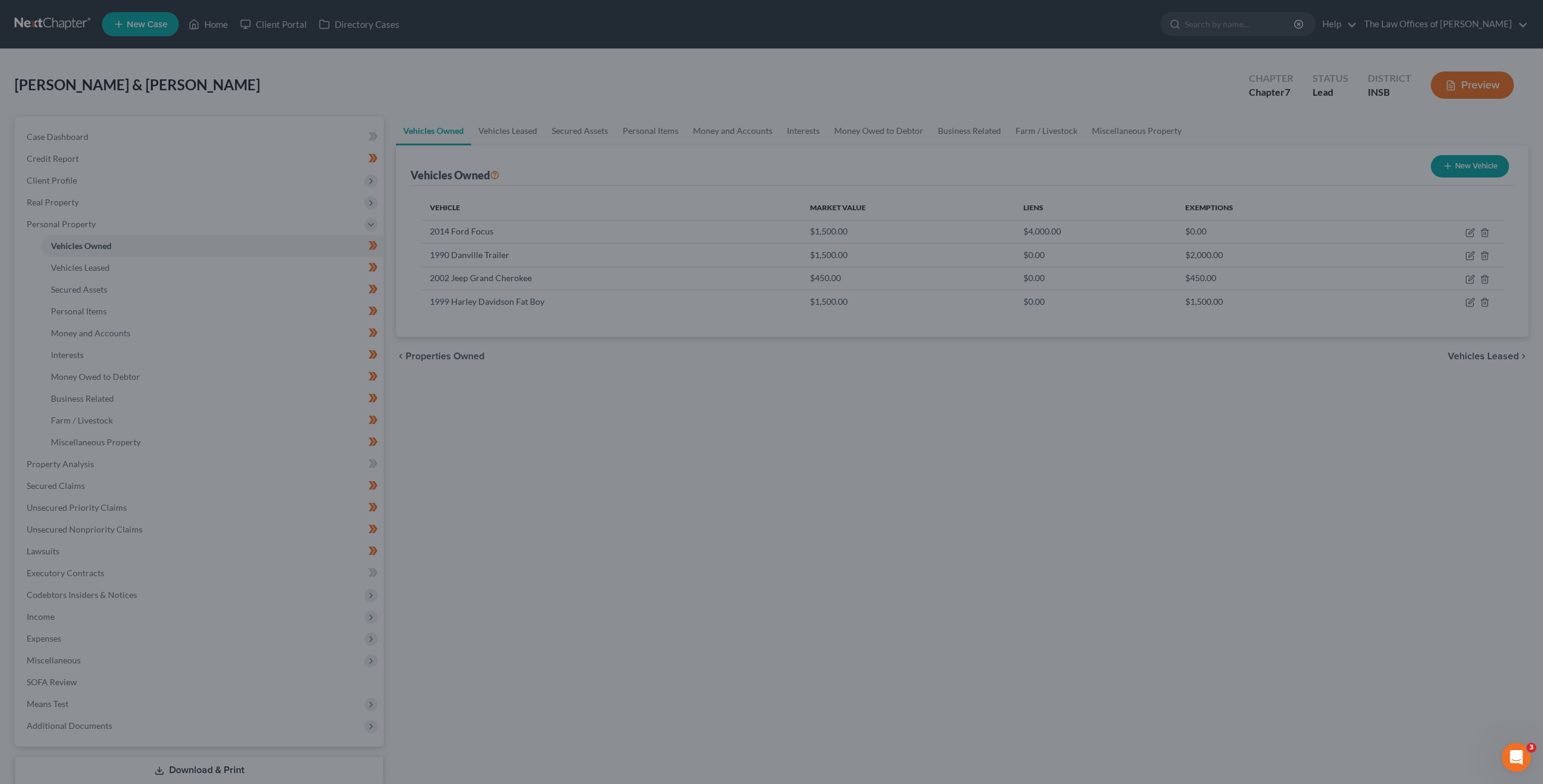
click at [722, 448] on div at bounding box center [772, 392] width 1543 height 784
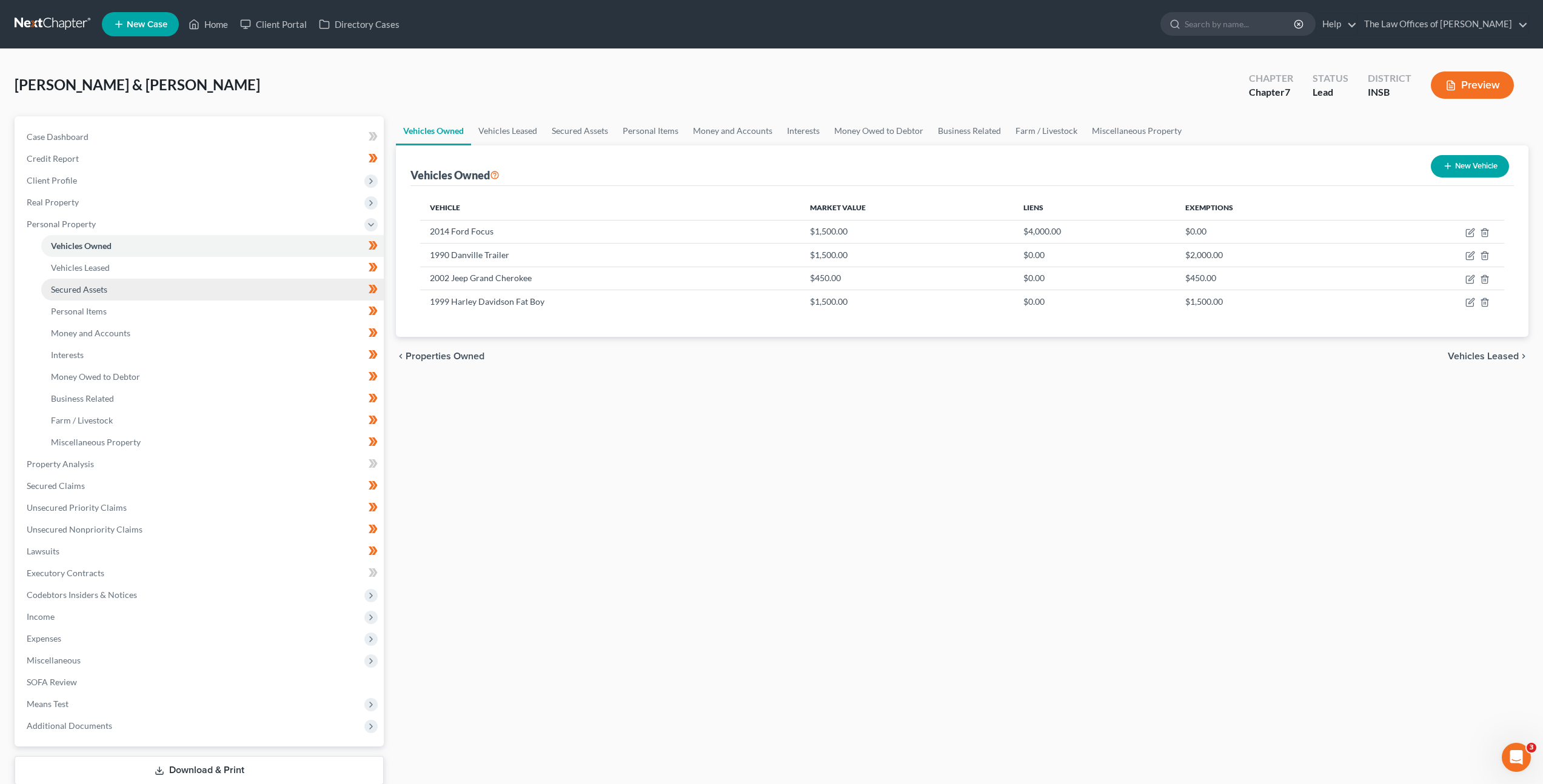
click at [217, 281] on link "Secured Assets" at bounding box center [213, 290] width 343 height 22
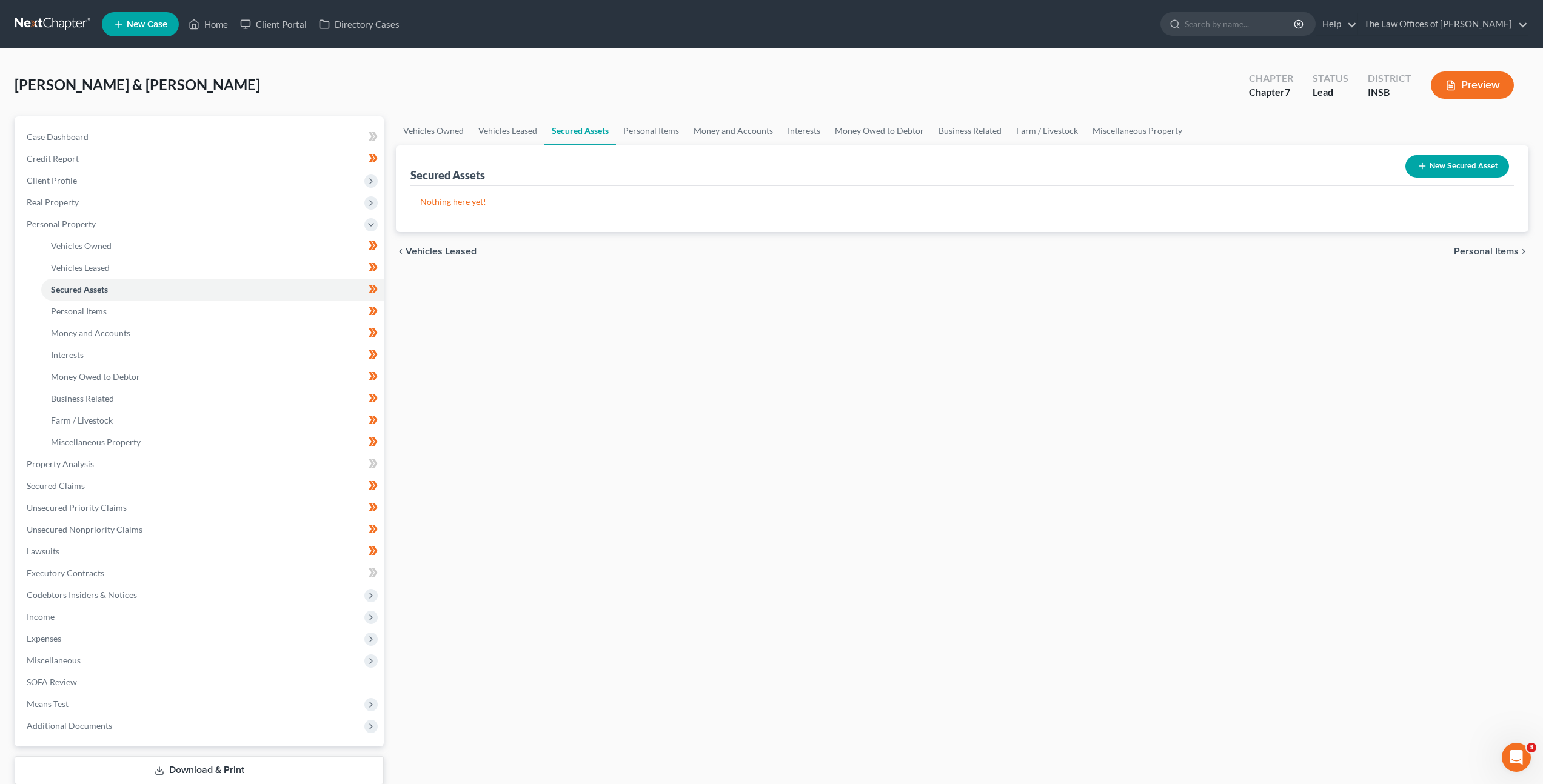
click at [827, 418] on div "Vehicles Owned Vehicles Leased Secured Assets Personal Items Money and Accounts…" at bounding box center [962, 467] width 1145 height 700
click at [182, 467] on link "Property Analysis" at bounding box center [200, 465] width 367 height 22
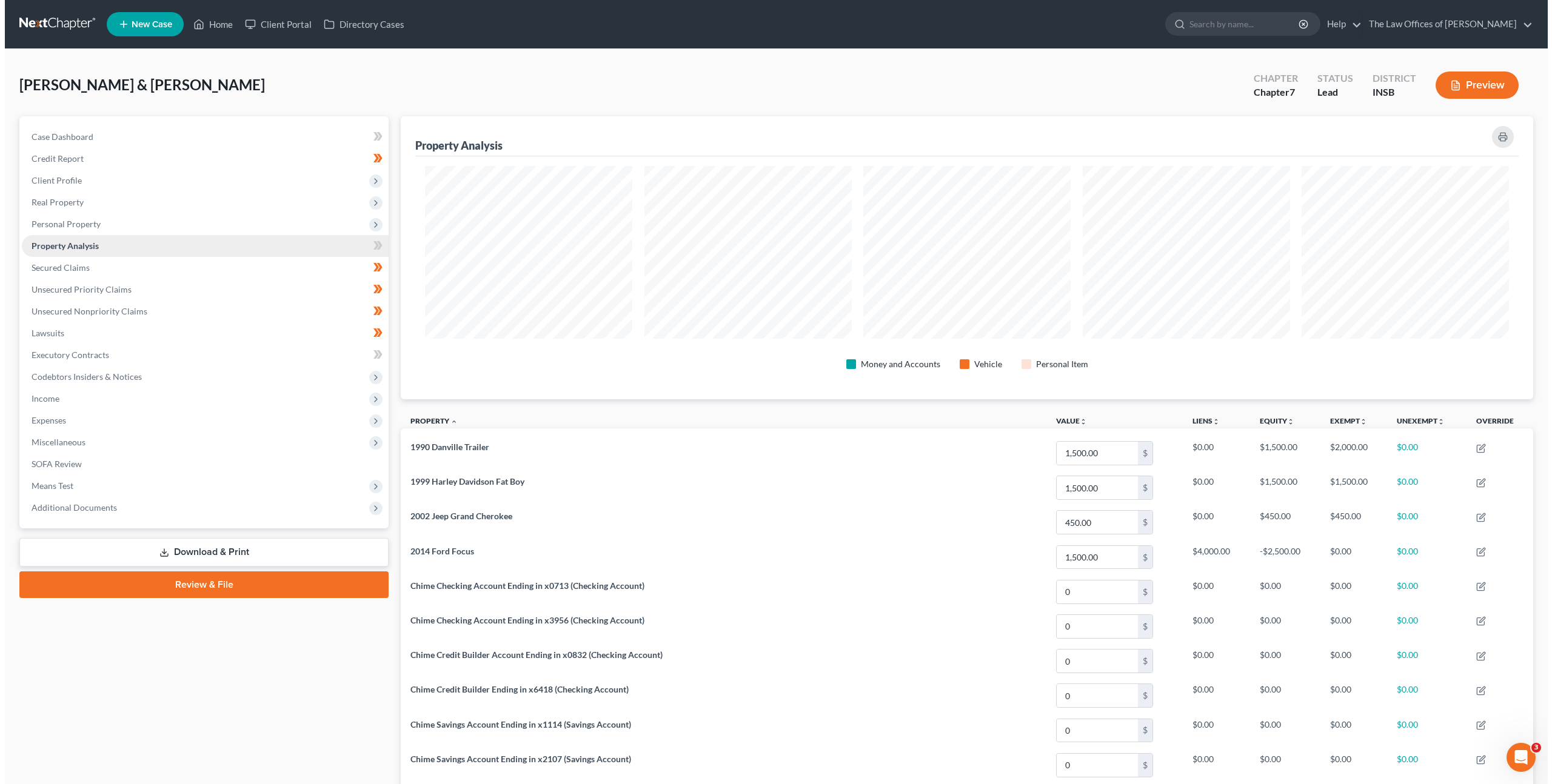
scroll to position [283, 1133]
click at [194, 254] on link "Property Analysis" at bounding box center [200, 246] width 367 height 22
click at [181, 268] on link "Secured Claims" at bounding box center [200, 268] width 367 height 22
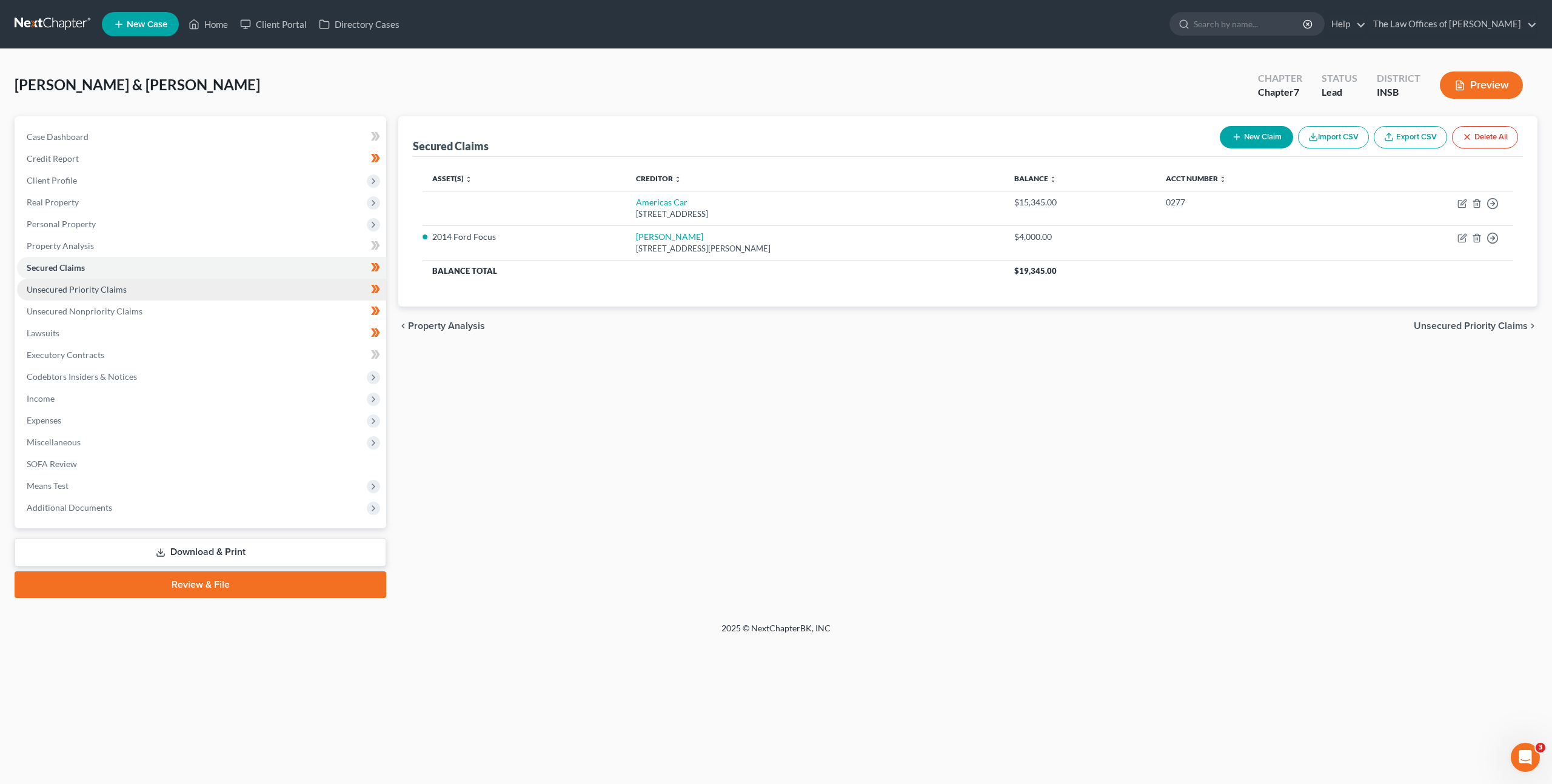
click at [178, 289] on link "Unsecured Priority Claims" at bounding box center [201, 290] width 369 height 22
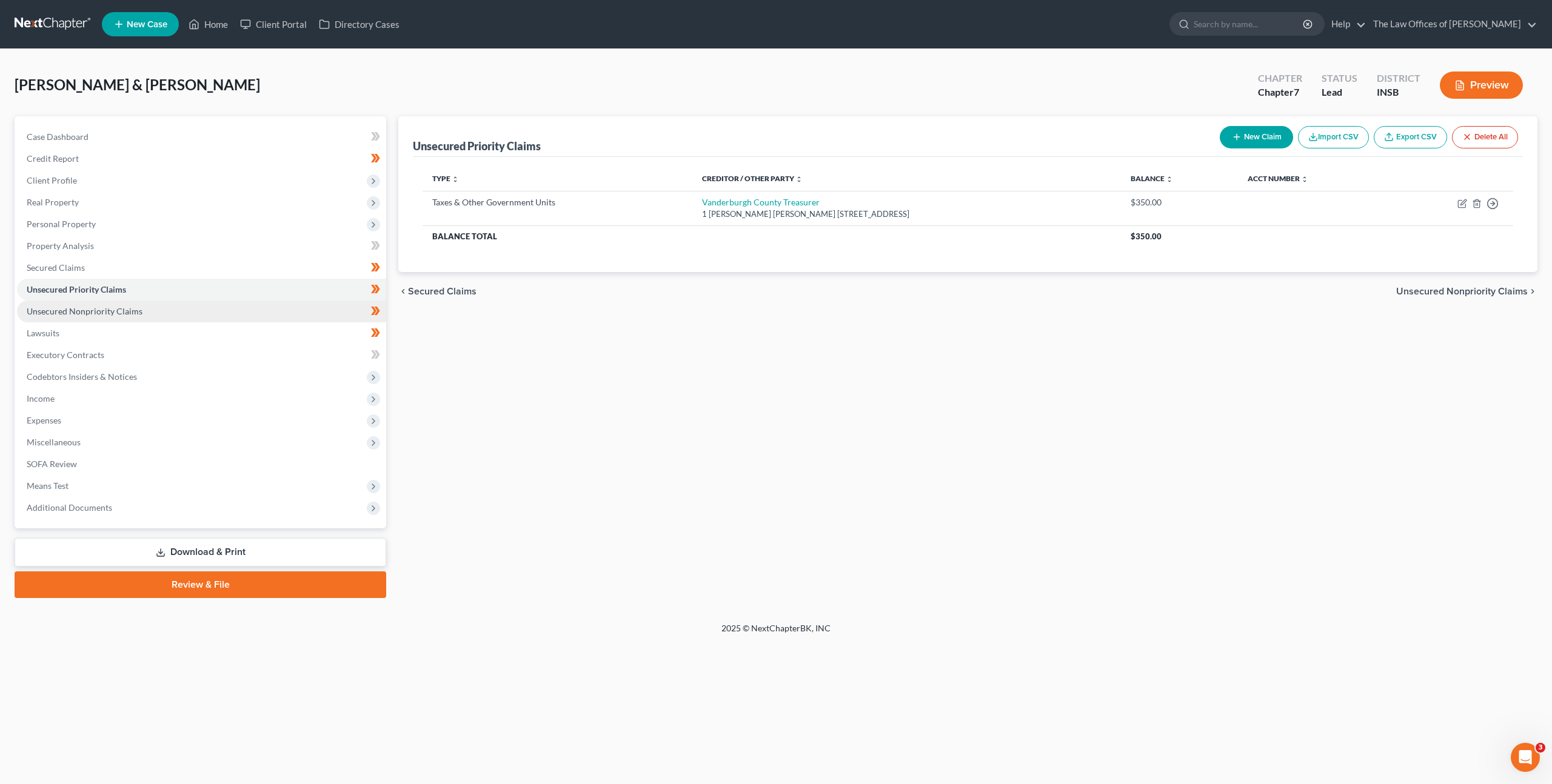
click at [170, 308] on link "Unsecured Nonpriority Claims" at bounding box center [201, 312] width 369 height 22
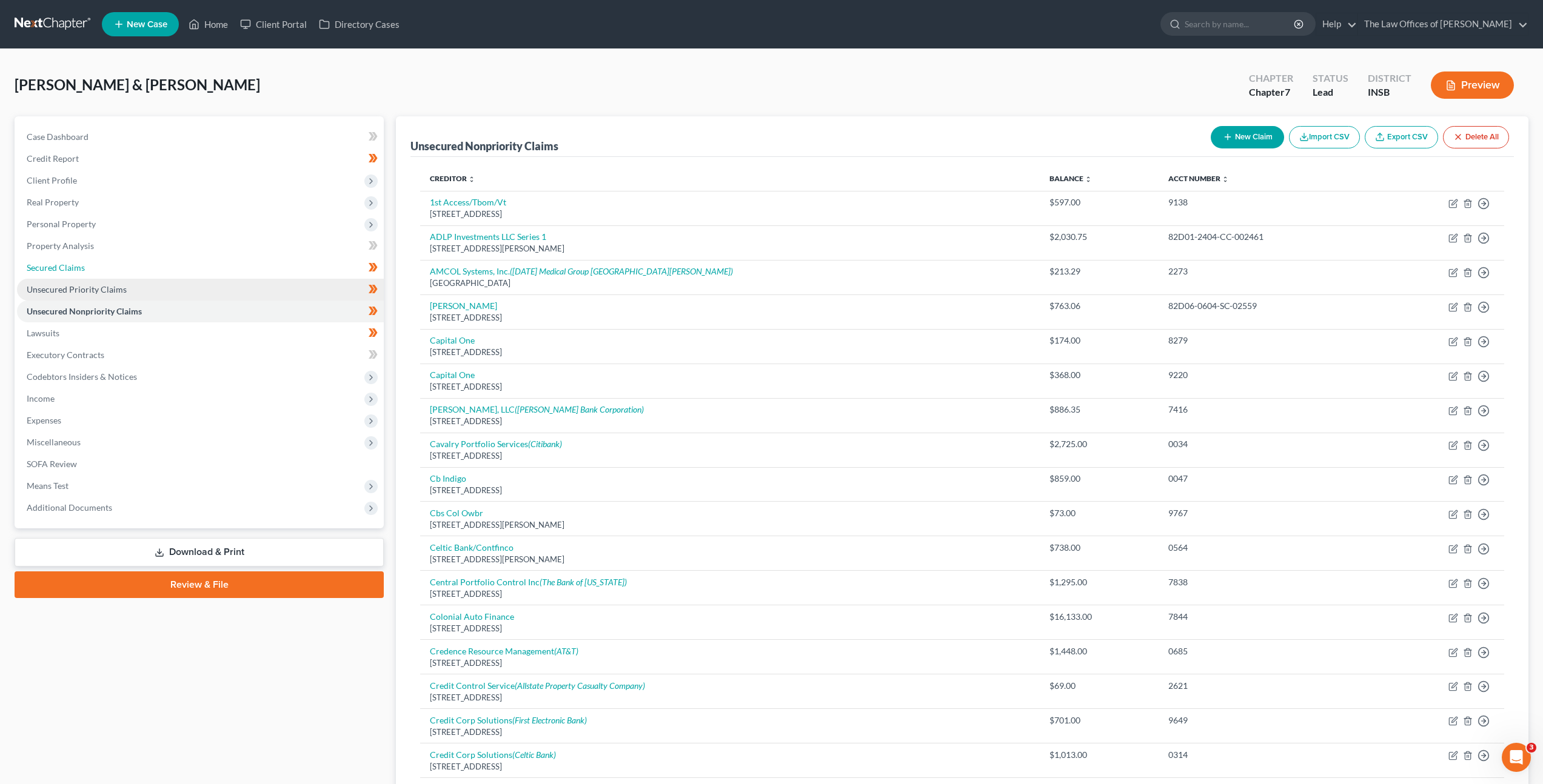
click at [216, 265] on link "Secured Claims" at bounding box center [200, 268] width 367 height 22
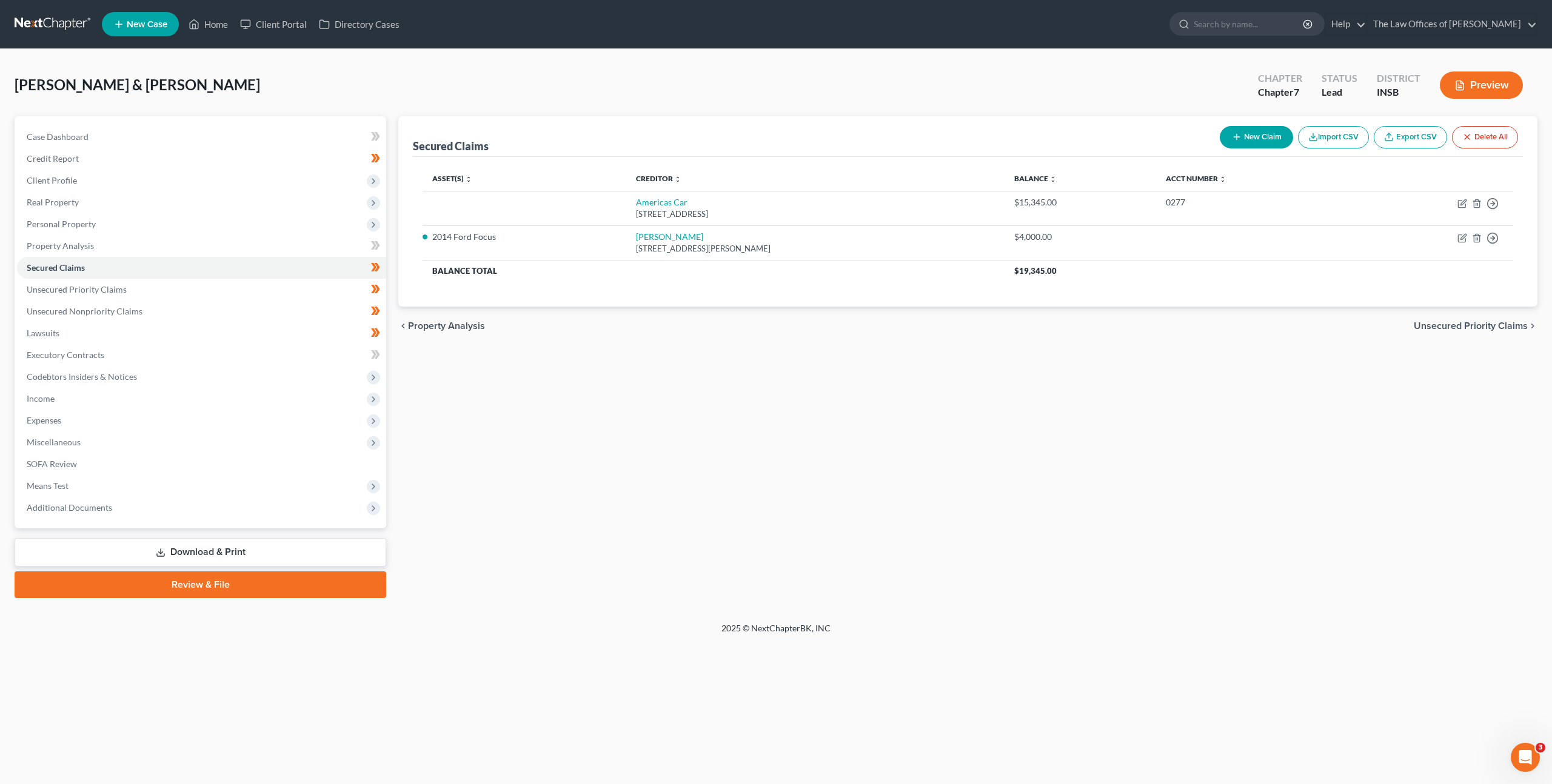
click at [561, 392] on div "Secured Claims New Claim Import CSV Export CSV Delete All Asset(s) expand_more …" at bounding box center [967, 357] width 1151 height 481
drag, startPoint x: 273, startPoint y: 545, endPoint x: 382, endPoint y: 501, distance: 117.5
click at [273, 544] on link "Download & Print" at bounding box center [200, 552] width 371 height 29
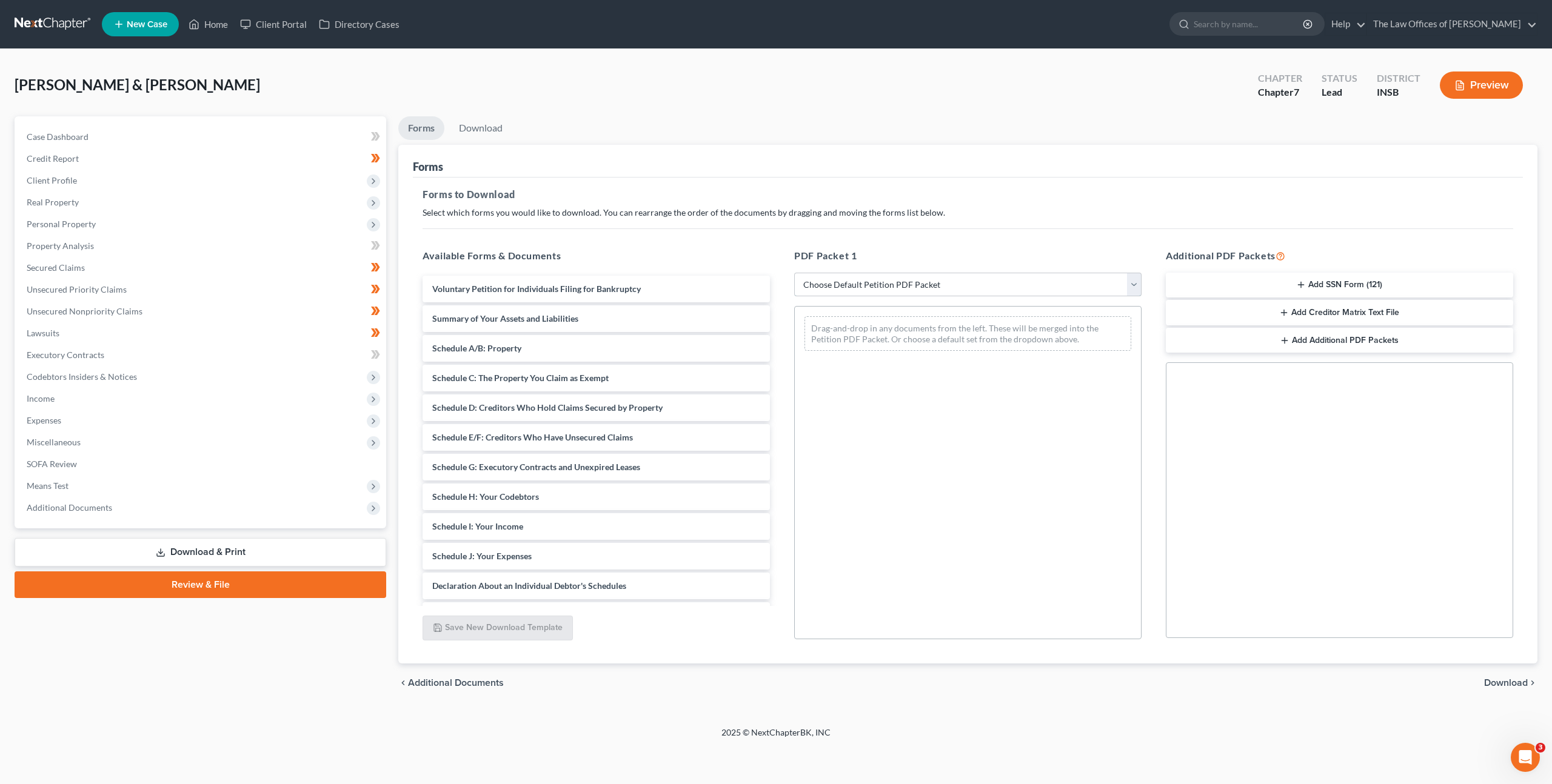
click at [905, 287] on select "Choose Default Petition PDF Packet Complete Bankruptcy Petition (all forms and …" at bounding box center [967, 285] width 347 height 24
click at [1030, 230] on div "Forms to Download Select which forms you would like to download. You can rearra…" at bounding box center [968, 421] width 1109 height 487
